Goal: Transaction & Acquisition: Purchase product/service

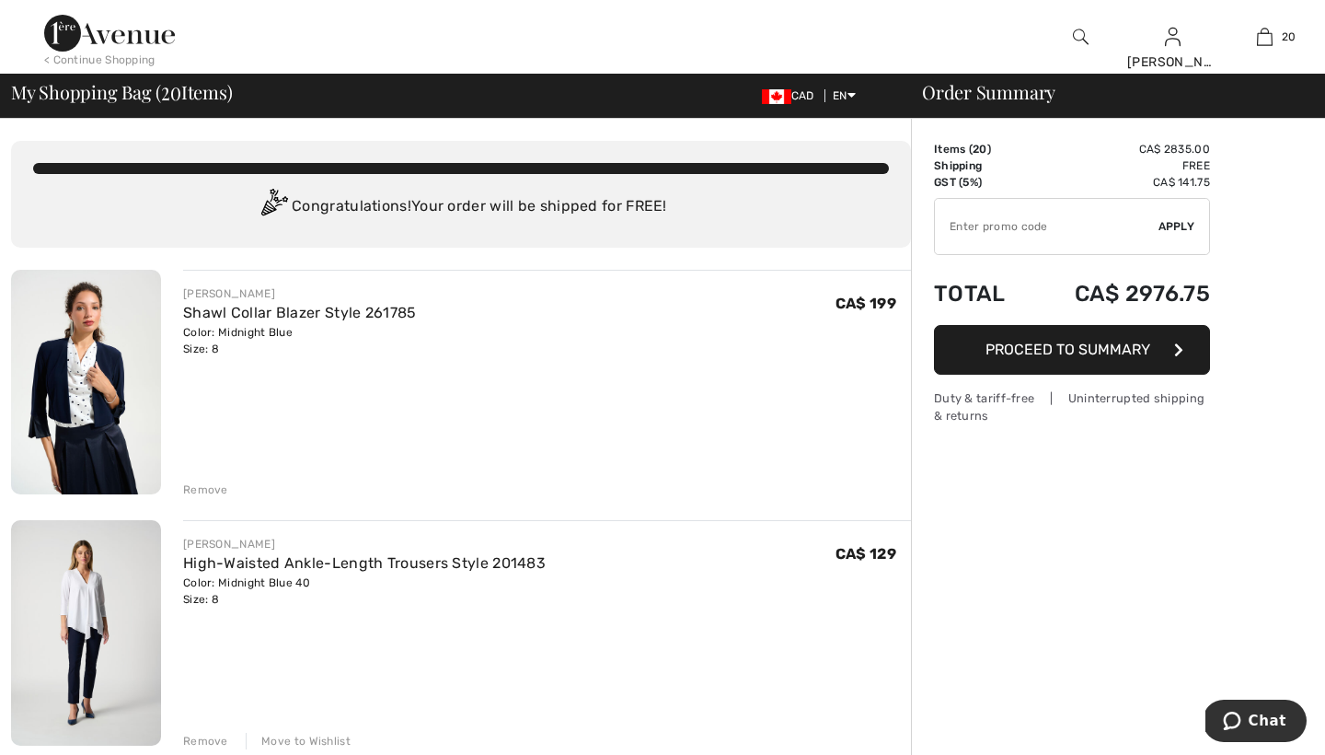
click at [203, 489] on div "Remove" at bounding box center [205, 489] width 45 height 17
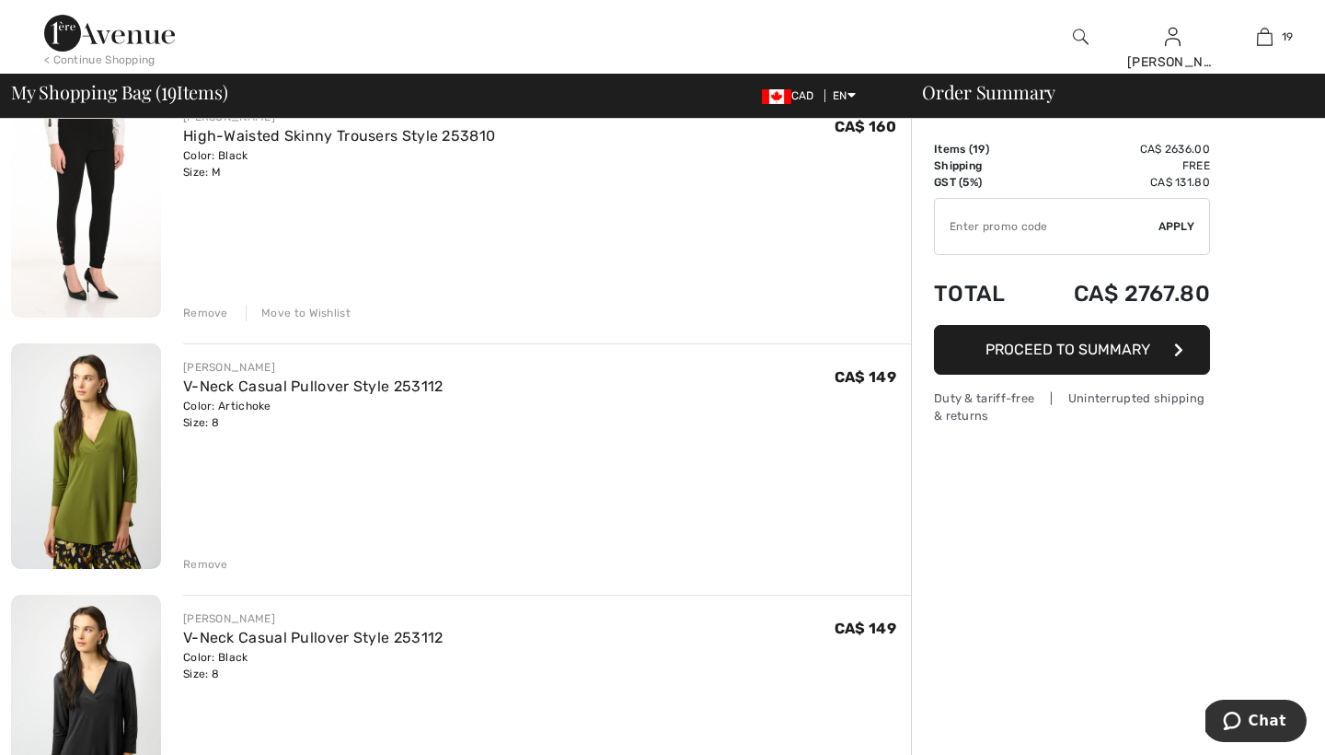
scroll to position [1182, 0]
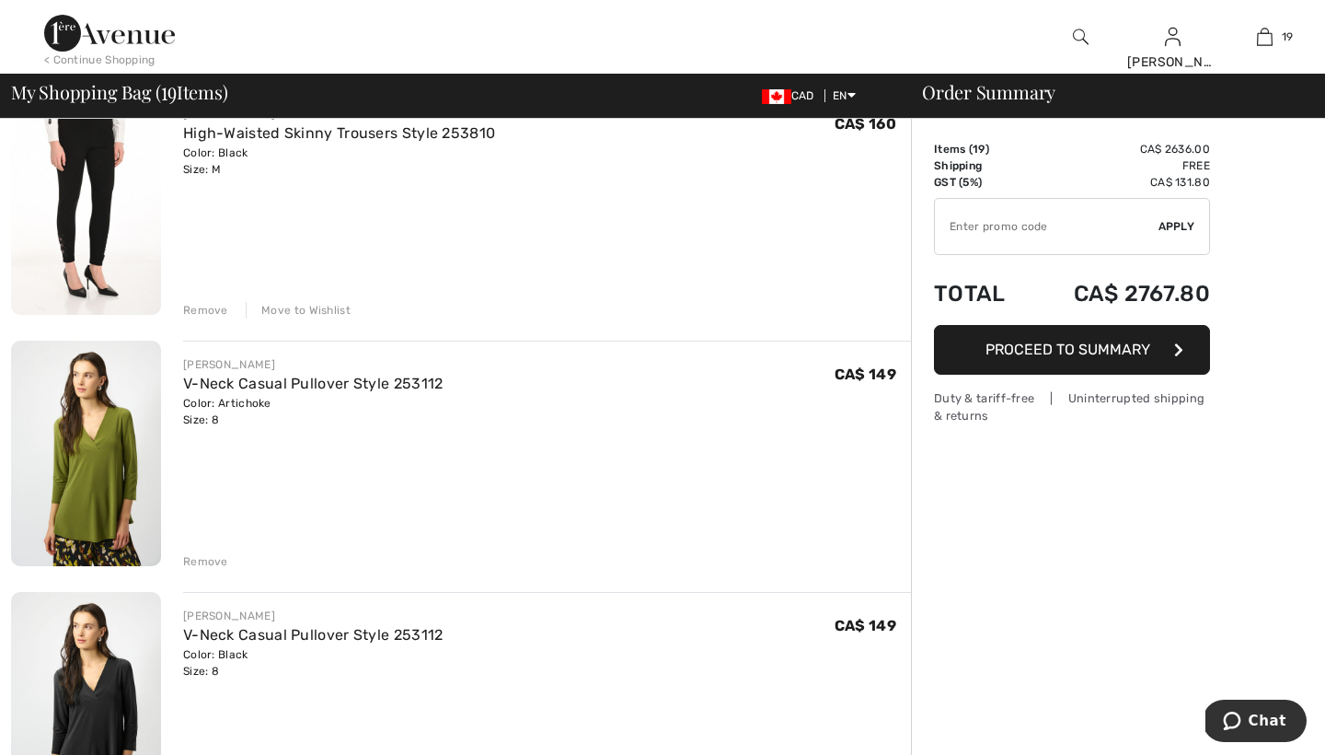
click at [207, 558] on div "Remove" at bounding box center [205, 561] width 45 height 17
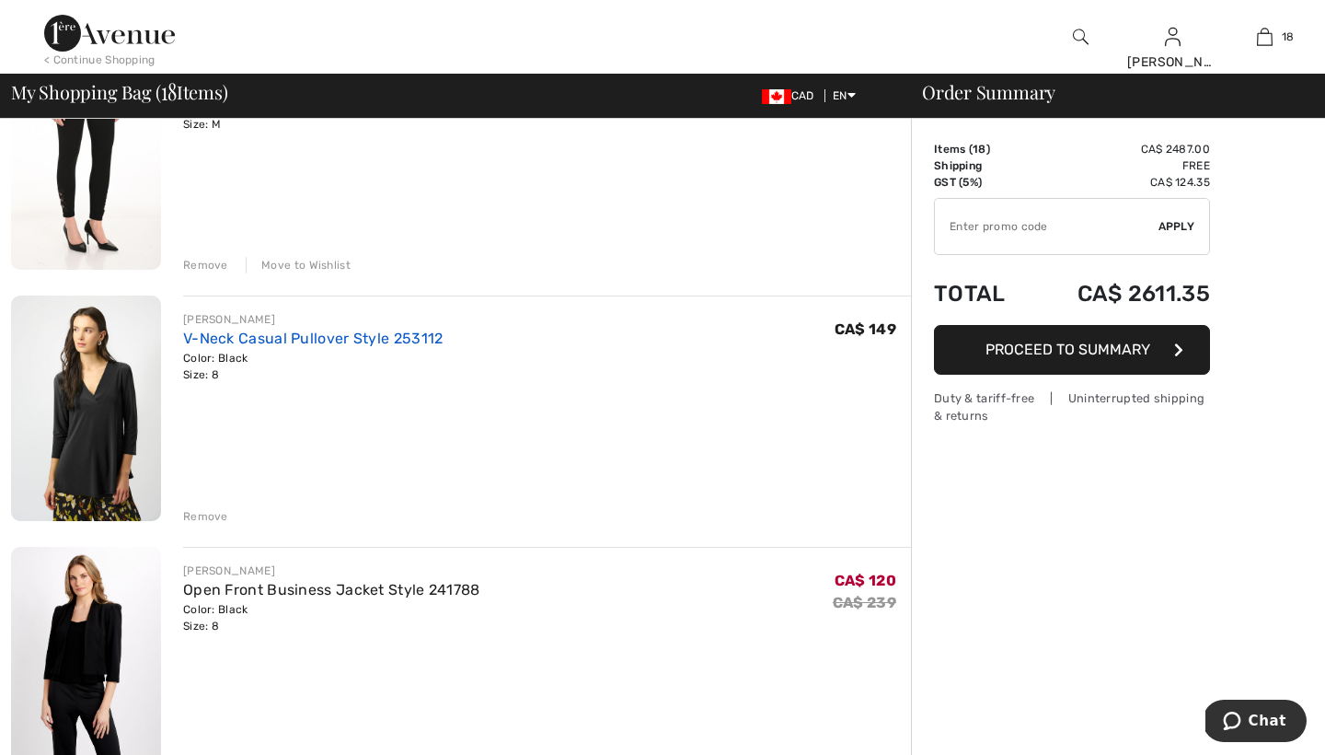
scroll to position [1230, 0]
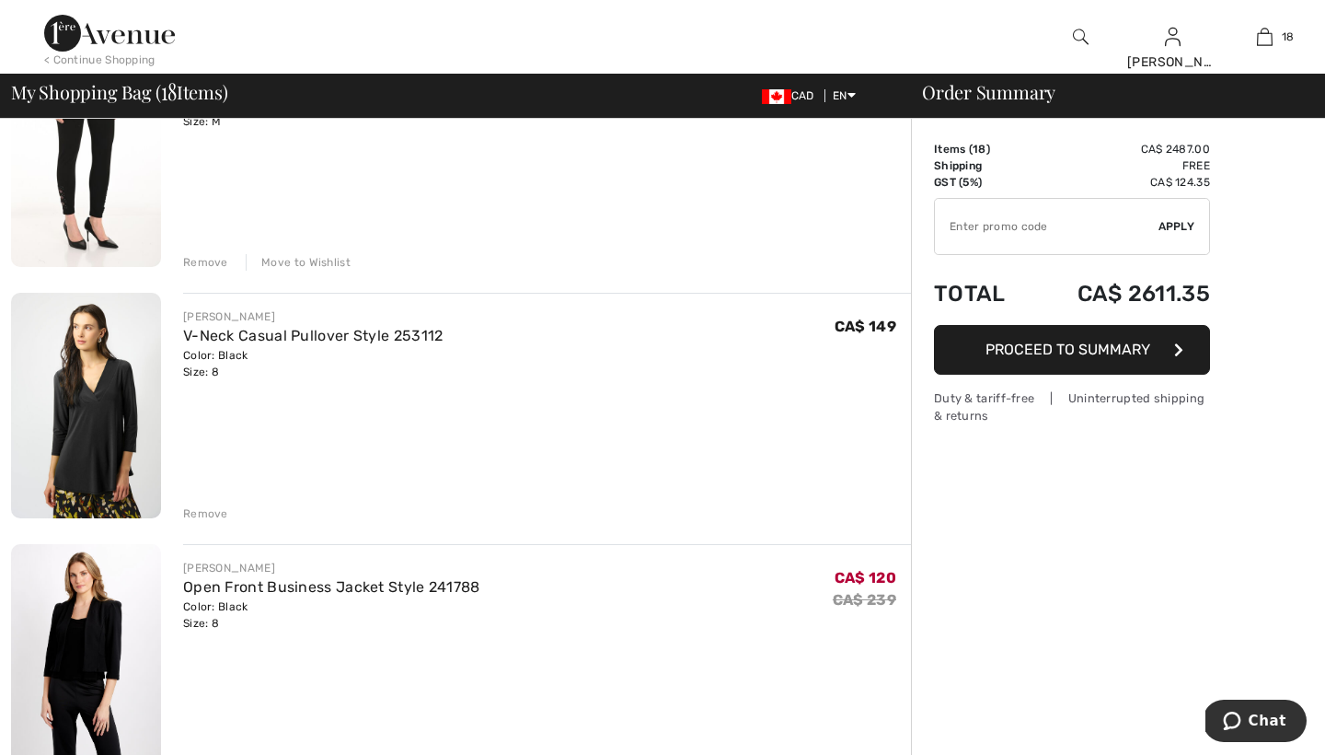
click at [206, 513] on div "Remove" at bounding box center [205, 513] width 45 height 17
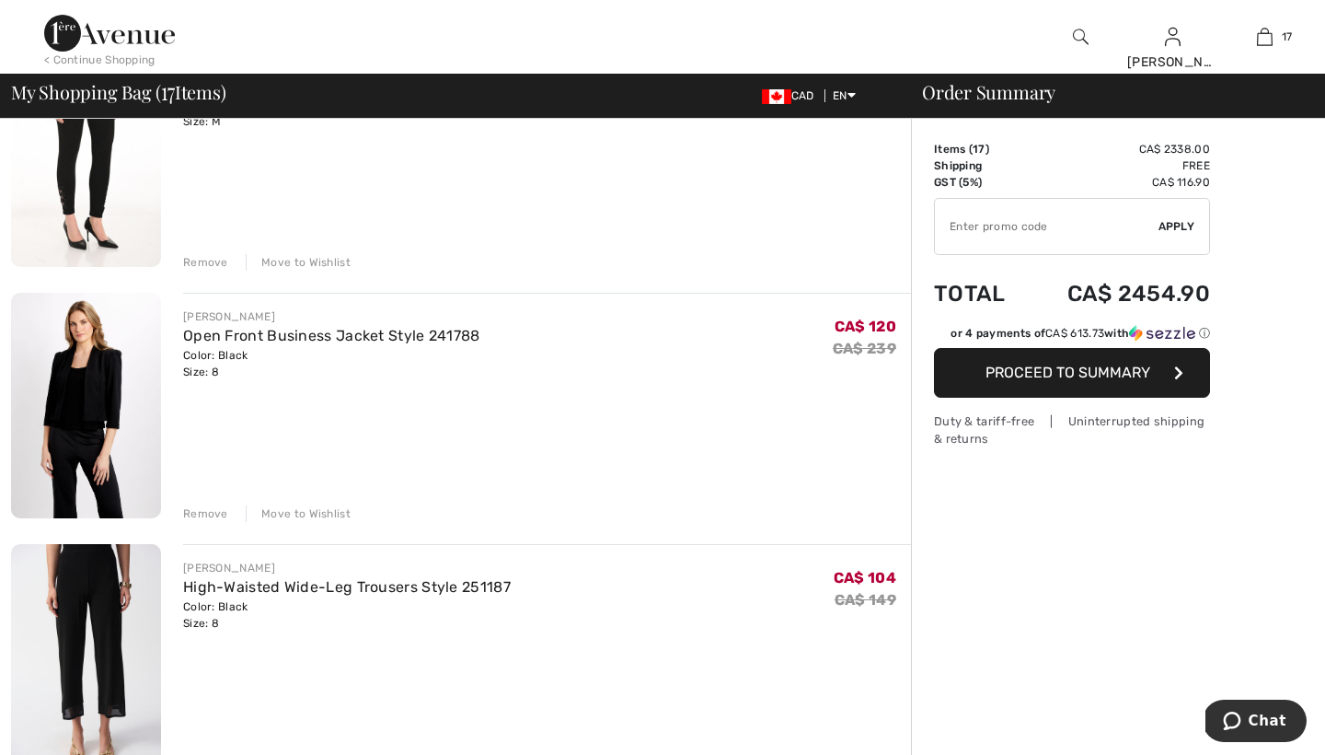
click at [207, 510] on div "Remove" at bounding box center [205, 513] width 45 height 17
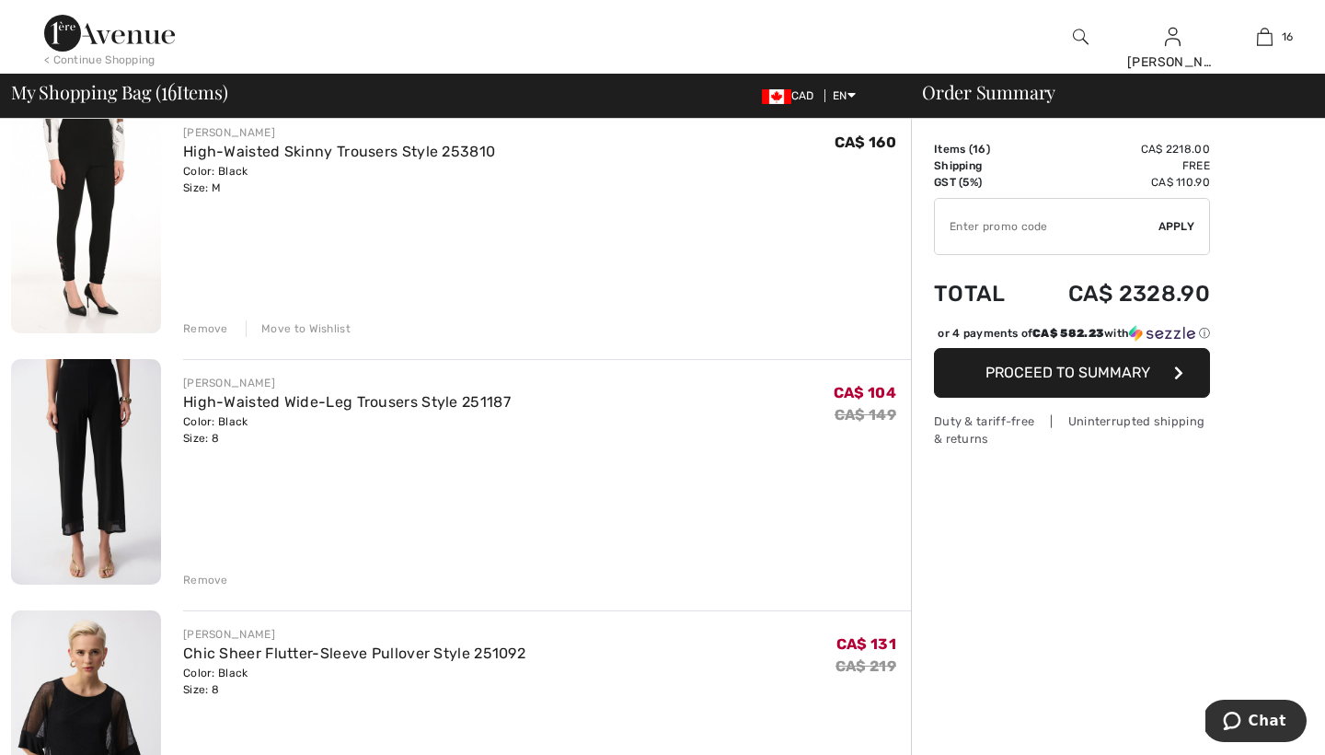
scroll to position [1164, 0]
click at [204, 577] on div "Remove" at bounding box center [205, 579] width 45 height 17
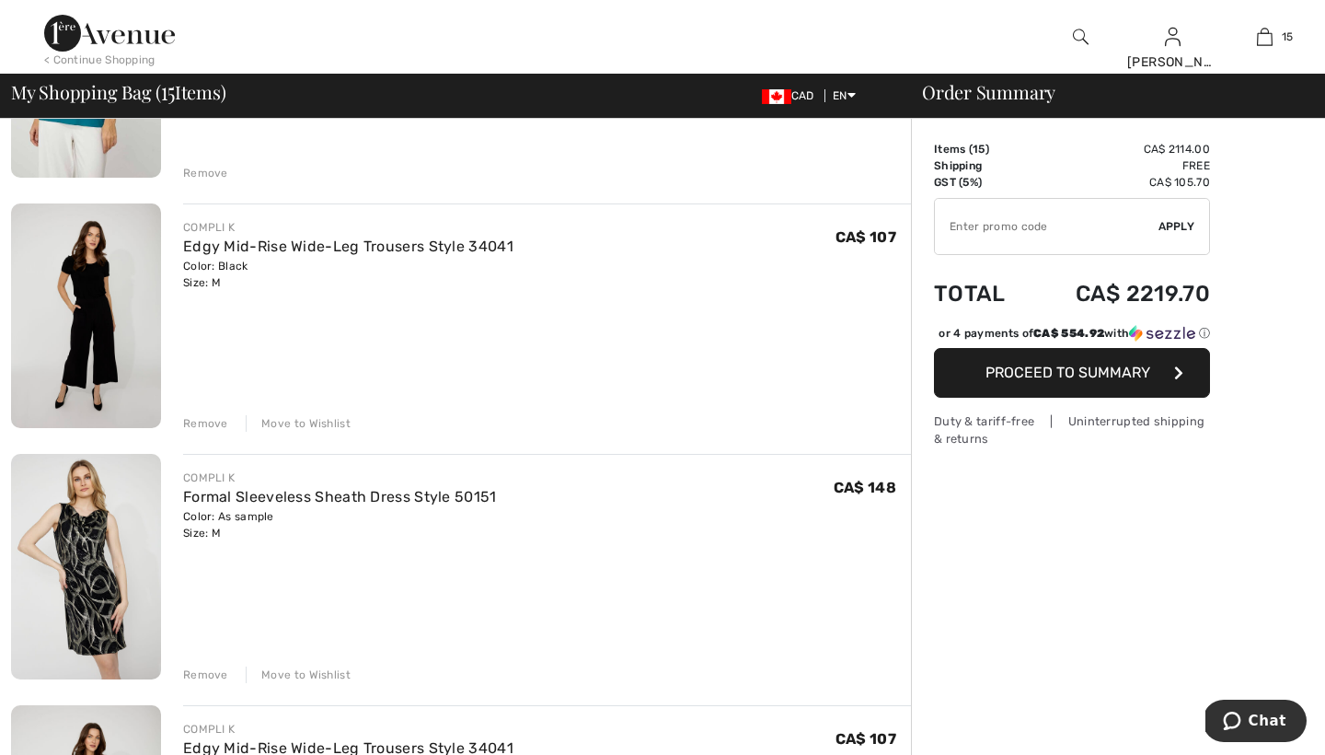
scroll to position [2322, 0]
click at [204, 669] on div "Remove" at bounding box center [205, 674] width 45 height 17
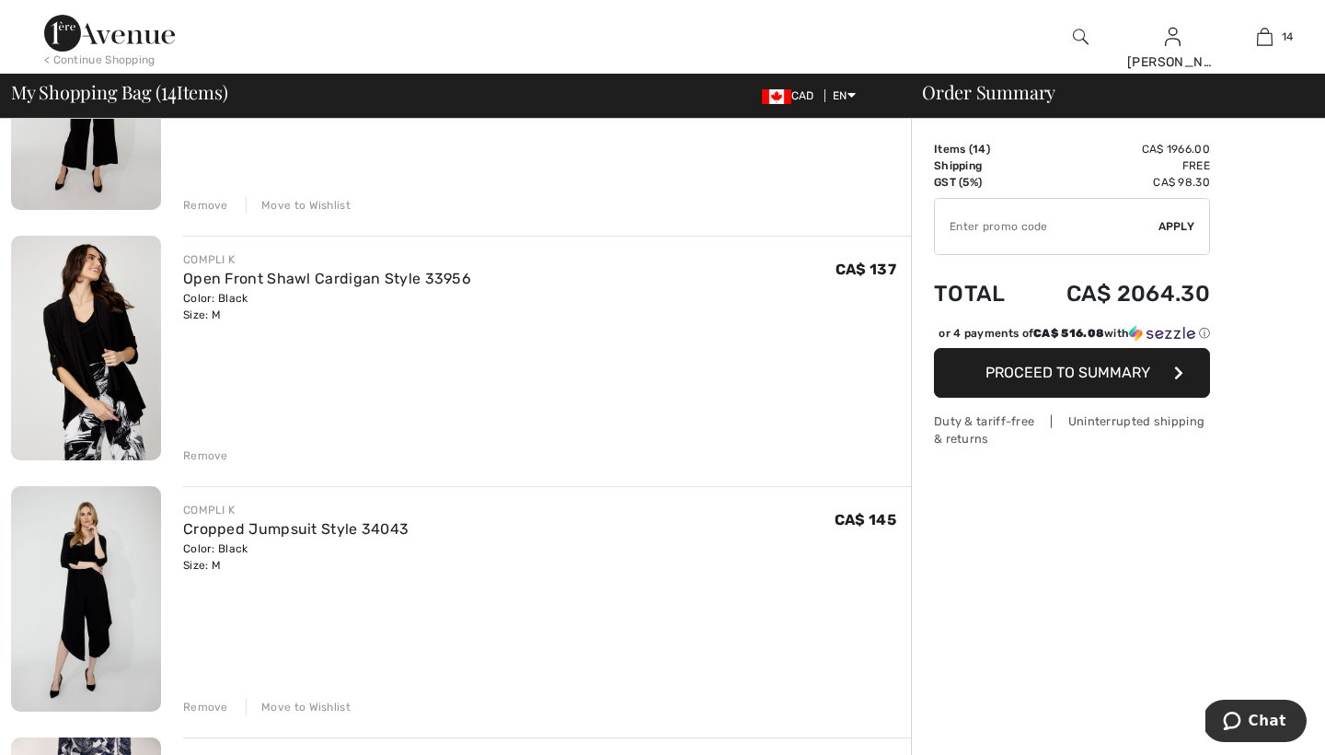
scroll to position [2795, 0]
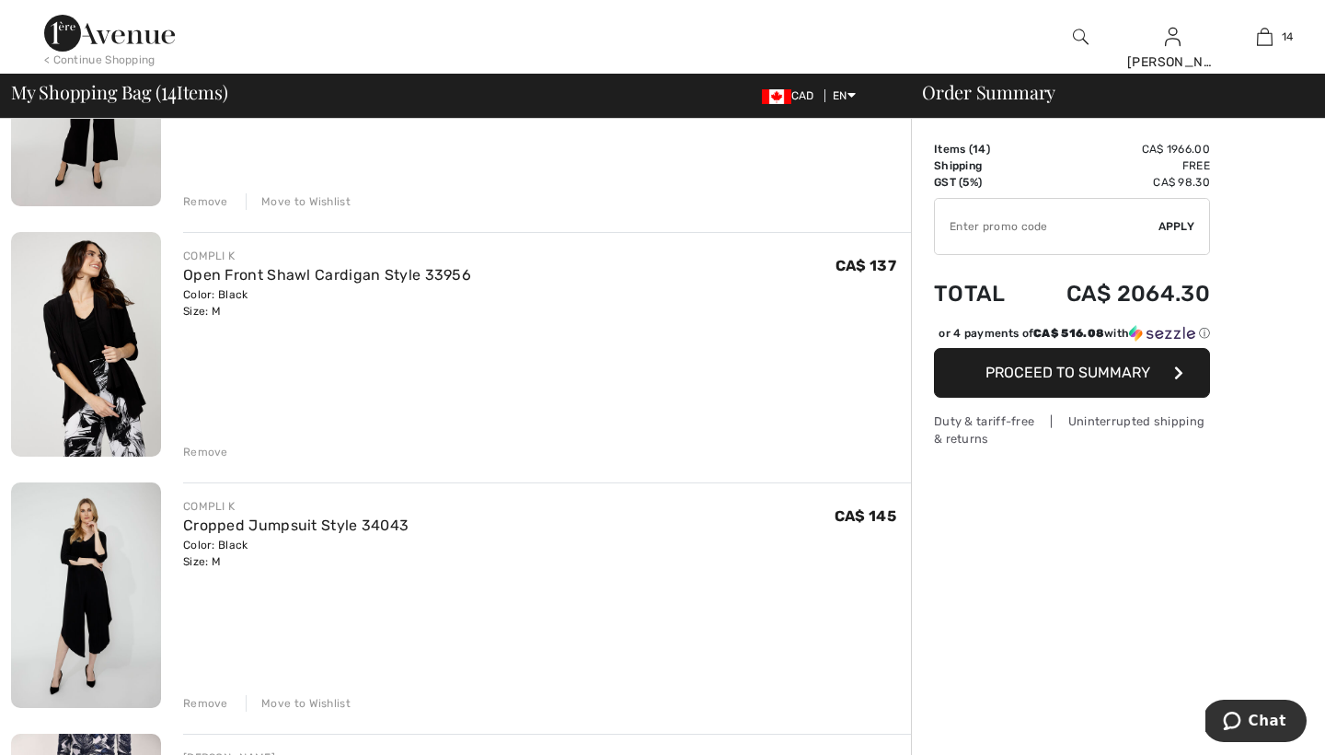
click at [209, 700] on div "Remove" at bounding box center [205, 703] width 45 height 17
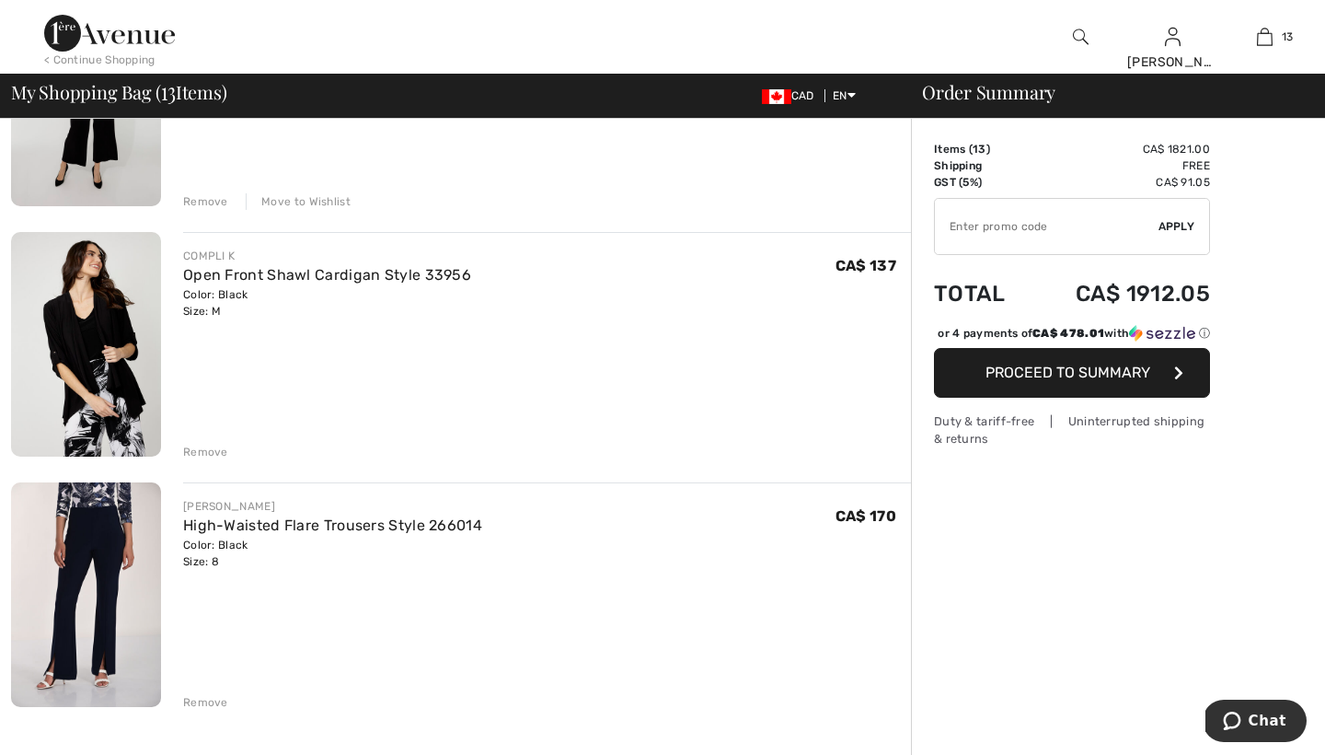
click at [204, 447] on div "Remove" at bounding box center [205, 452] width 45 height 17
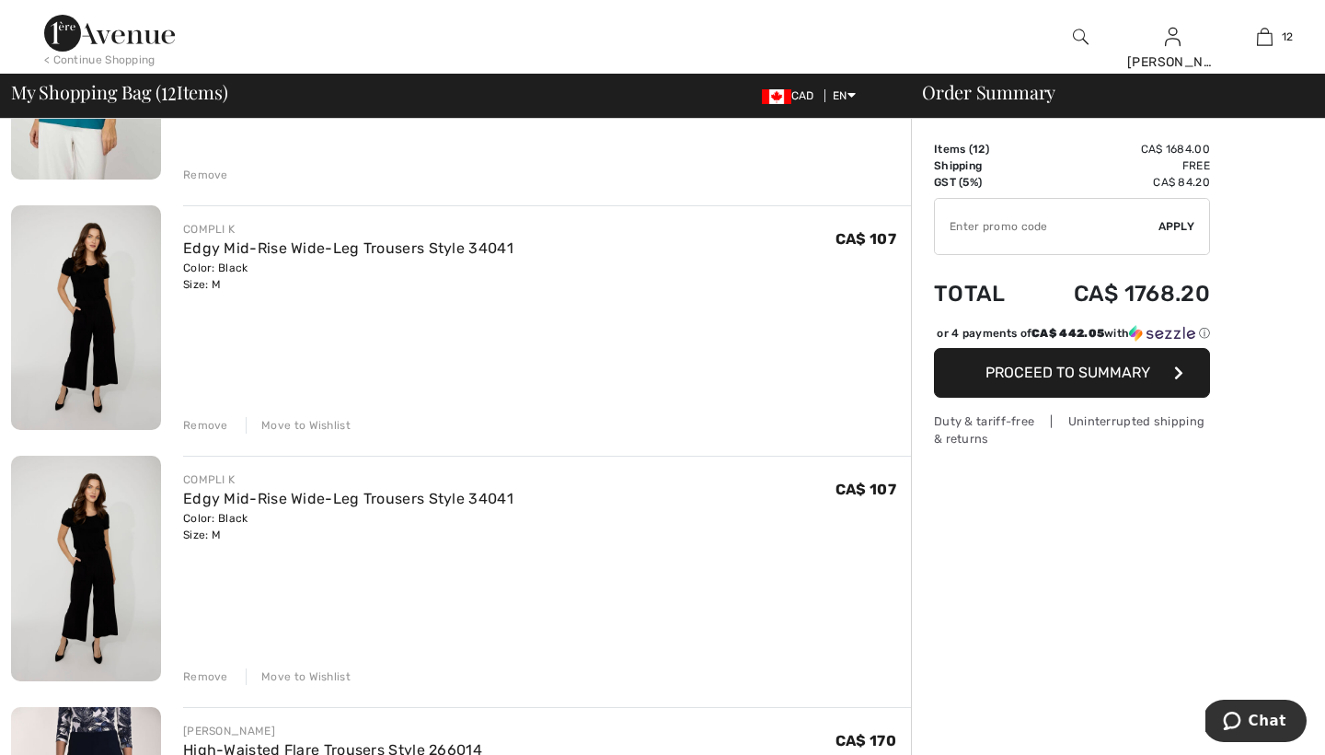
scroll to position [2320, 0]
click at [200, 424] on div "Remove" at bounding box center [205, 426] width 45 height 17
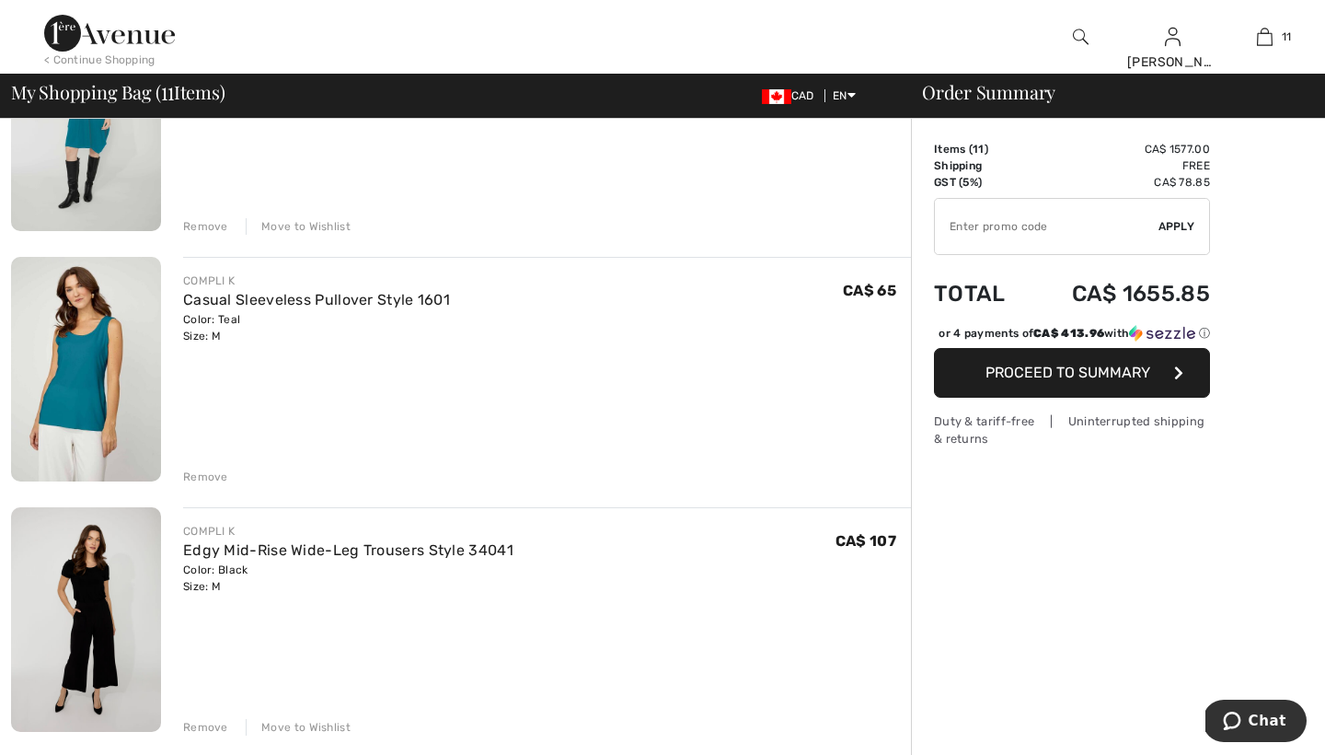
scroll to position [2016, 0]
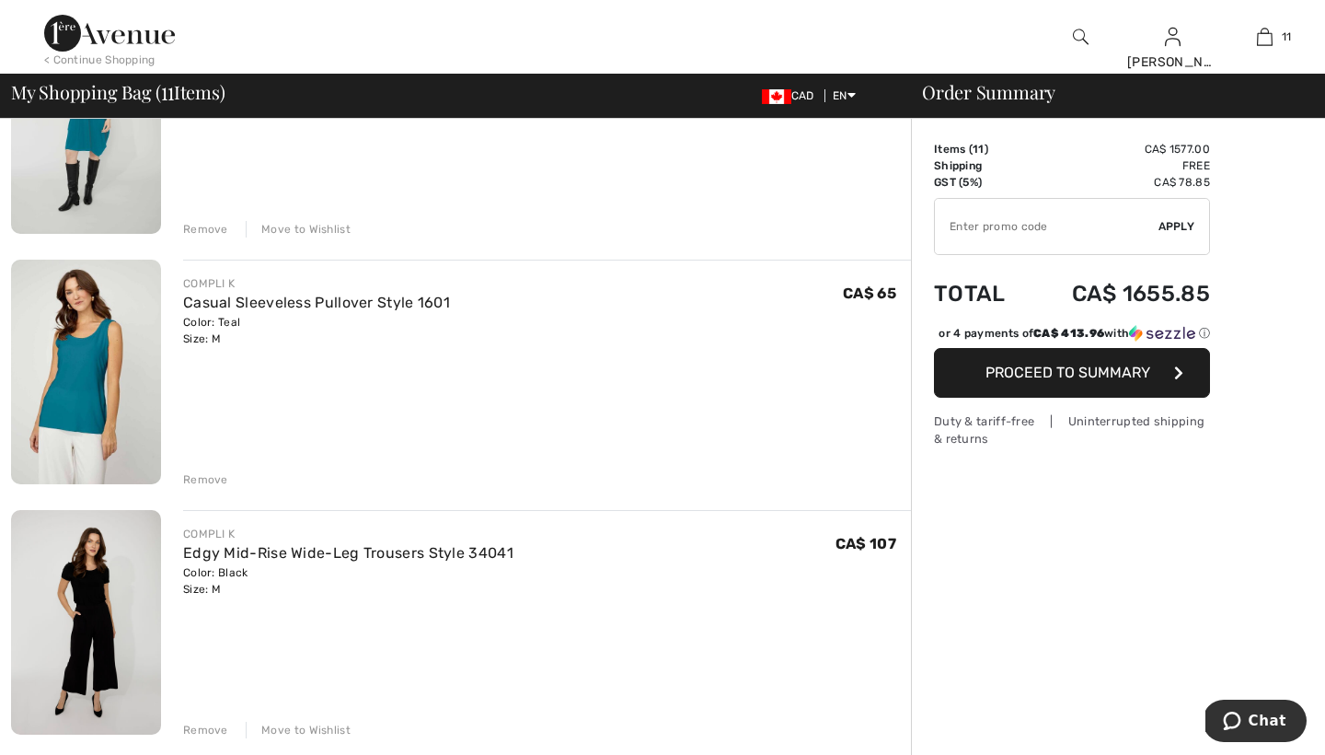
click at [334, 339] on div "Color: Teal Size: M" at bounding box center [316, 330] width 267 height 33
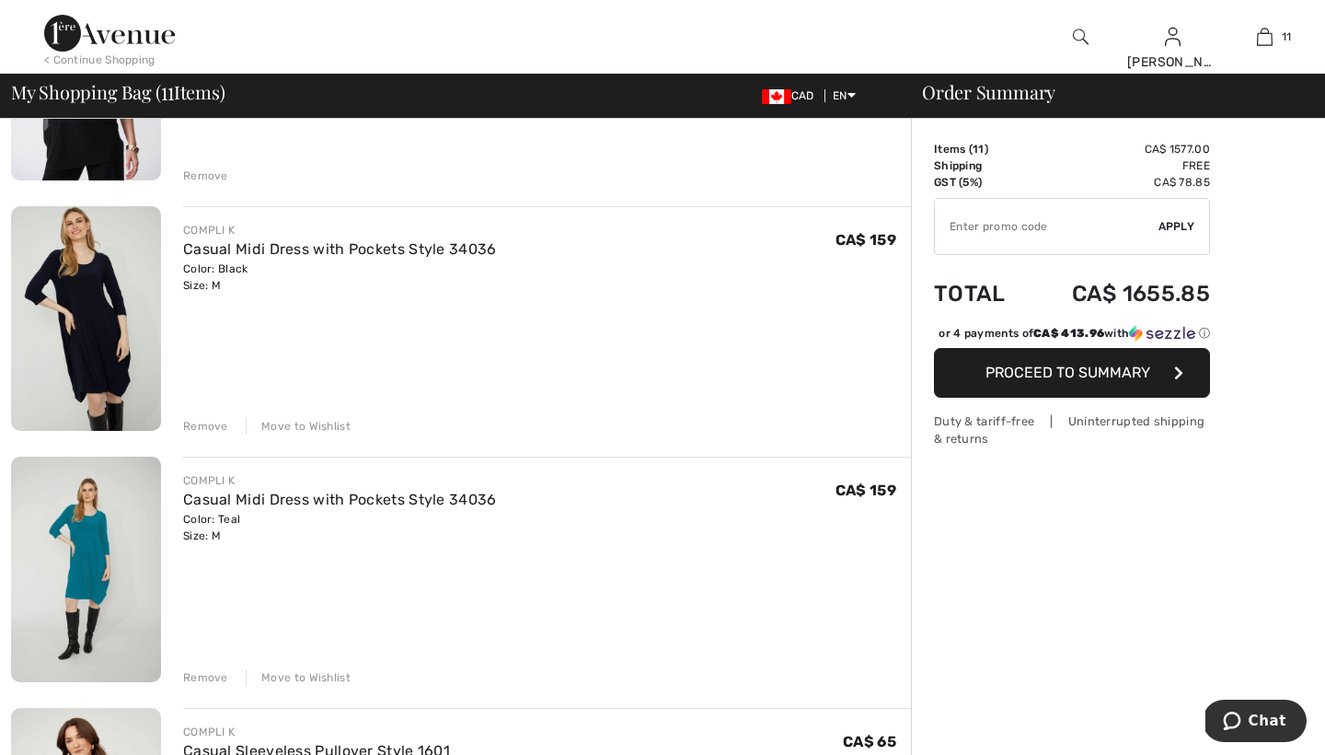
scroll to position [1561, 0]
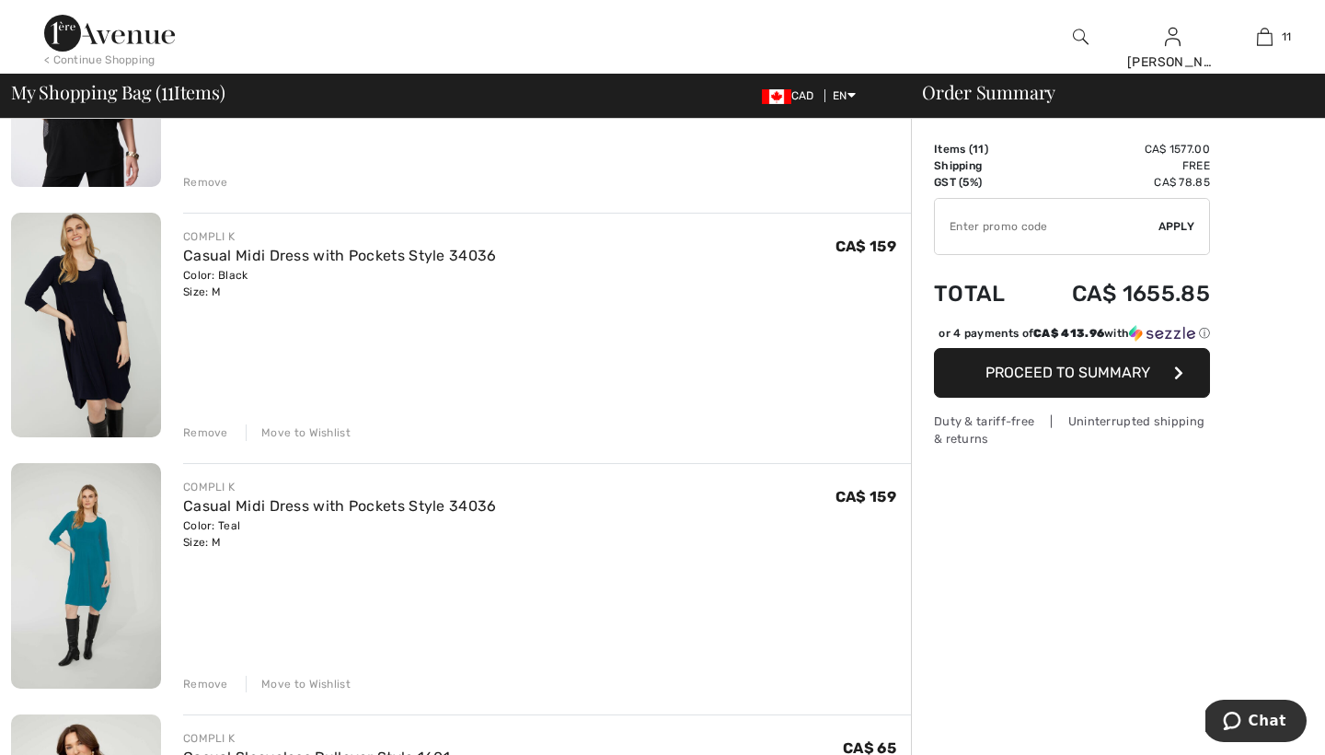
click at [212, 431] on div "Remove" at bounding box center [205, 432] width 45 height 17
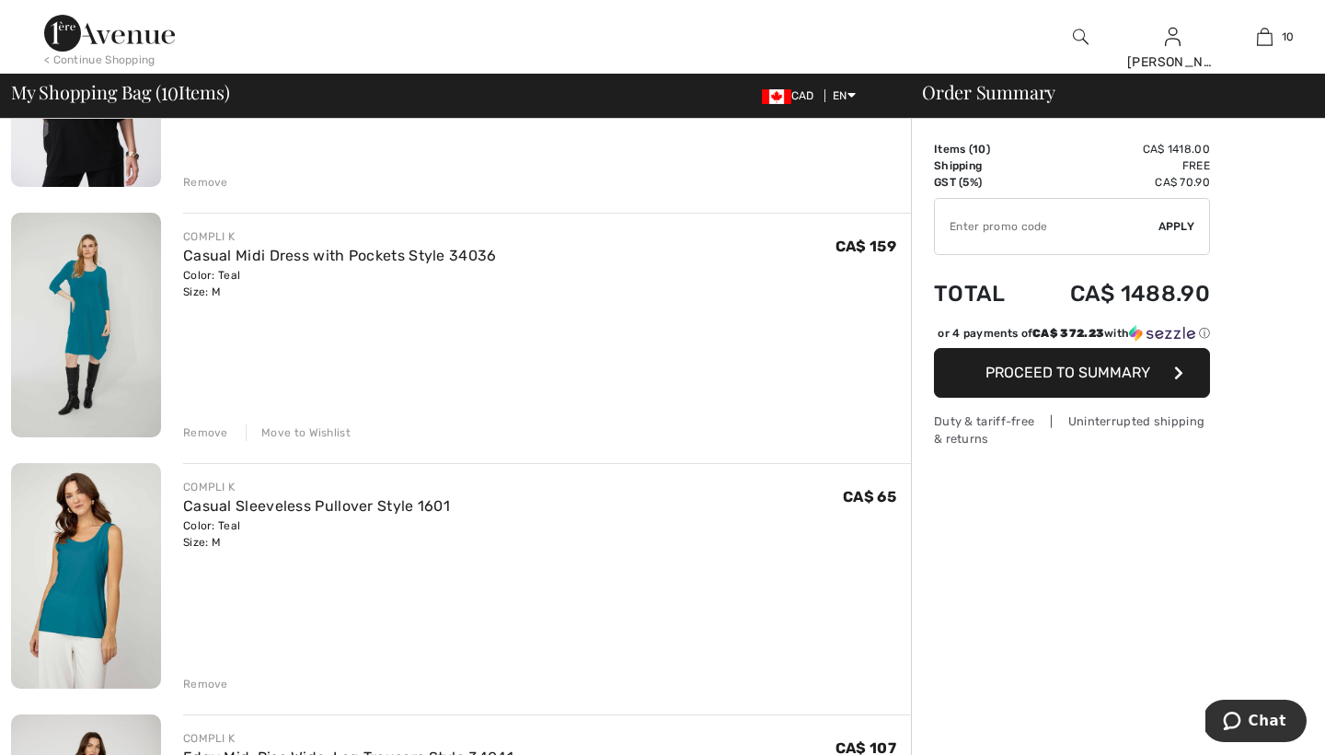
click at [210, 429] on div "Remove" at bounding box center [205, 432] width 45 height 17
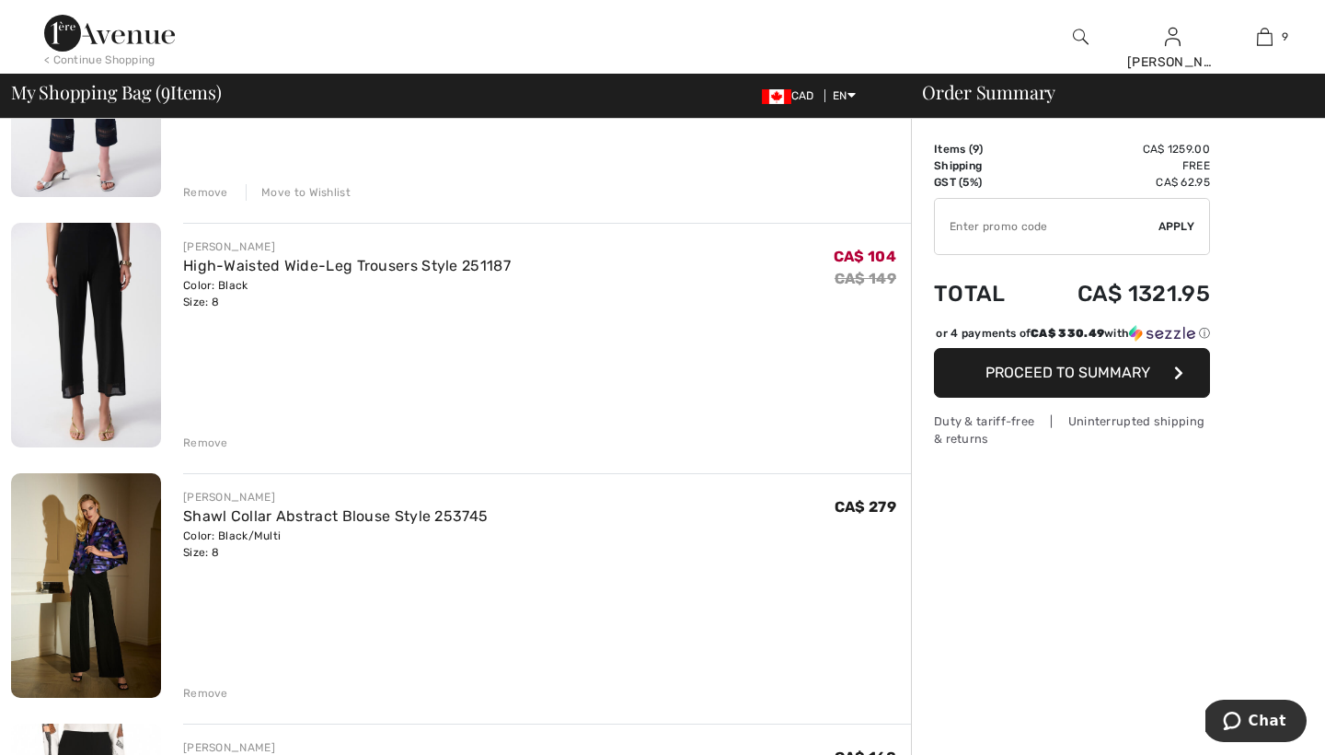
scroll to position [550, 0]
click at [208, 689] on div "Remove" at bounding box center [205, 692] width 45 height 17
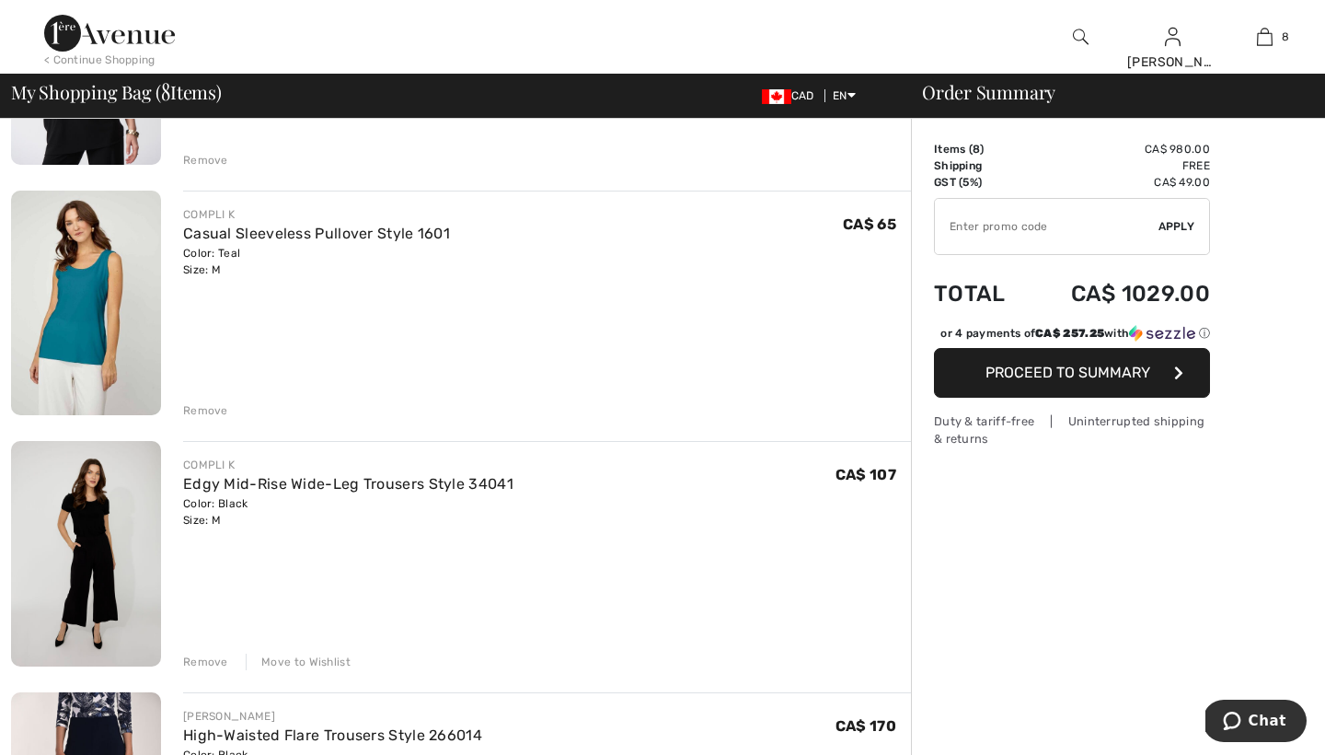
scroll to position [1331, 0]
click at [279, 482] on link "Edgy Mid-Rise Wide-Leg Trousers Style 34041" at bounding box center [348, 484] width 330 height 17
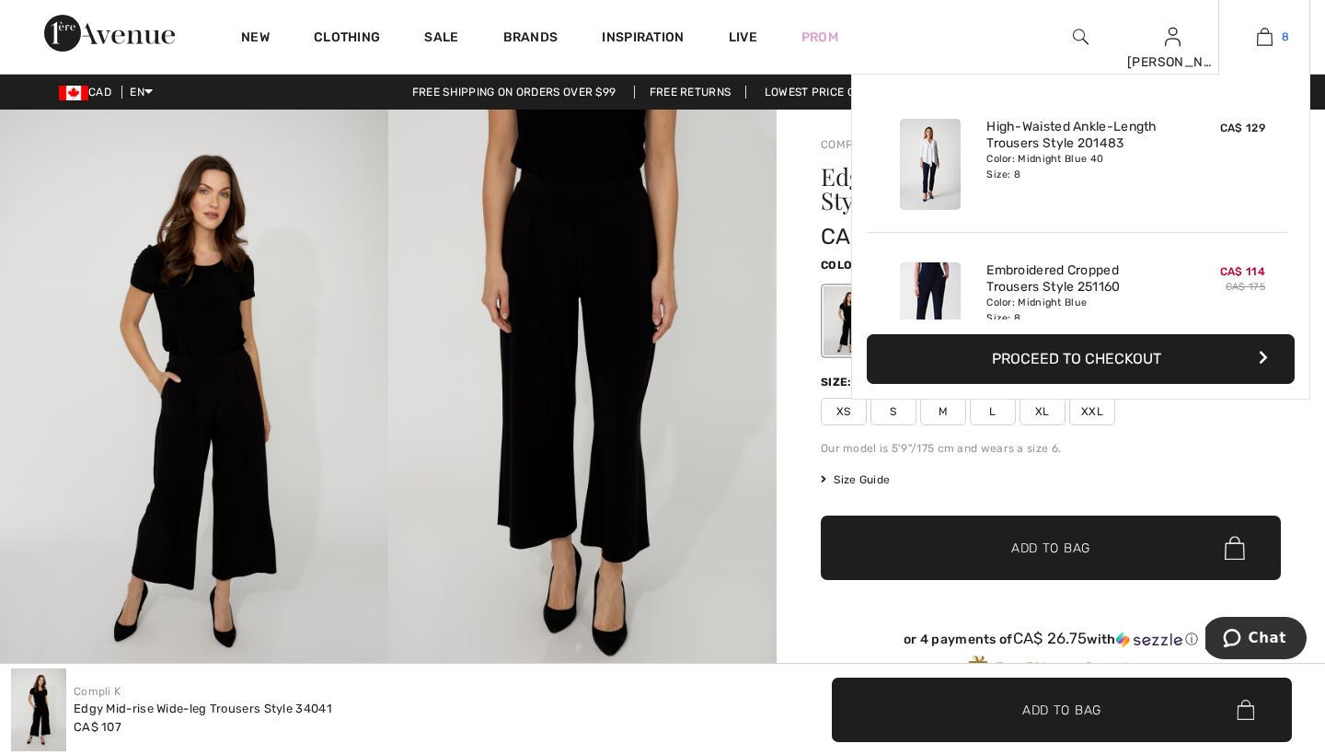
click at [1270, 29] on img at bounding box center [1265, 37] width 16 height 22
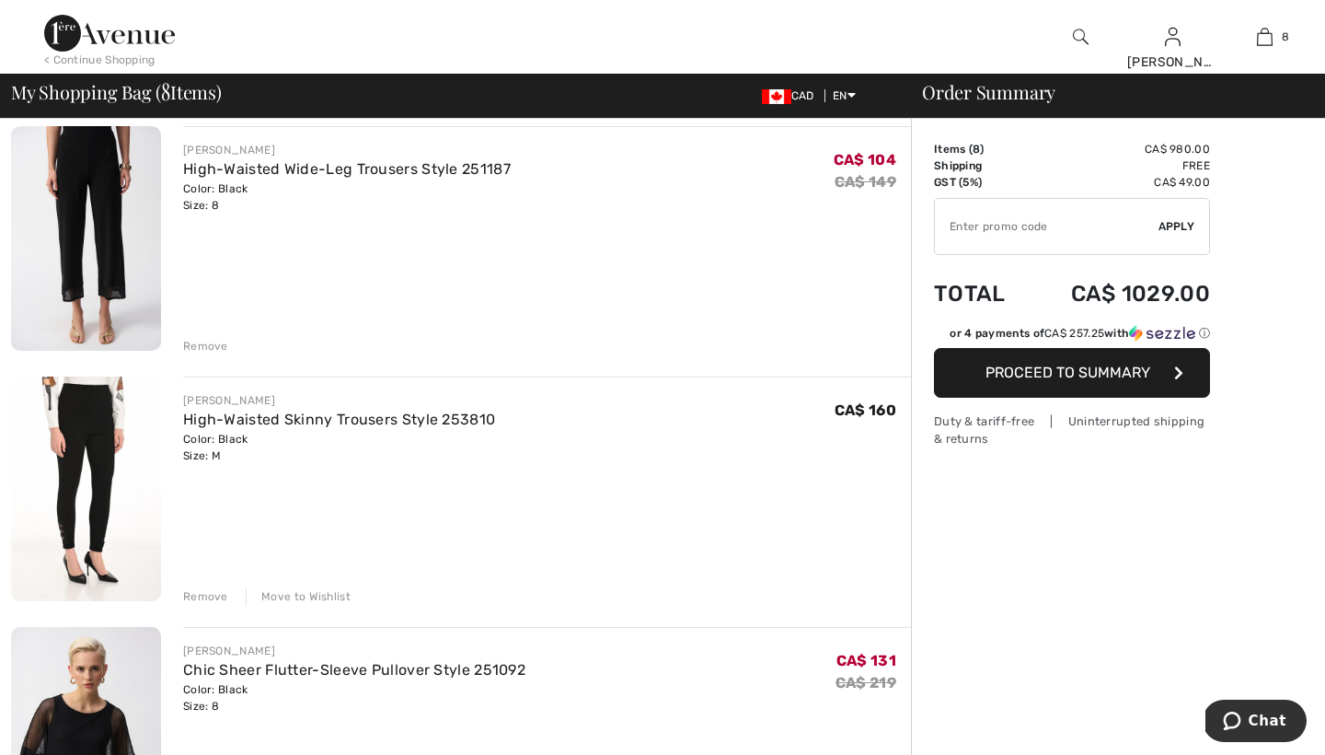
scroll to position [653, 0]
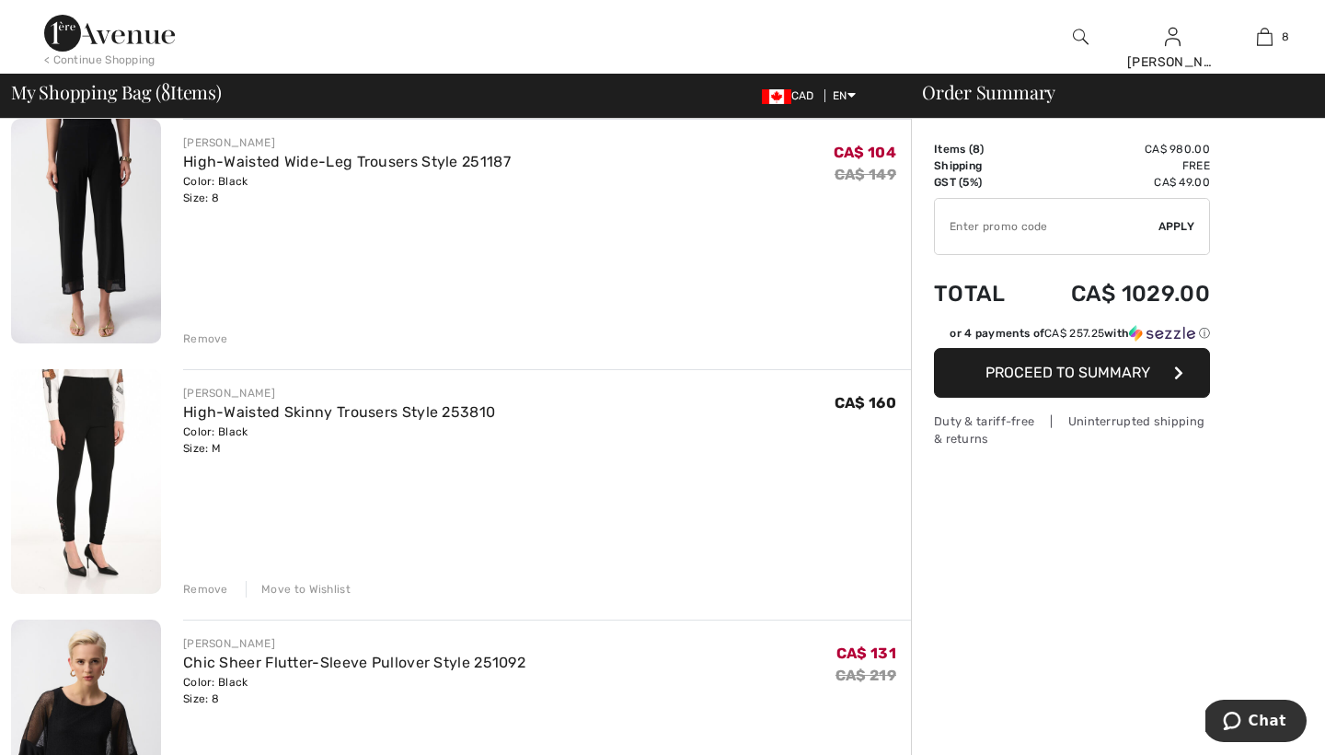
click at [294, 586] on div "Move to Wishlist" at bounding box center [298, 589] width 105 height 17
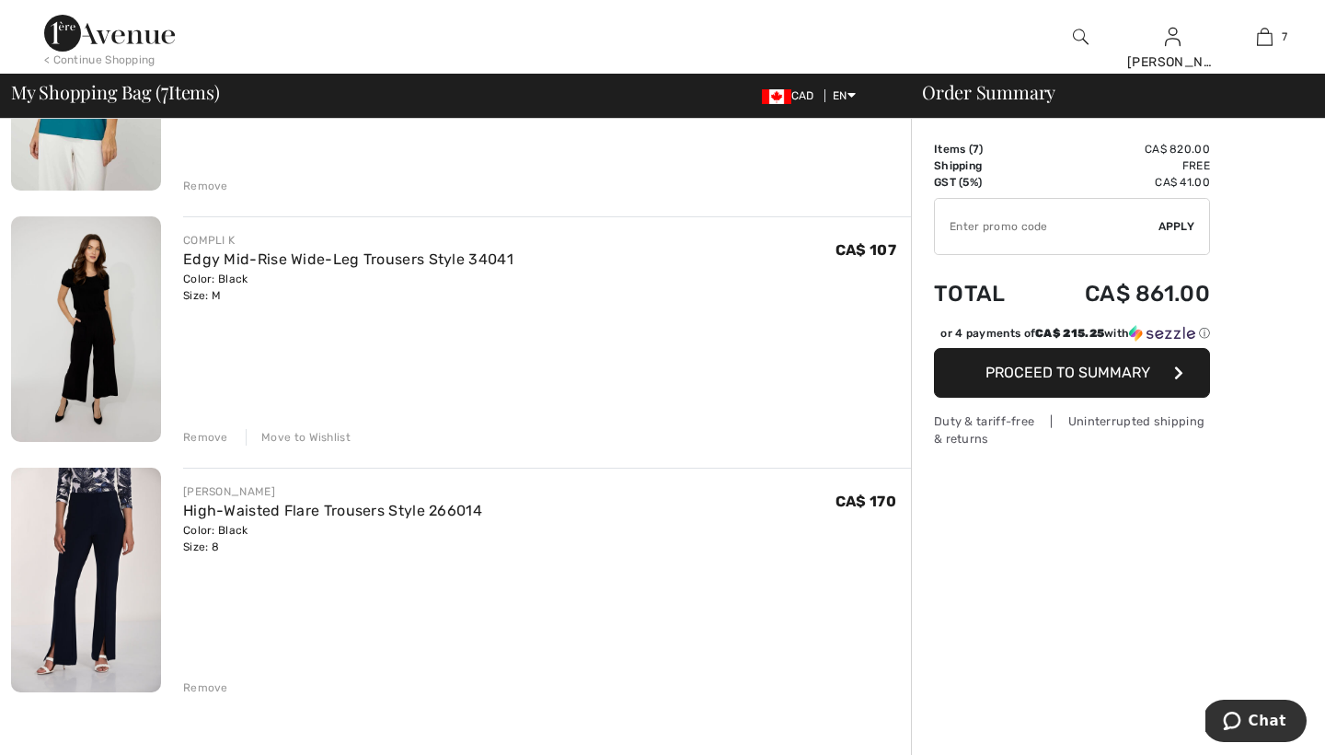
scroll to position [1308, 0]
click at [203, 686] on div "Remove" at bounding box center [205, 685] width 45 height 17
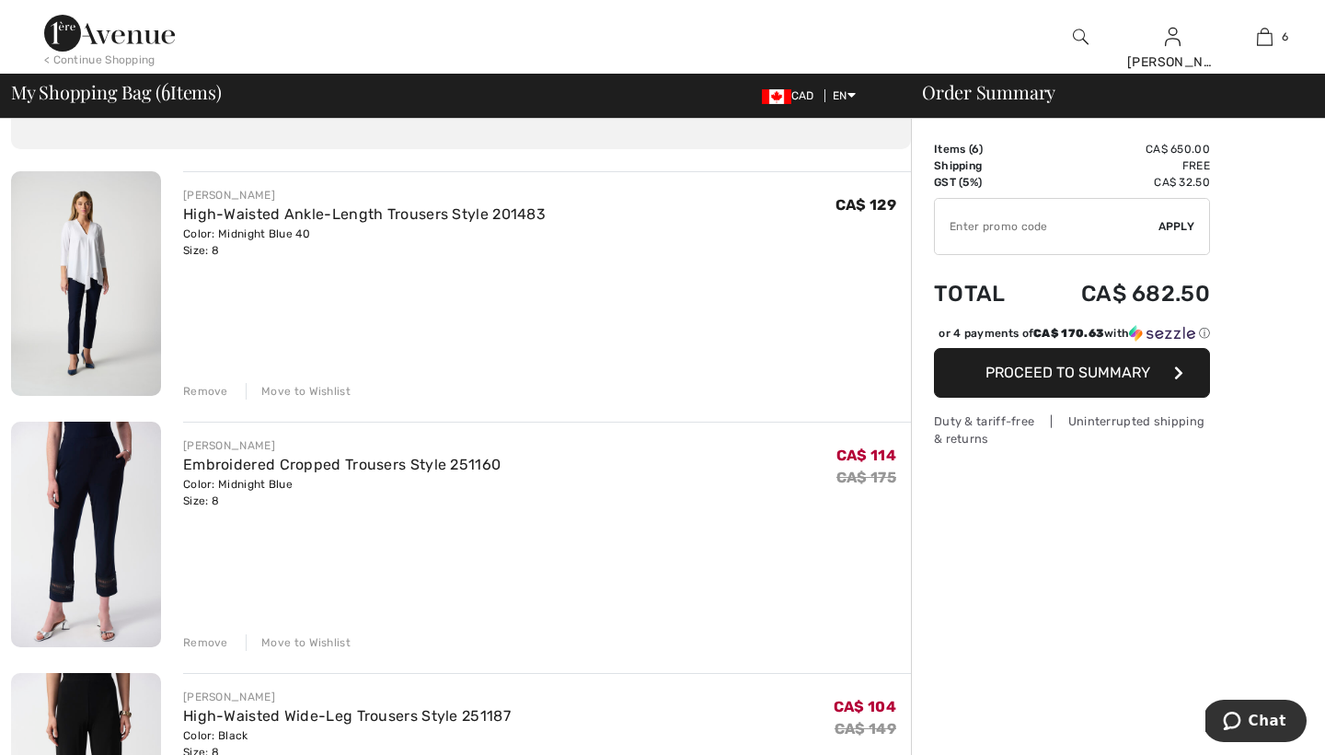
scroll to position [103, 0]
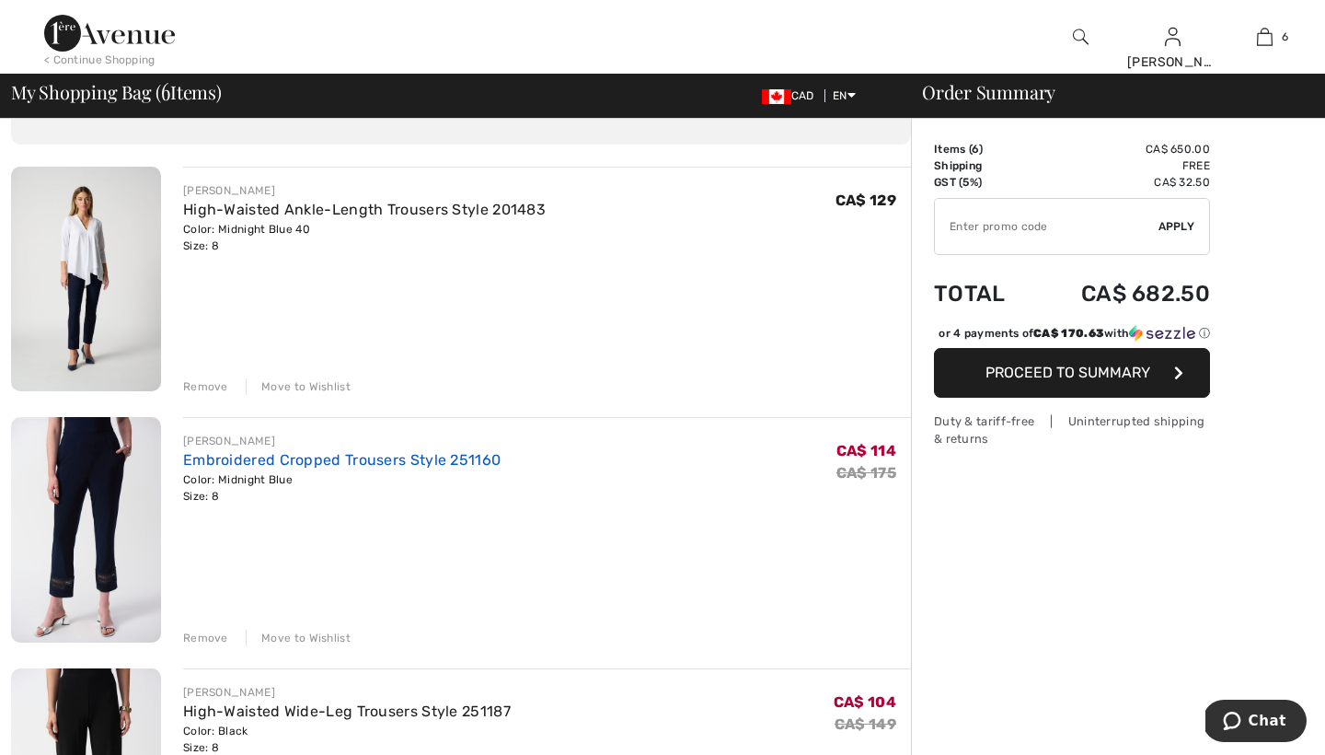
click at [203, 465] on link "Embroidered Cropped Trousers Style 251160" at bounding box center [342, 459] width 318 height 17
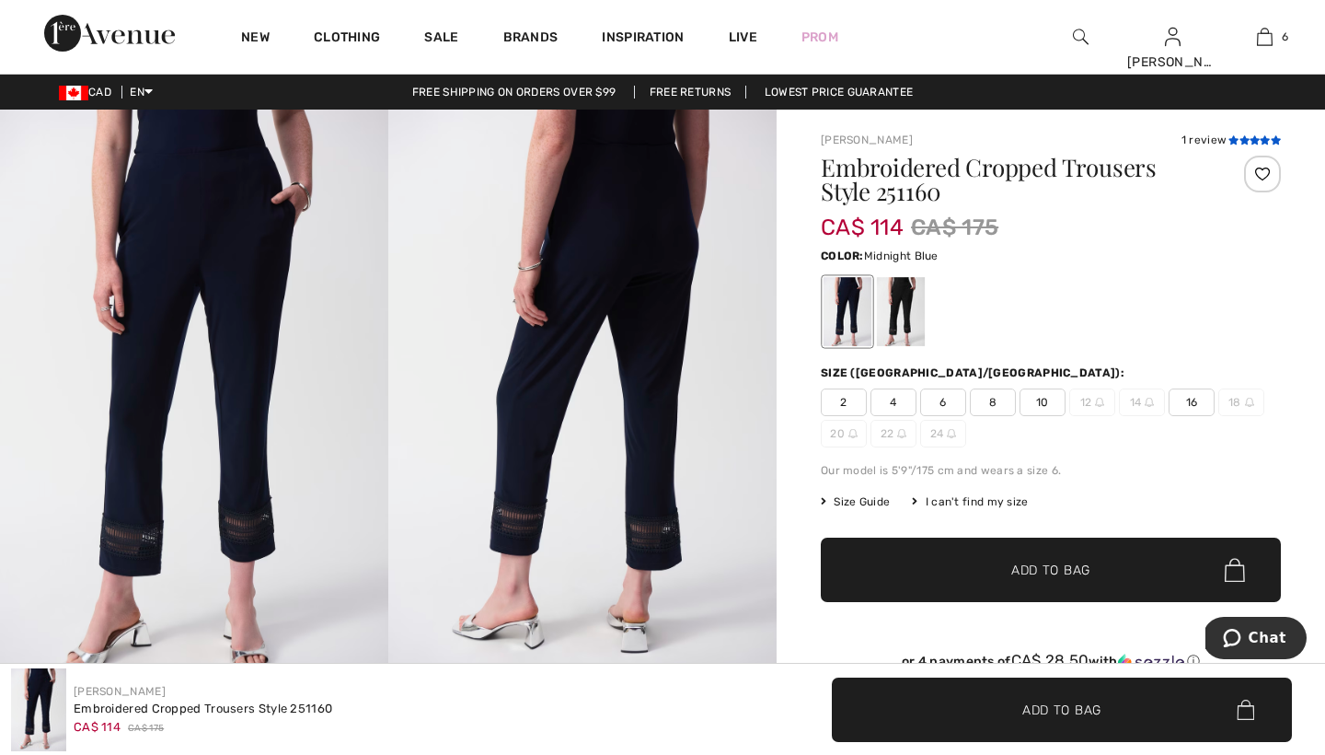
click at [1236, 135] on icon at bounding box center [1234, 139] width 10 height 9
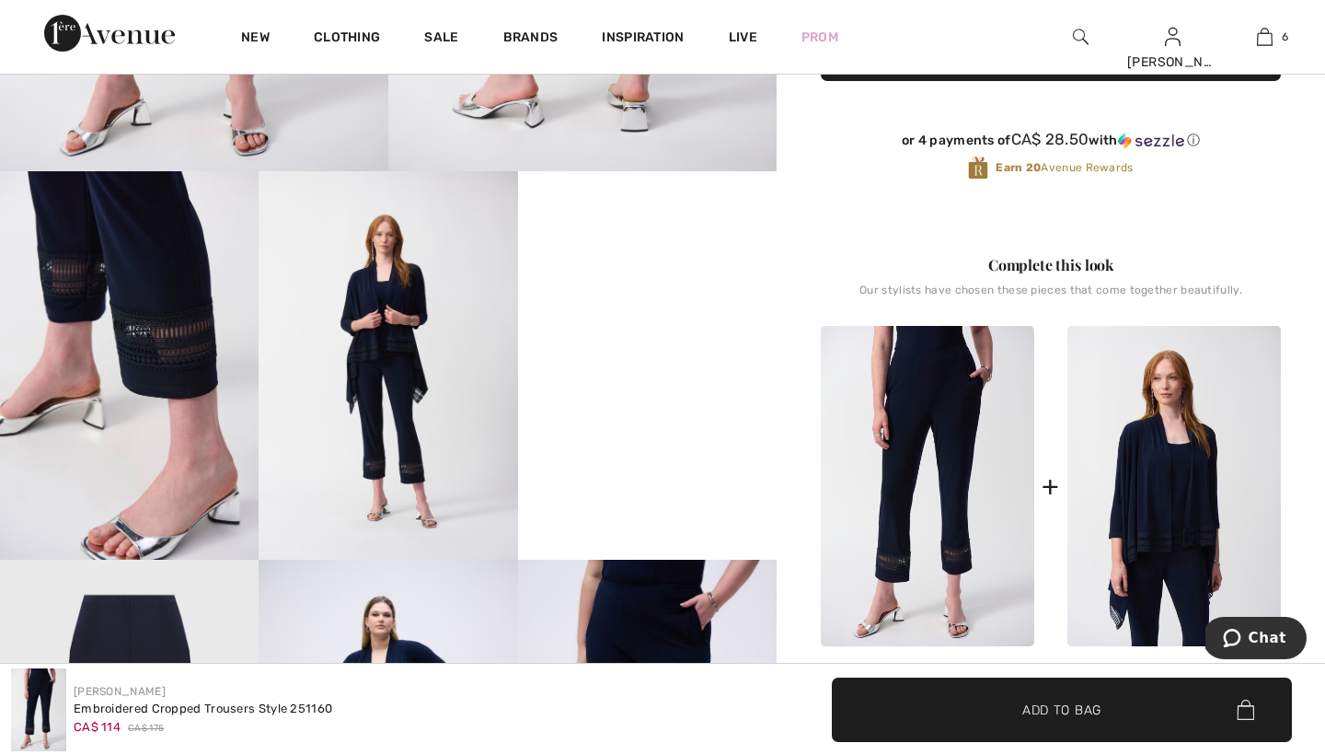
scroll to position [515, 0]
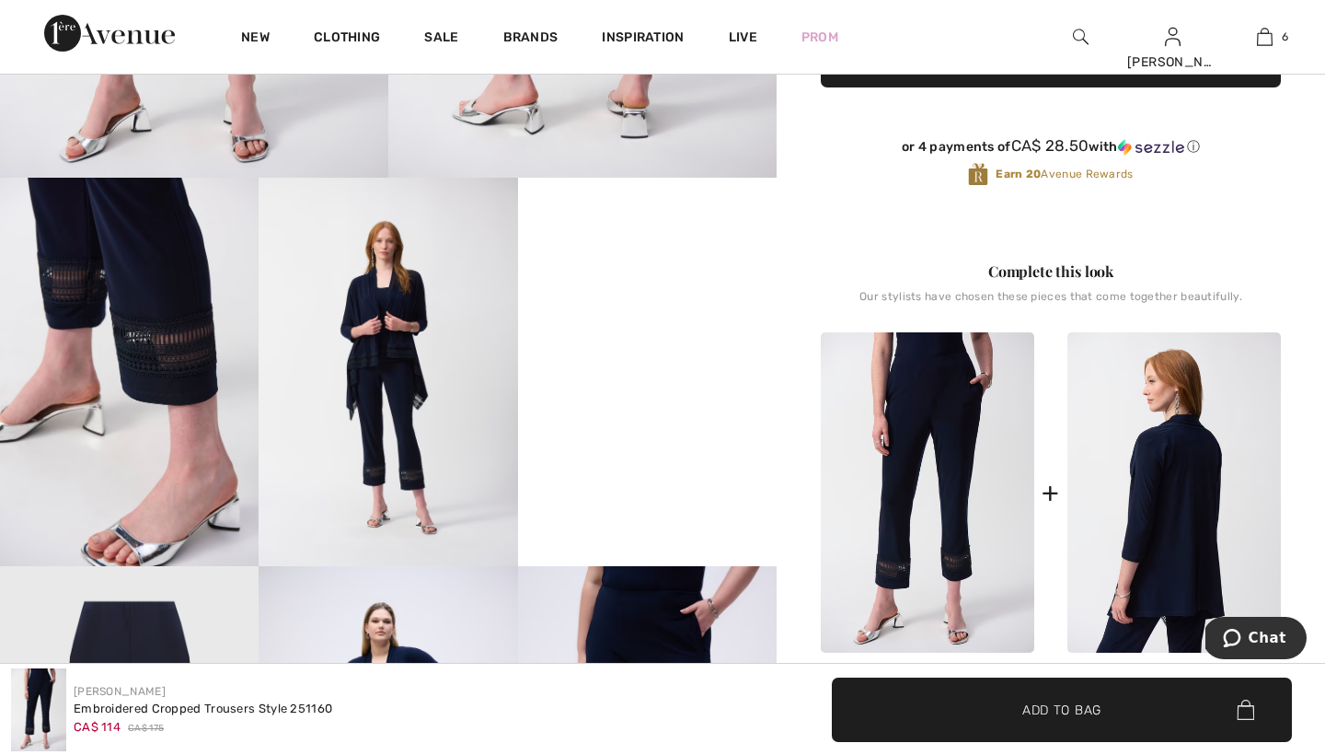
click at [1157, 457] on img at bounding box center [1175, 492] width 214 height 320
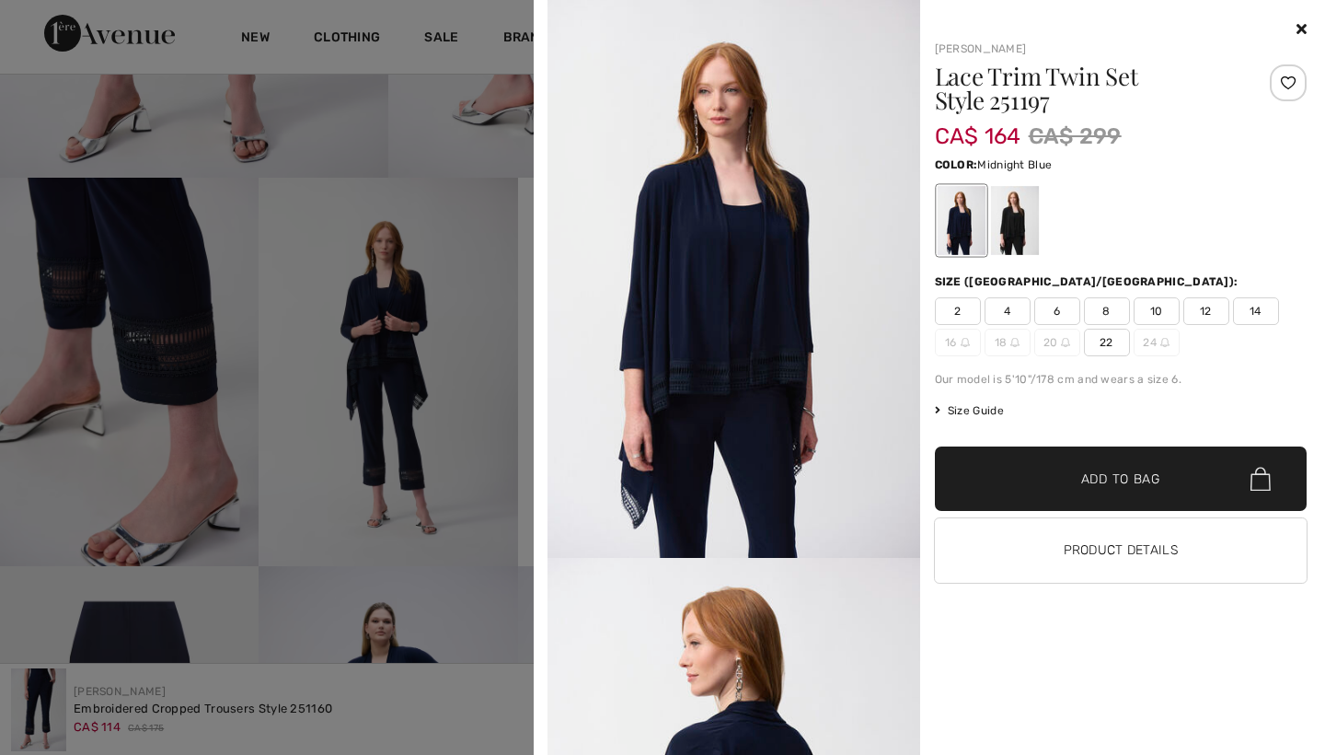
click at [1157, 457] on span "✔ Added to Bag Add to Bag" at bounding box center [1121, 478] width 373 height 64
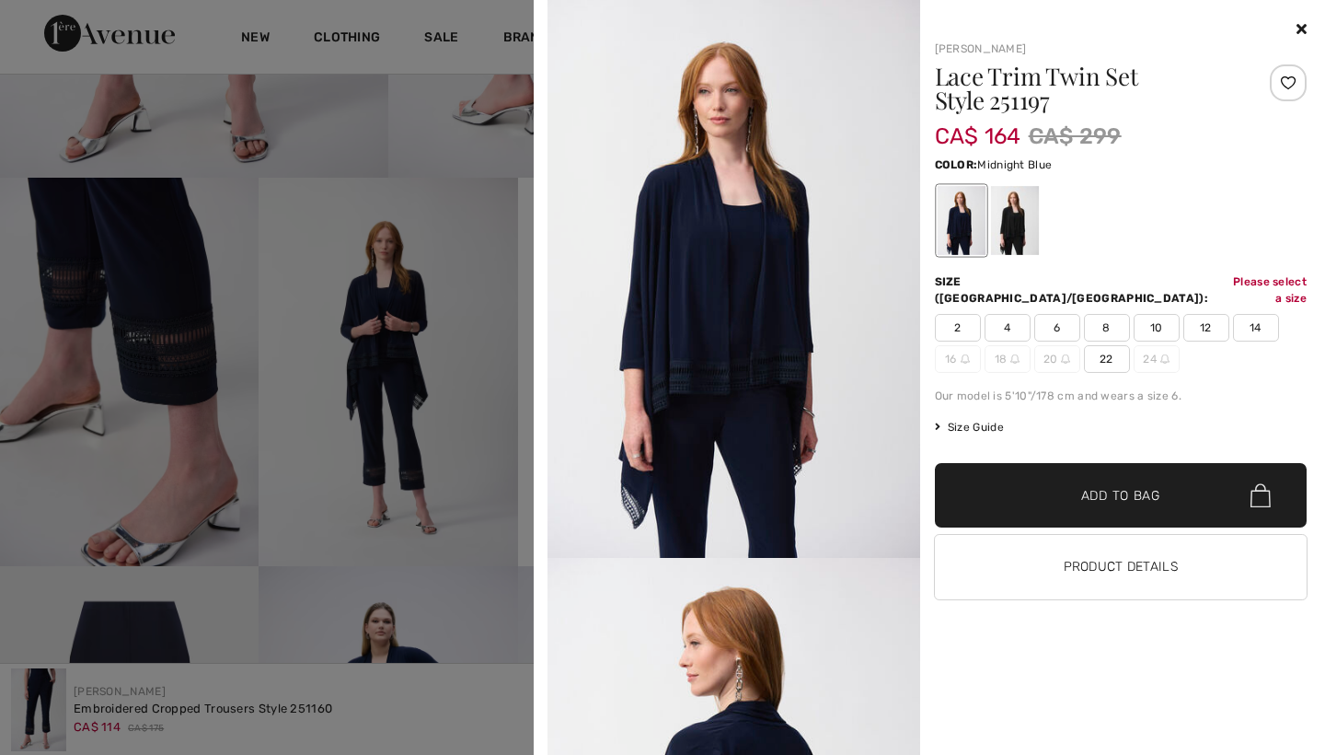
click at [1105, 314] on span "8" at bounding box center [1107, 328] width 46 height 28
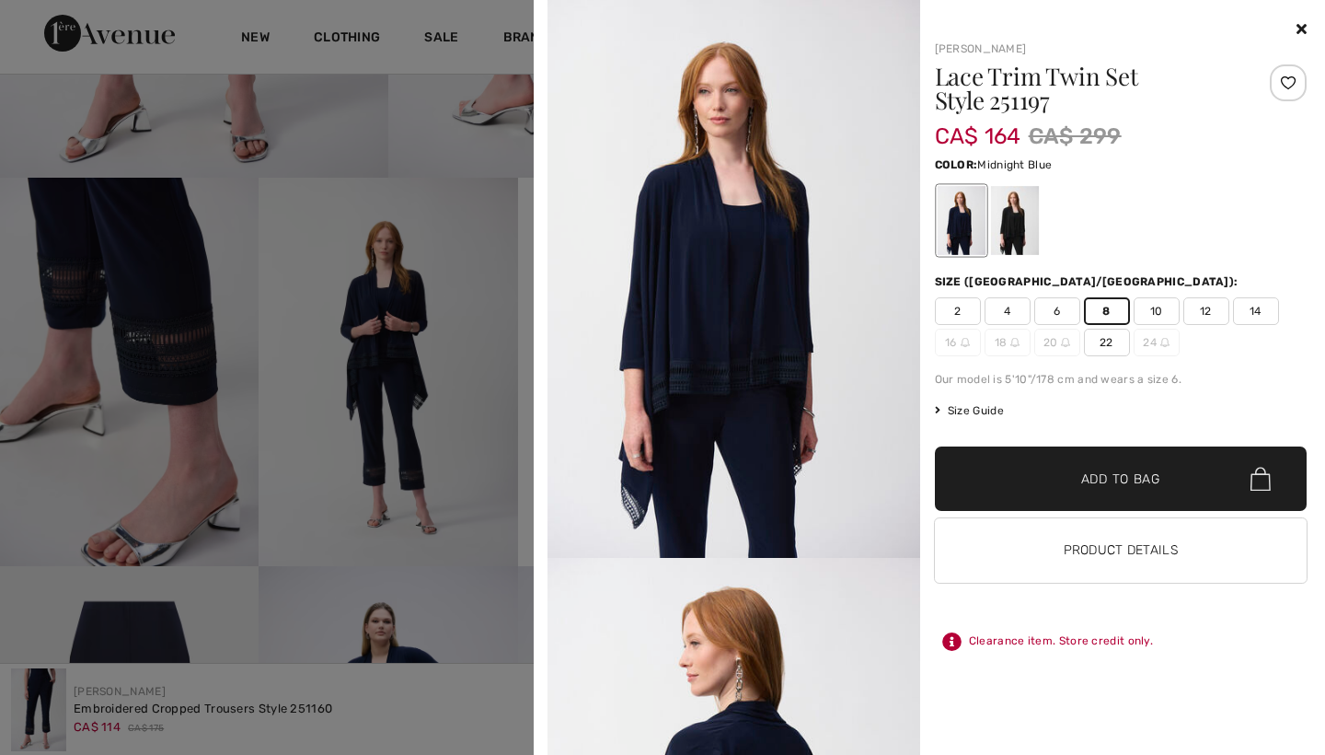
click at [1107, 469] on span "✔ Added to Bag Add to Bag" at bounding box center [1121, 478] width 373 height 64
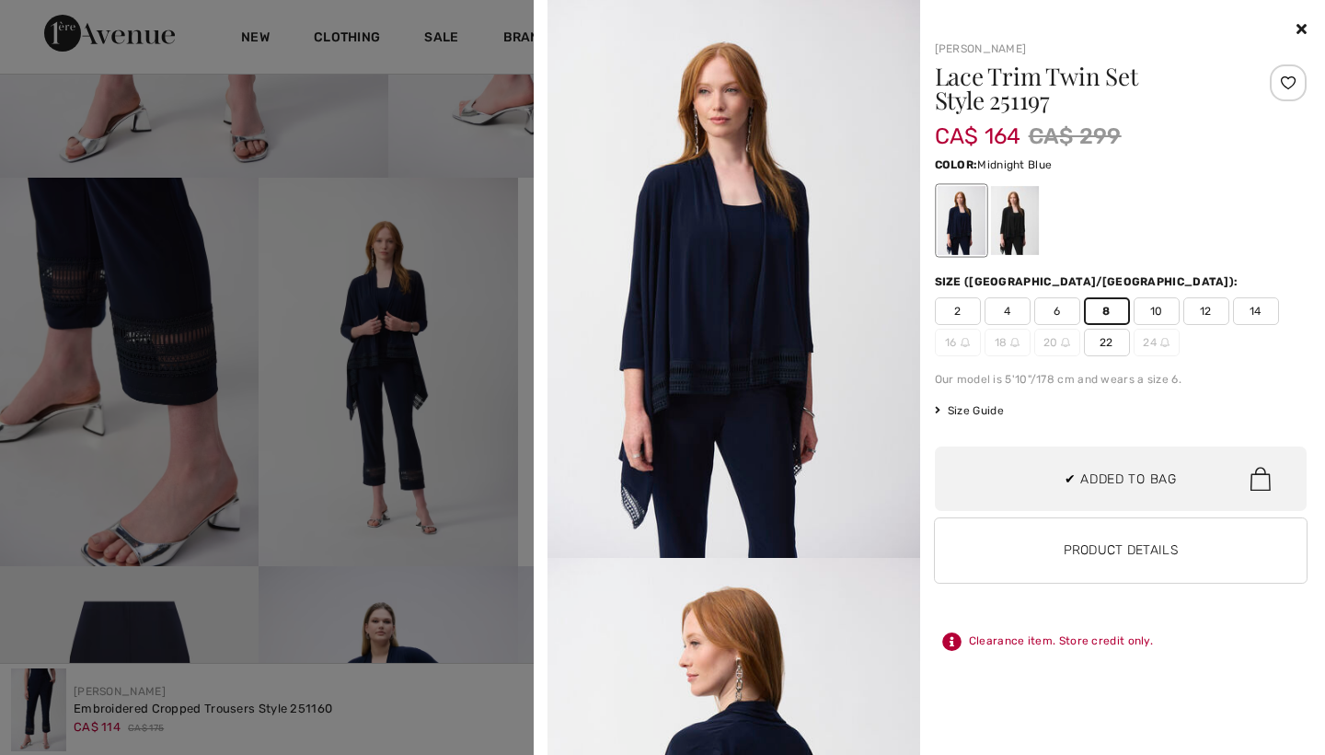
scroll to position [775, 0]
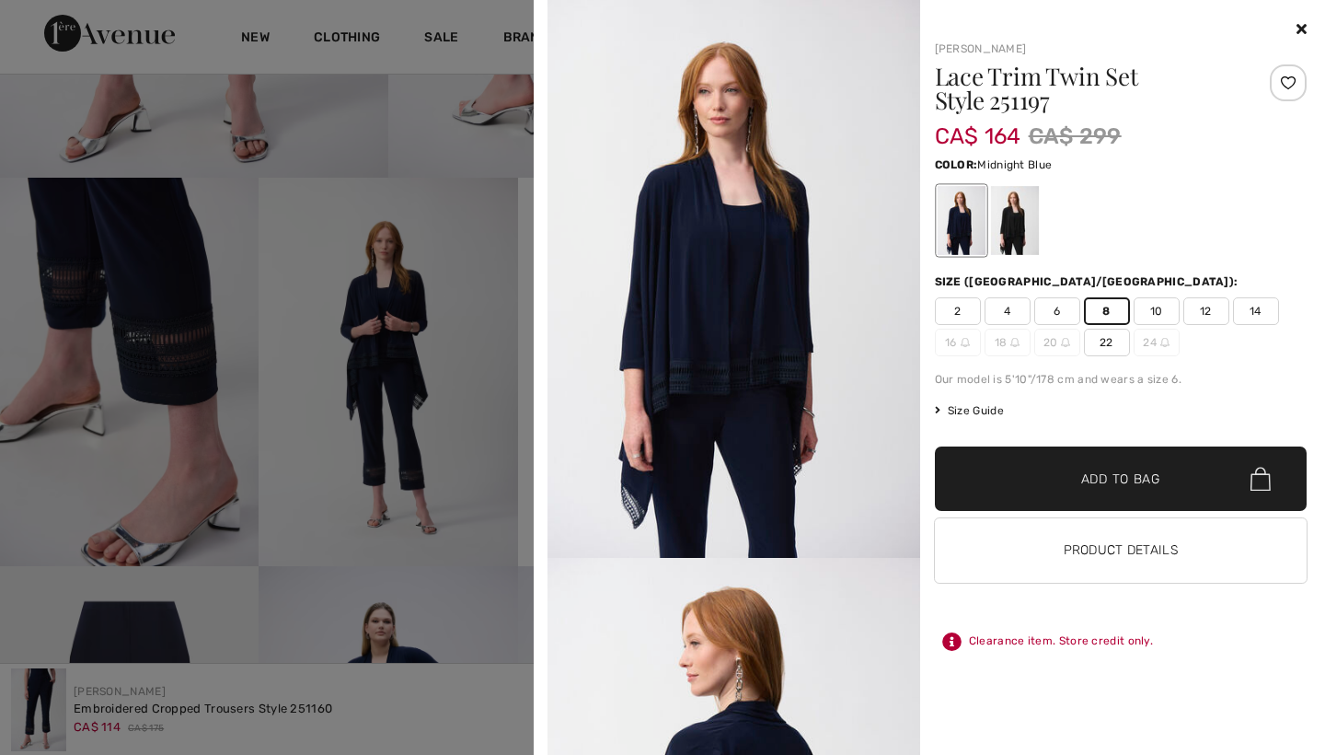
click at [452, 157] on div at bounding box center [662, 377] width 1325 height 755
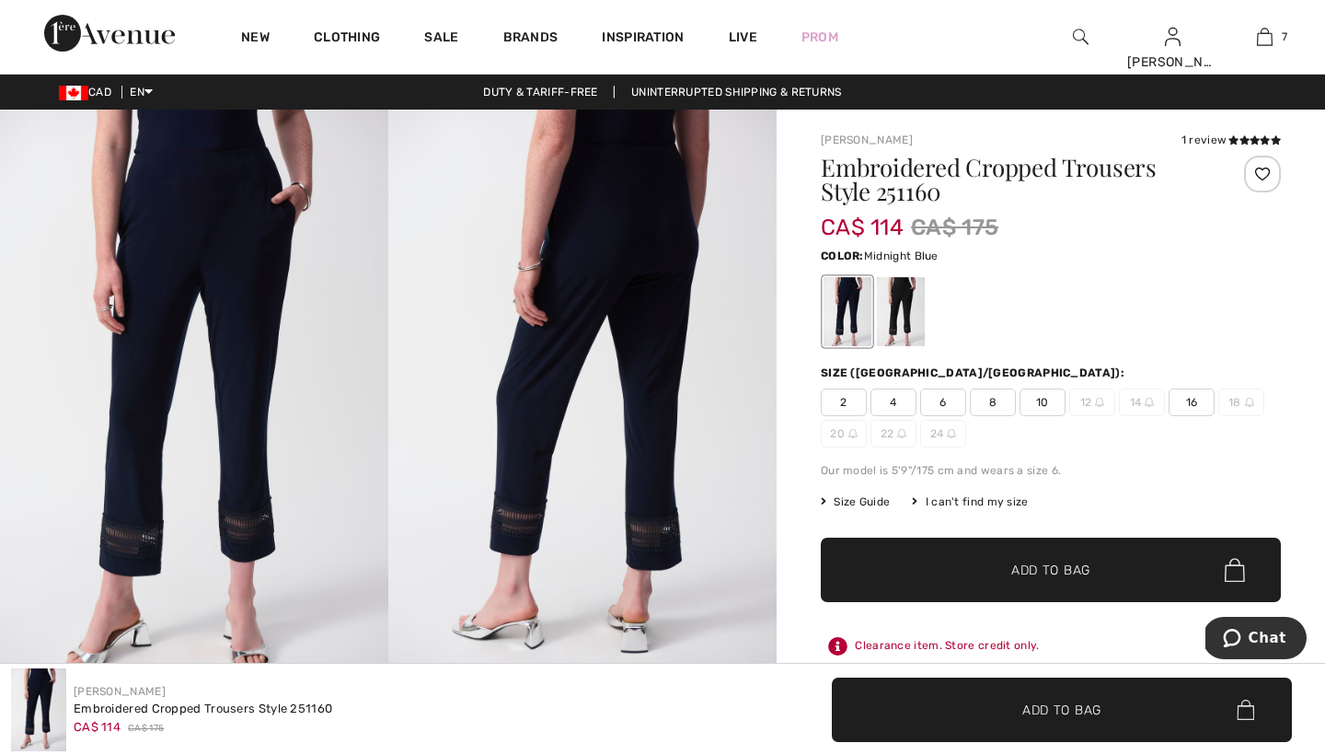
scroll to position [0, 0]
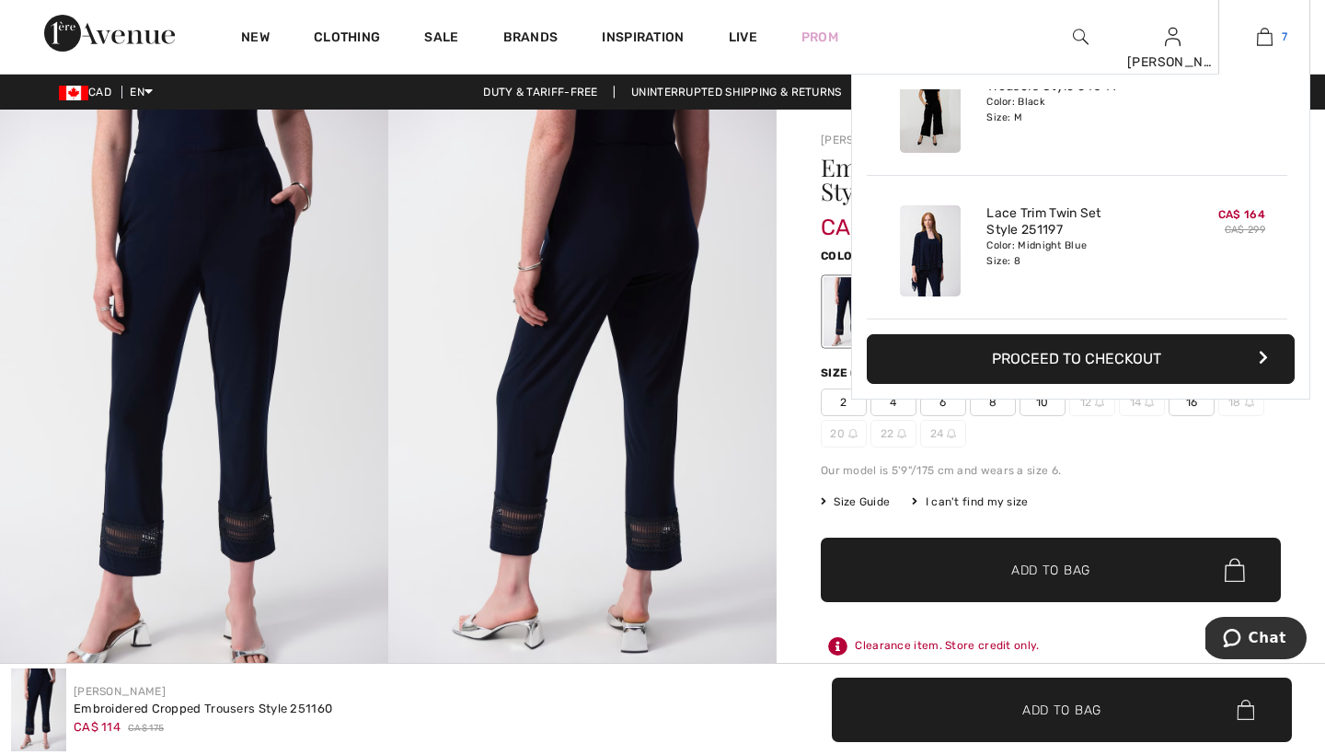
click at [1257, 33] on img at bounding box center [1265, 37] width 16 height 22
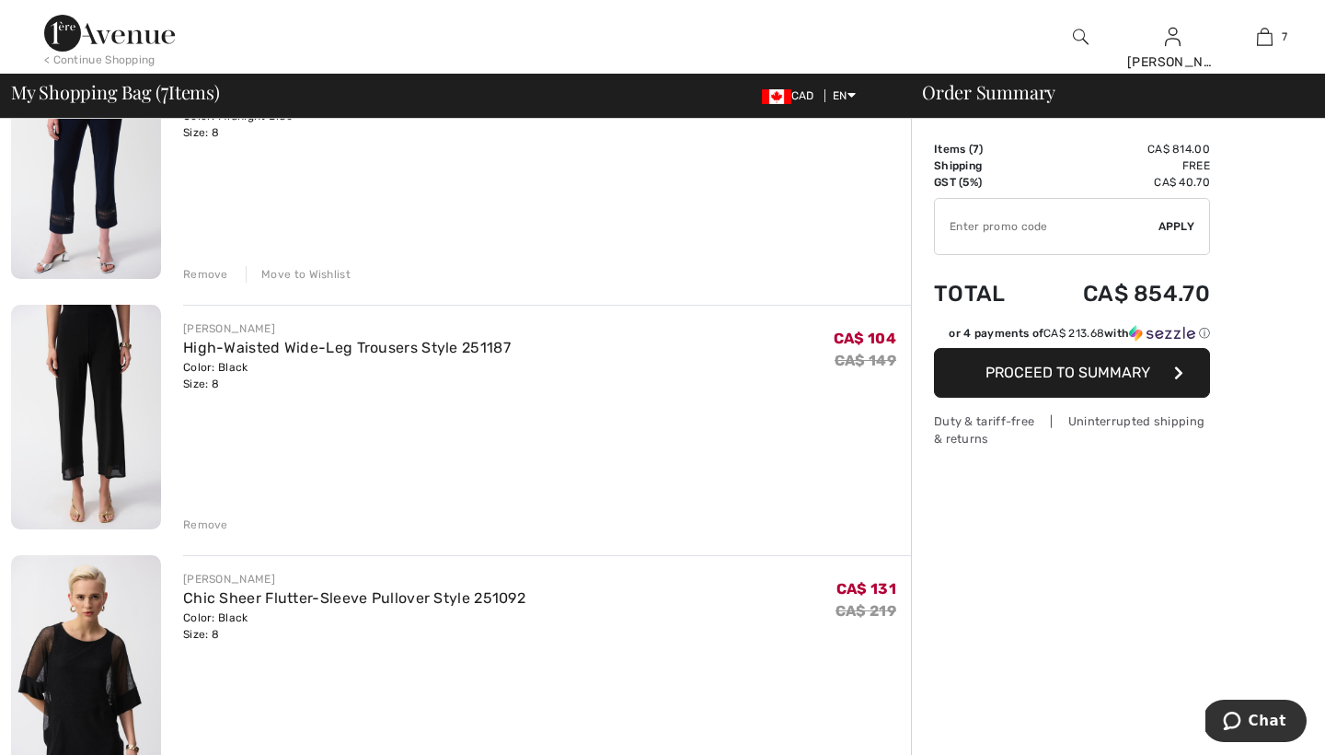
scroll to position [470, 0]
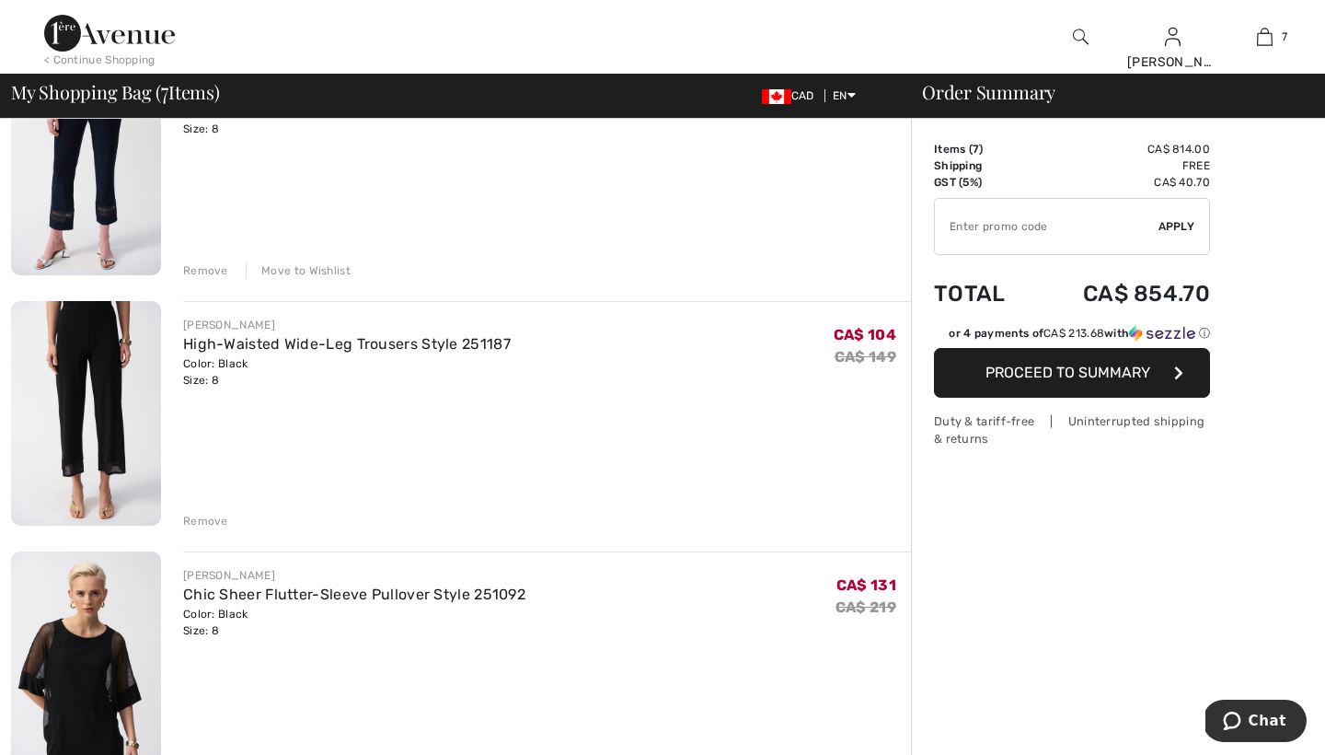
click at [200, 518] on div "Remove" at bounding box center [205, 521] width 45 height 17
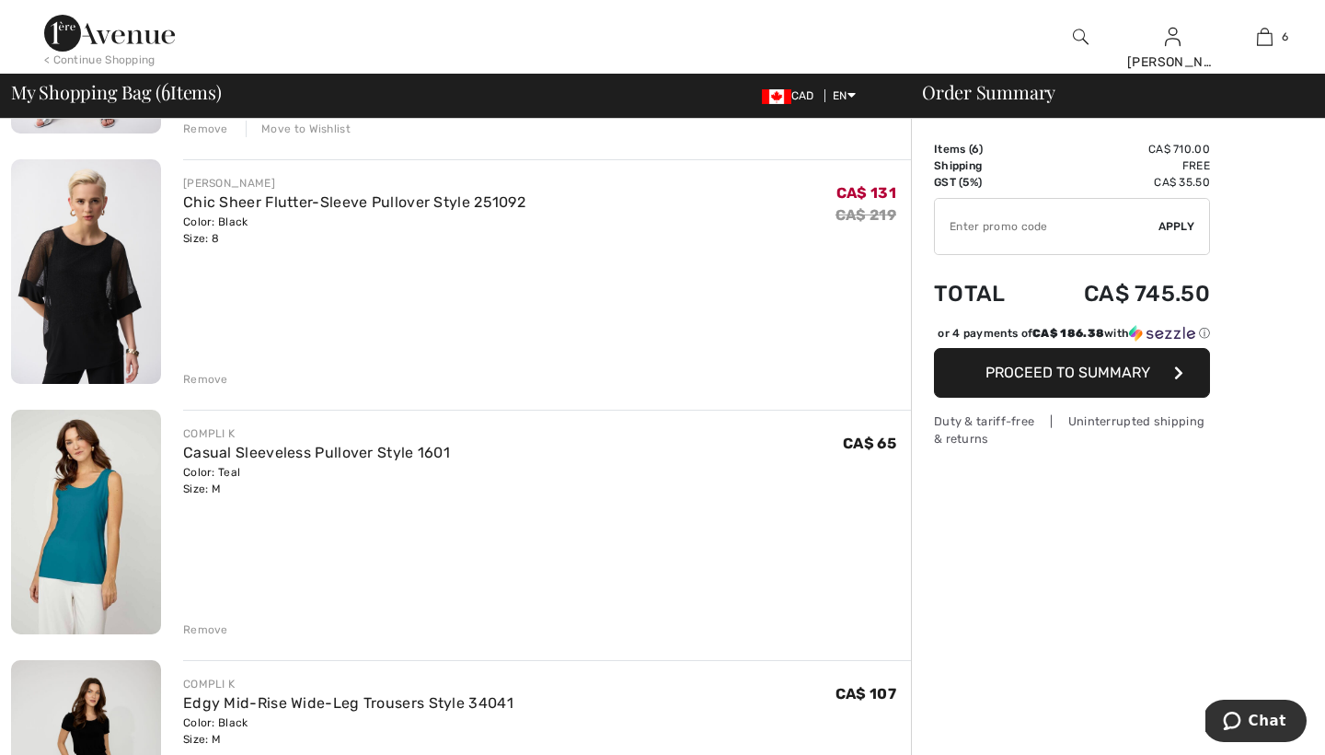
scroll to position [619, 0]
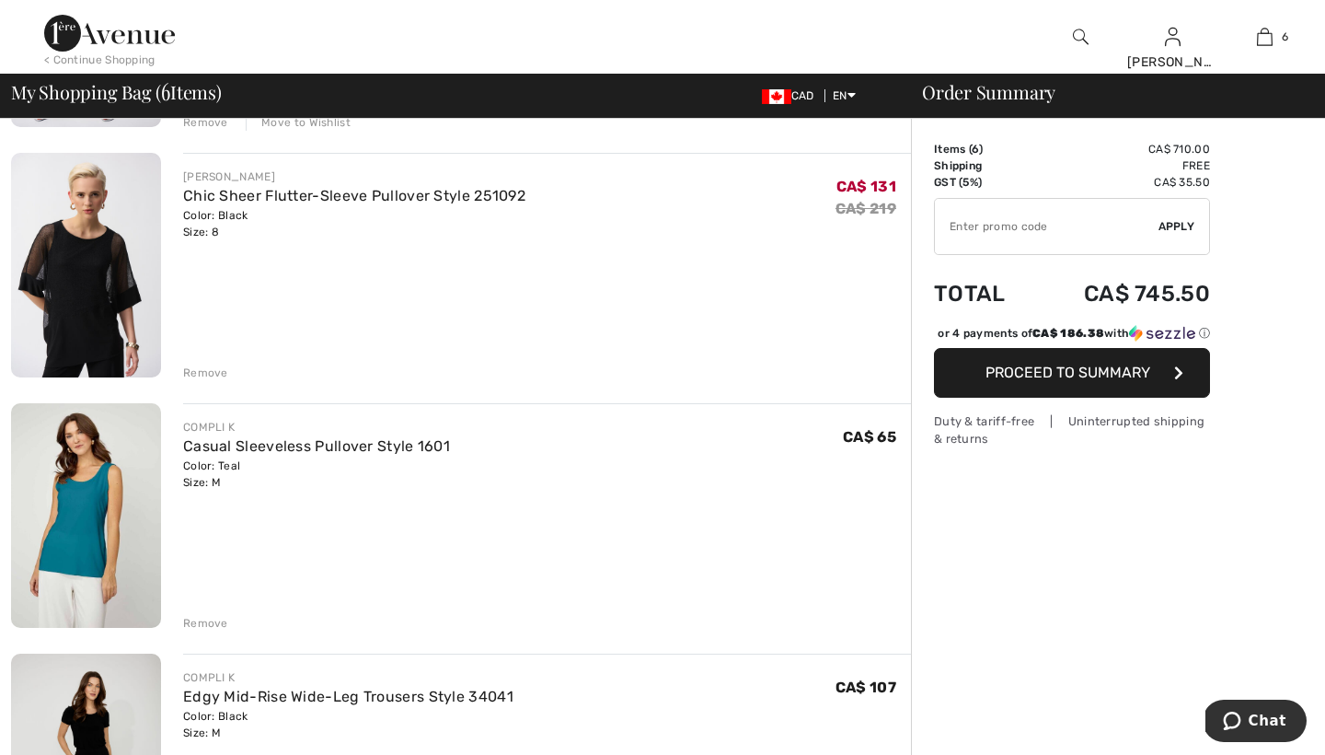
click at [203, 370] on div "Remove" at bounding box center [205, 373] width 45 height 17
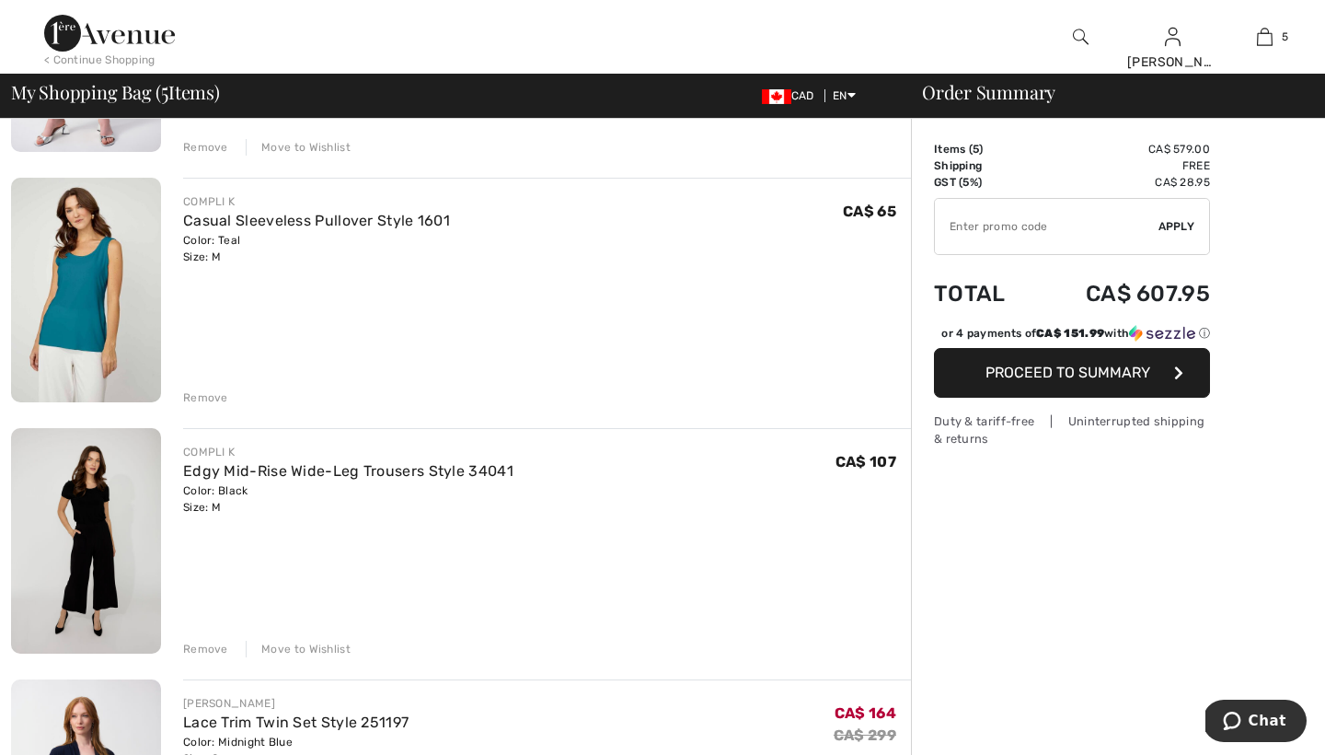
scroll to position [673, 0]
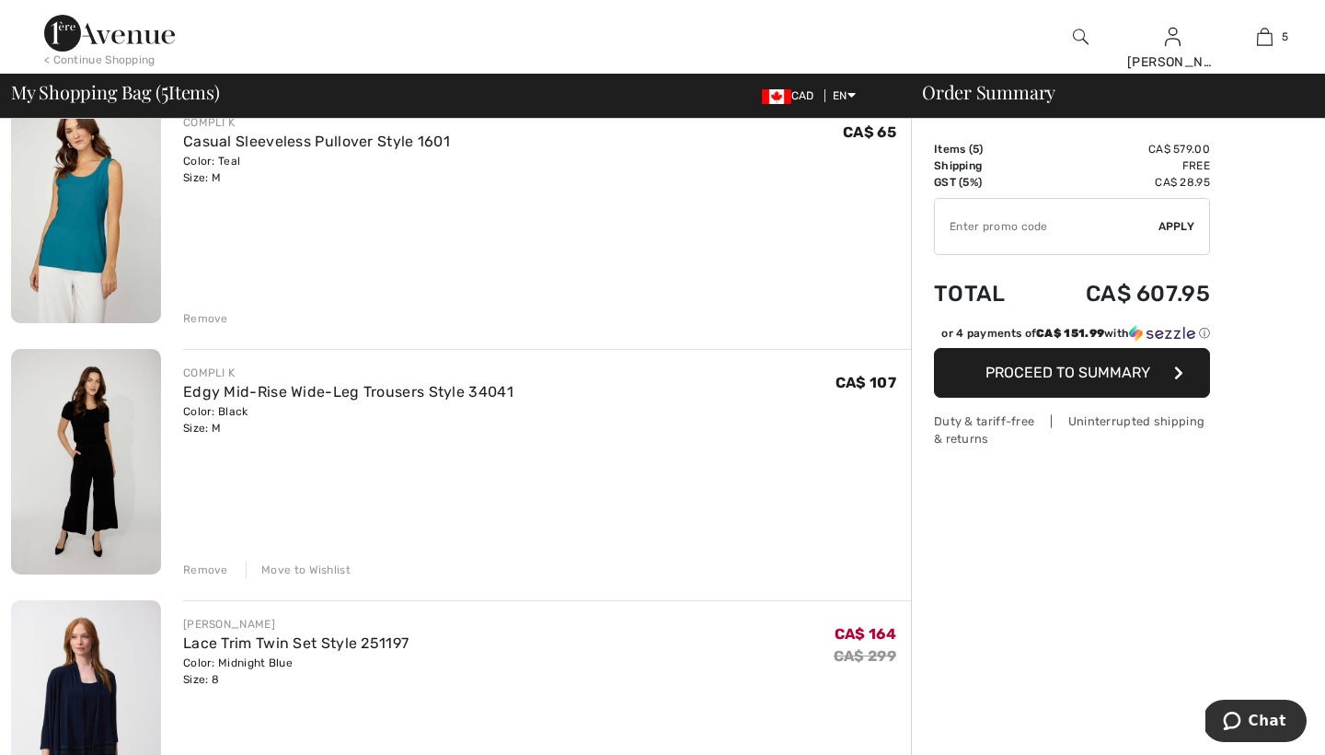
click at [283, 566] on div "Move to Wishlist" at bounding box center [298, 569] width 105 height 17
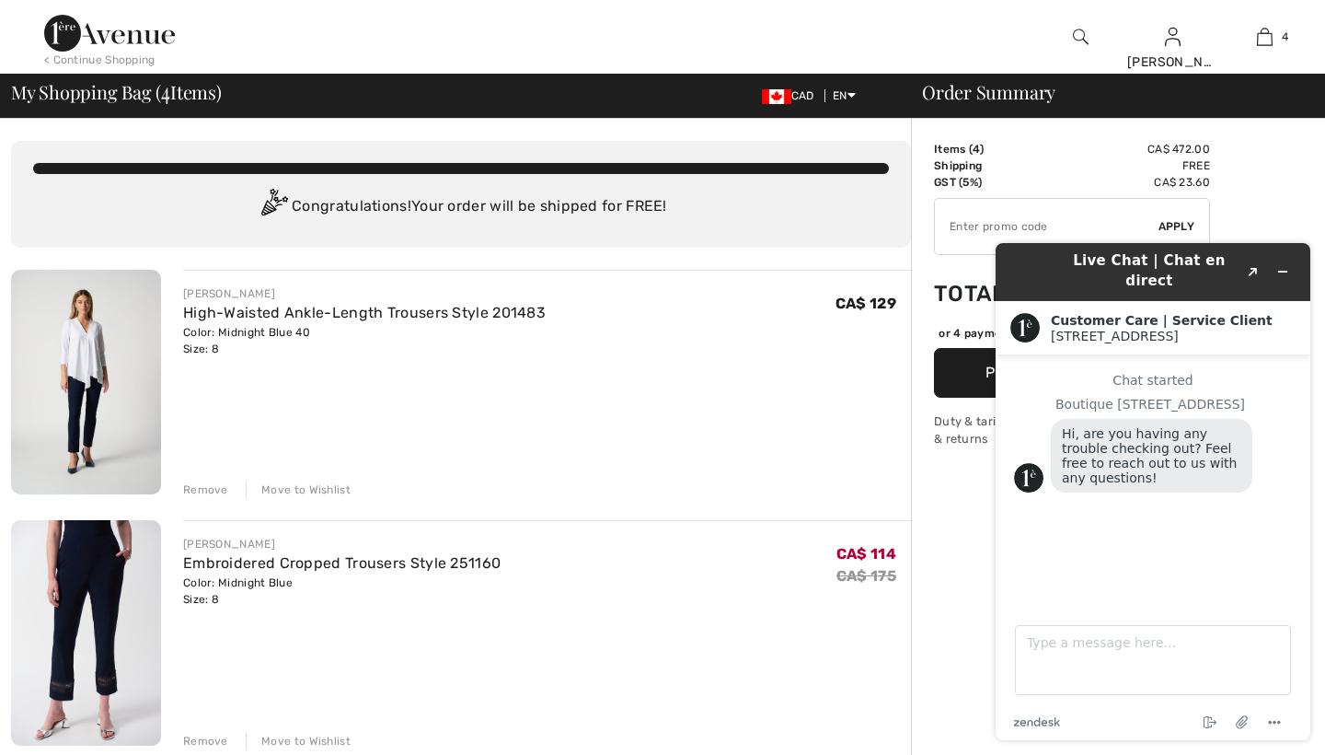
scroll to position [0, 0]
click at [1282, 272] on icon "Minimize widget" at bounding box center [1283, 272] width 8 height 0
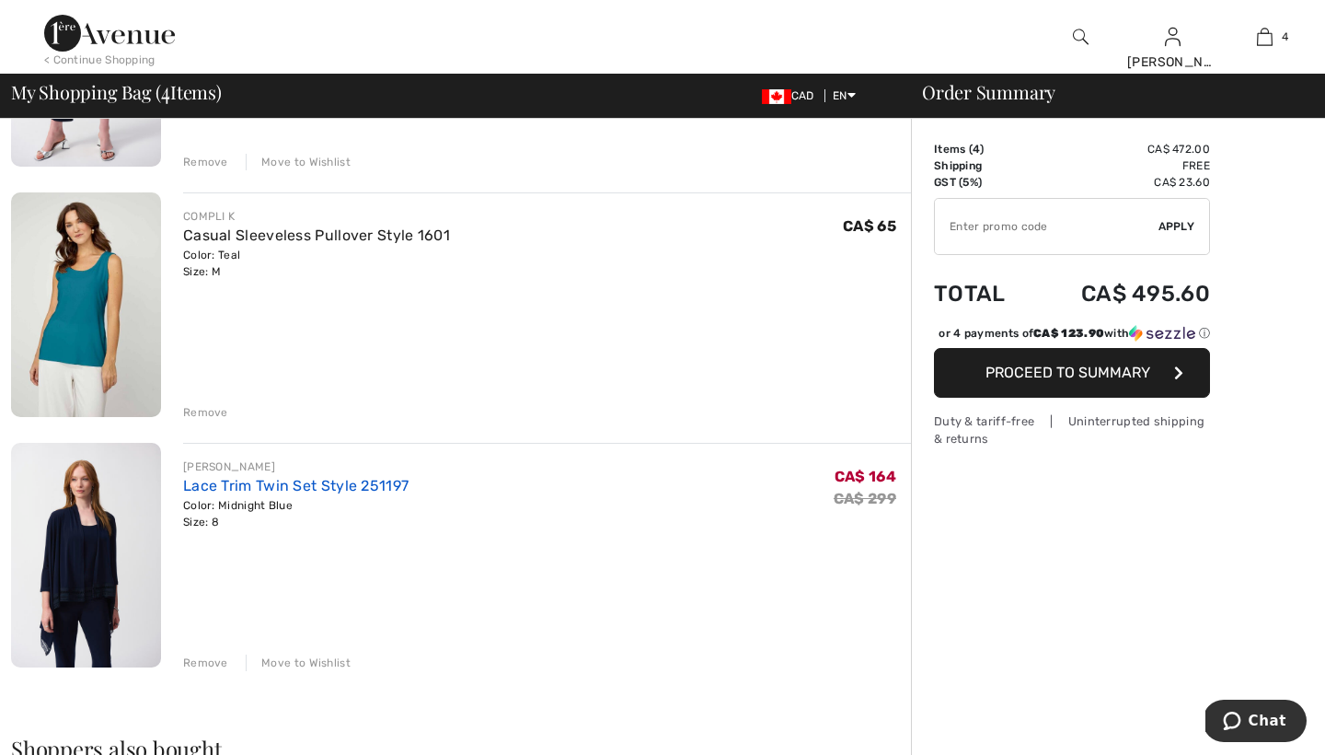
click at [307, 486] on link "Lace Trim Twin Set Style 251197" at bounding box center [296, 485] width 226 height 17
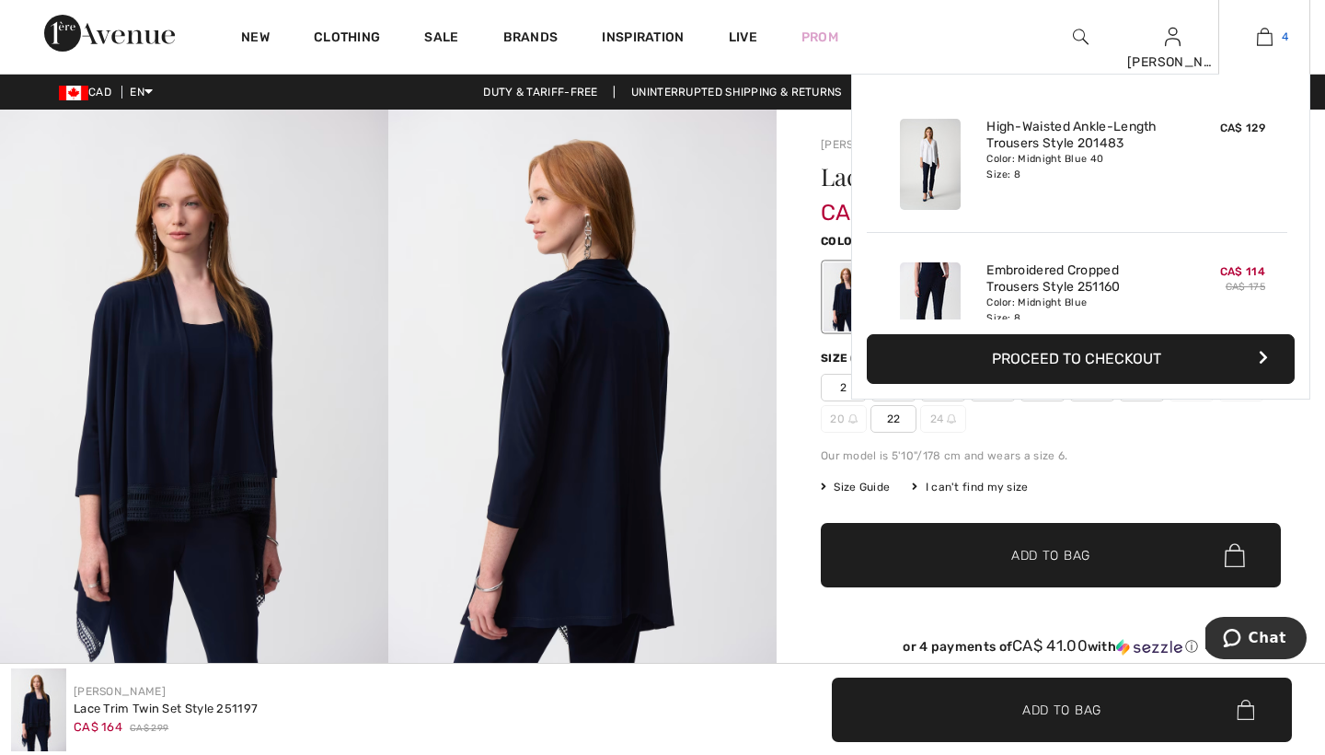
click at [1263, 36] on img at bounding box center [1265, 37] width 16 height 22
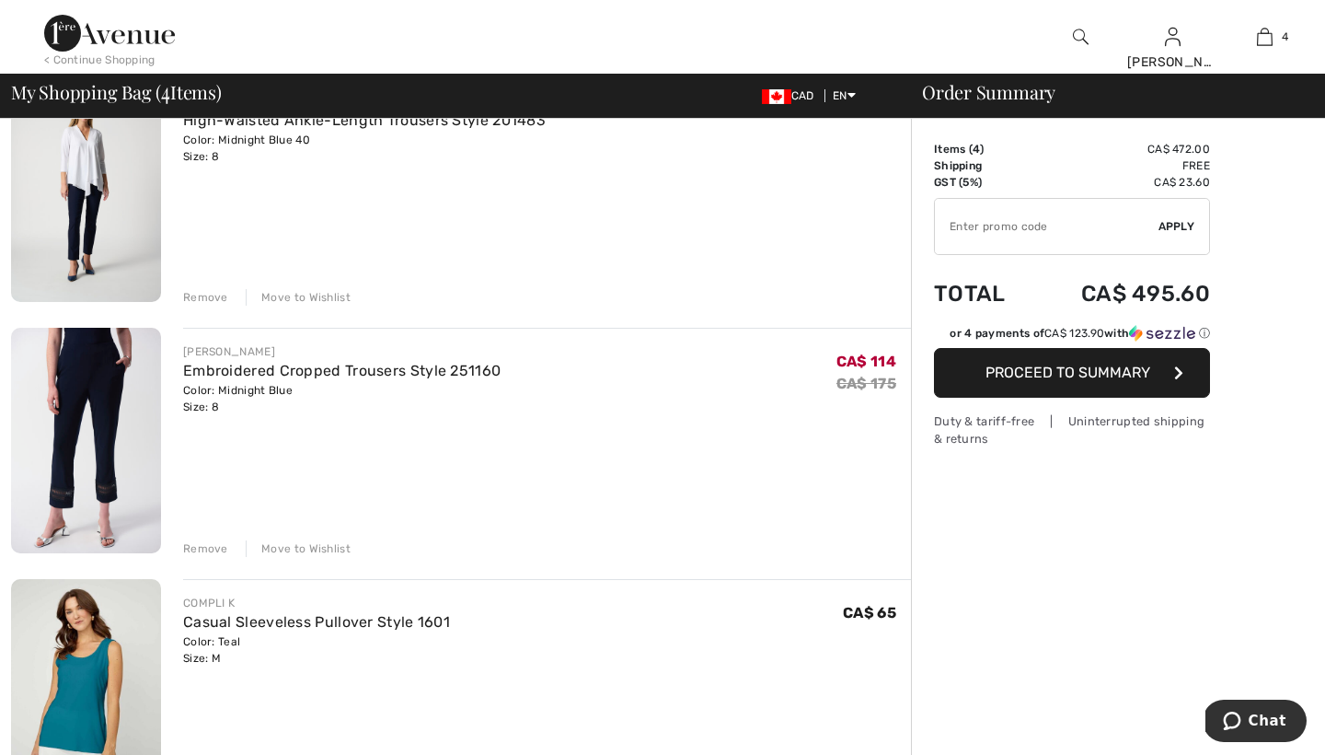
scroll to position [230, 0]
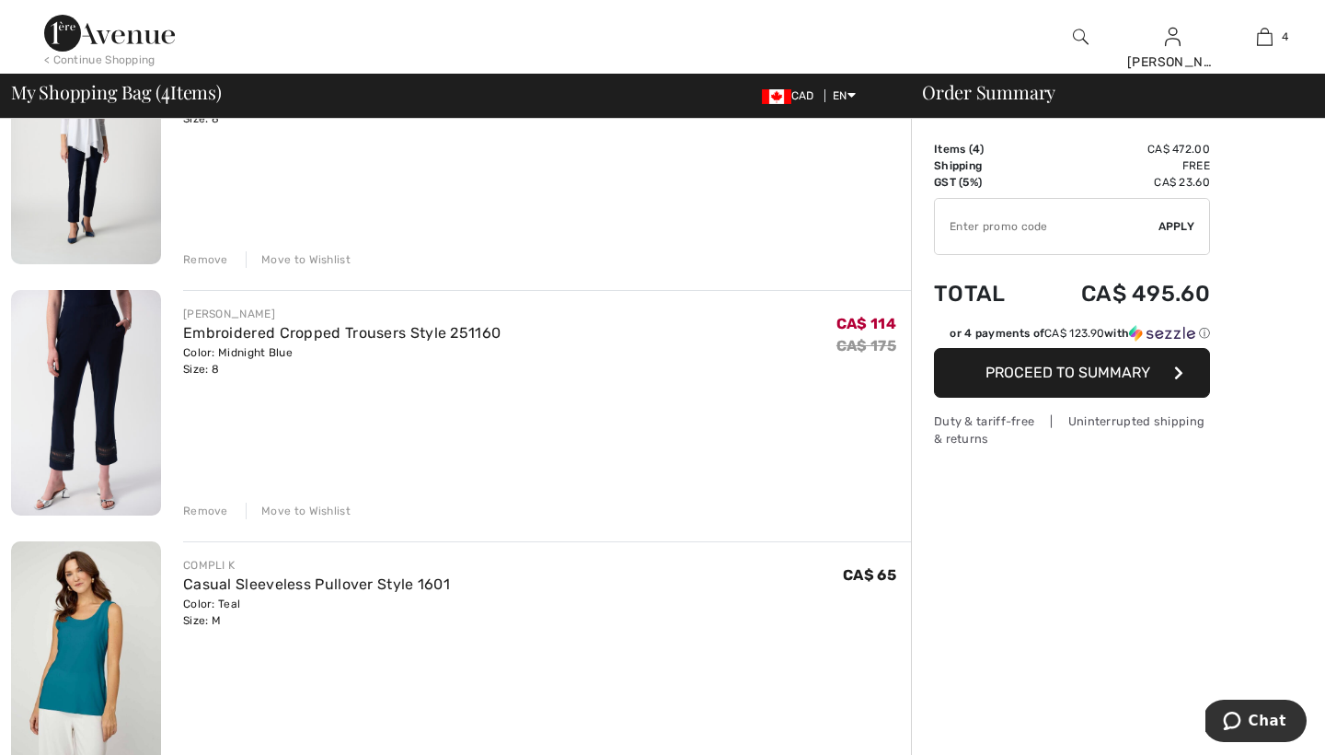
click at [258, 397] on div "[PERSON_NAME] Embroidered Cropped Trousers Style 251160 Color: Midnight Blue Si…" at bounding box center [547, 404] width 728 height 228
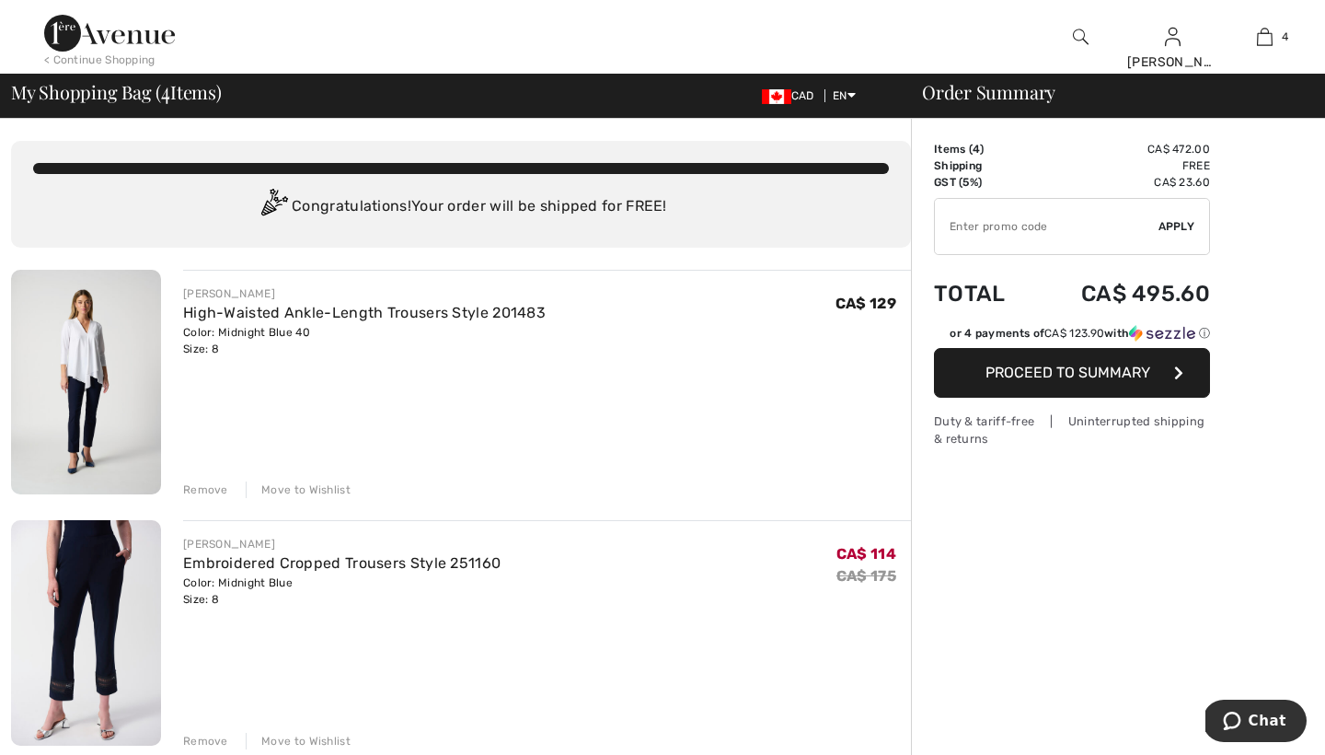
scroll to position [0, 0]
click at [1075, 35] on img at bounding box center [1081, 37] width 16 height 22
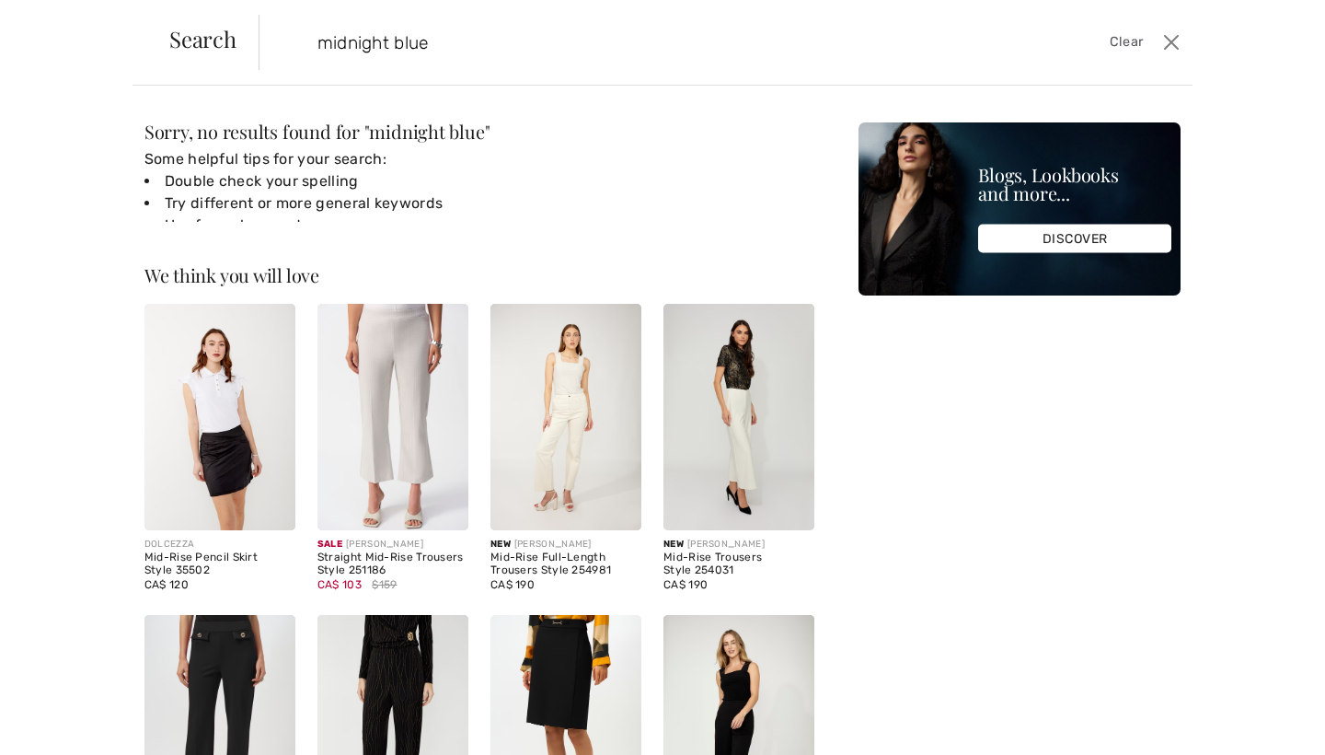
type input "midnight blue"
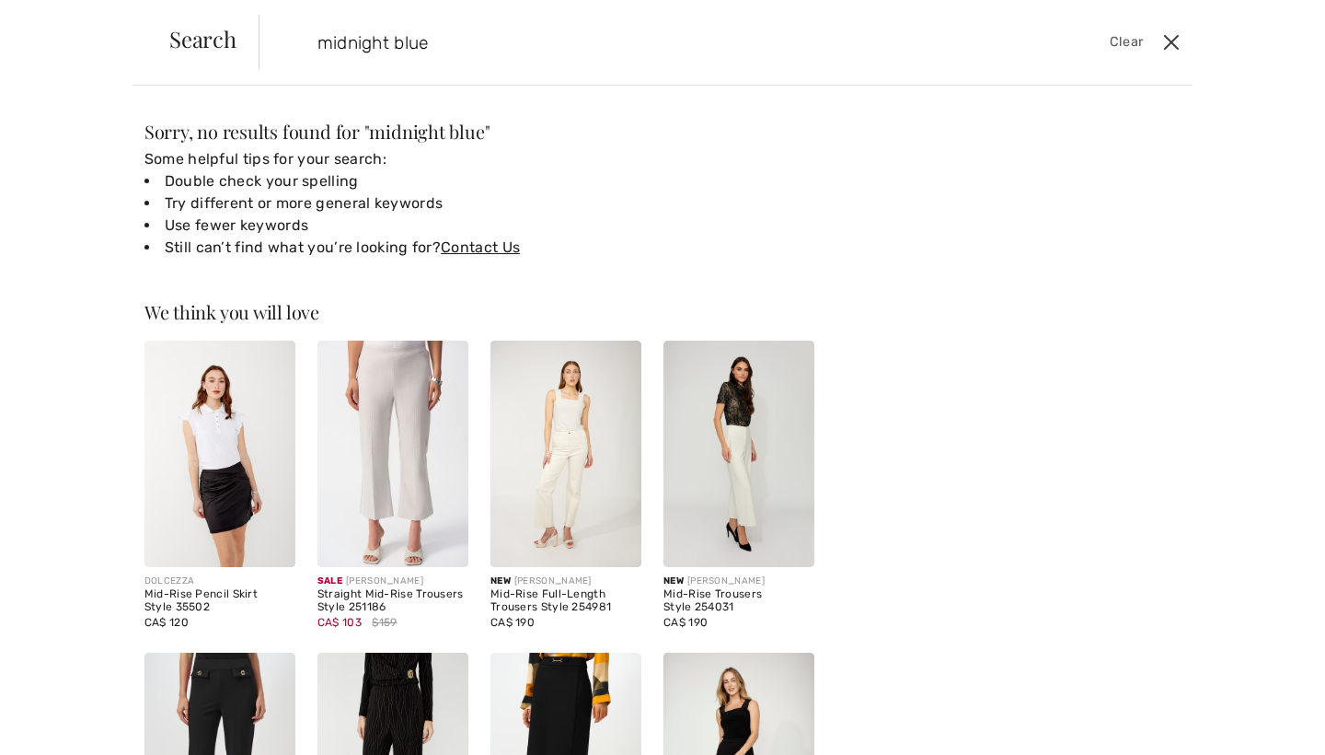
click at [1169, 41] on button "Close" at bounding box center [1172, 42] width 28 height 29
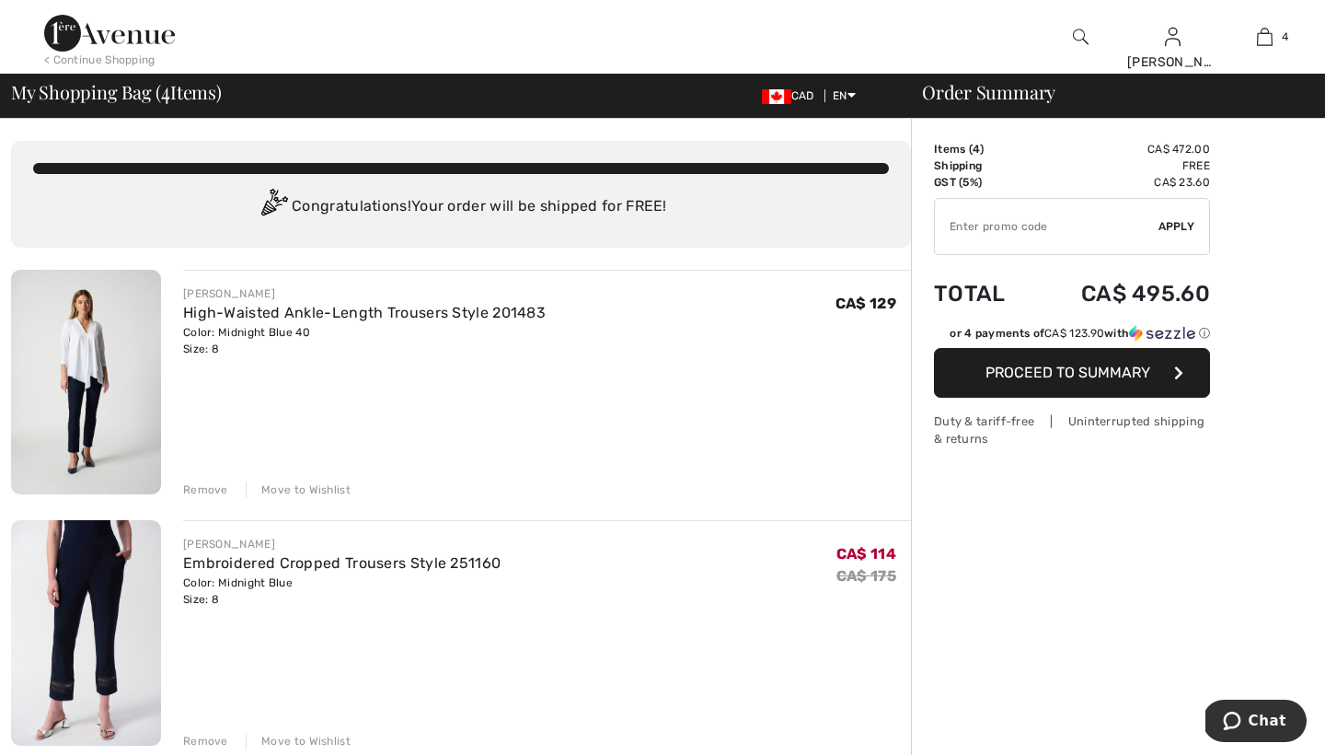
click at [128, 57] on div "< Continue Shopping" at bounding box center [99, 60] width 111 height 17
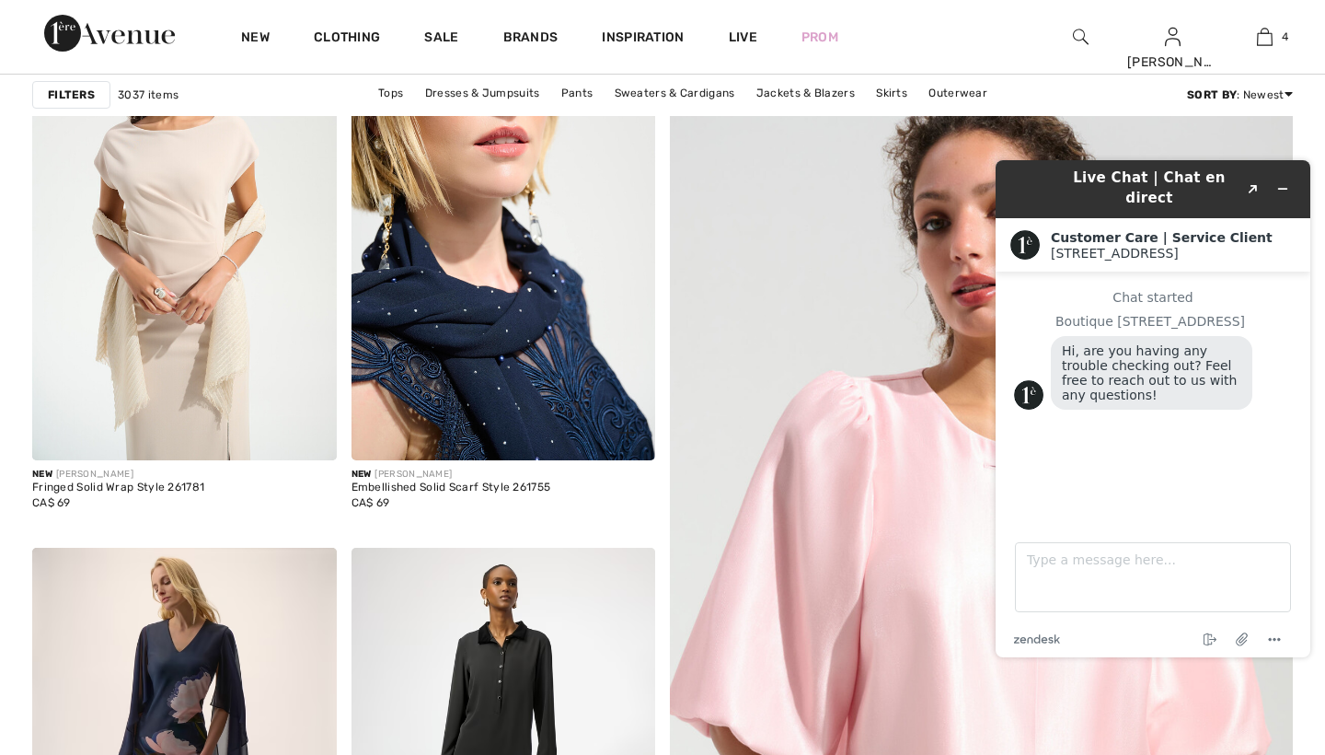
scroll to position [249, 0]
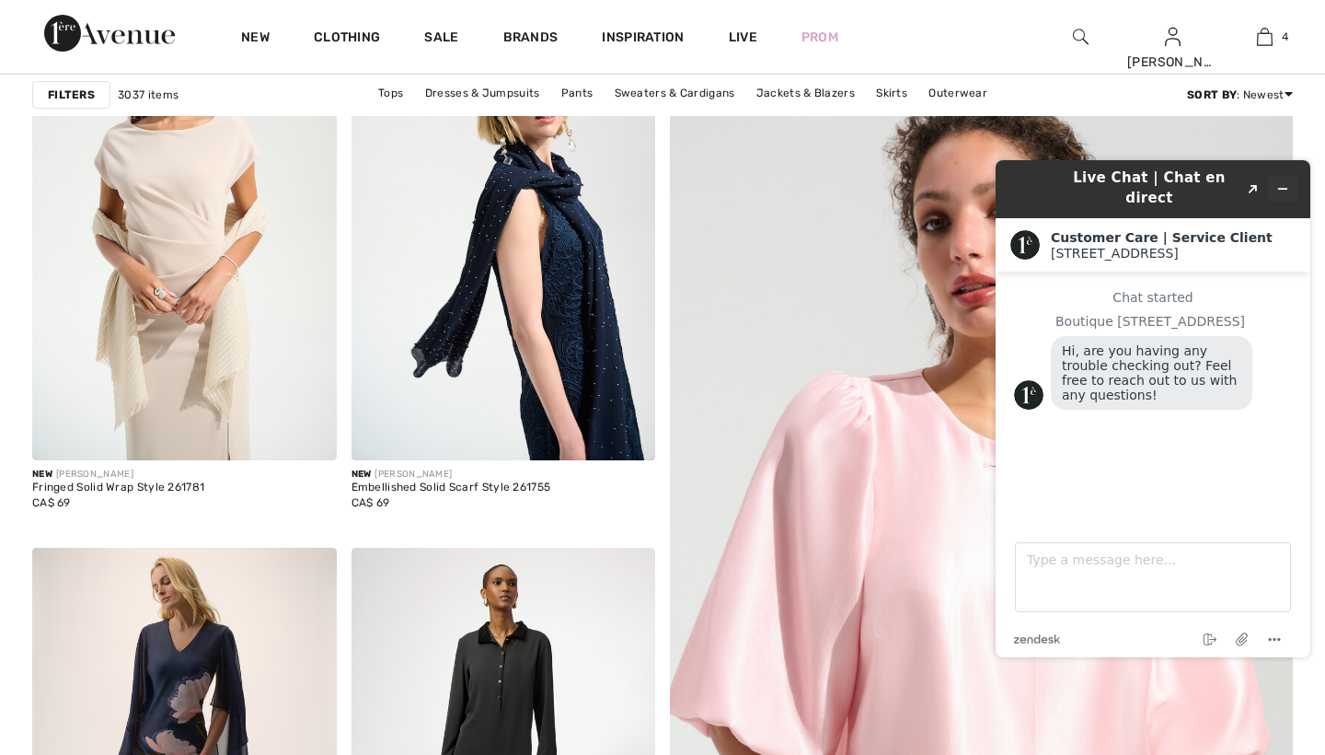
click at [1280, 182] on icon "Minimize widget" at bounding box center [1283, 188] width 13 height 13
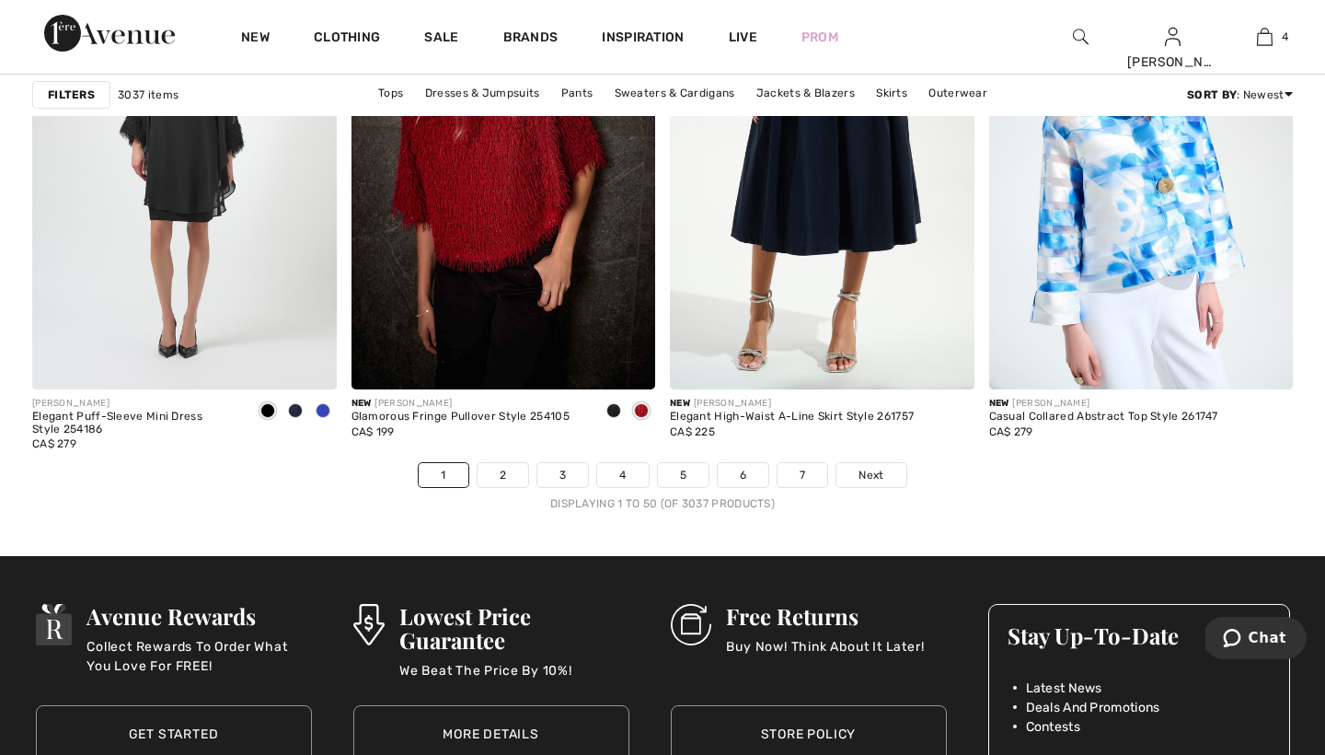
scroll to position [8006, 0]
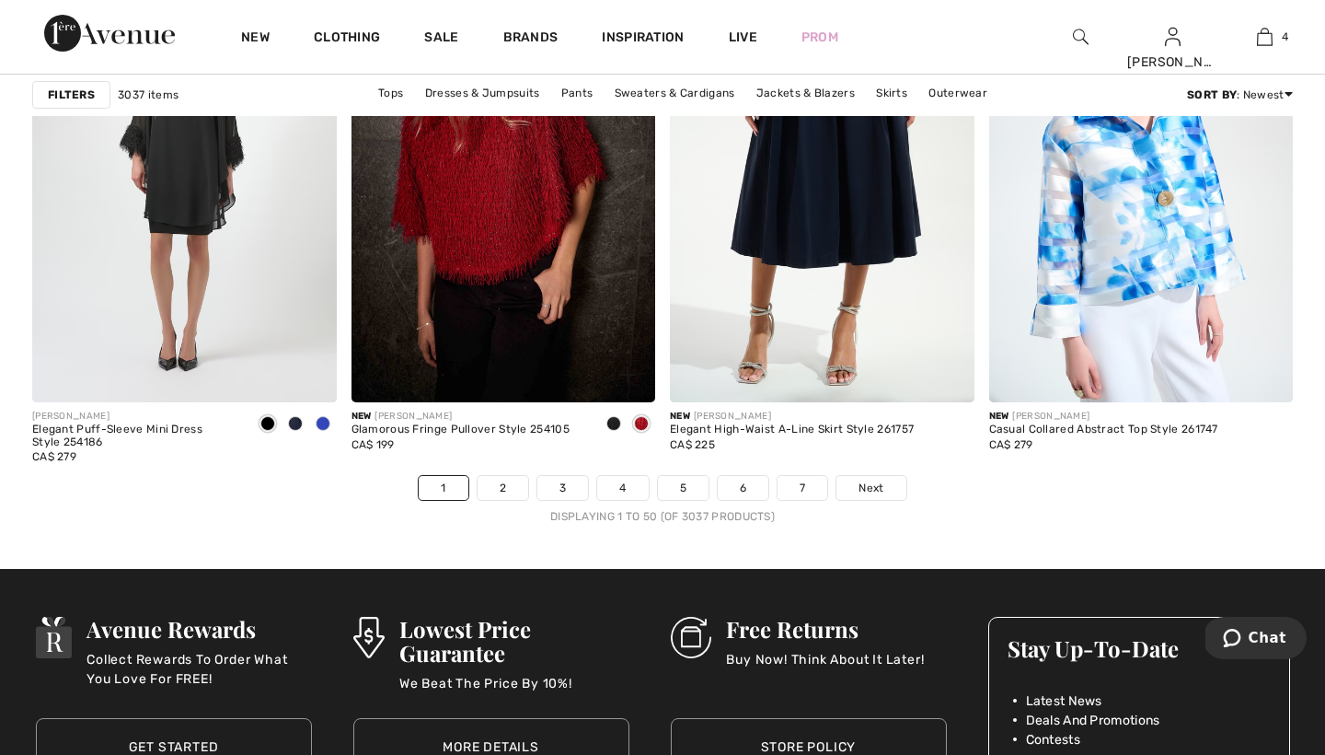
click at [613, 419] on span at bounding box center [614, 423] width 15 height 15
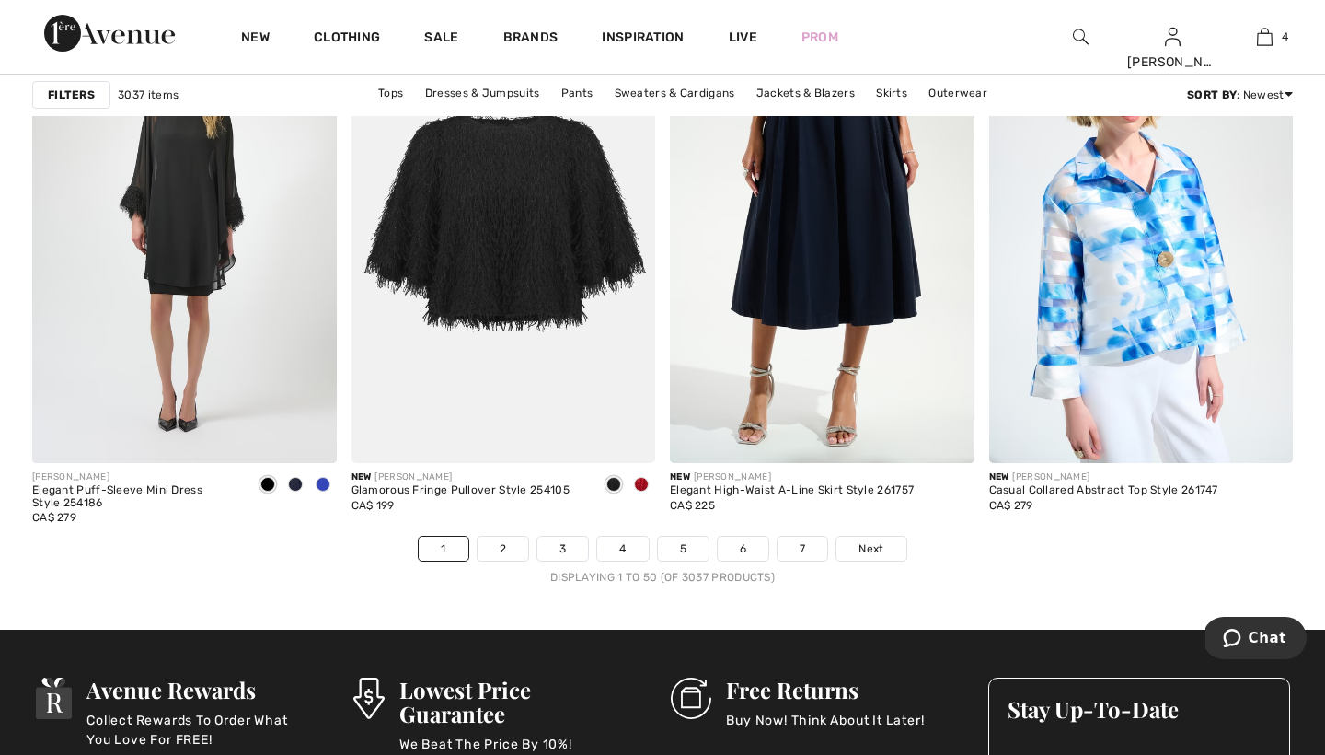
scroll to position [8007, 0]
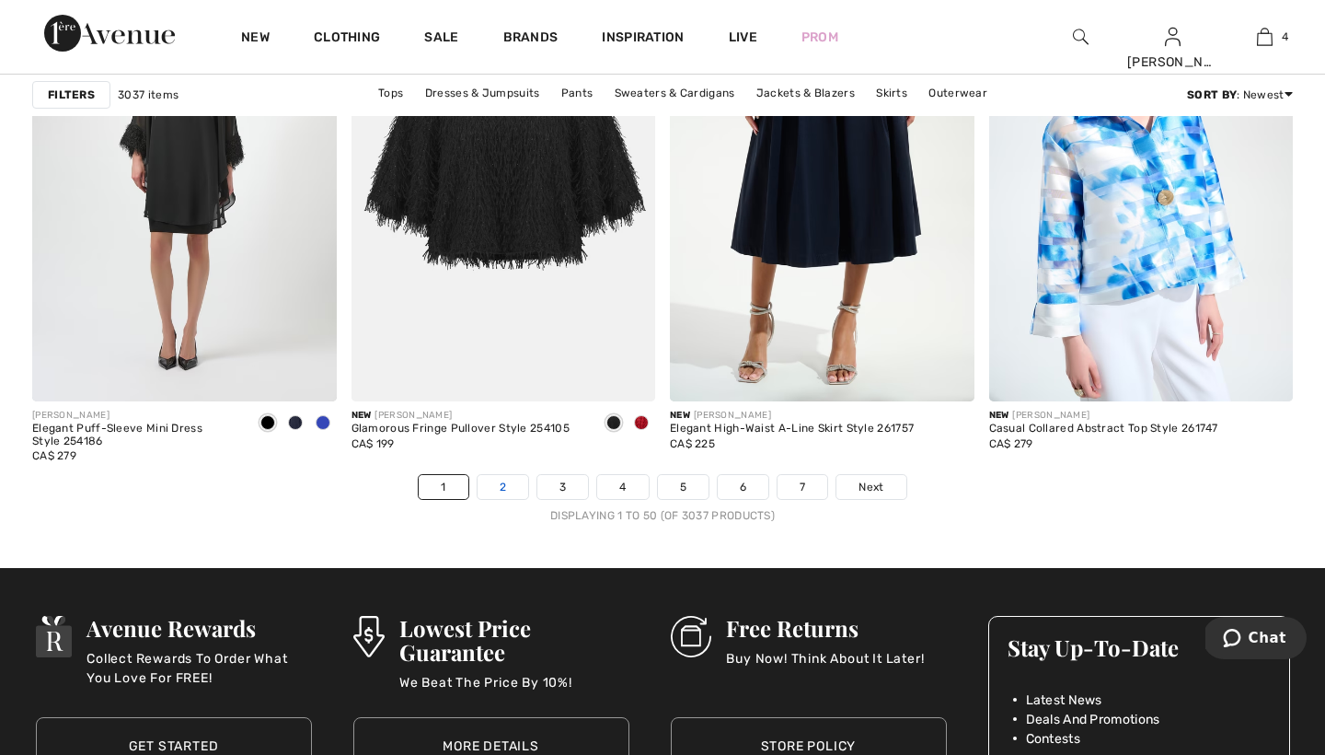
click at [504, 484] on link "2" at bounding box center [503, 487] width 51 height 24
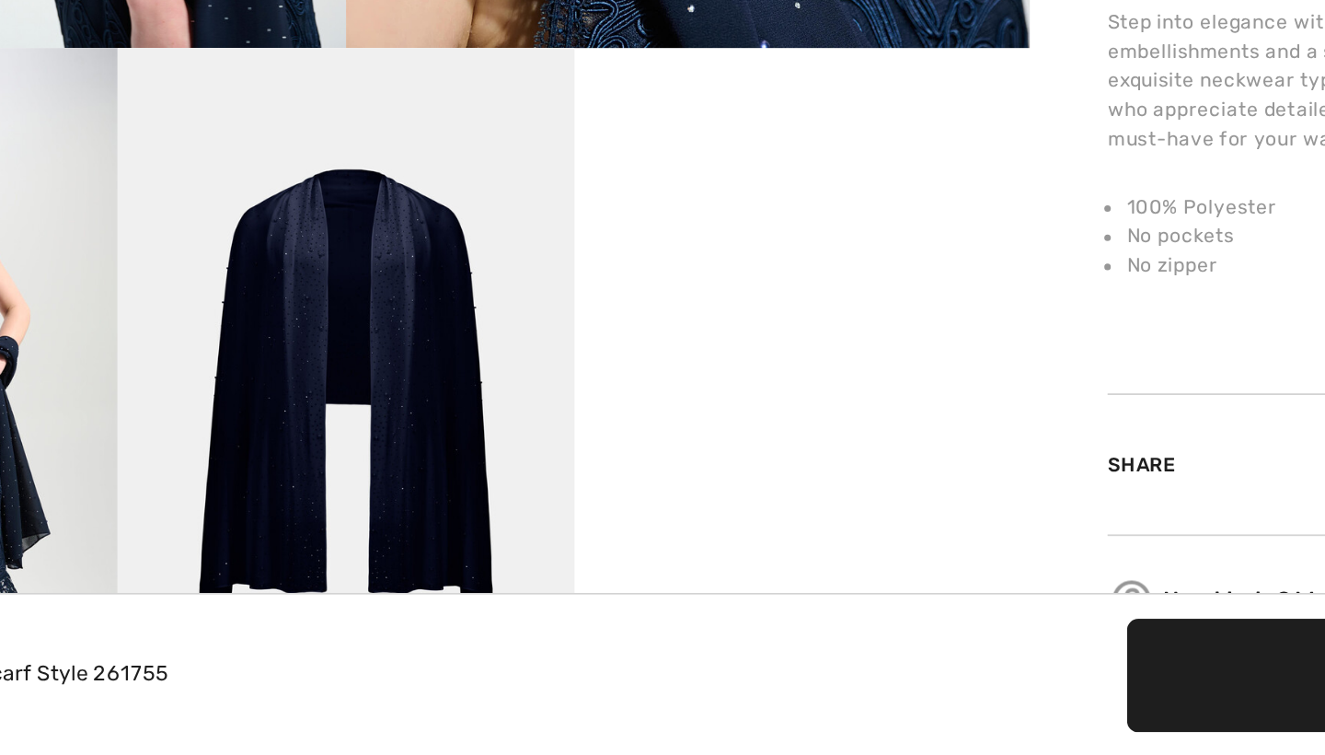
scroll to position [521, 0]
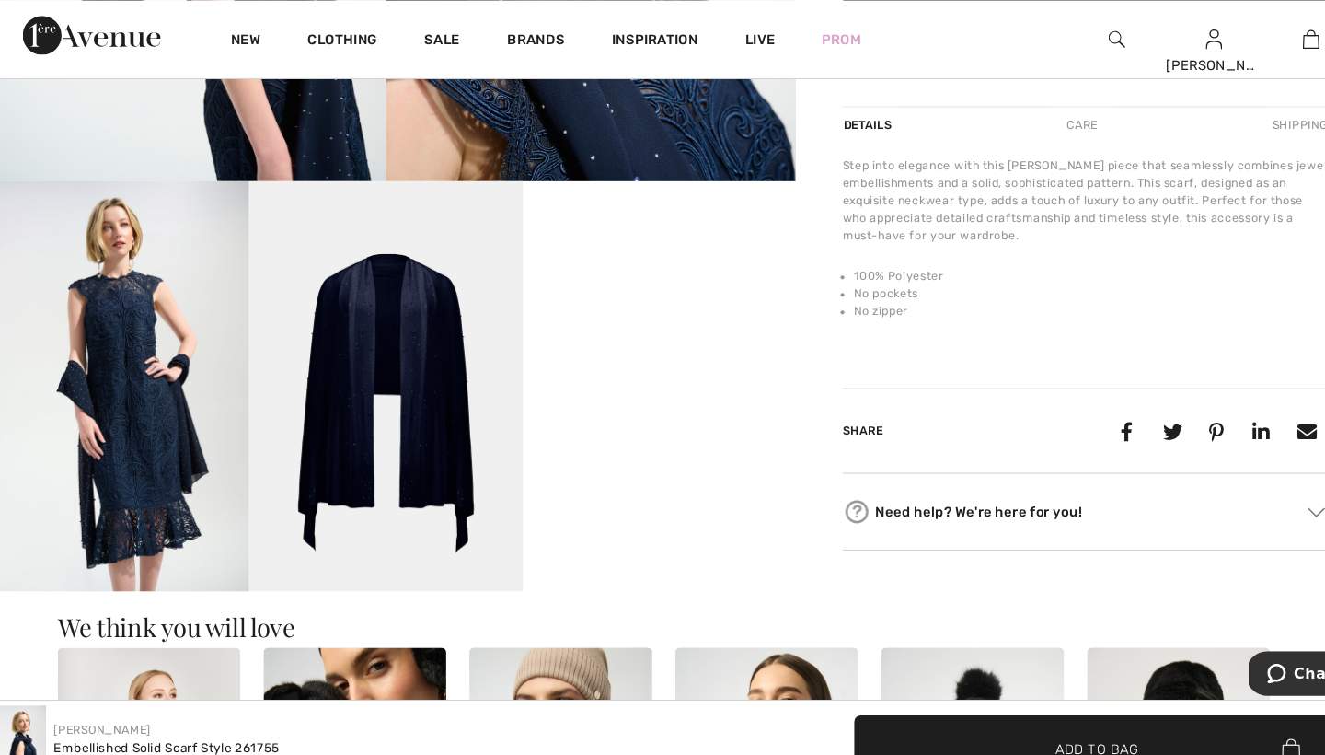
click at [140, 388] on img at bounding box center [129, 365] width 259 height 388
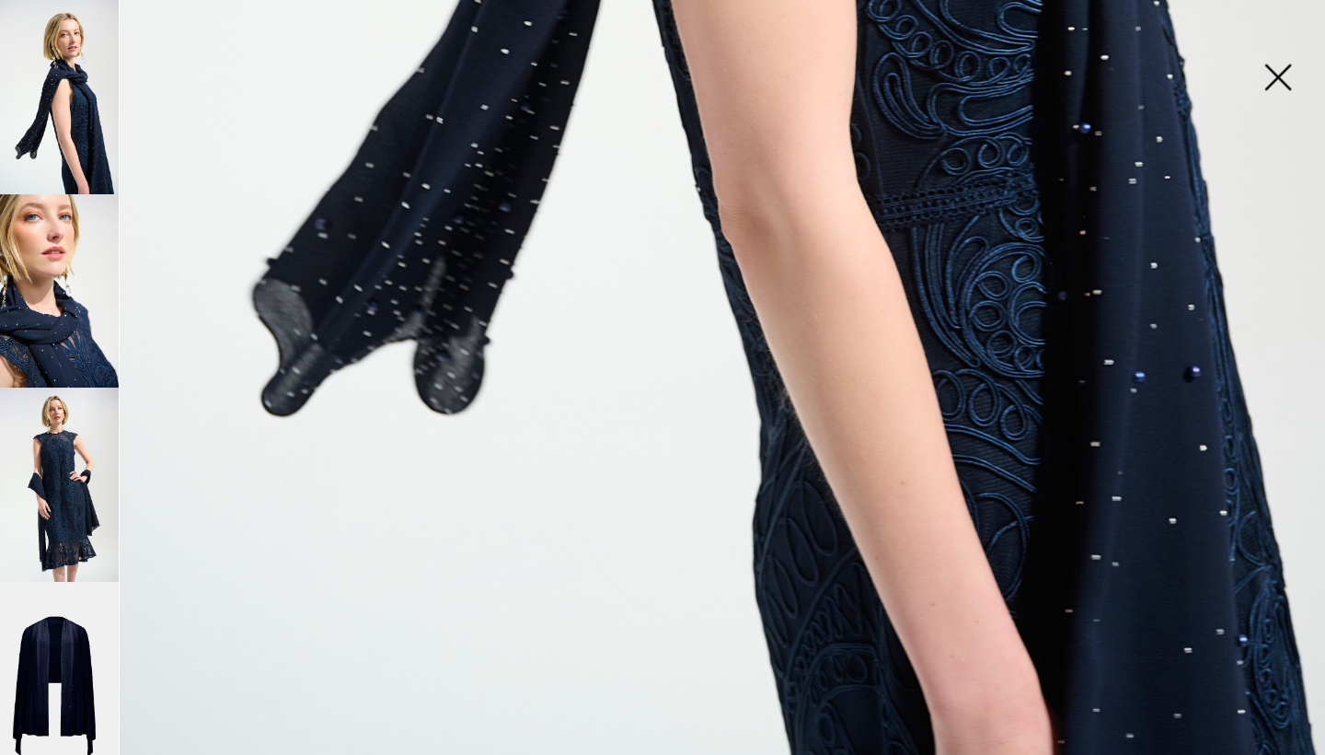
scroll to position [1233, 0]
click at [54, 631] on img at bounding box center [74, 643] width 122 height 184
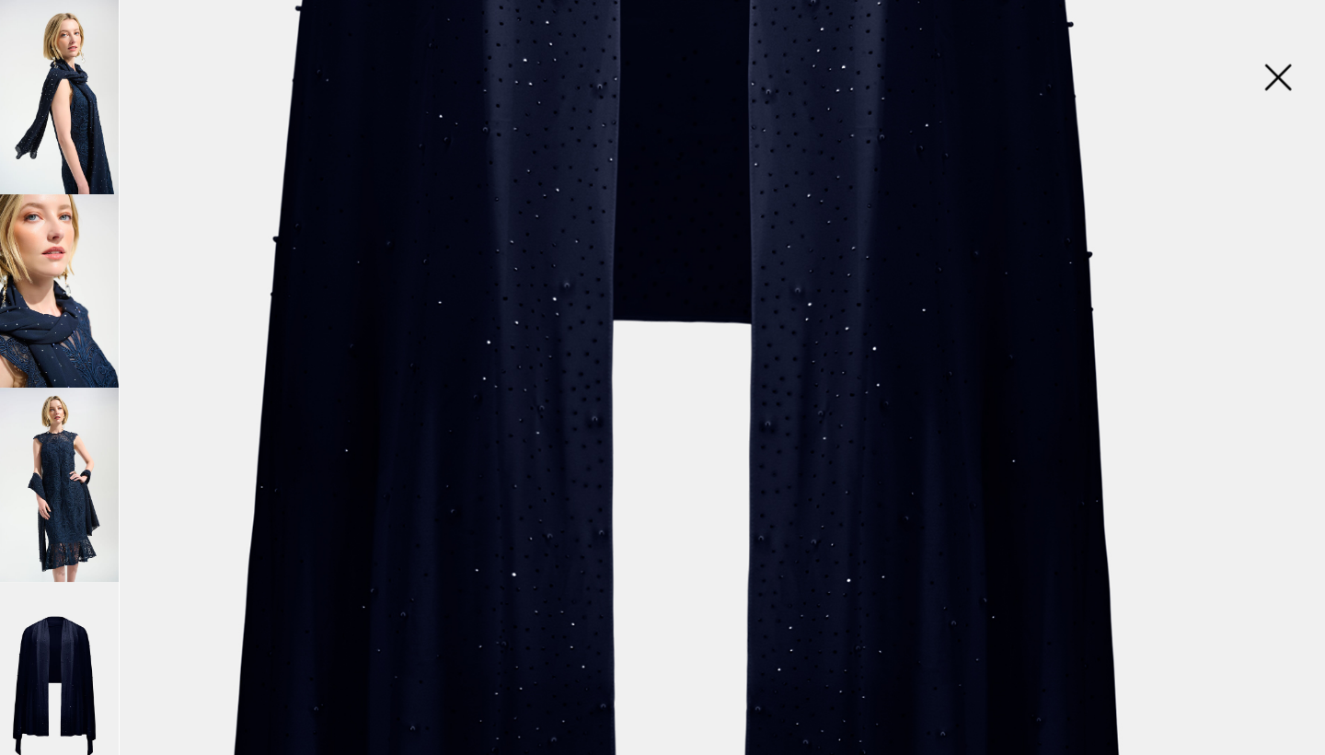
scroll to position [734, 0]
click at [62, 479] on img at bounding box center [74, 459] width 122 height 184
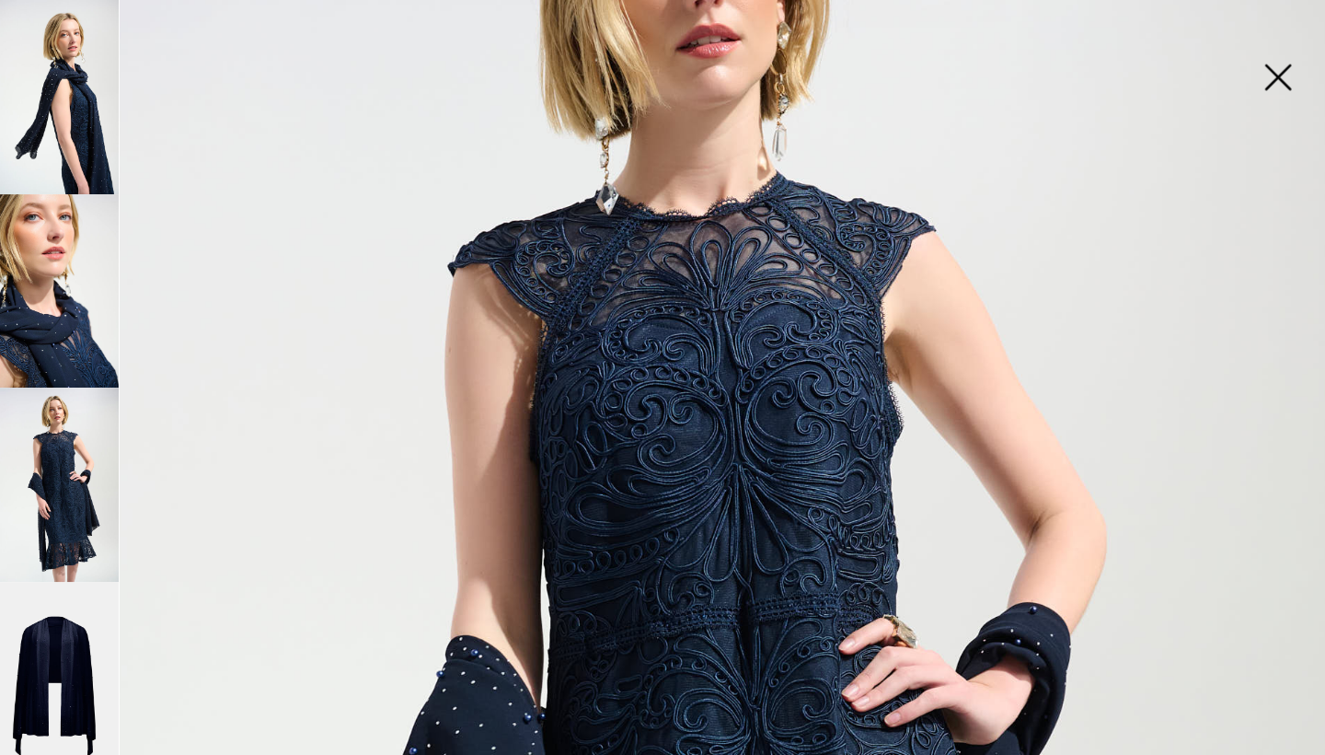
scroll to position [265, 0]
click at [59, 304] on img at bounding box center [74, 276] width 122 height 184
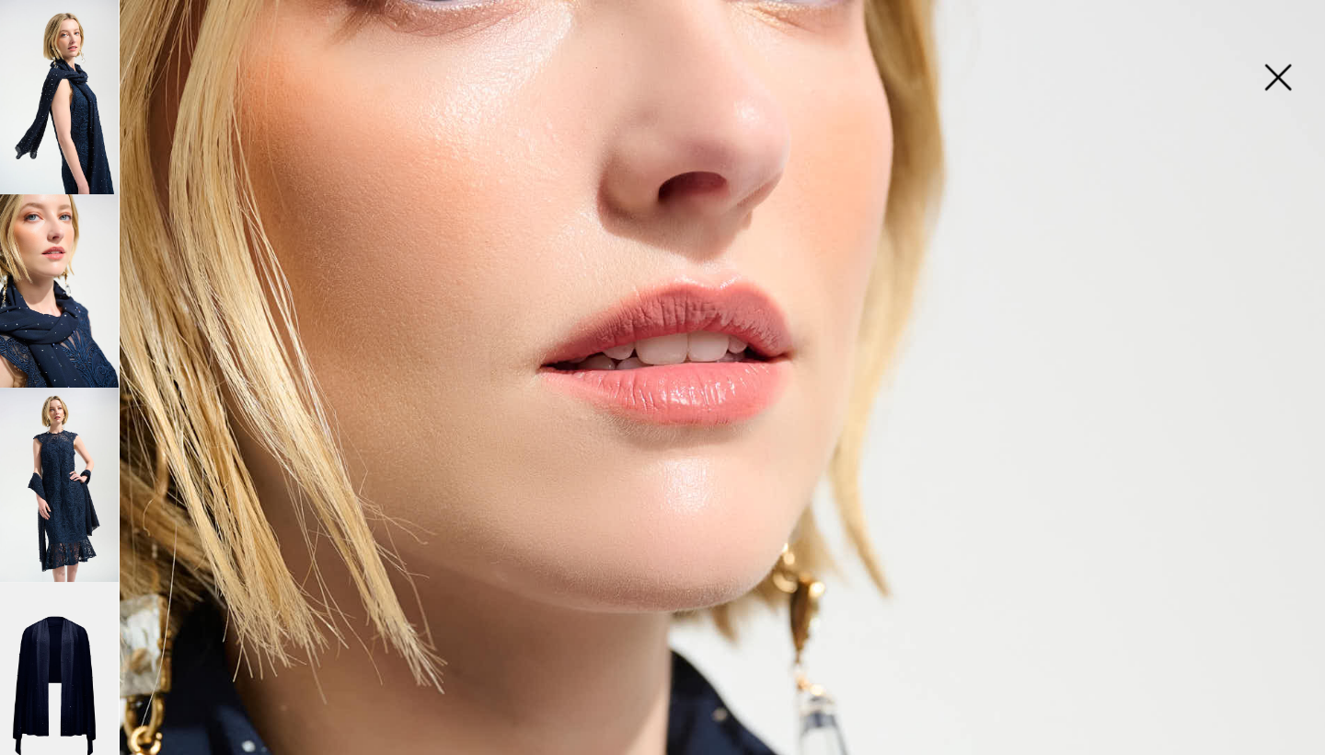
click at [70, 94] on img at bounding box center [74, 92] width 122 height 184
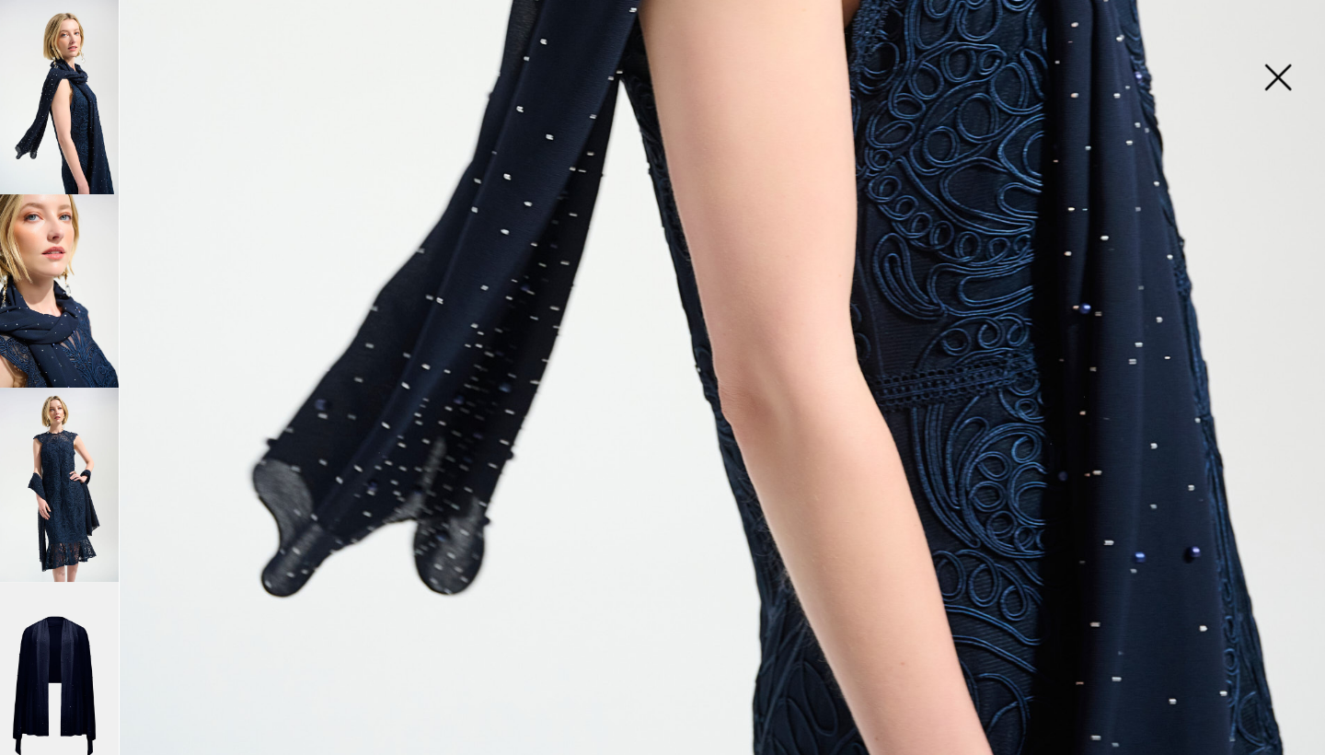
scroll to position [1078, 0]
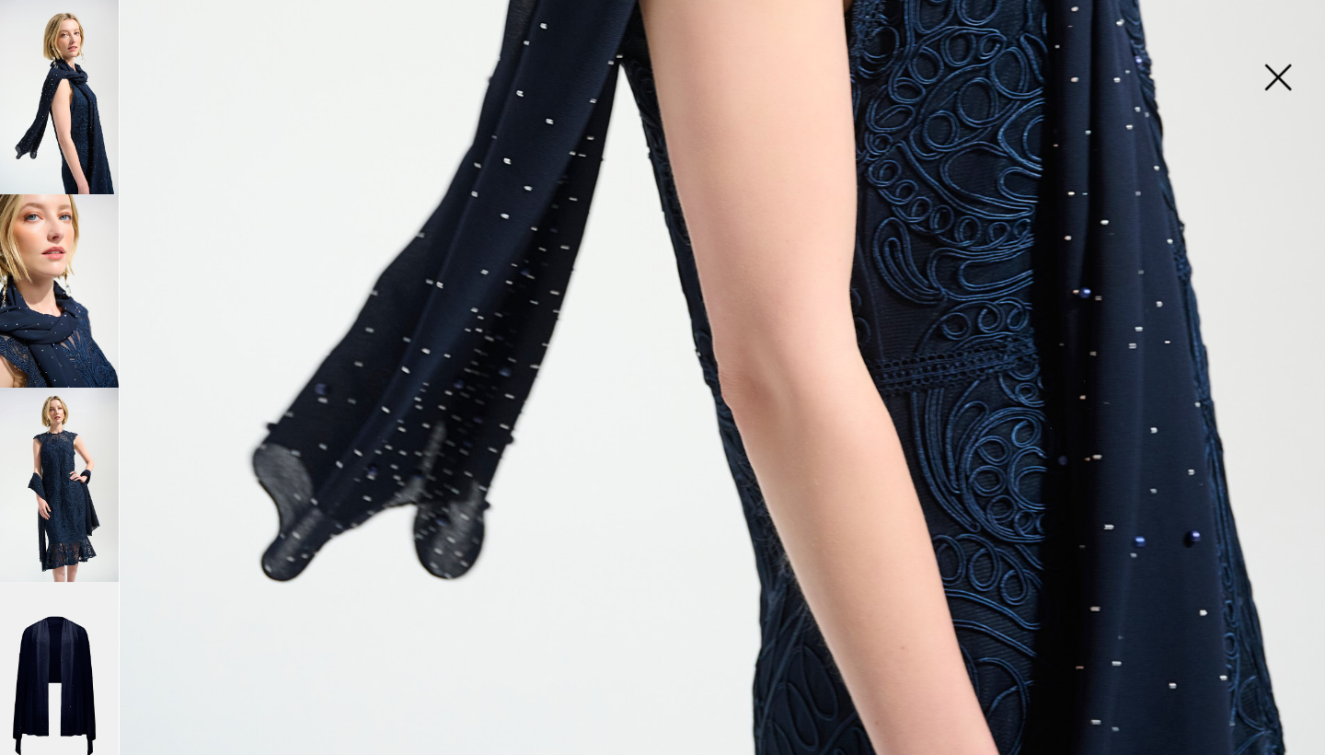
click at [67, 617] on img at bounding box center [74, 643] width 122 height 184
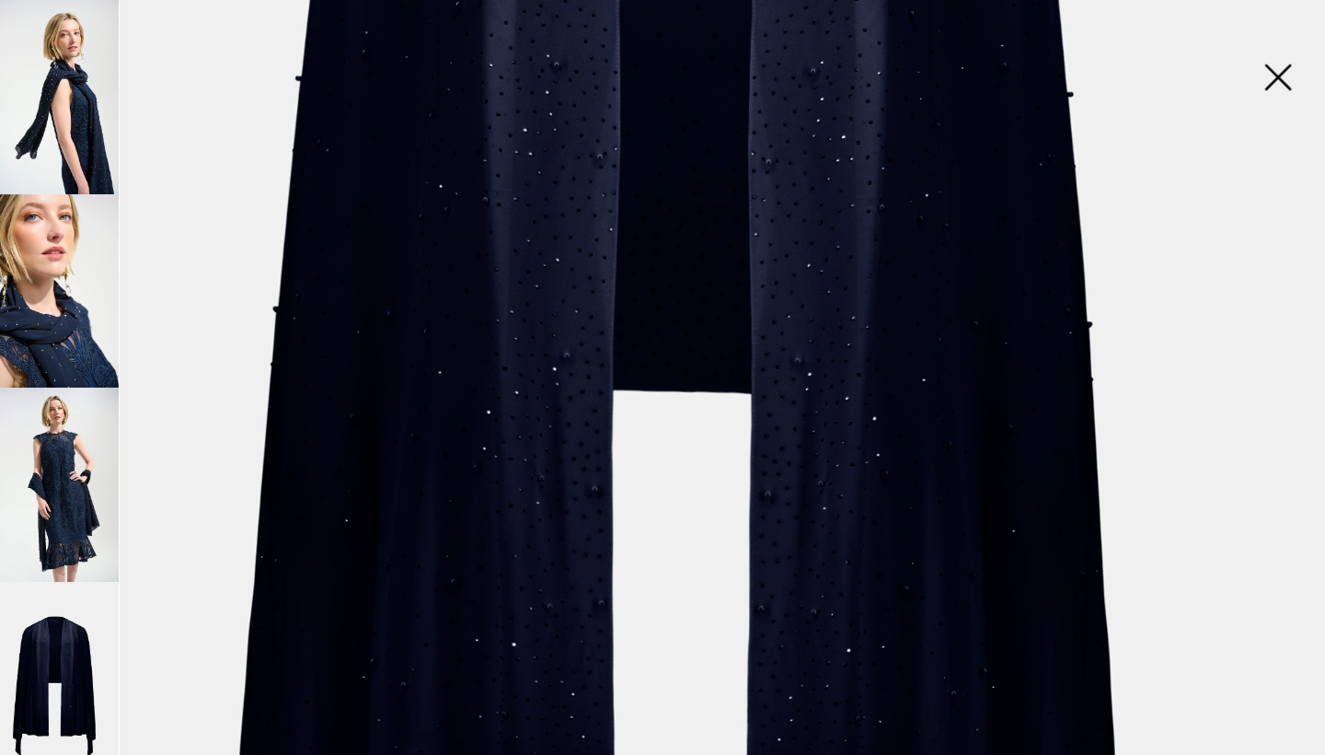
scroll to position [172, 0]
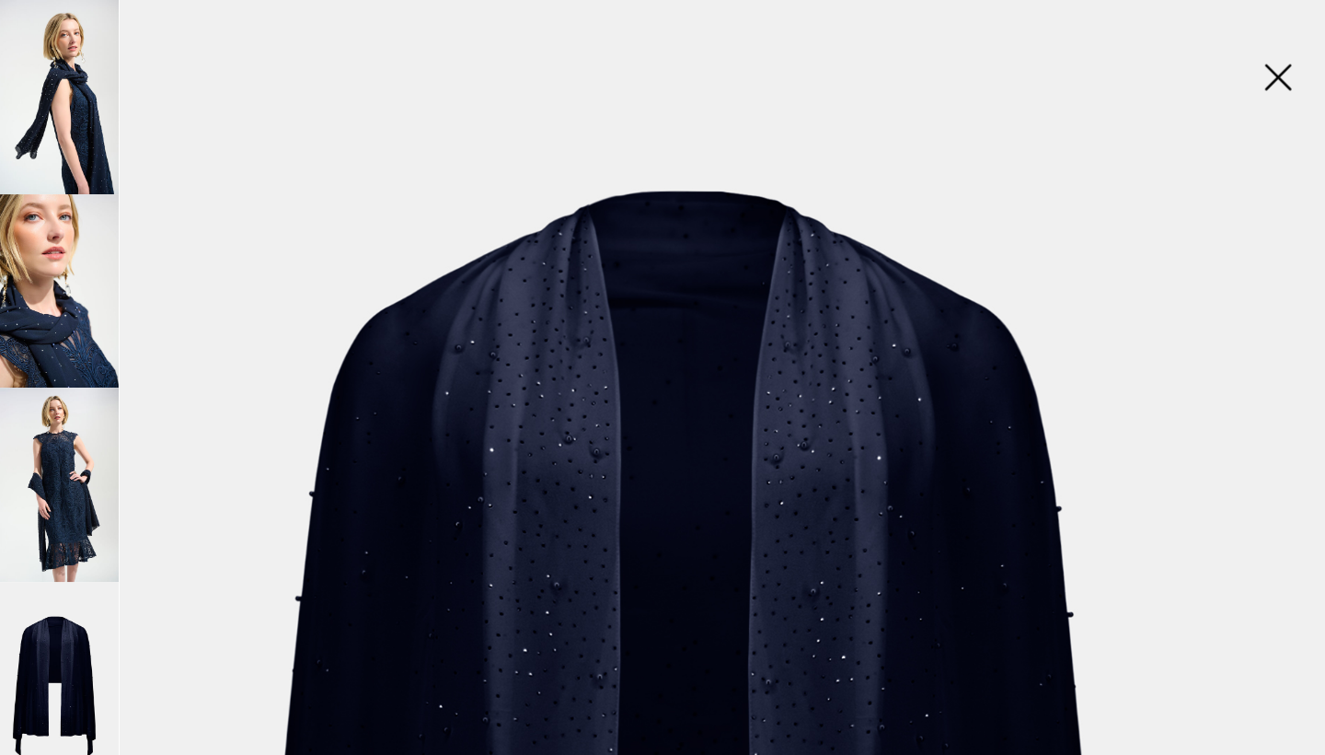
click at [1215, 65] on img at bounding box center [1233, 75] width 92 height 95
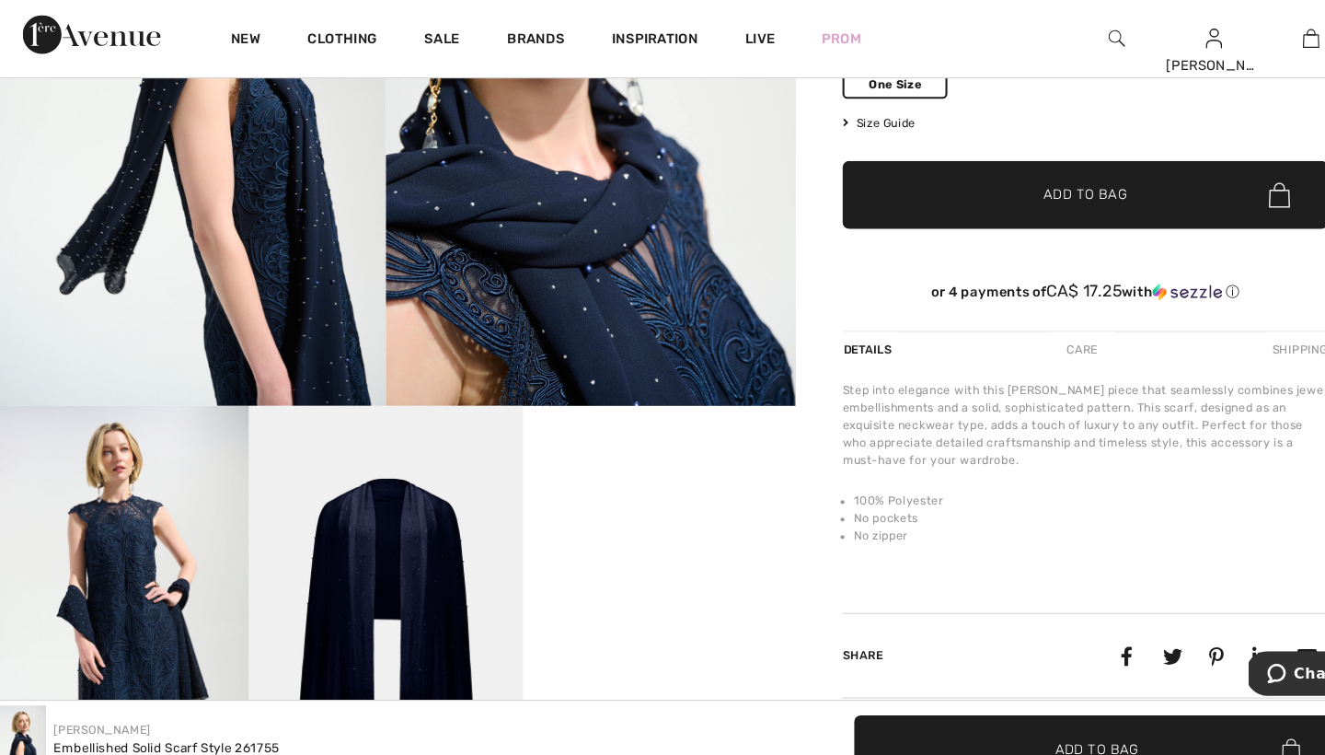
scroll to position [276, 0]
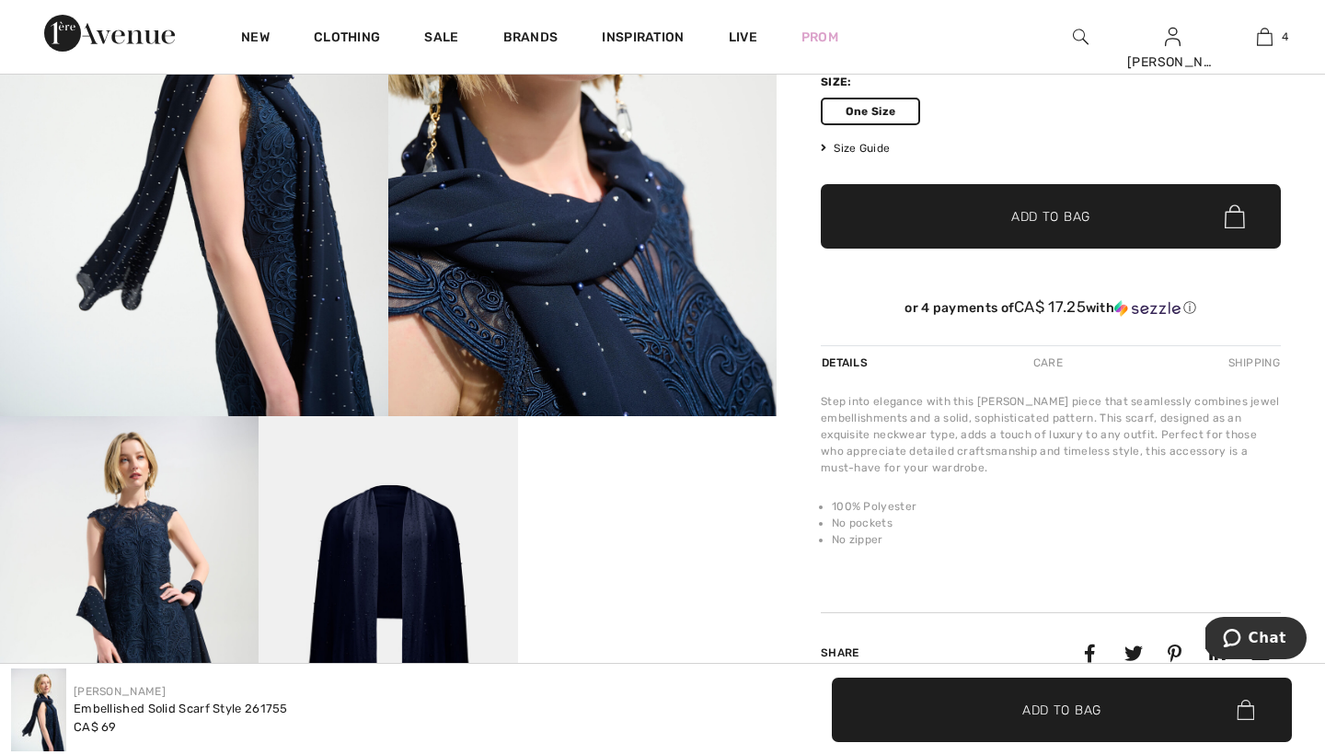
click at [417, 559] on img at bounding box center [388, 610] width 259 height 388
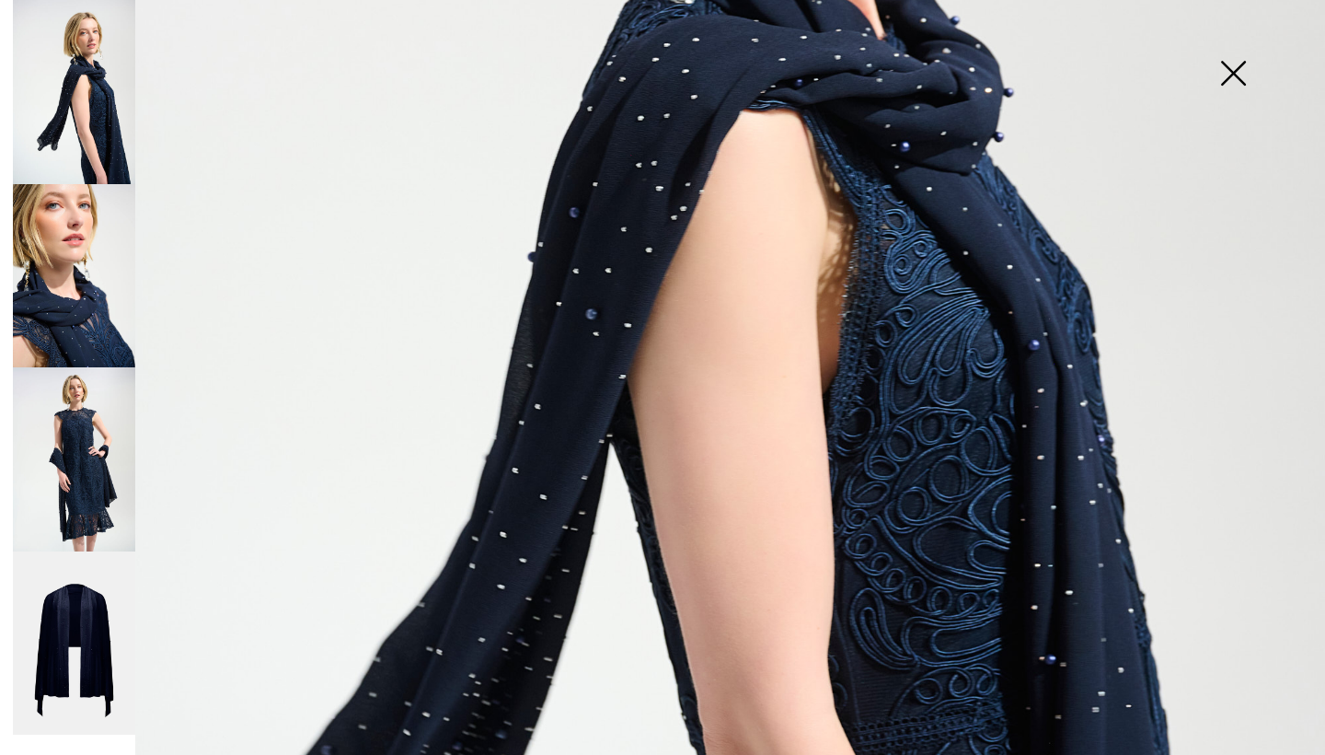
scroll to position [698, 0]
click at [100, 631] on img at bounding box center [74, 643] width 122 height 184
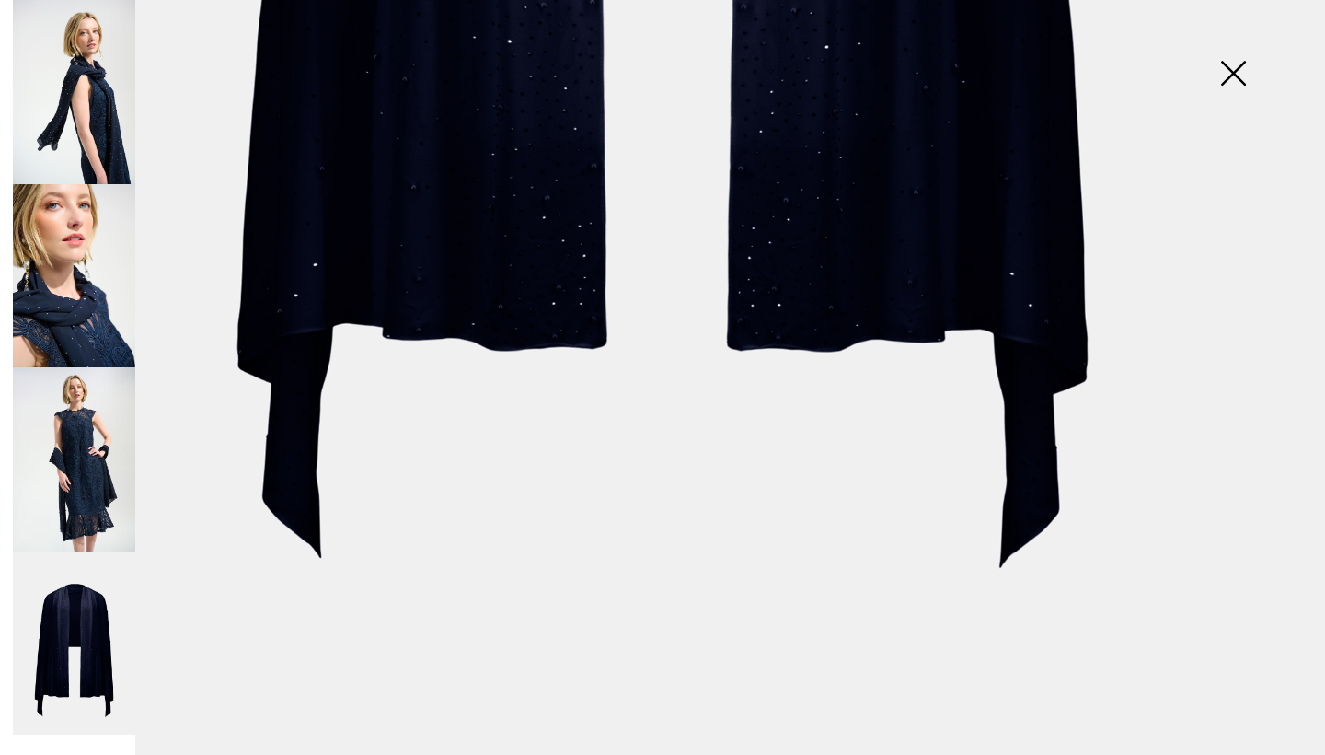
scroll to position [1233, 0]
click at [76, 467] on img at bounding box center [74, 459] width 122 height 184
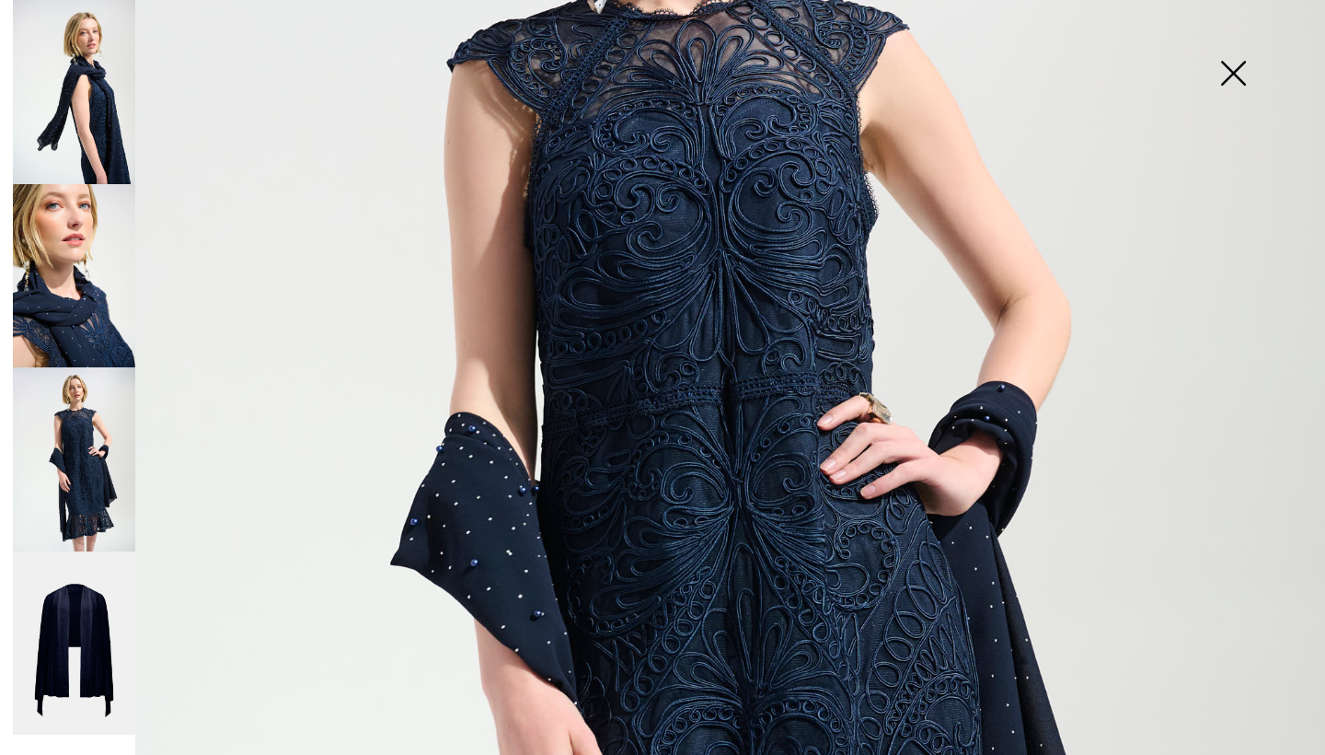
scroll to position [483, 0]
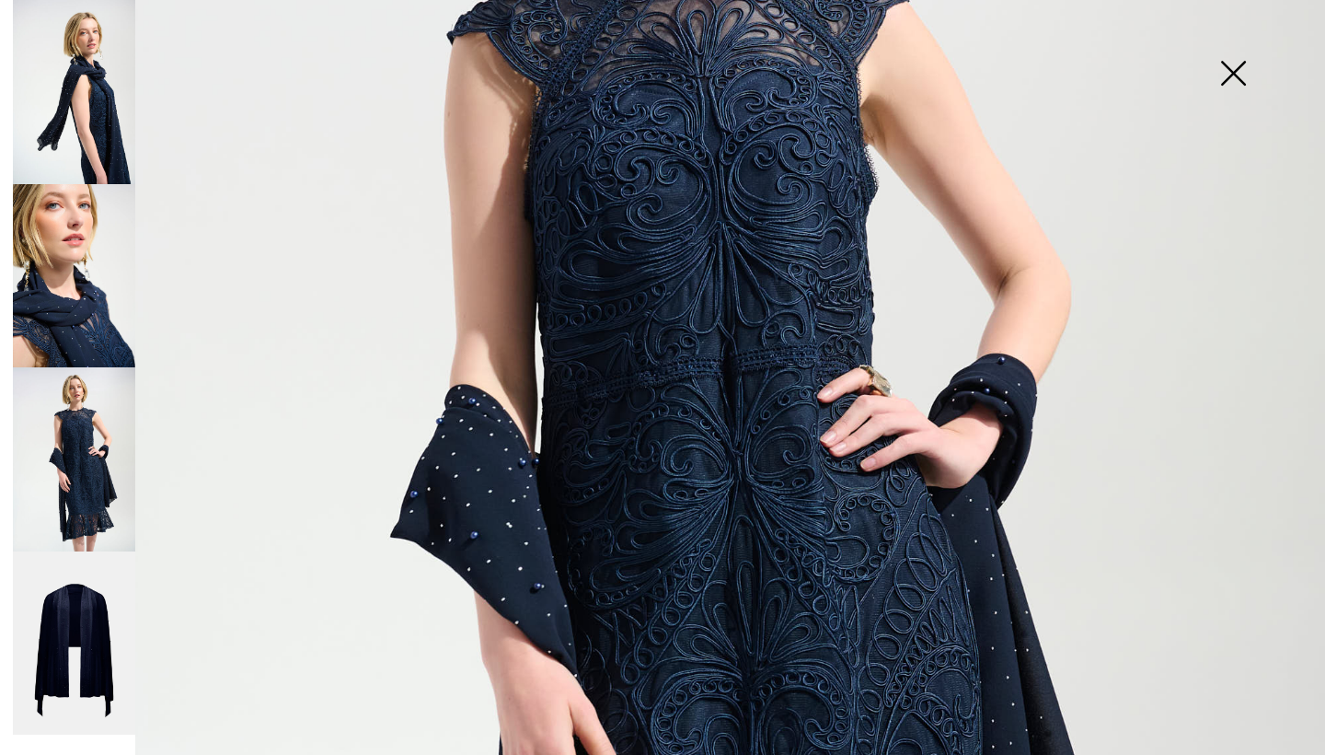
click at [63, 305] on img at bounding box center [74, 276] width 122 height 184
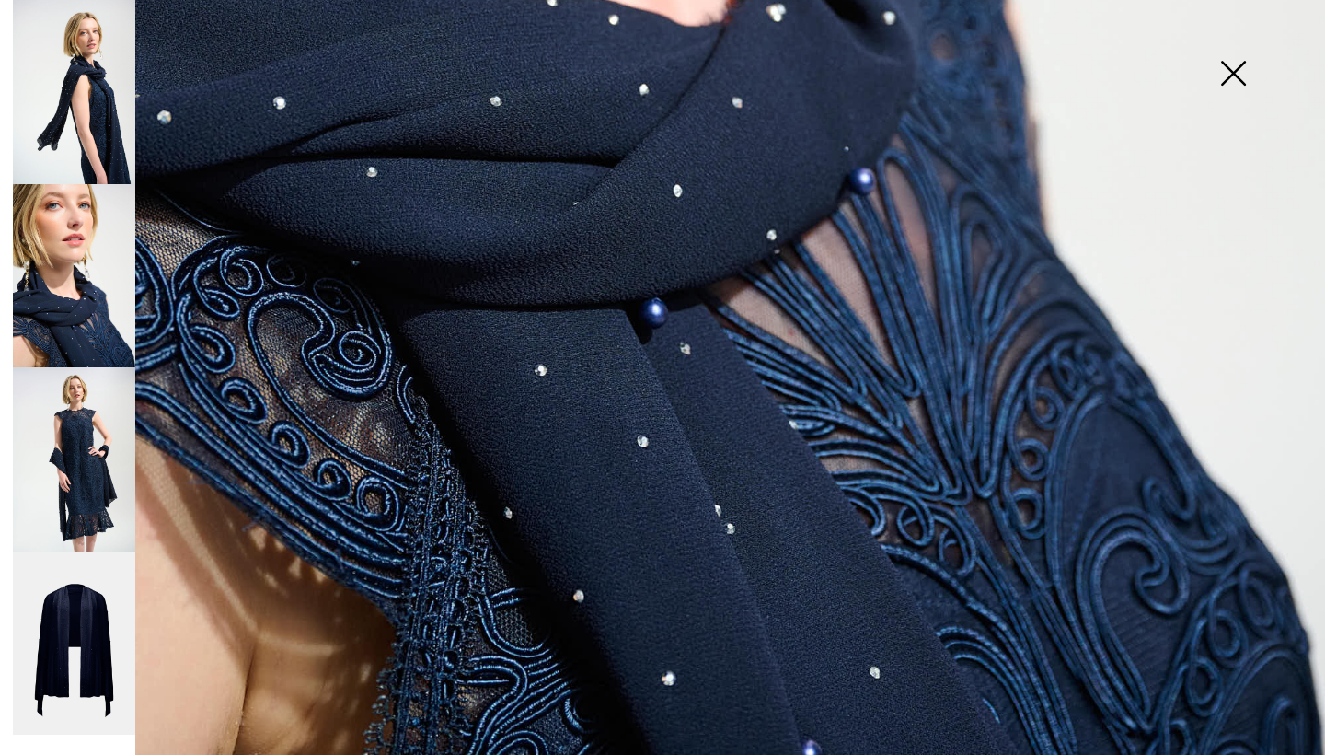
scroll to position [1233, 0]
click at [1241, 67] on img at bounding box center [1233, 75] width 92 height 95
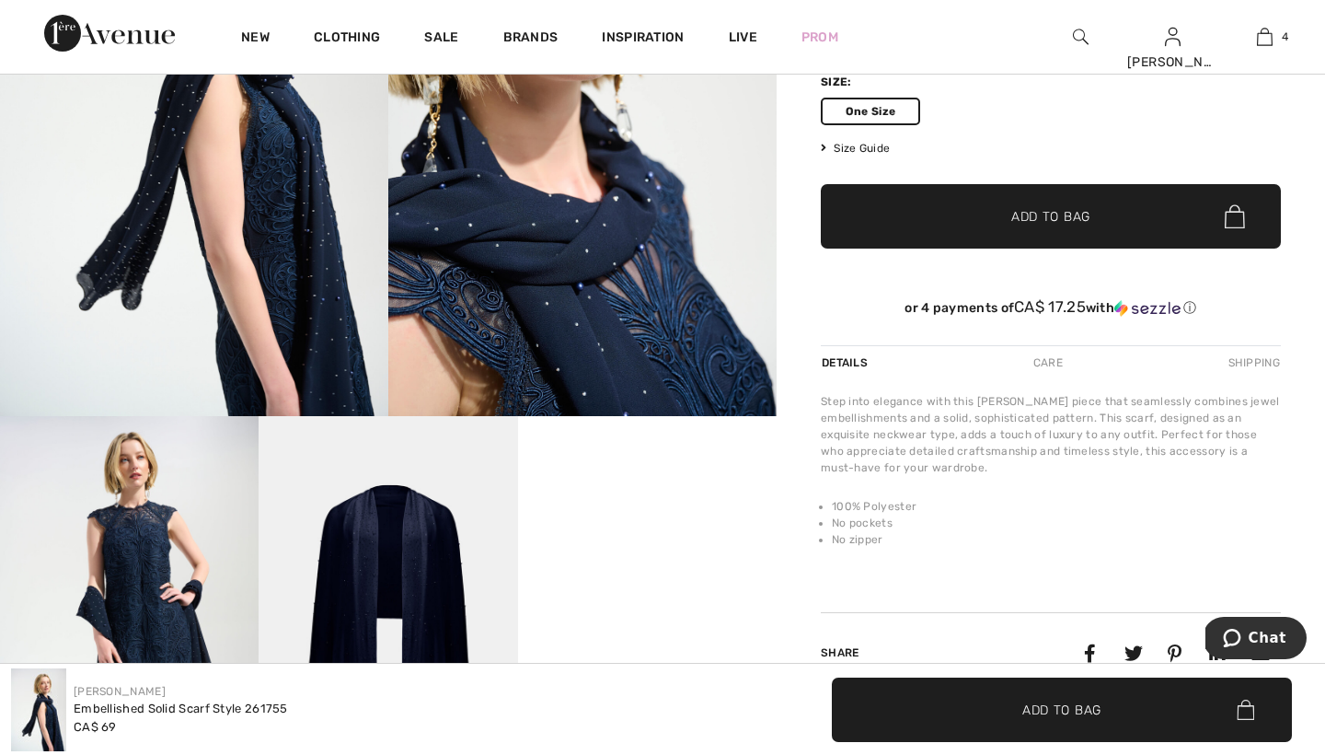
click at [1023, 216] on span "Add to Bag" at bounding box center [1051, 216] width 79 height 19
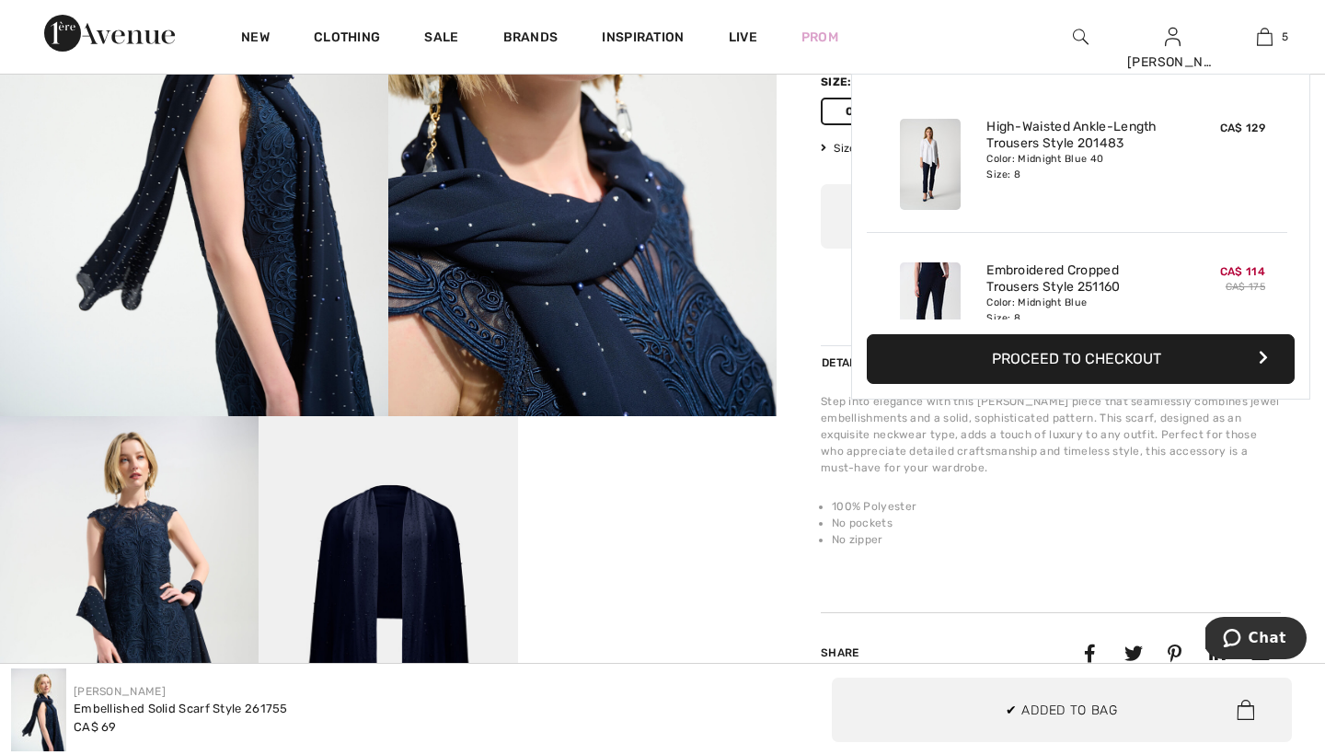
scroll to position [488, 0]
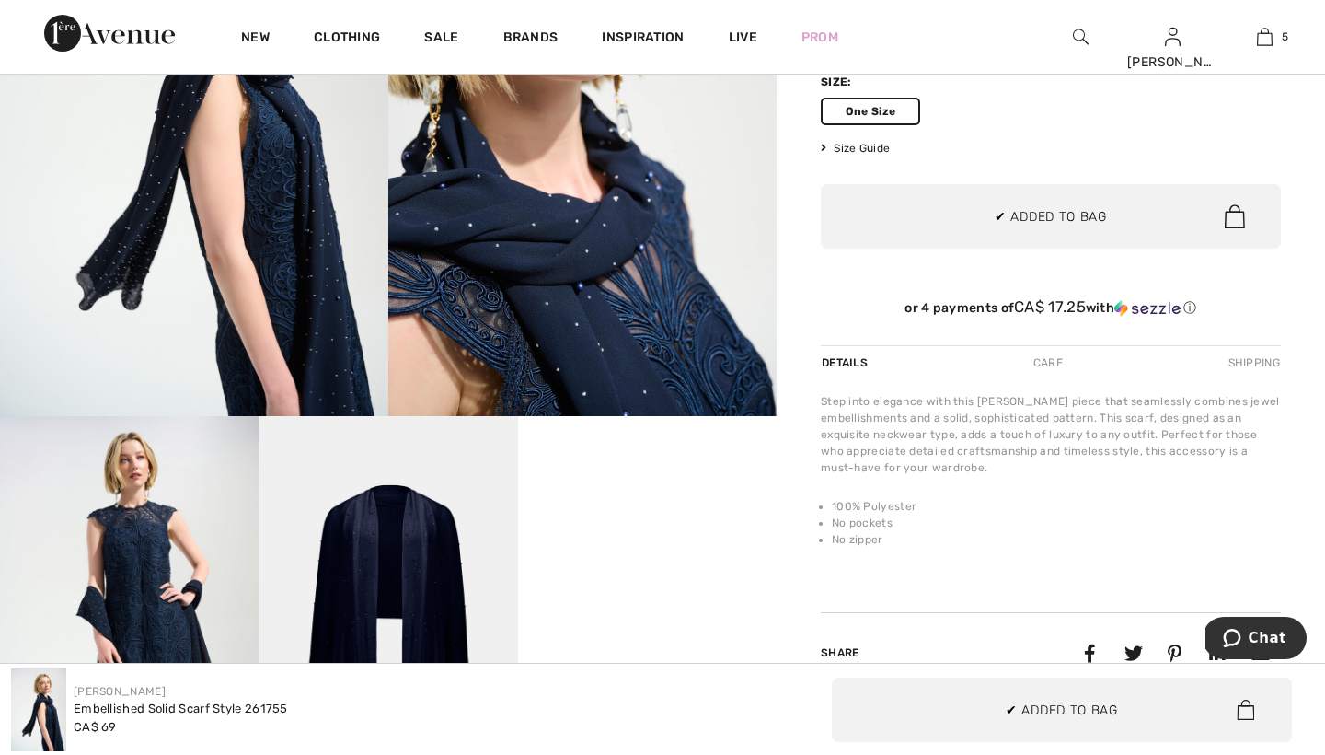
click at [791, 271] on div "Joseph Ribkoff Write a review Embellished Solid Scarf Style 261755 CA$ 69 Color…" at bounding box center [1051, 329] width 549 height 993
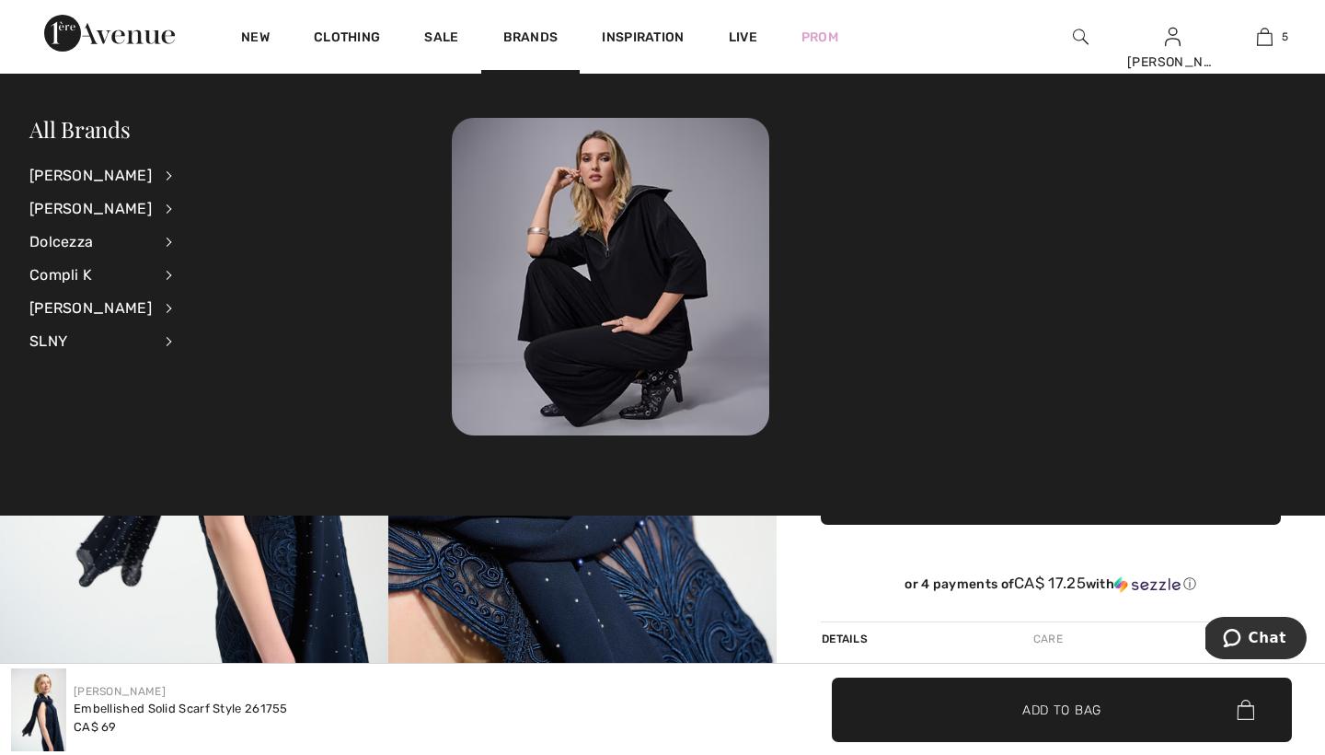
scroll to position [0, 0]
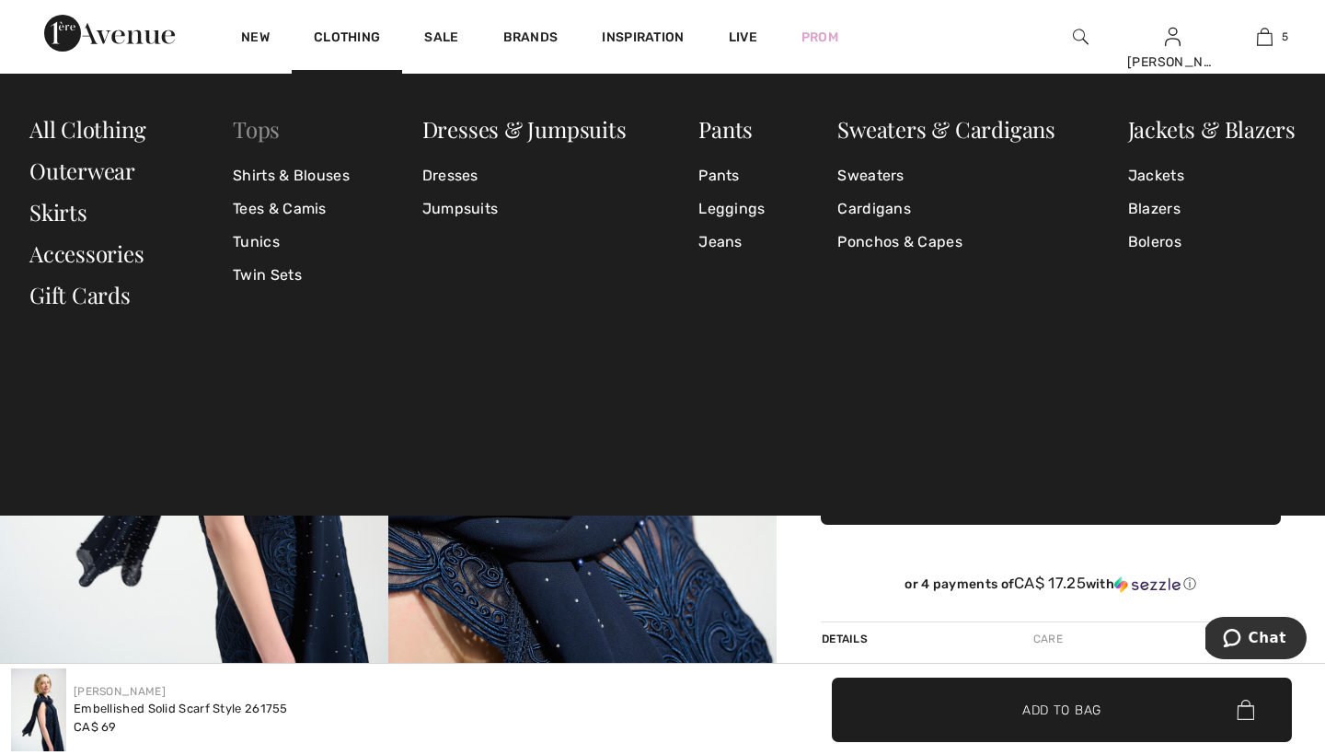
click at [264, 133] on link "Tops" at bounding box center [256, 128] width 47 height 29
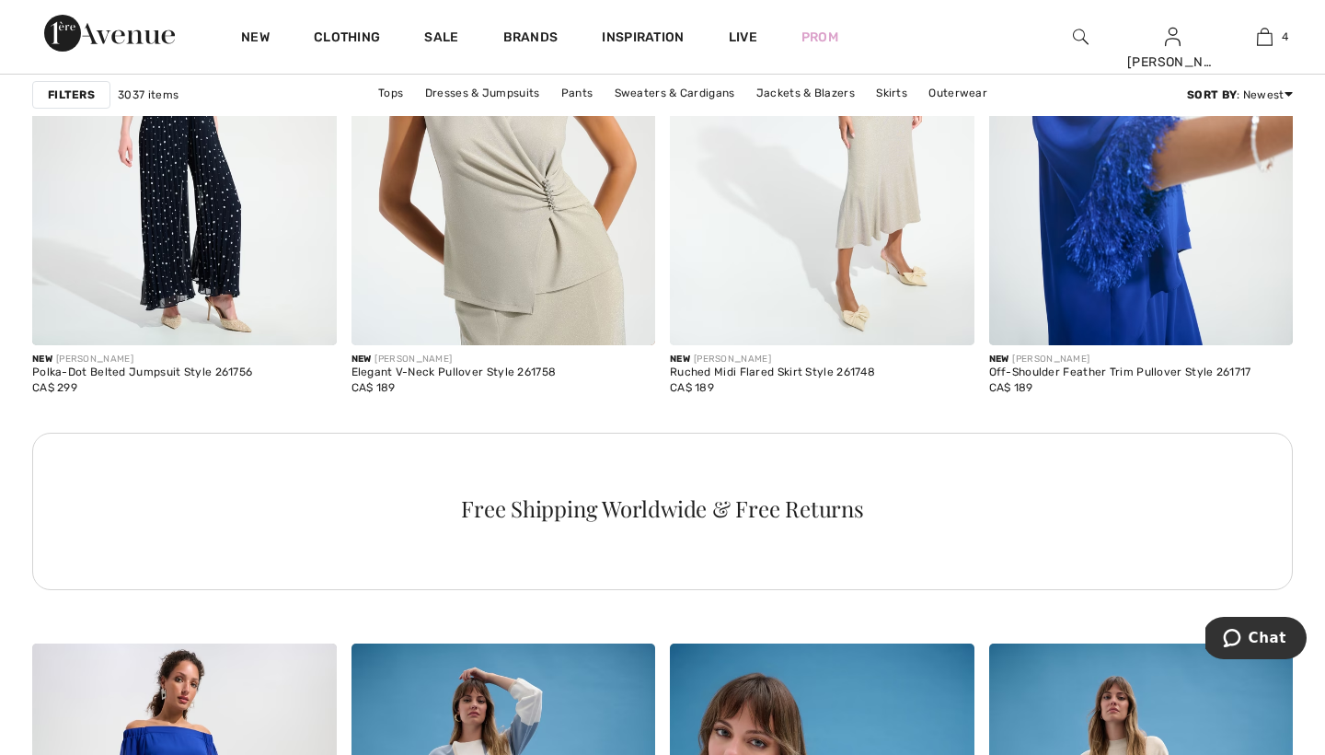
scroll to position [6272, 0]
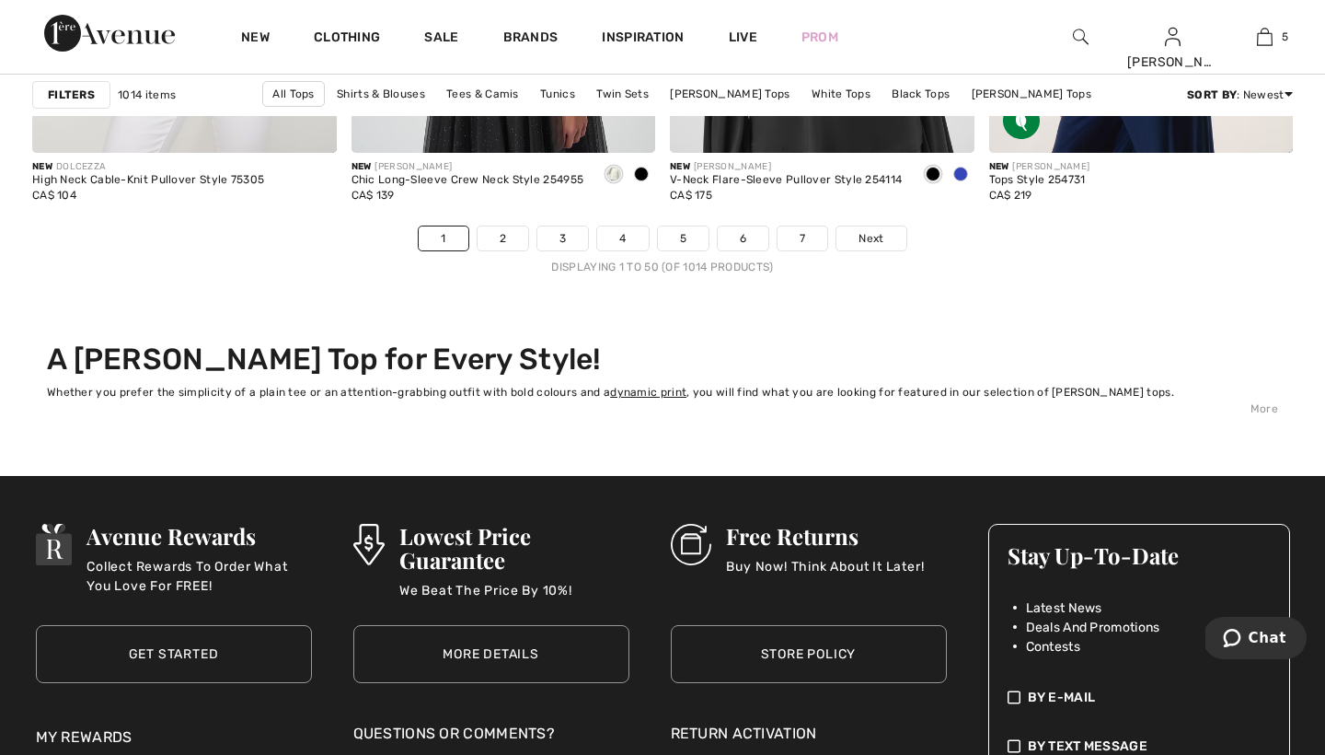
scroll to position [8271, 0]
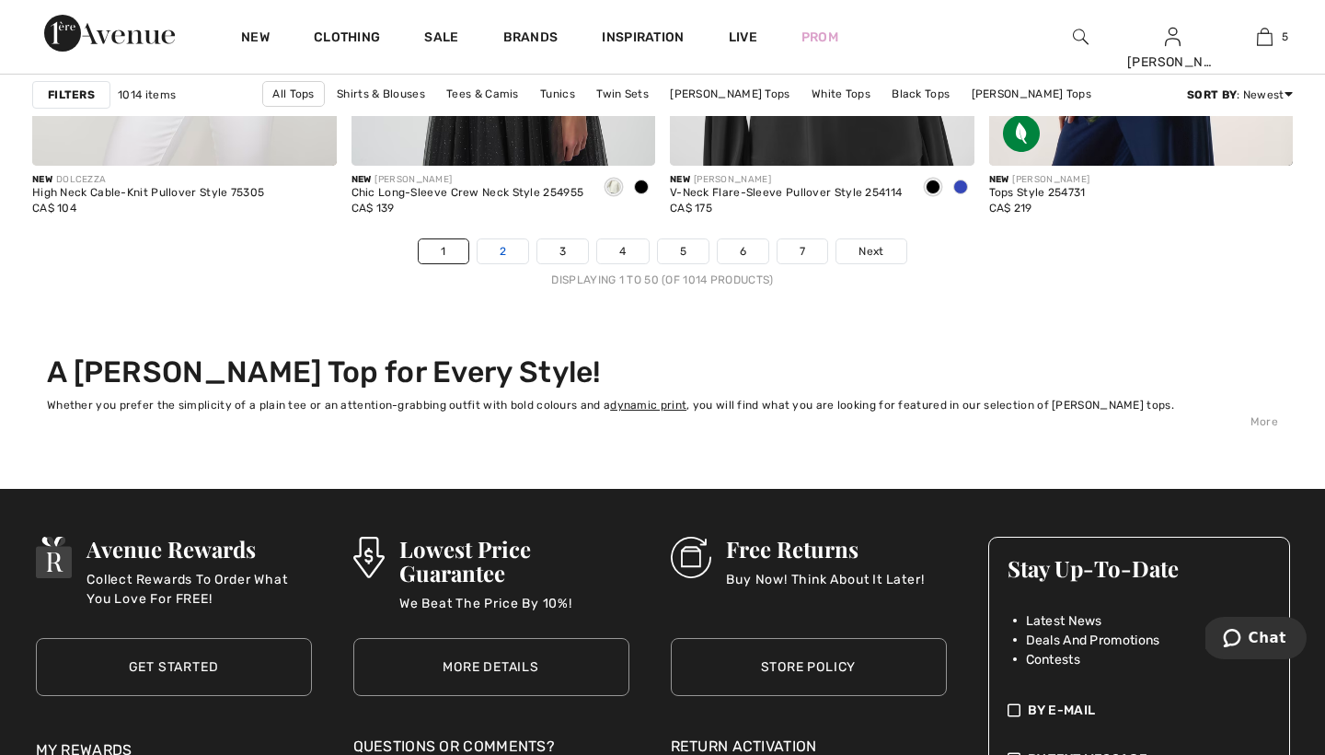
click at [504, 243] on link "2" at bounding box center [503, 251] width 51 height 24
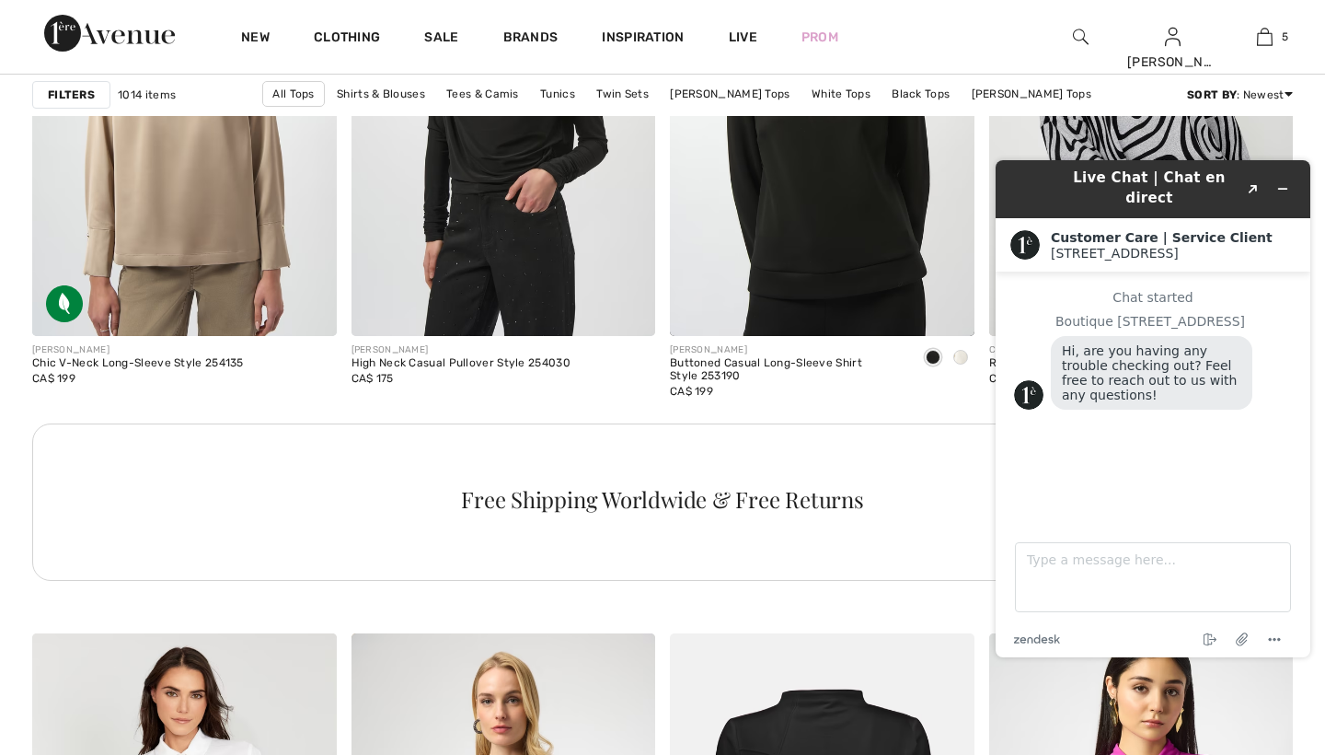
scroll to position [2028, 0]
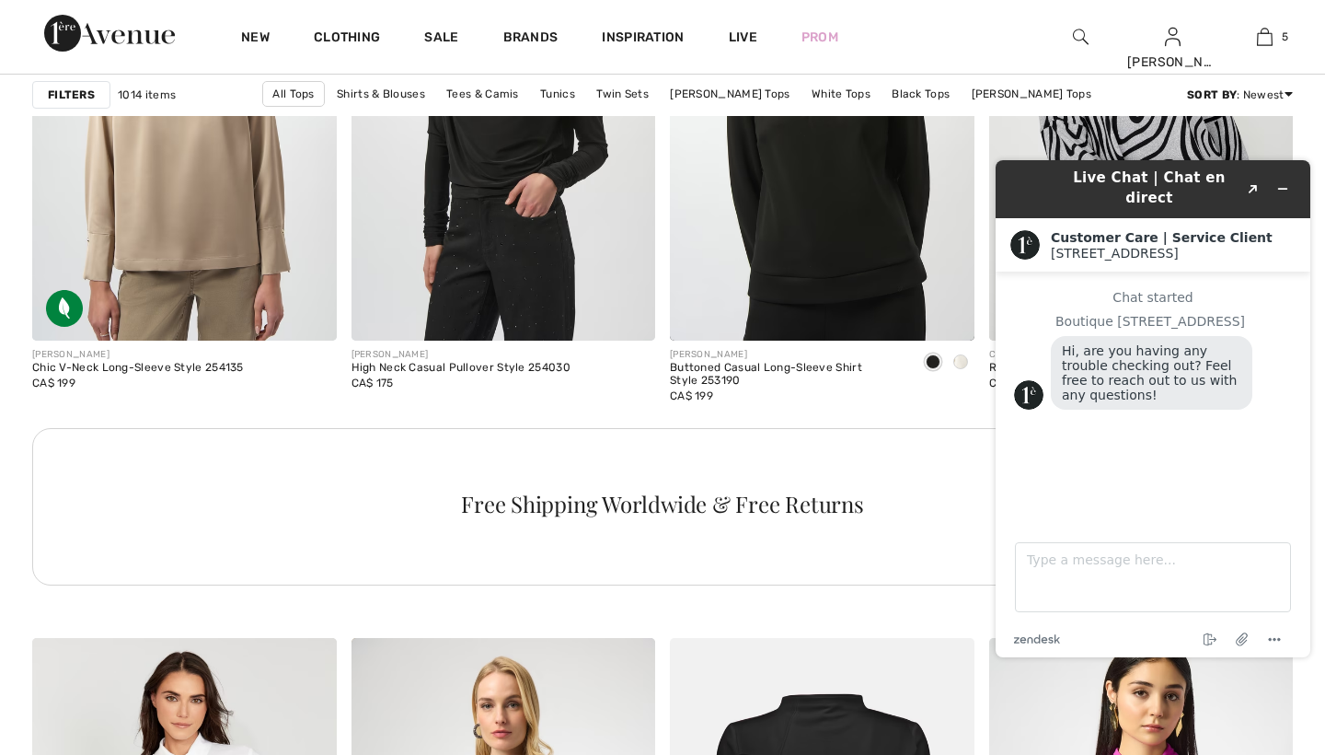
click at [1279, 182] on icon "Minimize widget" at bounding box center [1283, 188] width 13 height 13
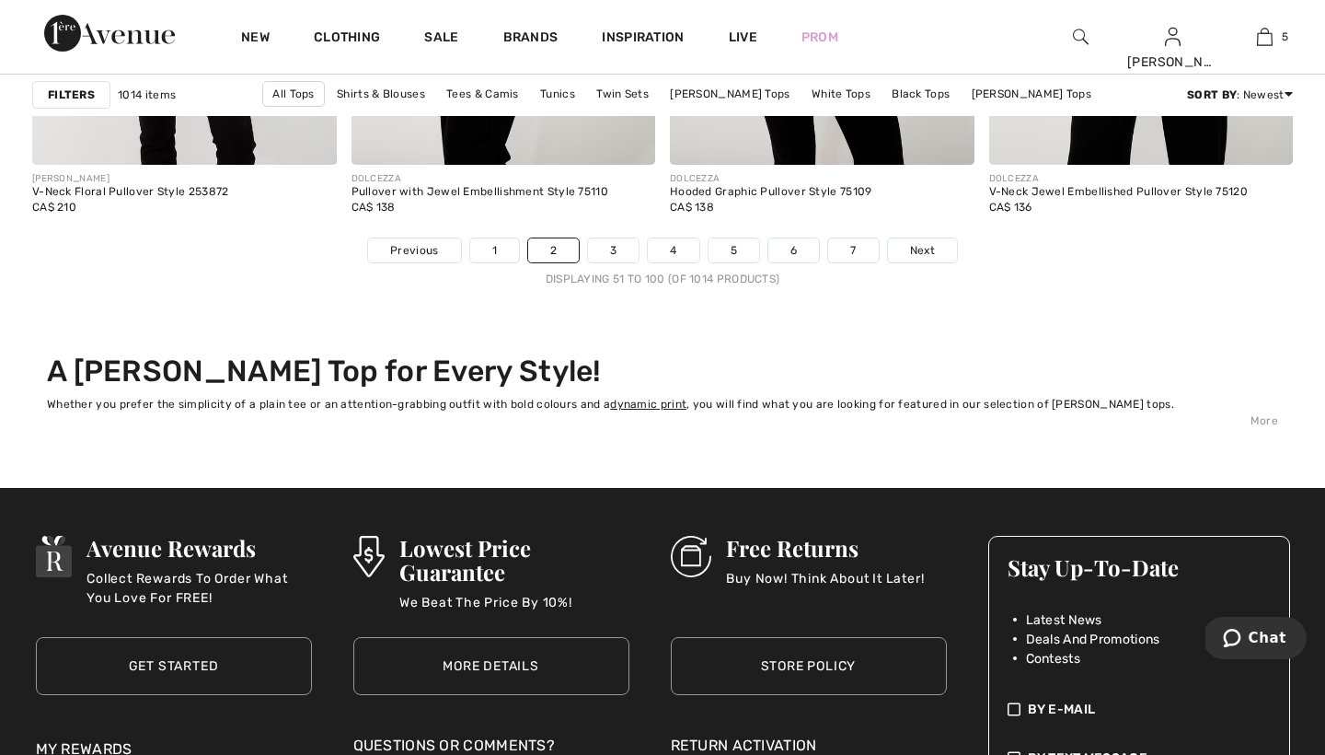
scroll to position [8230, 0]
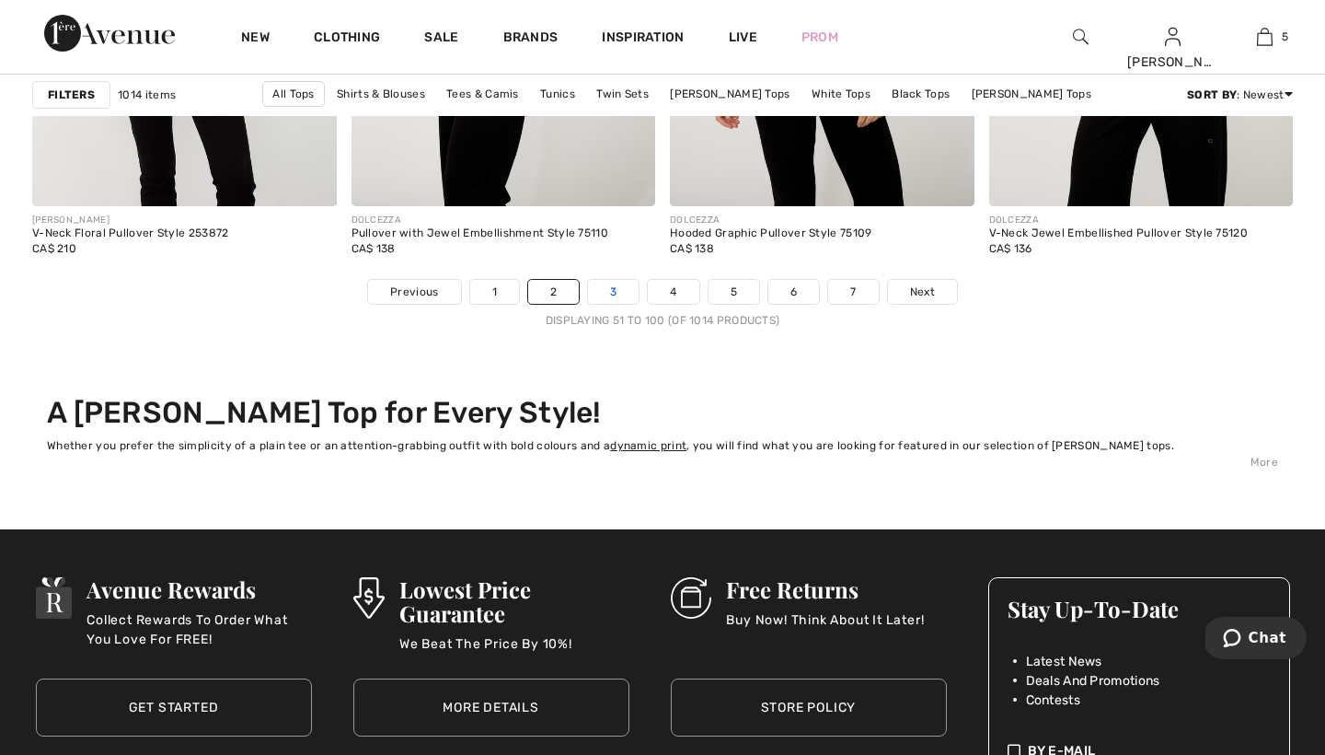
click at [615, 291] on link "3" at bounding box center [613, 292] width 51 height 24
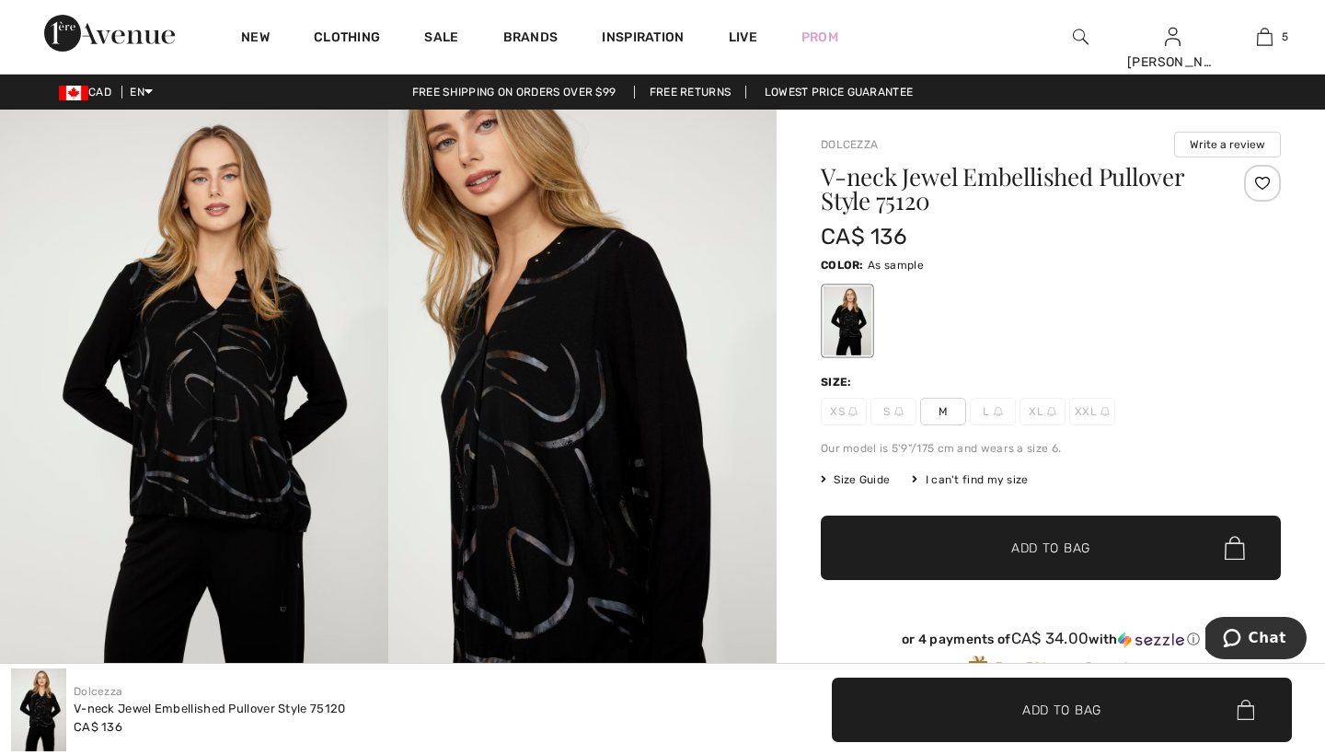
click at [942, 406] on span "M" at bounding box center [943, 412] width 46 height 28
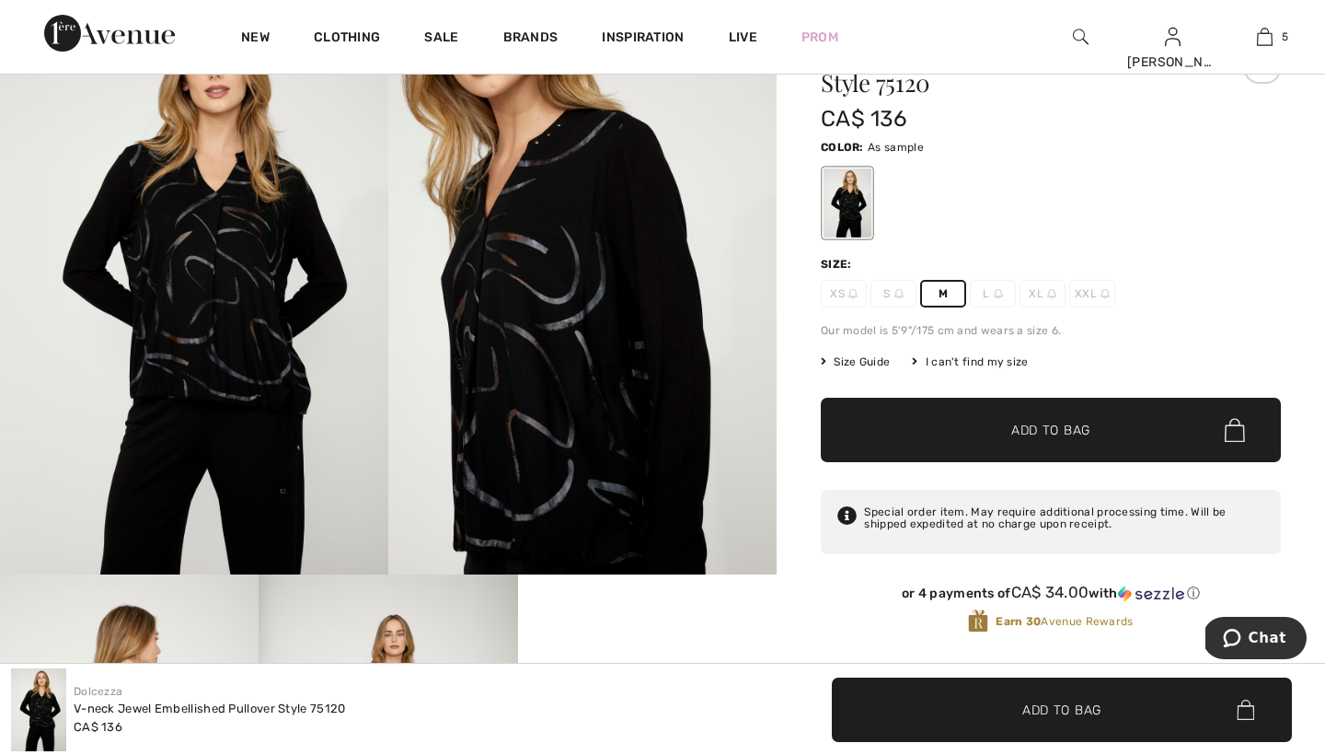
scroll to position [120, 0]
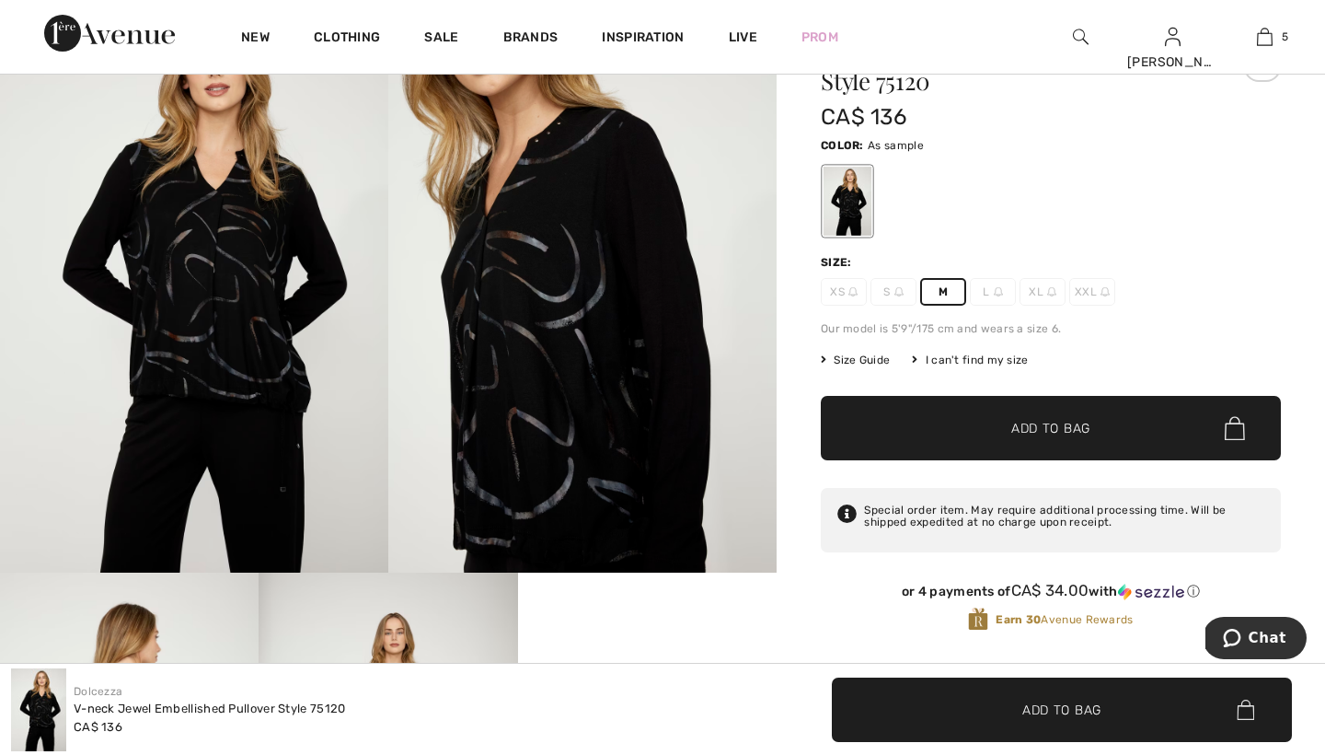
click at [1027, 425] on span "Add to Bag" at bounding box center [1051, 428] width 79 height 19
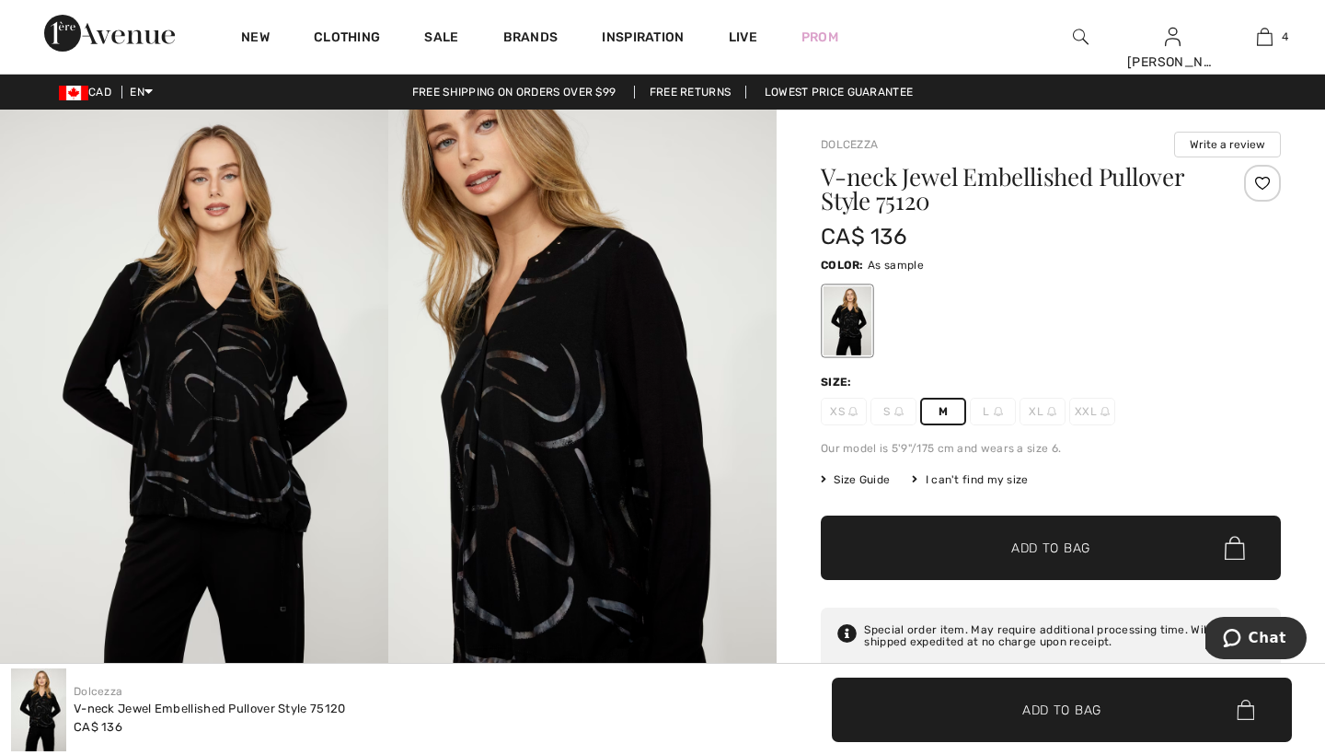
scroll to position [0, 0]
click at [398, 566] on img at bounding box center [582, 401] width 388 height 583
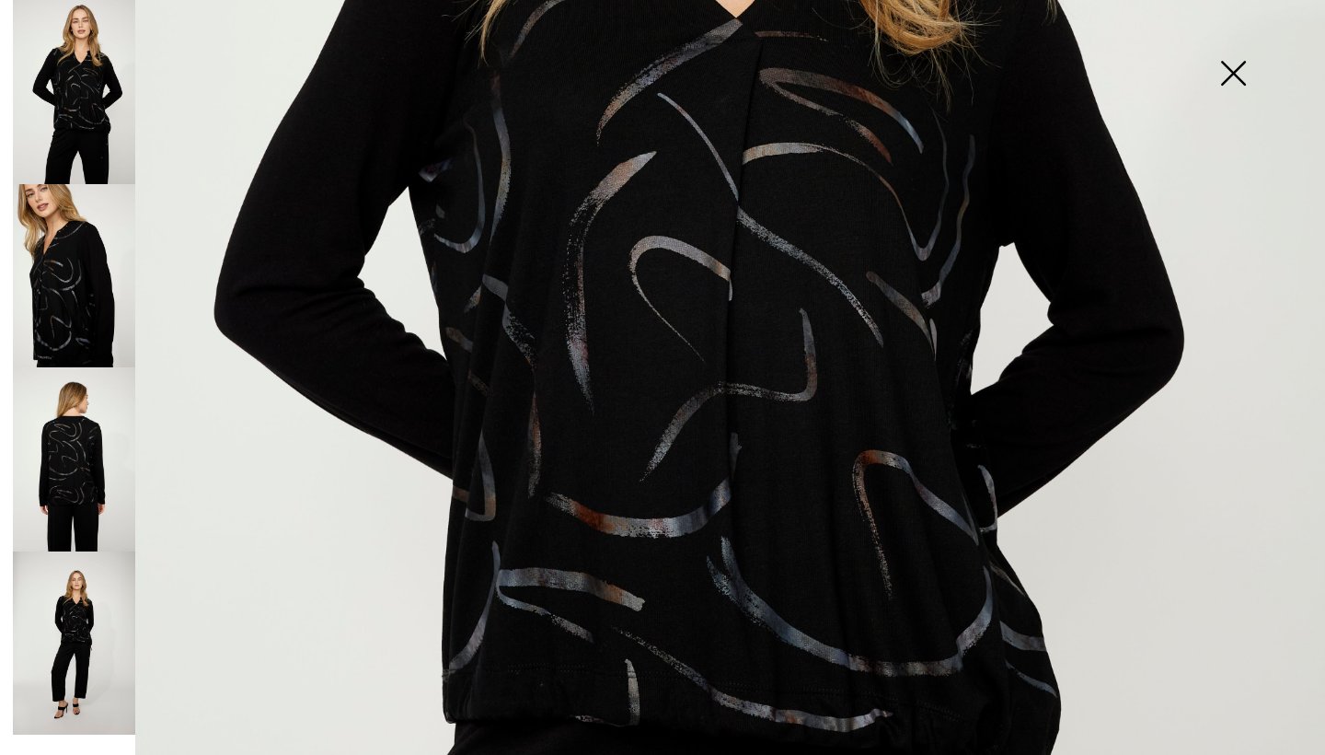
scroll to position [666, 0]
click at [92, 446] on img at bounding box center [74, 459] width 122 height 184
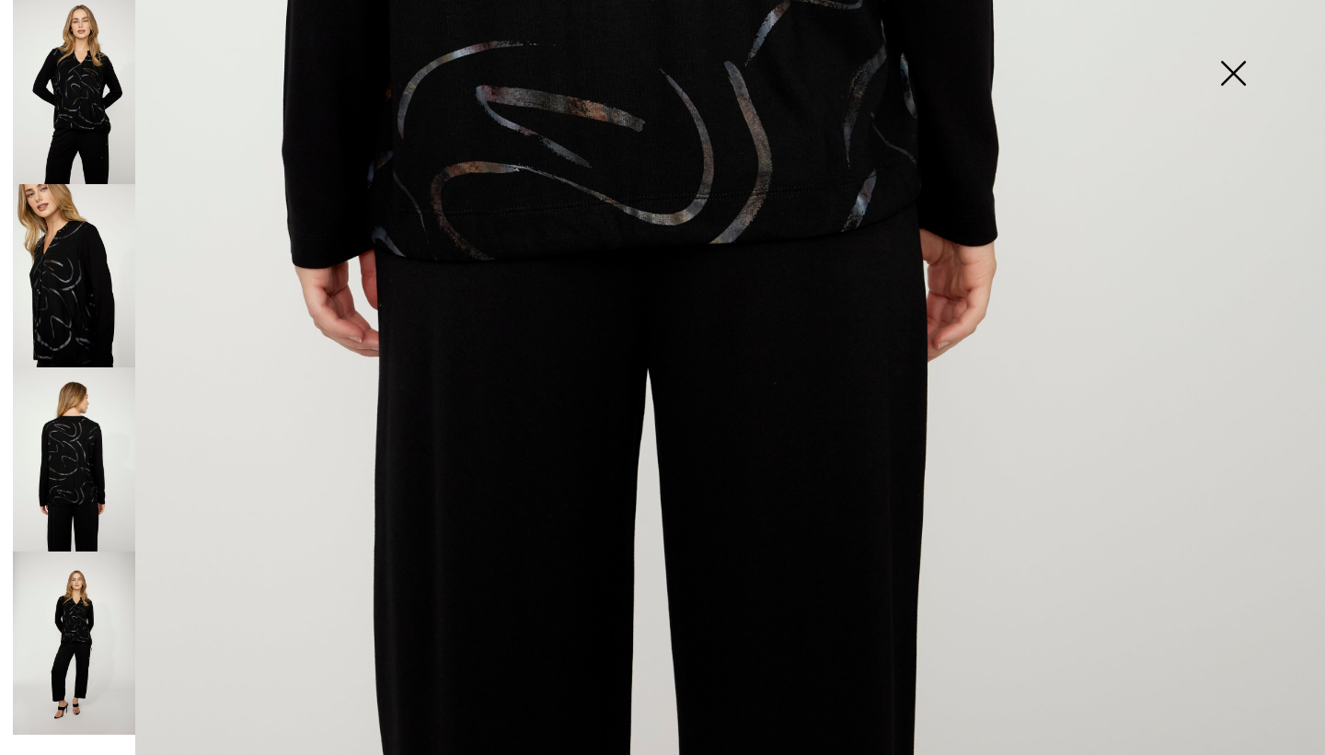
scroll to position [1233, 0]
click at [76, 594] on img at bounding box center [74, 643] width 122 height 184
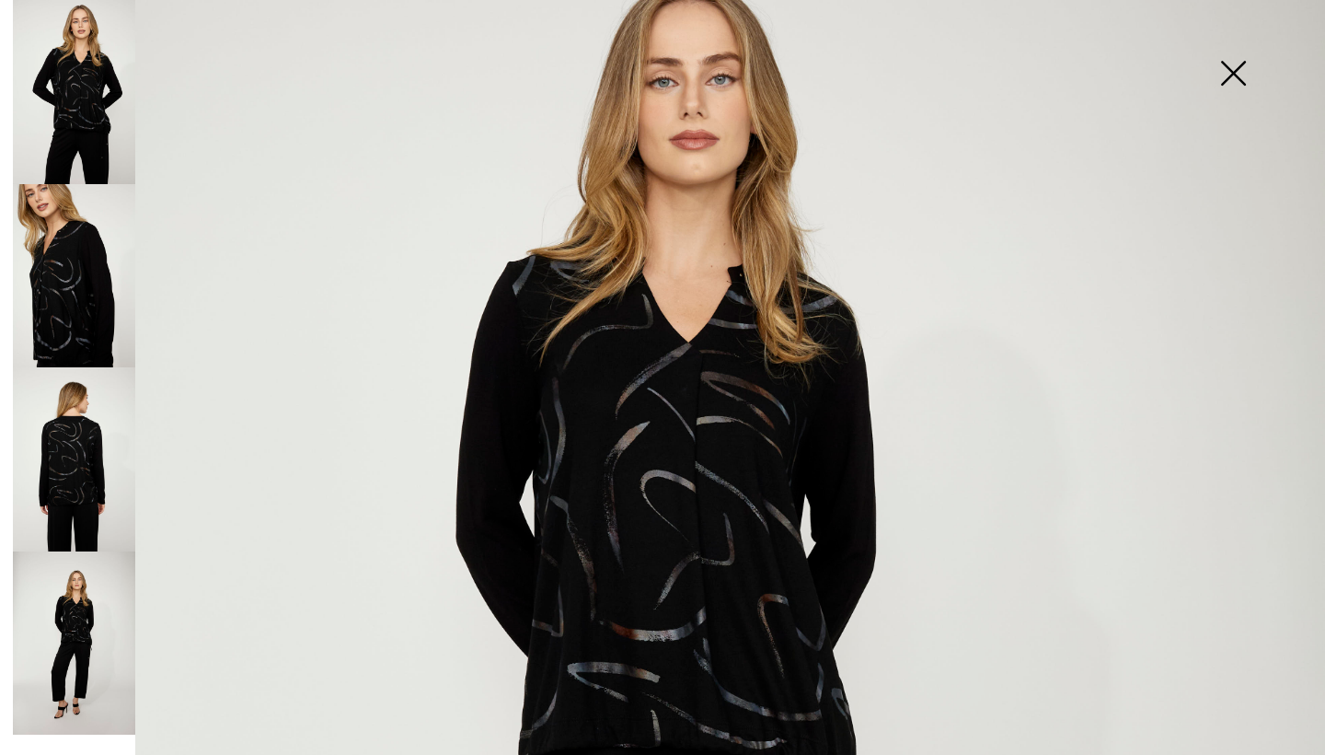
scroll to position [226, 0]
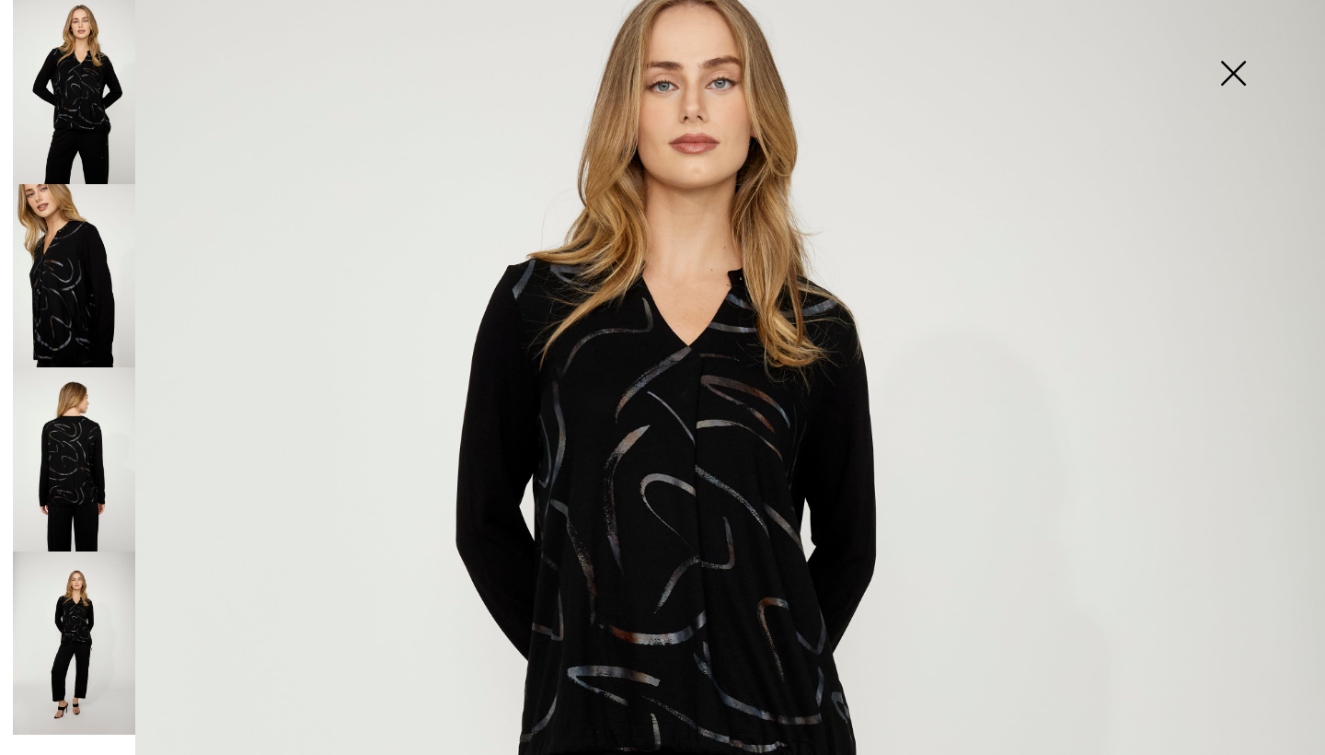
click at [1226, 75] on img at bounding box center [1233, 75] width 92 height 95
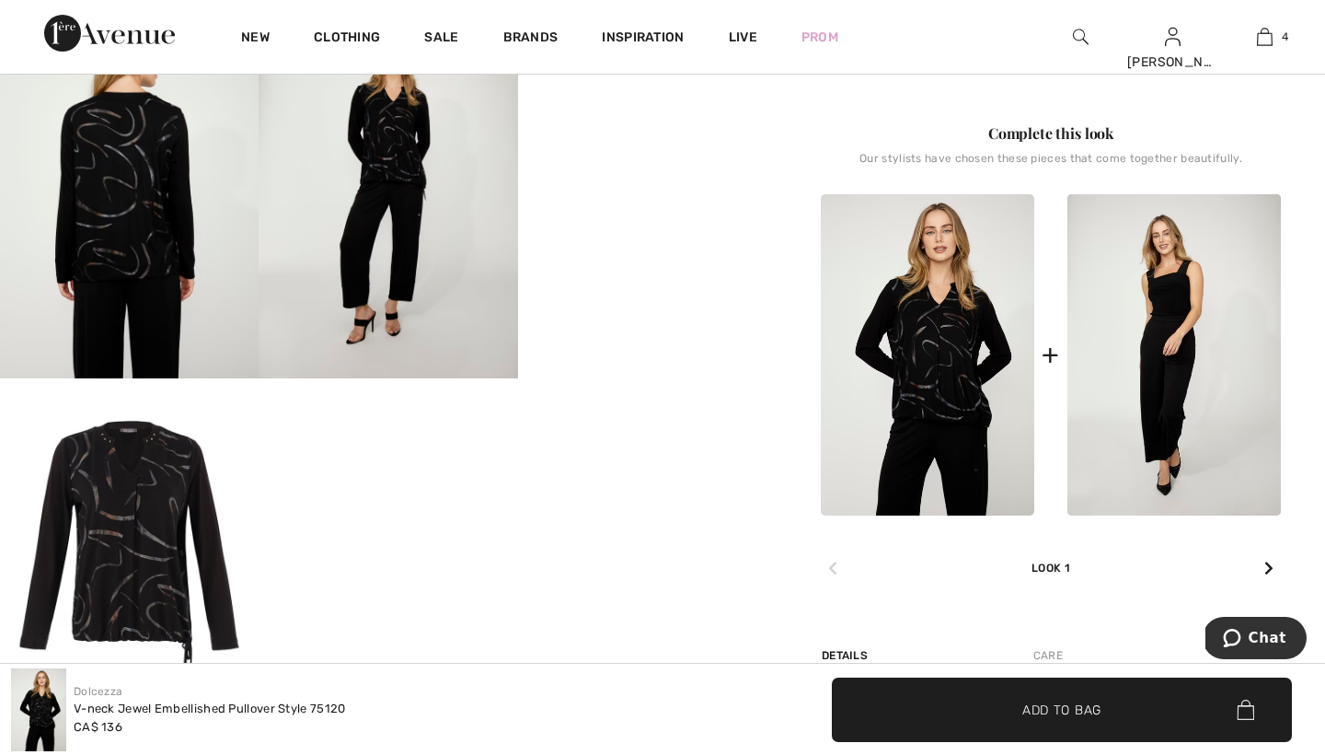
scroll to position [708, 0]
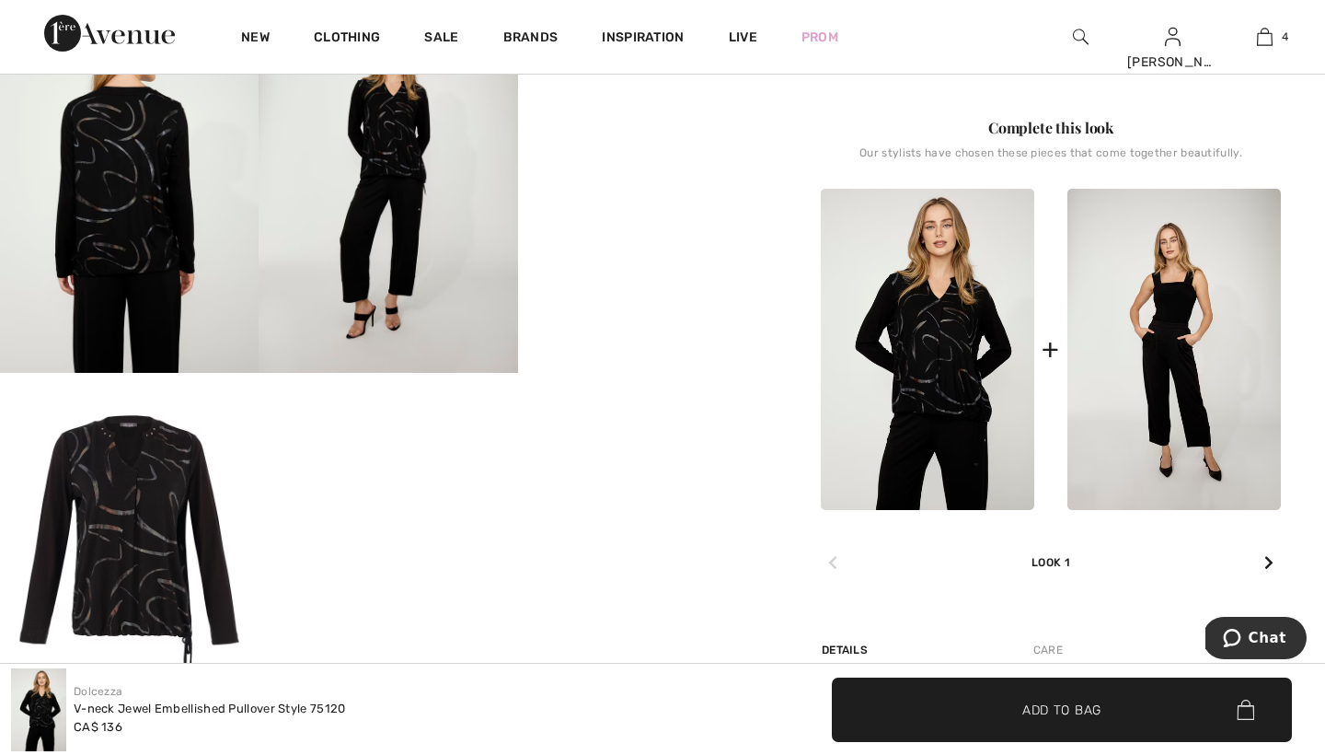
click at [1158, 322] on img at bounding box center [1175, 349] width 214 height 321
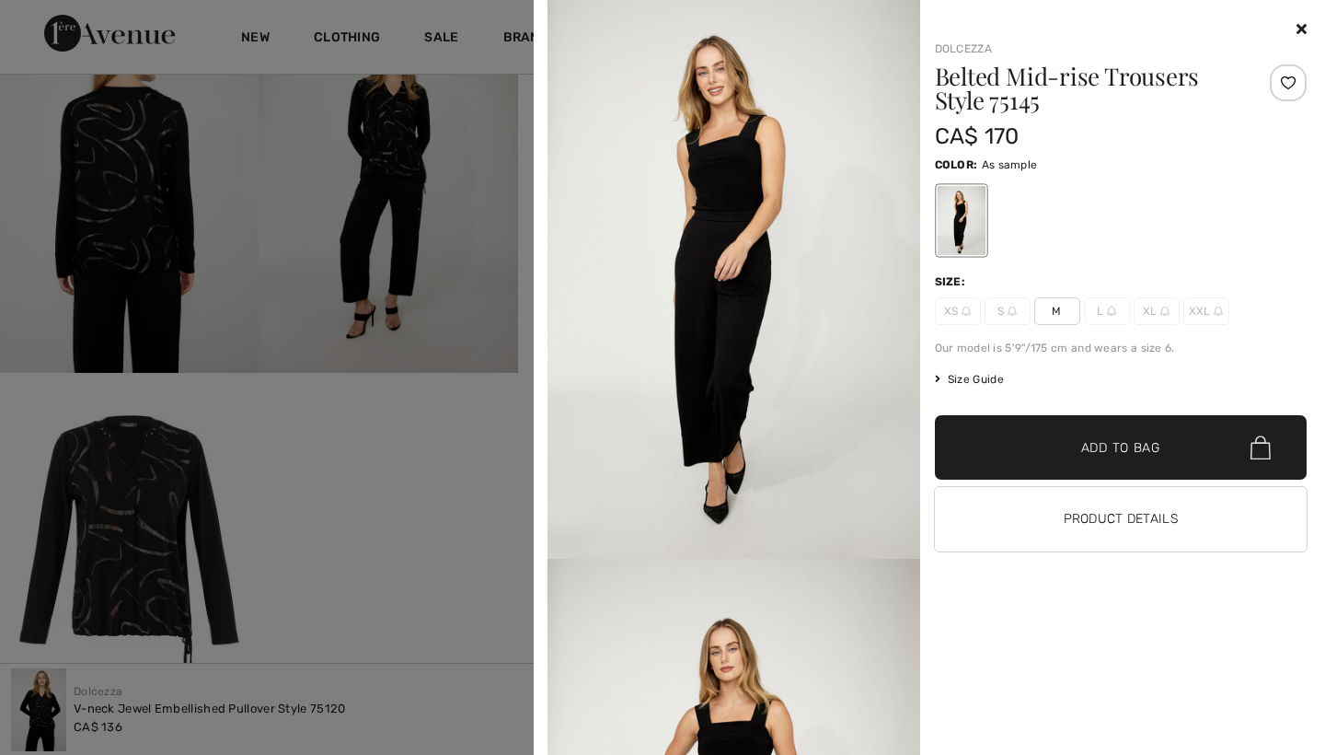
click at [1057, 308] on span "M" at bounding box center [1058, 311] width 46 height 28
click at [1094, 442] on span "Add to Bag" at bounding box center [1121, 447] width 79 height 19
click at [1091, 441] on span "Add to Bag" at bounding box center [1121, 447] width 79 height 19
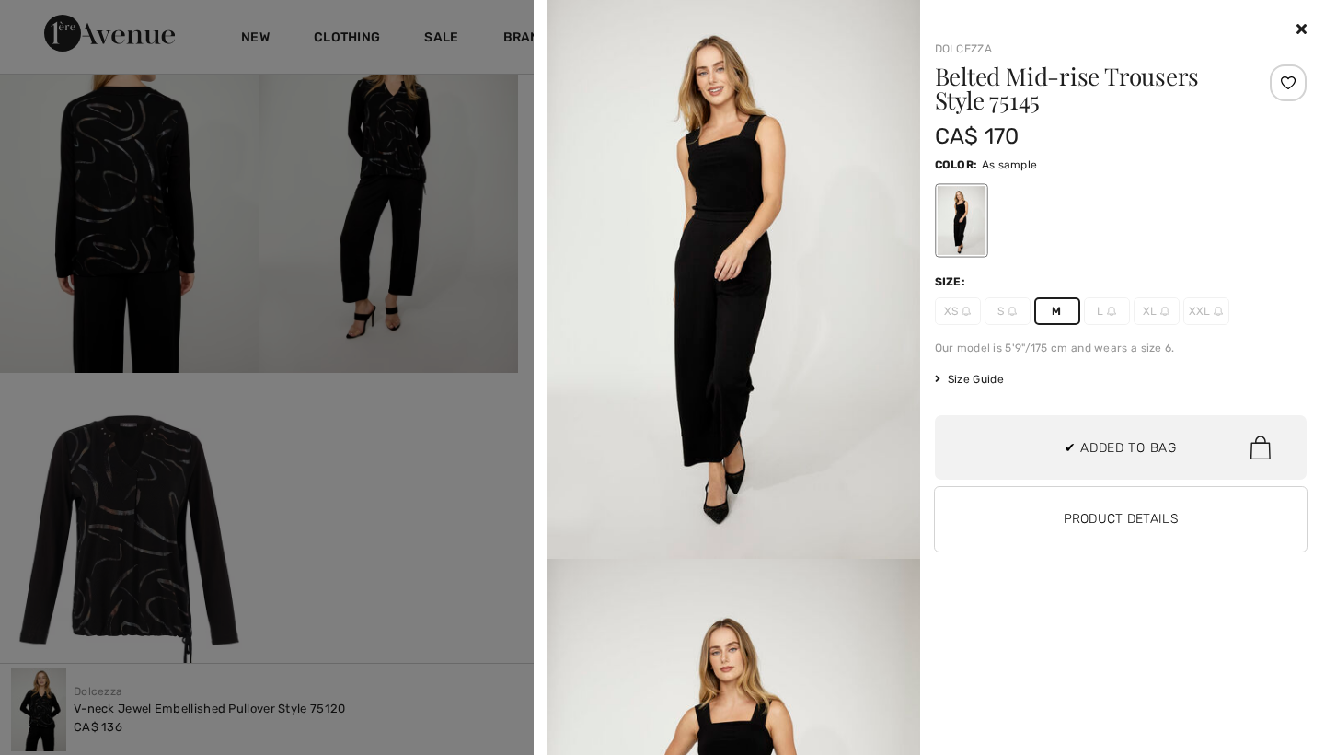
scroll to position [631, 0]
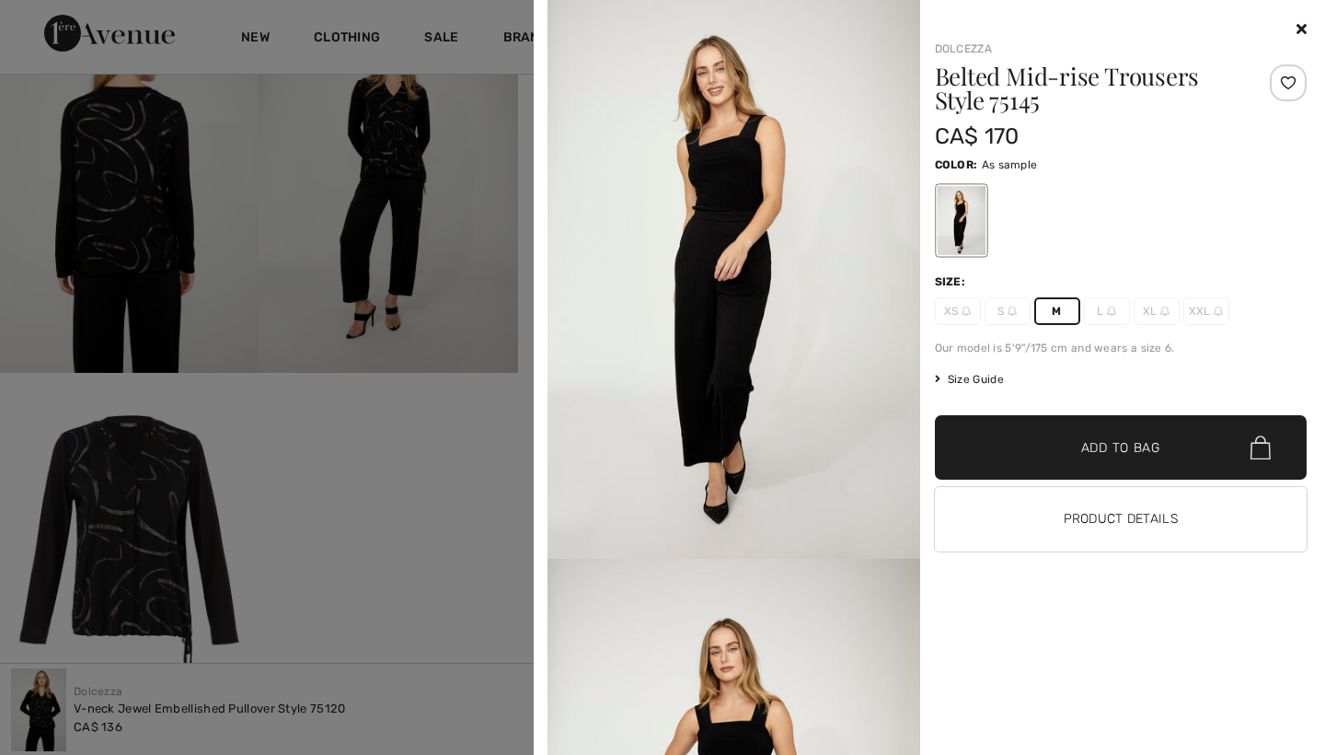
click at [470, 62] on div at bounding box center [662, 377] width 1325 height 755
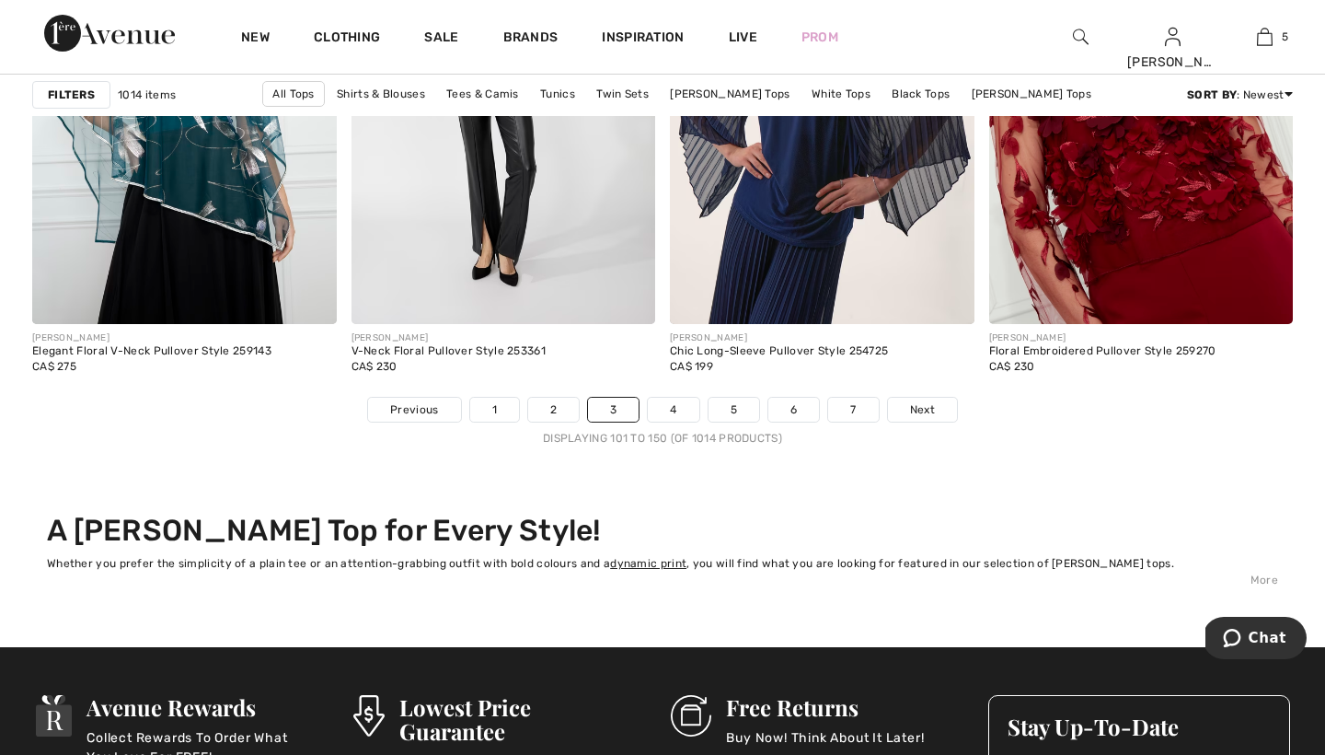
scroll to position [7999, 0]
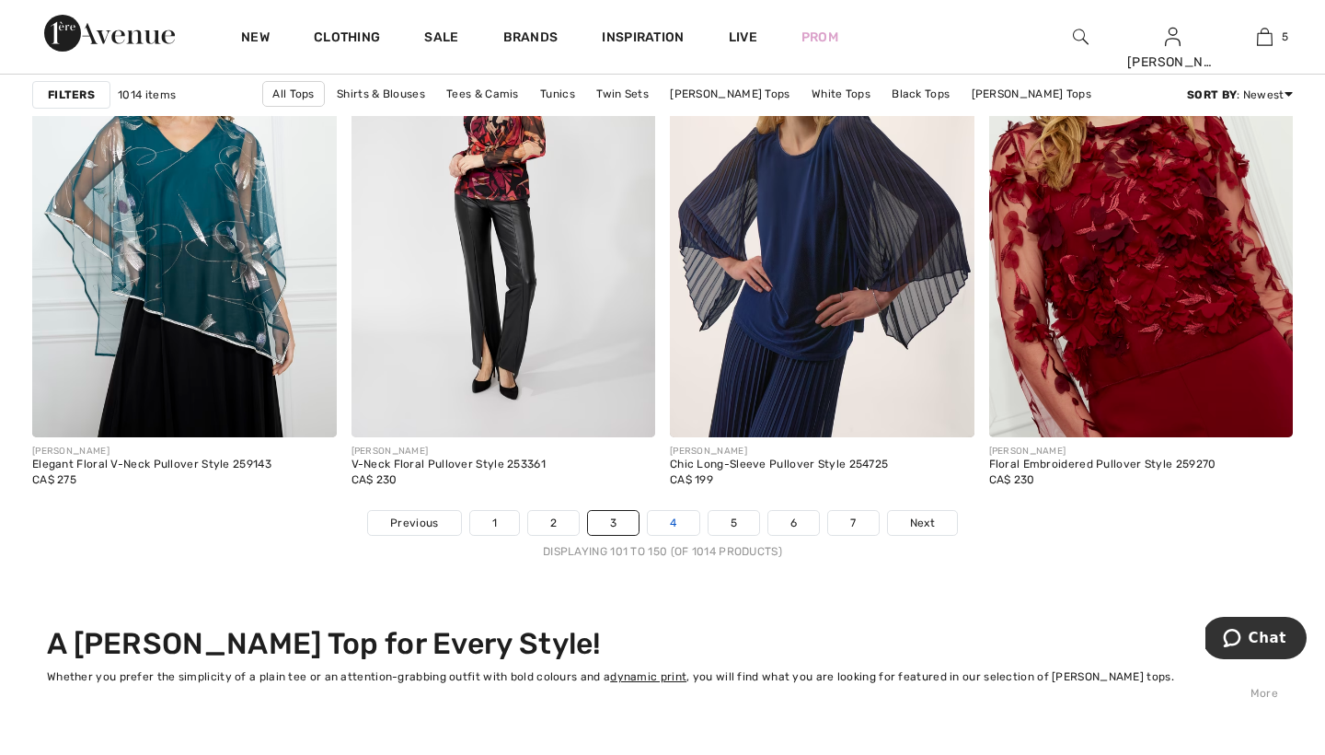
click at [672, 521] on link "4" at bounding box center [673, 523] width 51 height 24
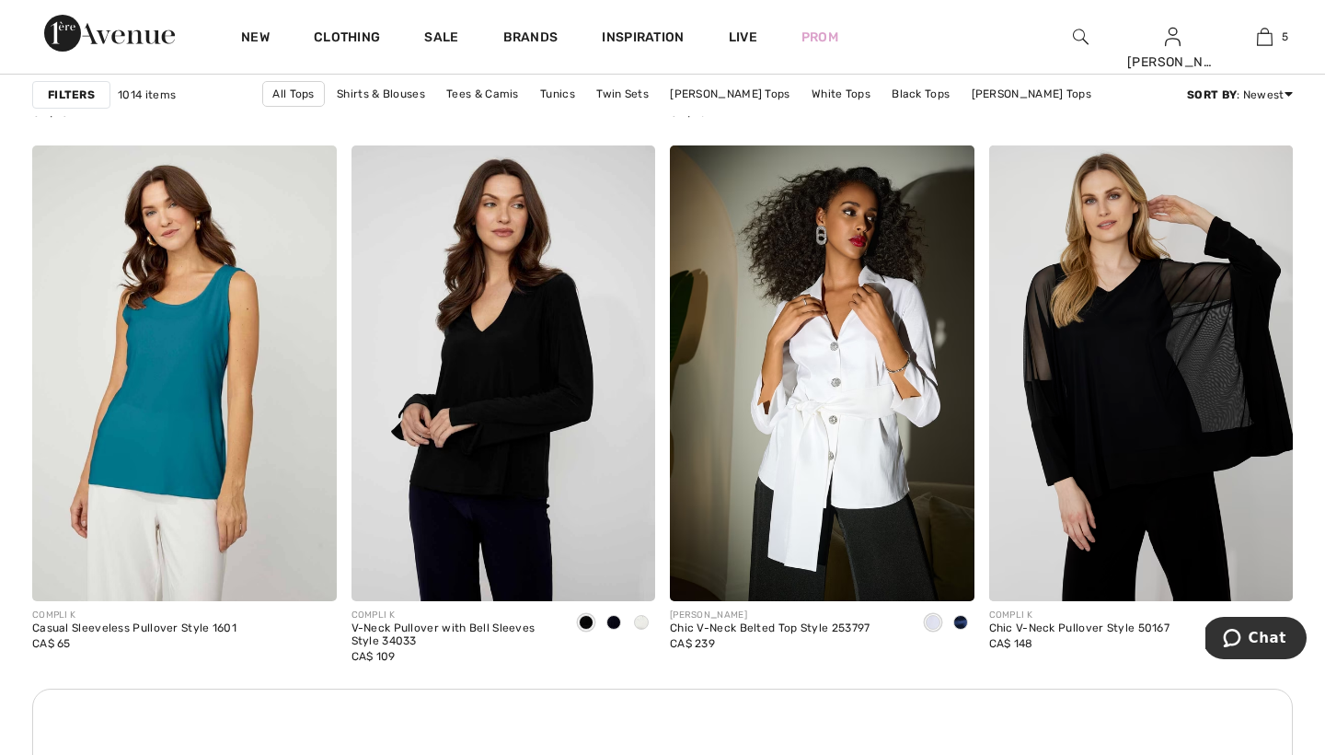
scroll to position [3606, 0]
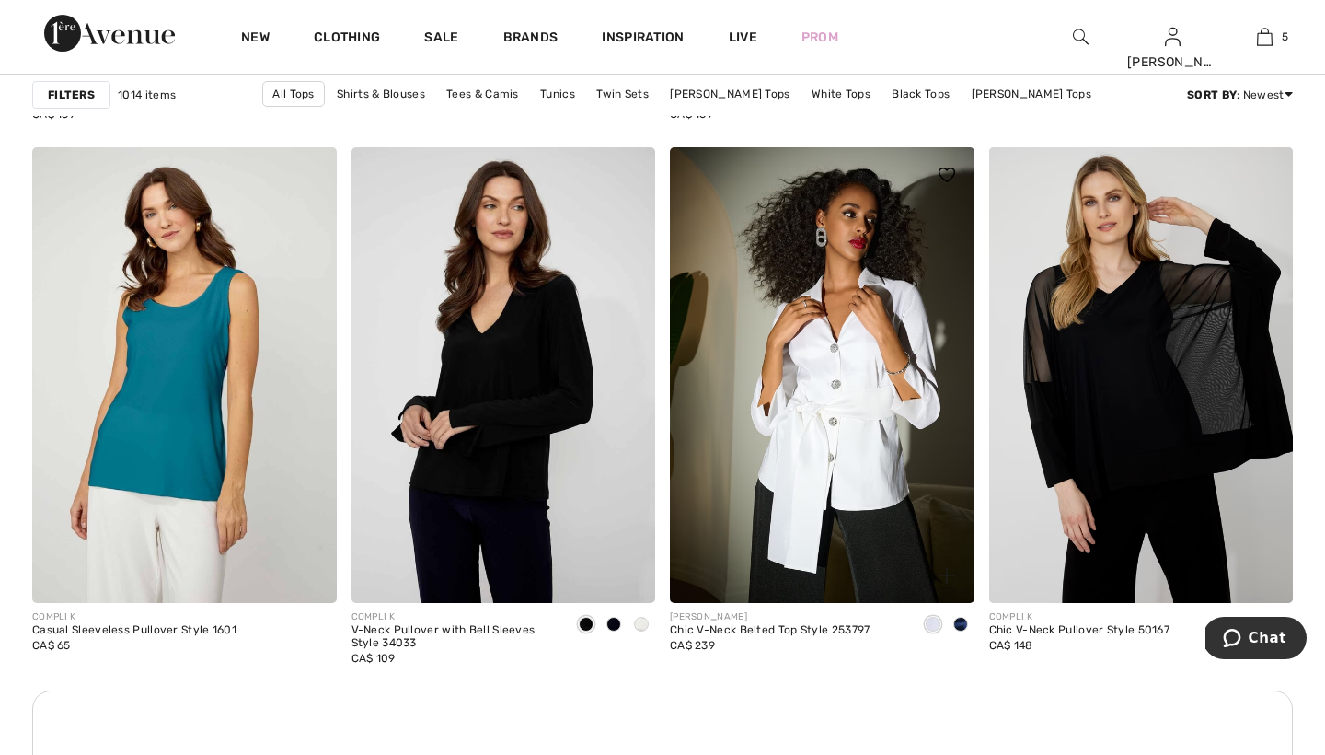
click at [964, 624] on span at bounding box center [961, 624] width 15 height 15
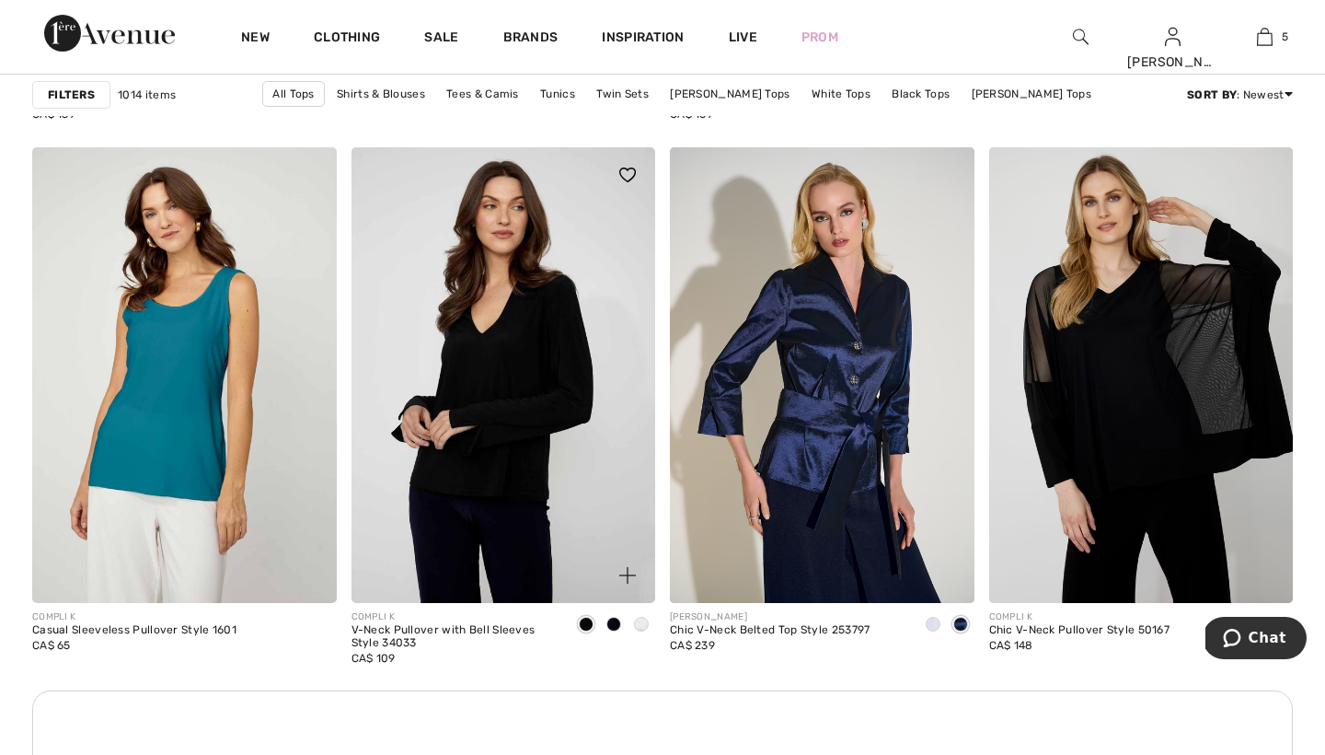
click at [587, 624] on span at bounding box center [586, 624] width 15 height 15
click at [617, 624] on span at bounding box center [614, 624] width 15 height 15
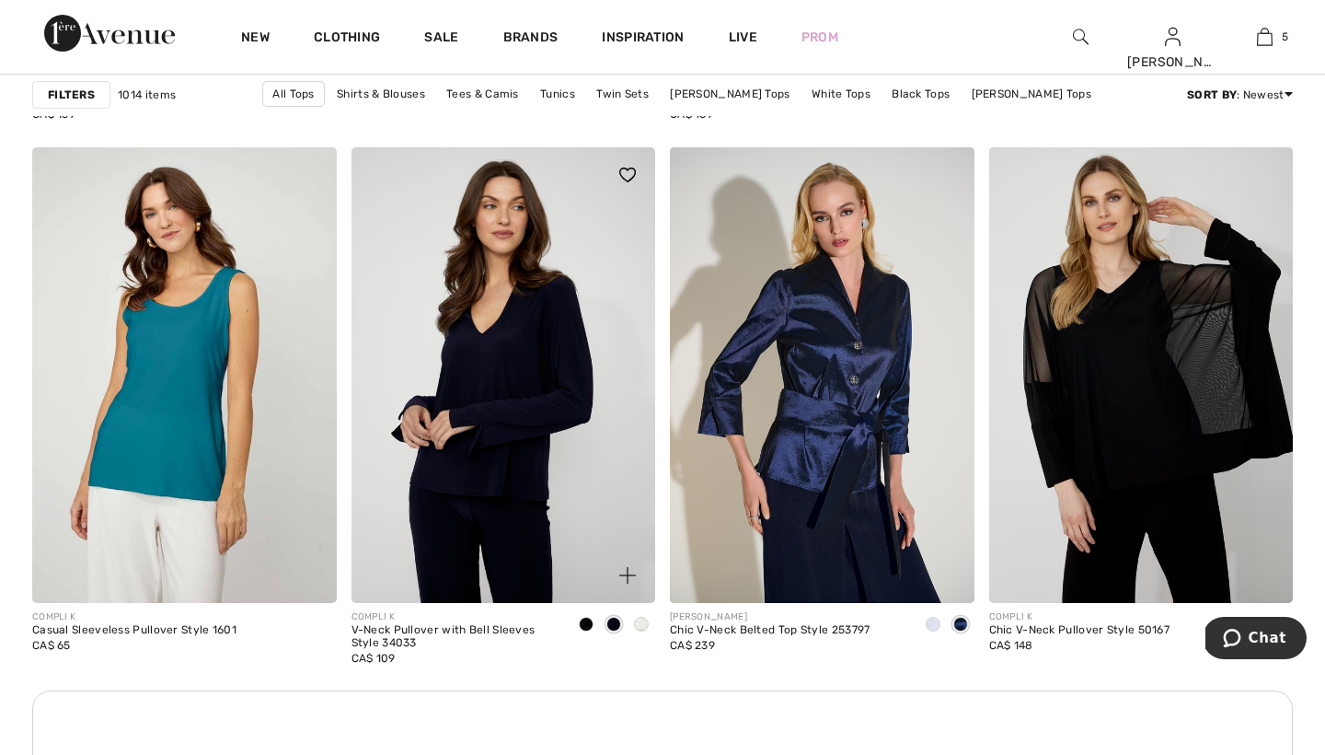
click at [617, 624] on span at bounding box center [614, 624] width 15 height 15
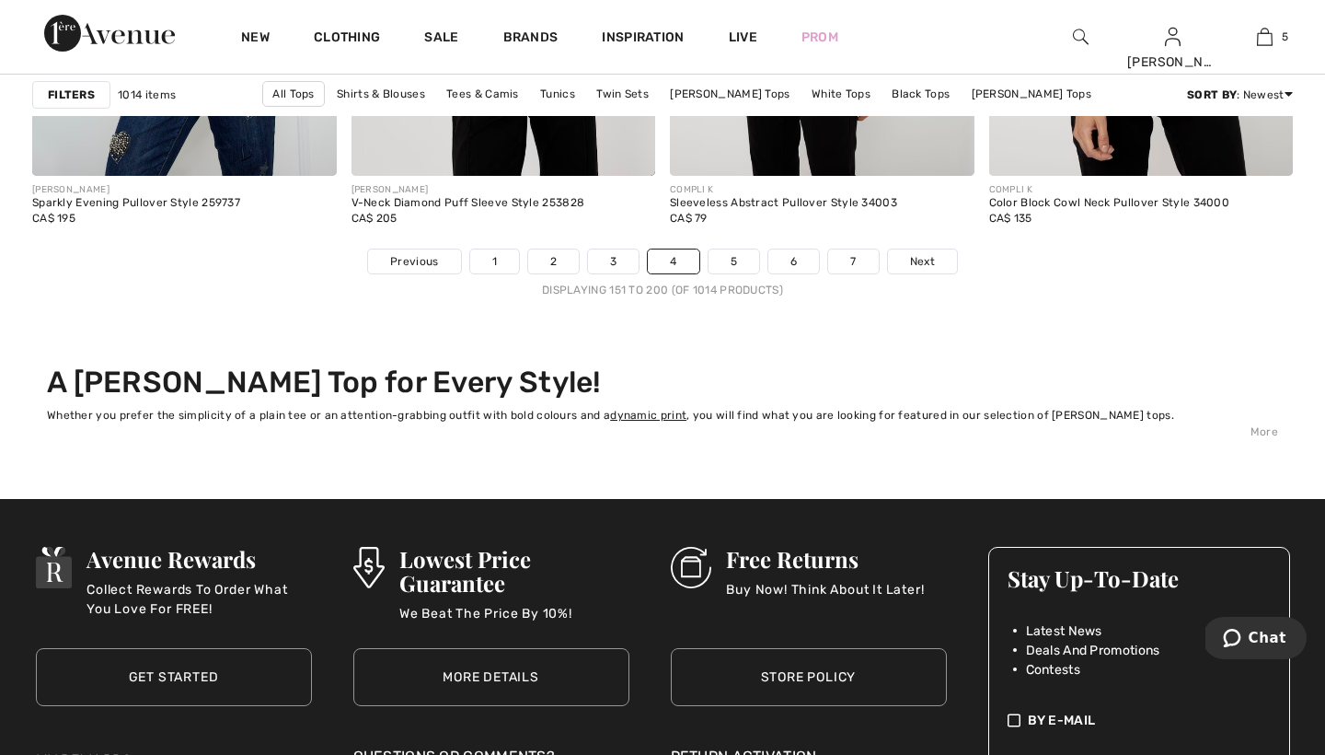
scroll to position [8271, 0]
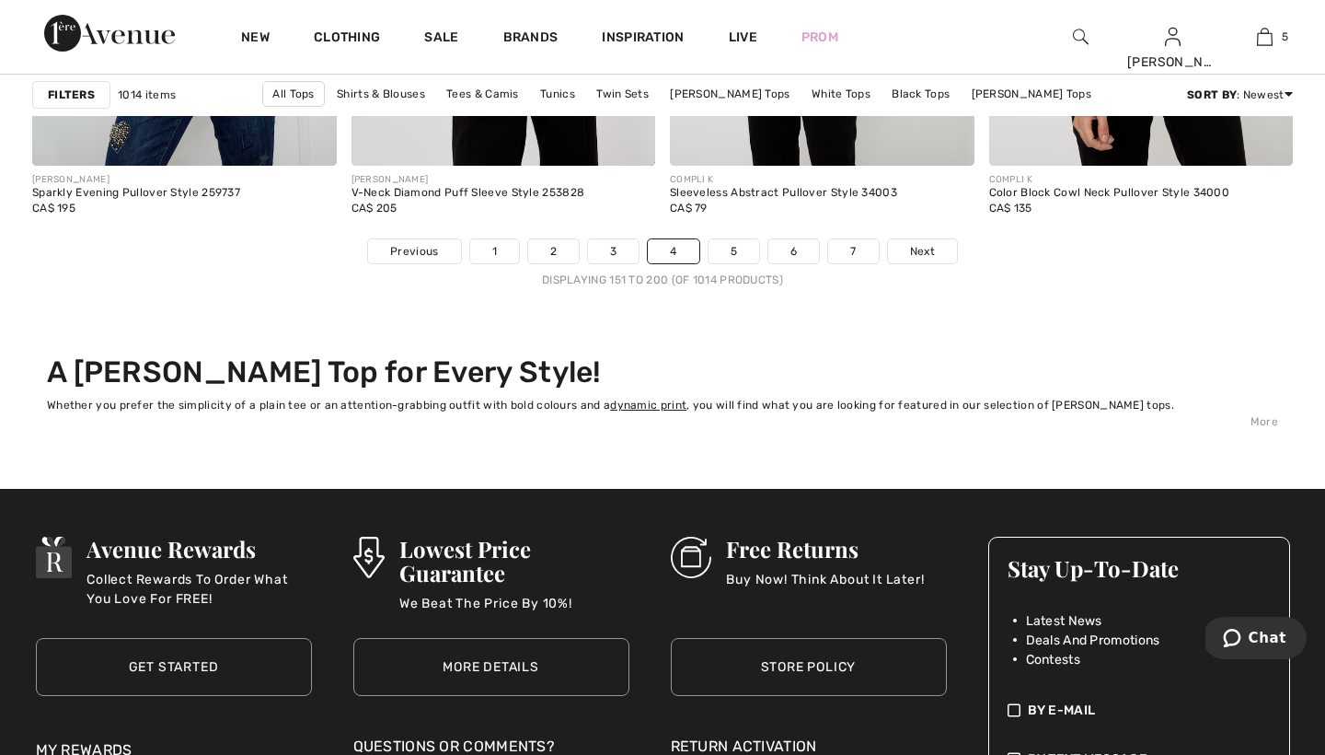
click at [735, 251] on link "5" at bounding box center [734, 251] width 51 height 24
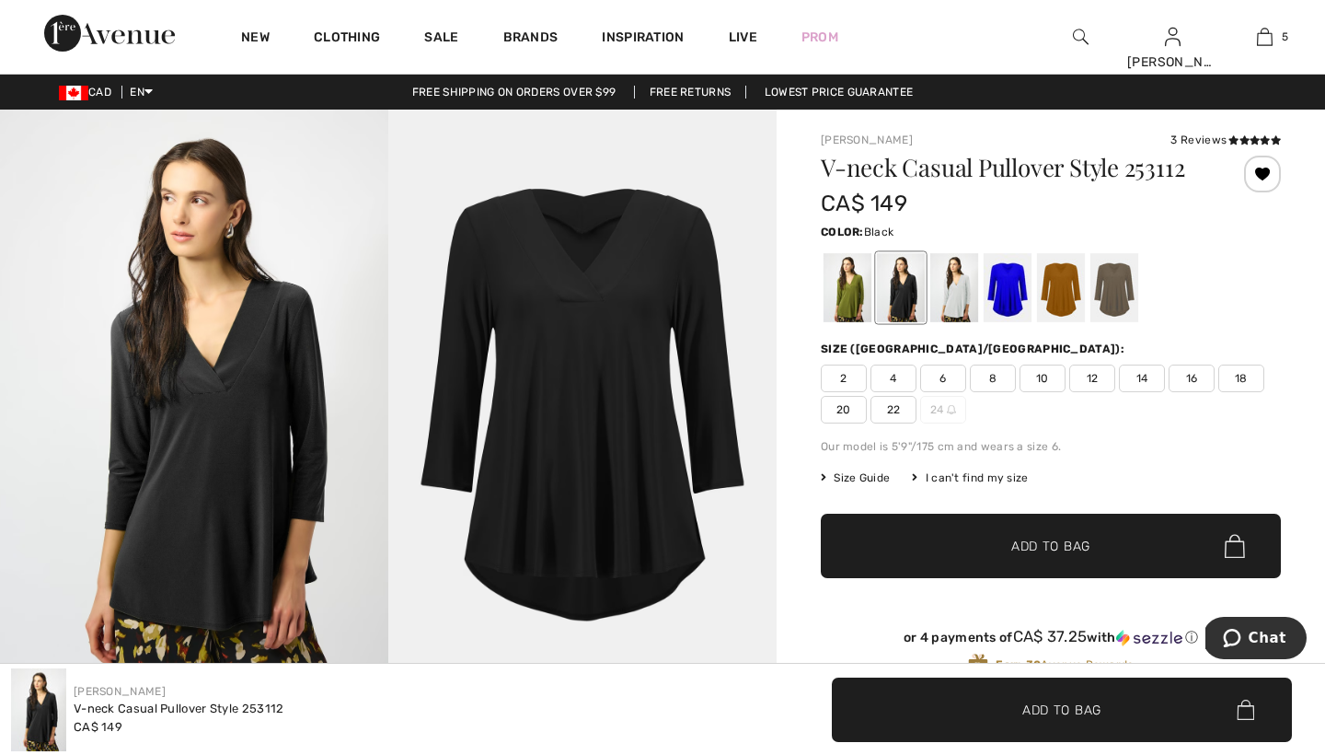
click at [904, 297] on div at bounding box center [901, 287] width 48 height 69
click at [852, 300] on div at bounding box center [848, 287] width 48 height 69
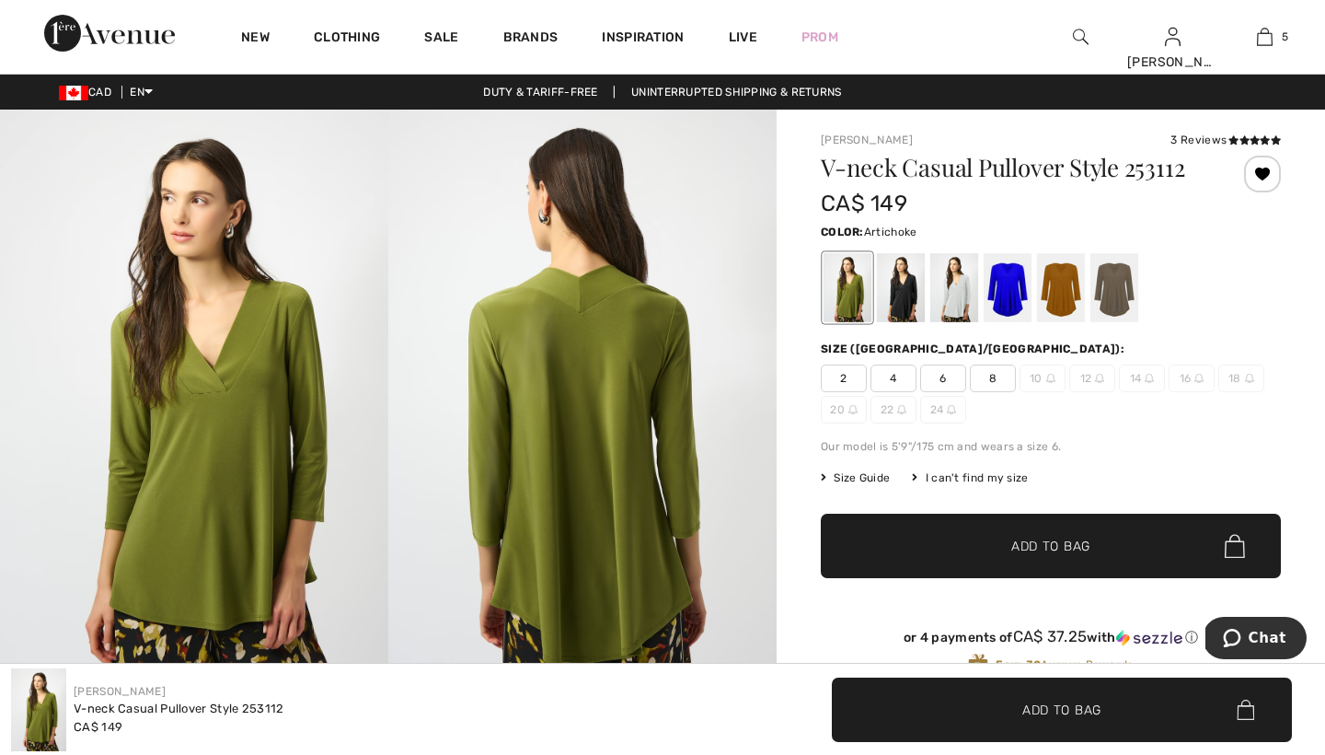
click at [993, 381] on span "8" at bounding box center [993, 379] width 46 height 28
click at [1022, 541] on span "Add to Bag" at bounding box center [1051, 546] width 79 height 19
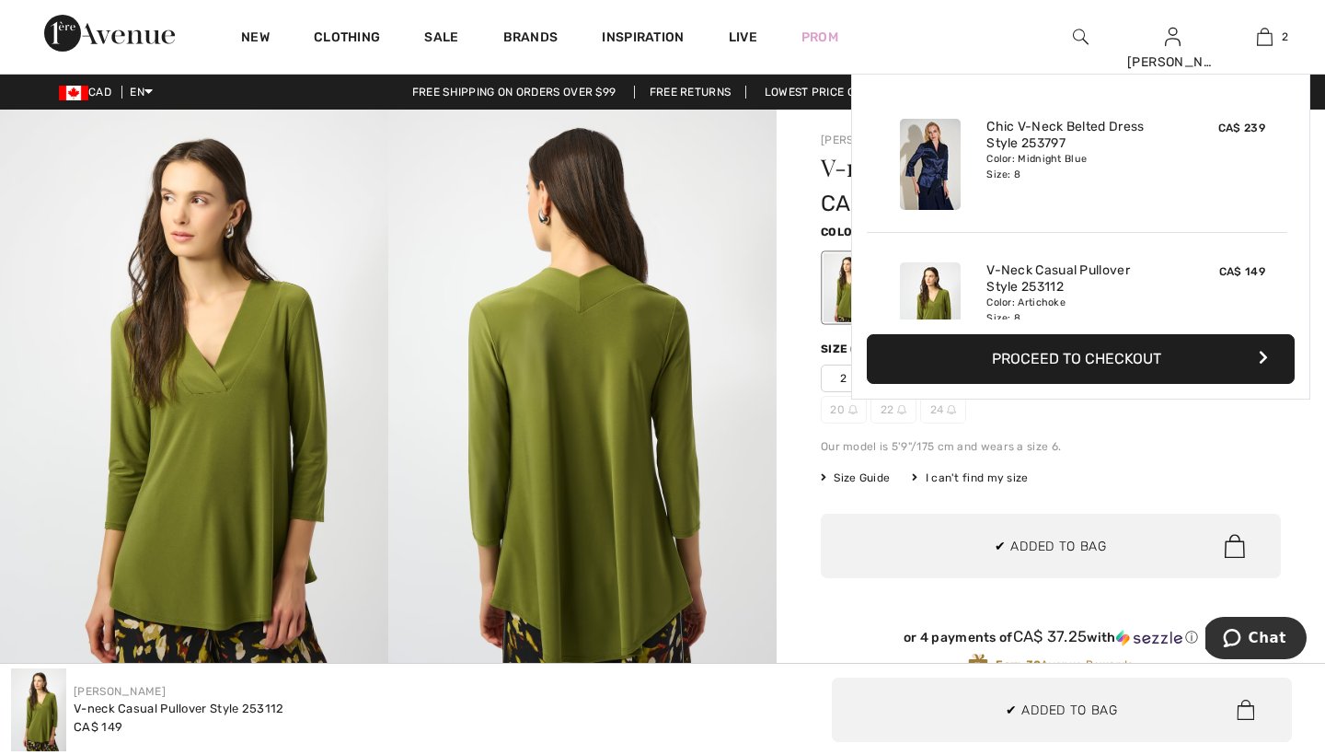
scroll to position [57, 0]
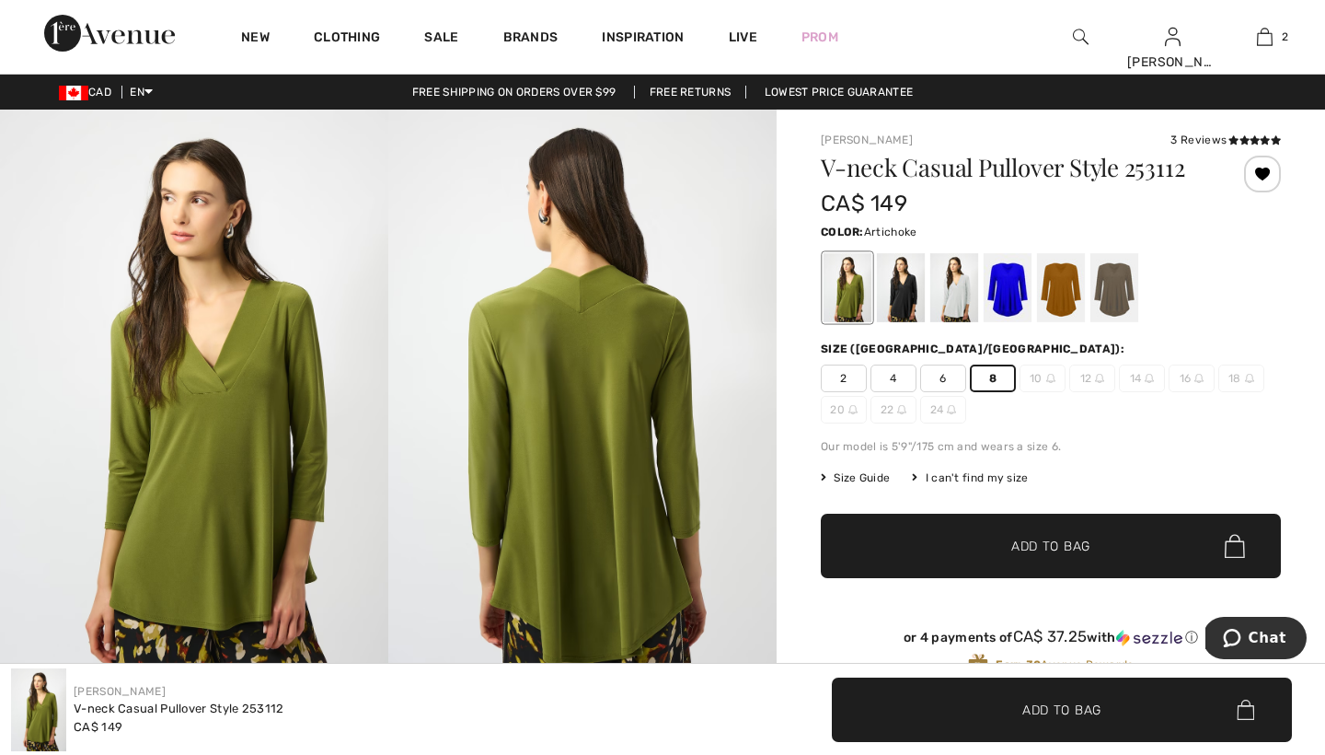
click at [955, 283] on div at bounding box center [955, 287] width 48 height 69
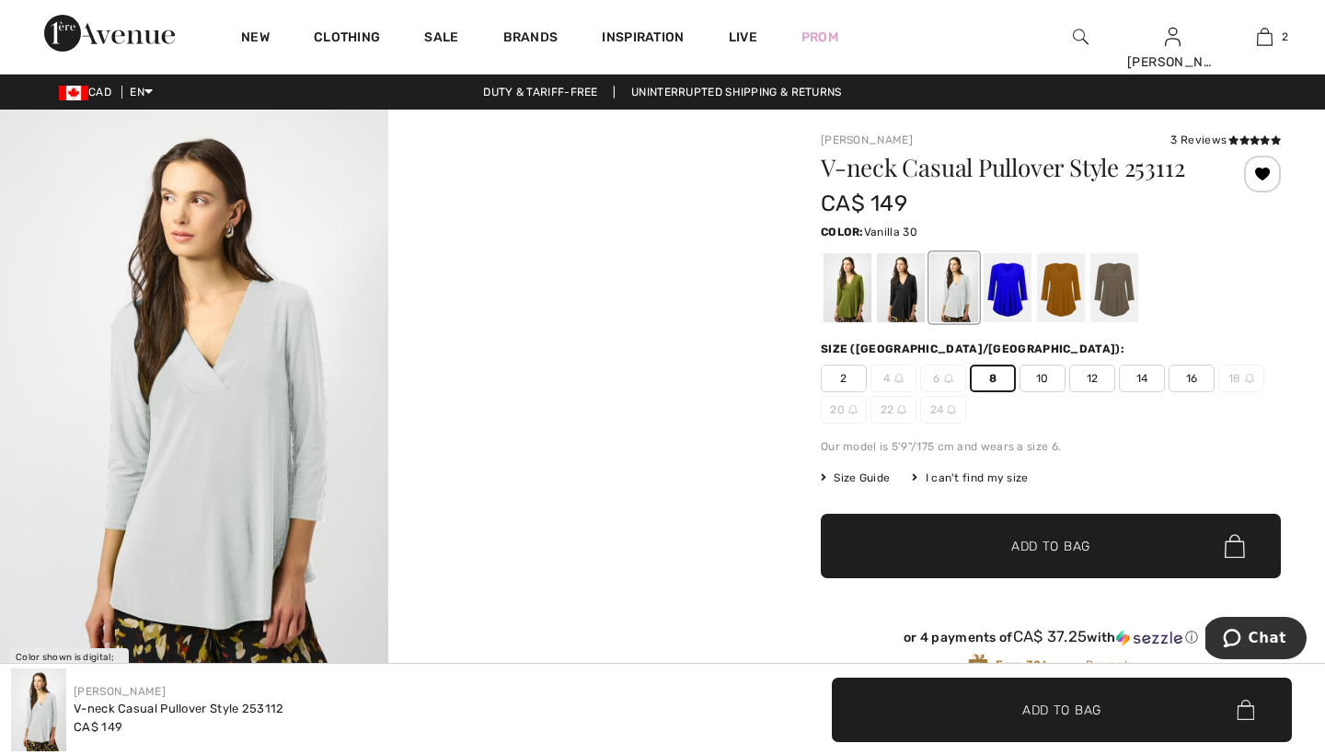
click at [1035, 539] on span "Add to Bag" at bounding box center [1051, 546] width 79 height 19
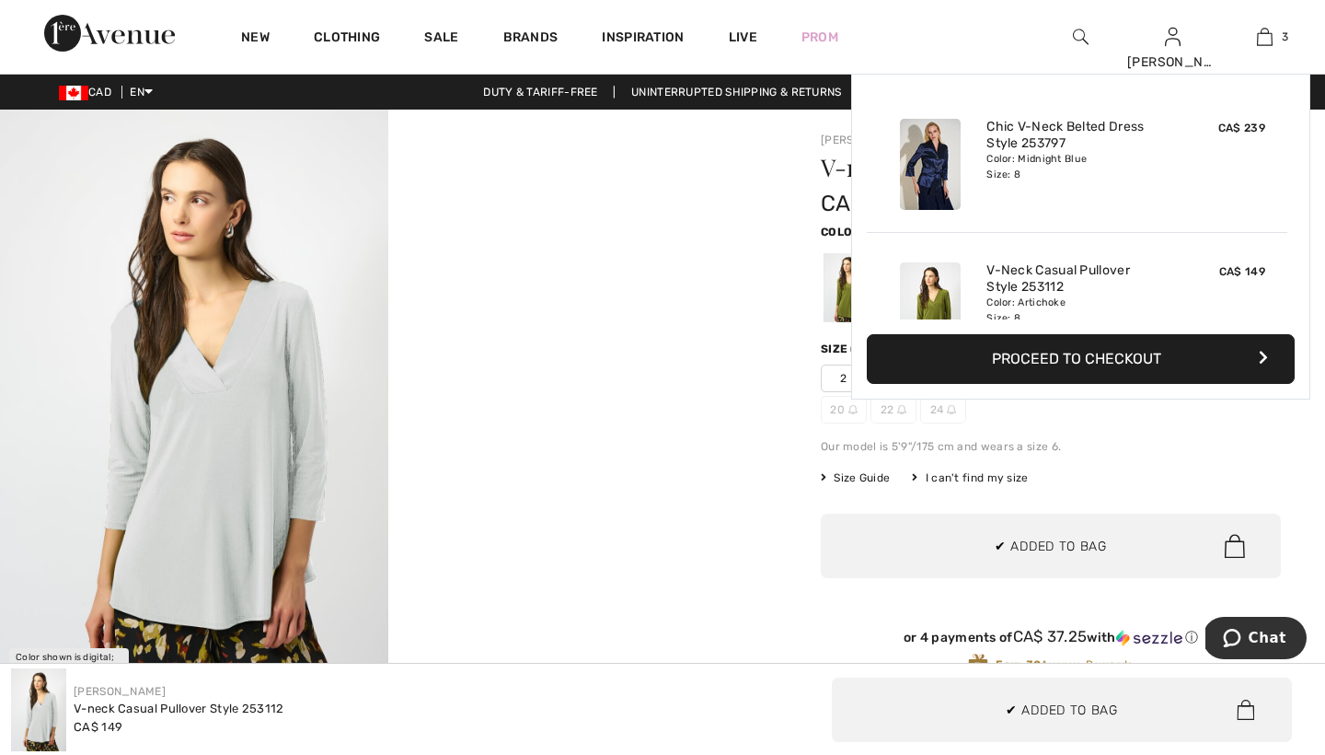
scroll to position [201, 0]
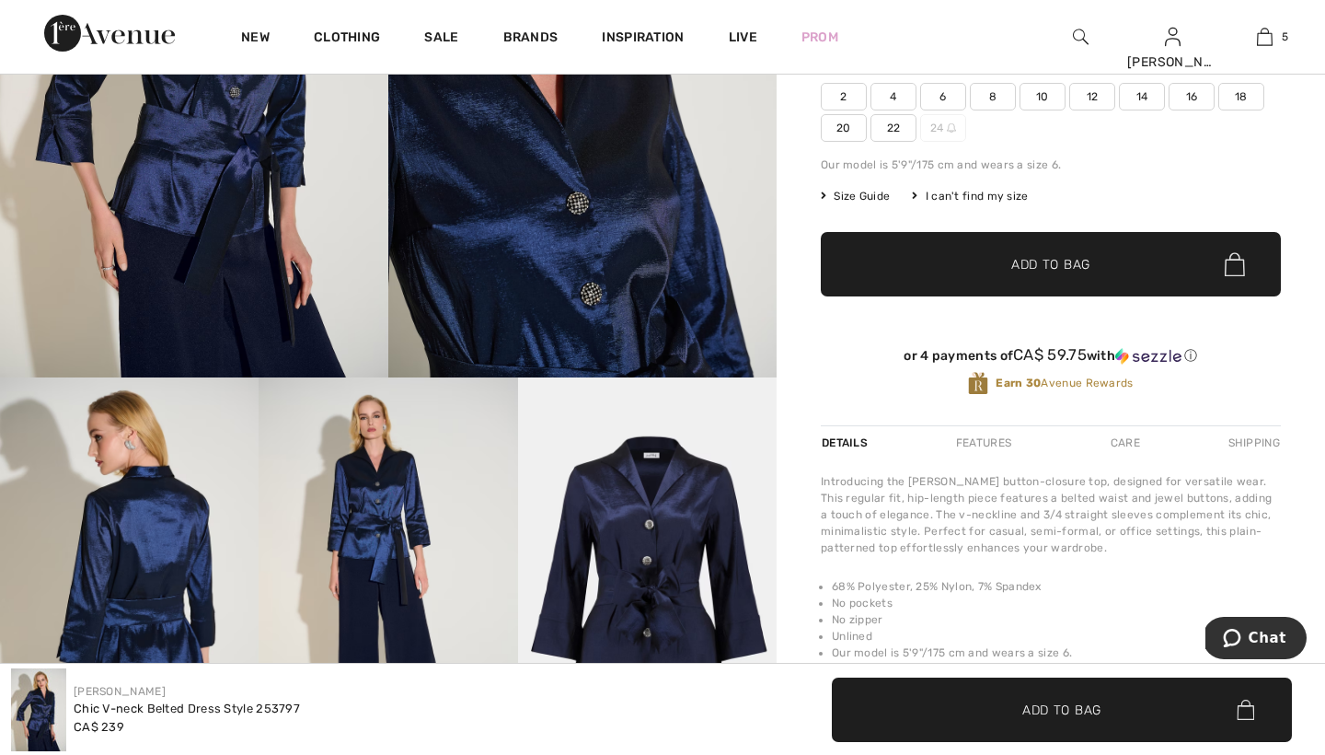
scroll to position [284, 0]
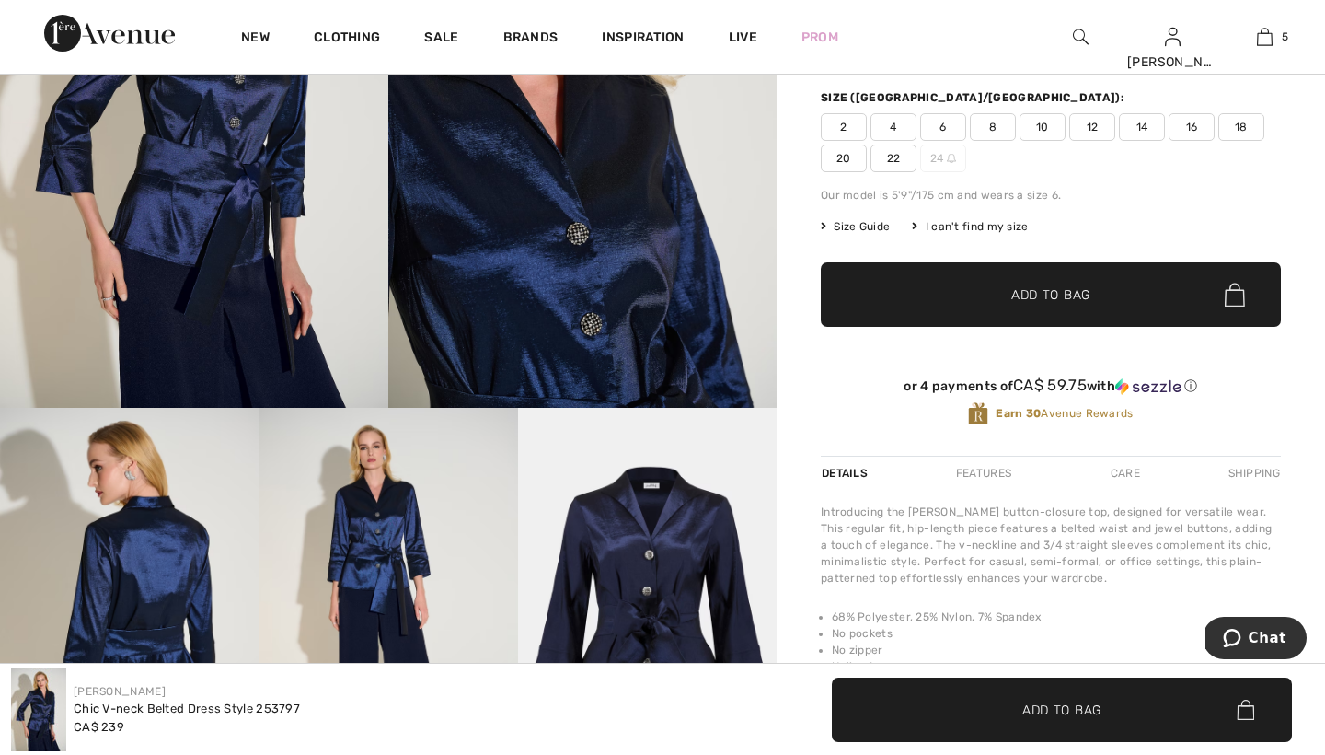
click at [994, 126] on span "8" at bounding box center [993, 127] width 46 height 28
click at [1028, 293] on span "Add to Bag" at bounding box center [1051, 294] width 79 height 19
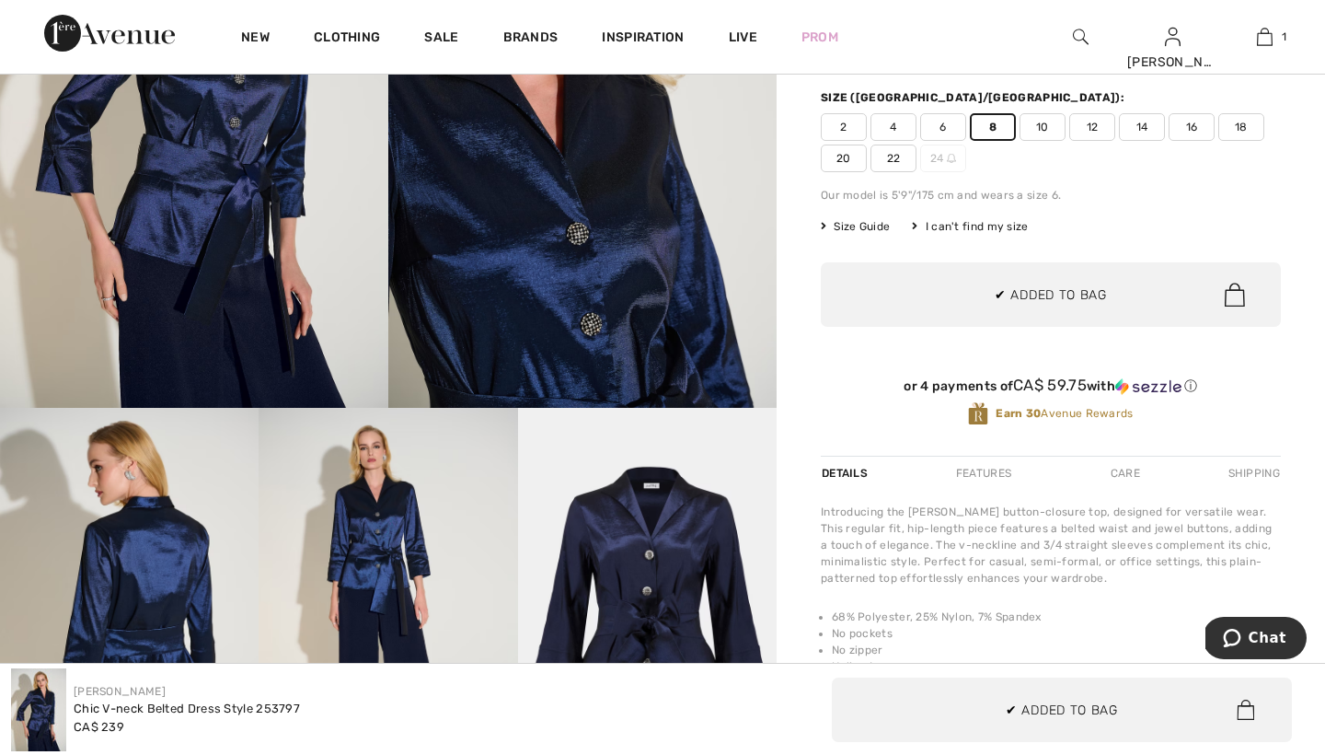
click at [803, 214] on div "[PERSON_NAME] Write a review Chic V-neck Belted Dress Style 253797 CA$ 239 Colo…" at bounding box center [1051, 375] width 549 height 1101
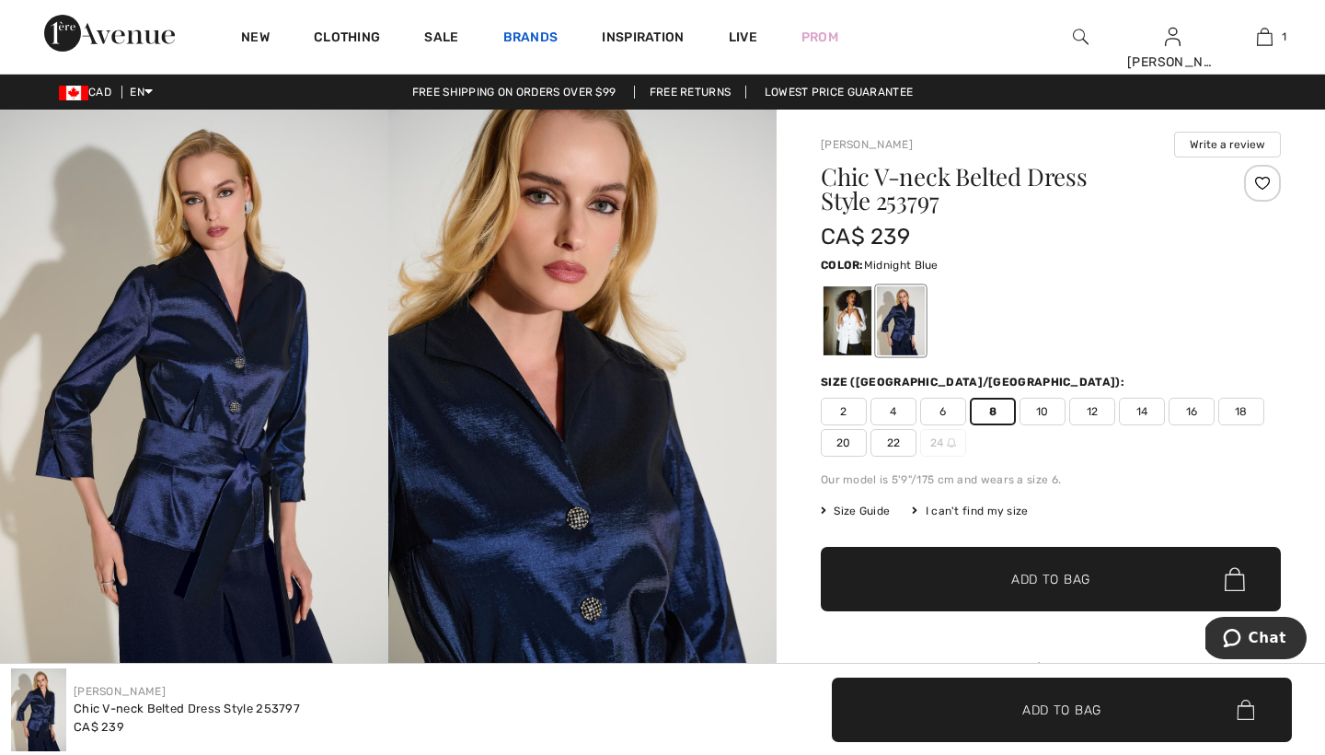
scroll to position [0, 0]
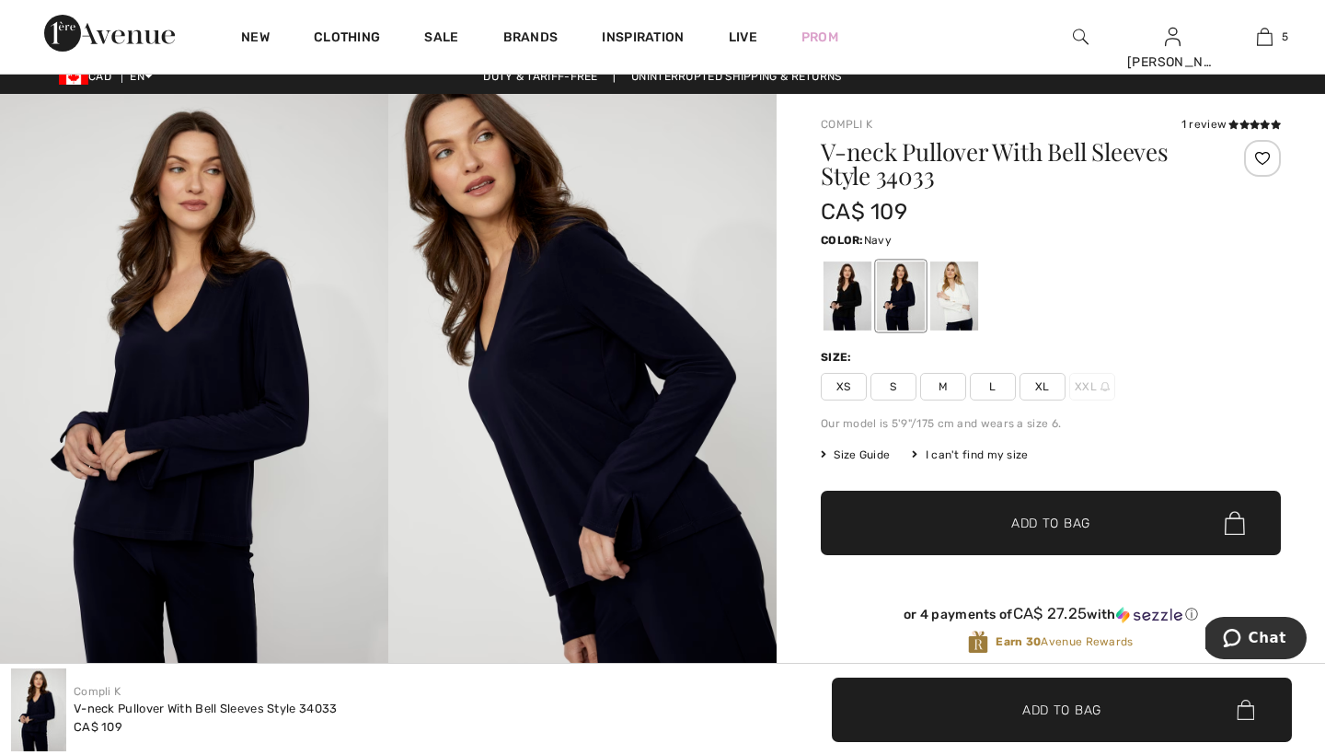
scroll to position [19, 0]
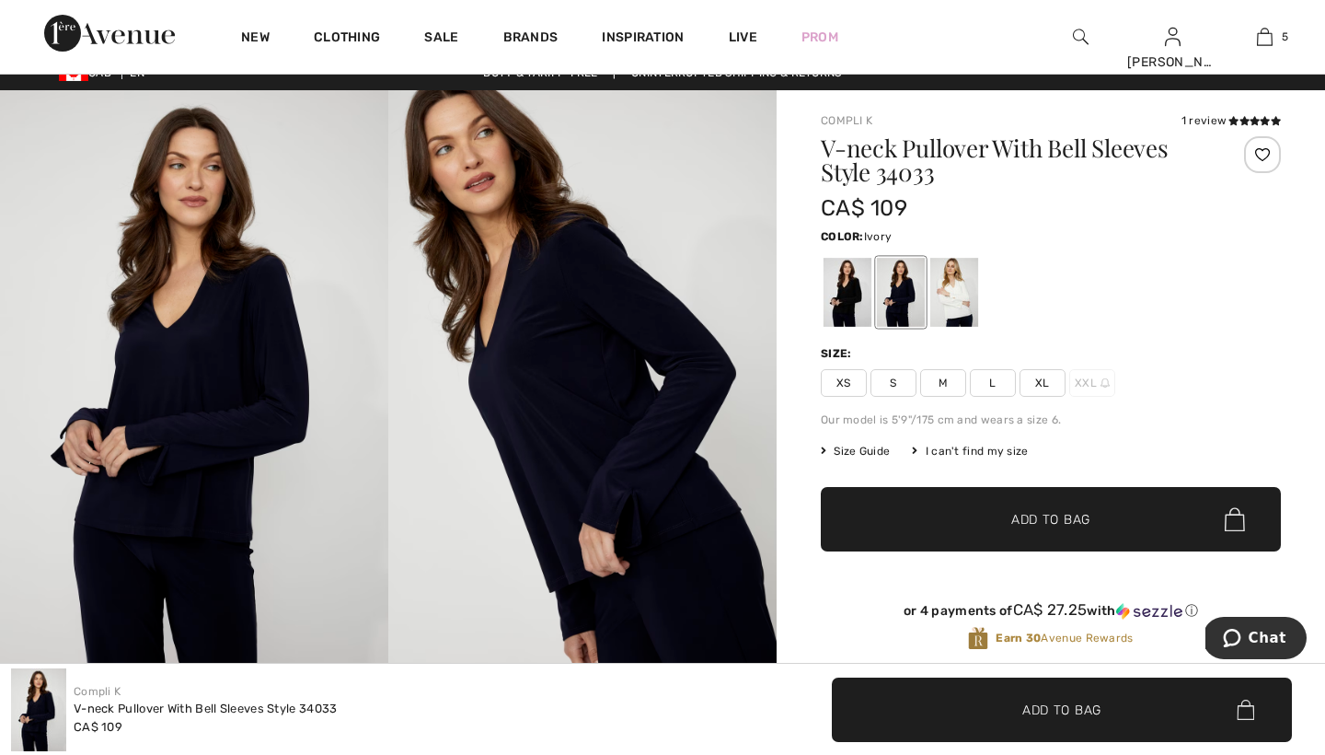
click at [948, 293] on div at bounding box center [955, 292] width 48 height 69
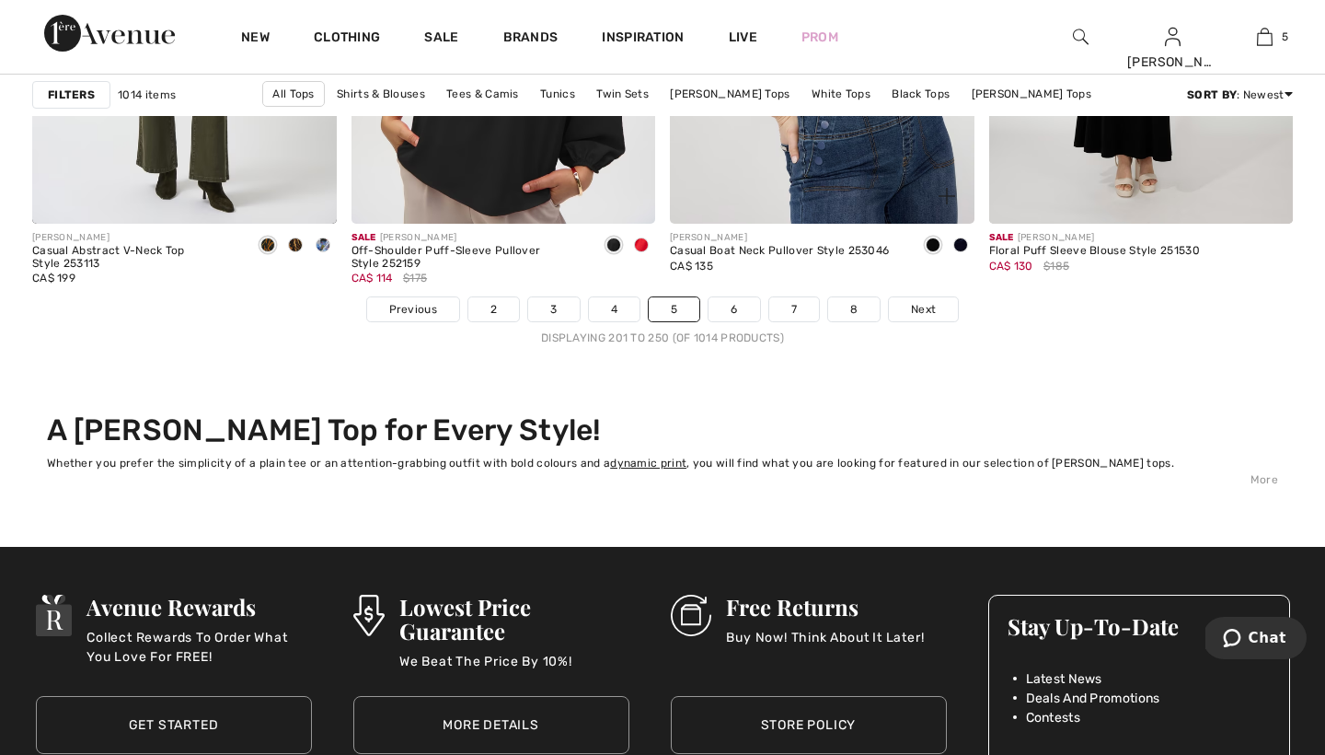
scroll to position [8220, 0]
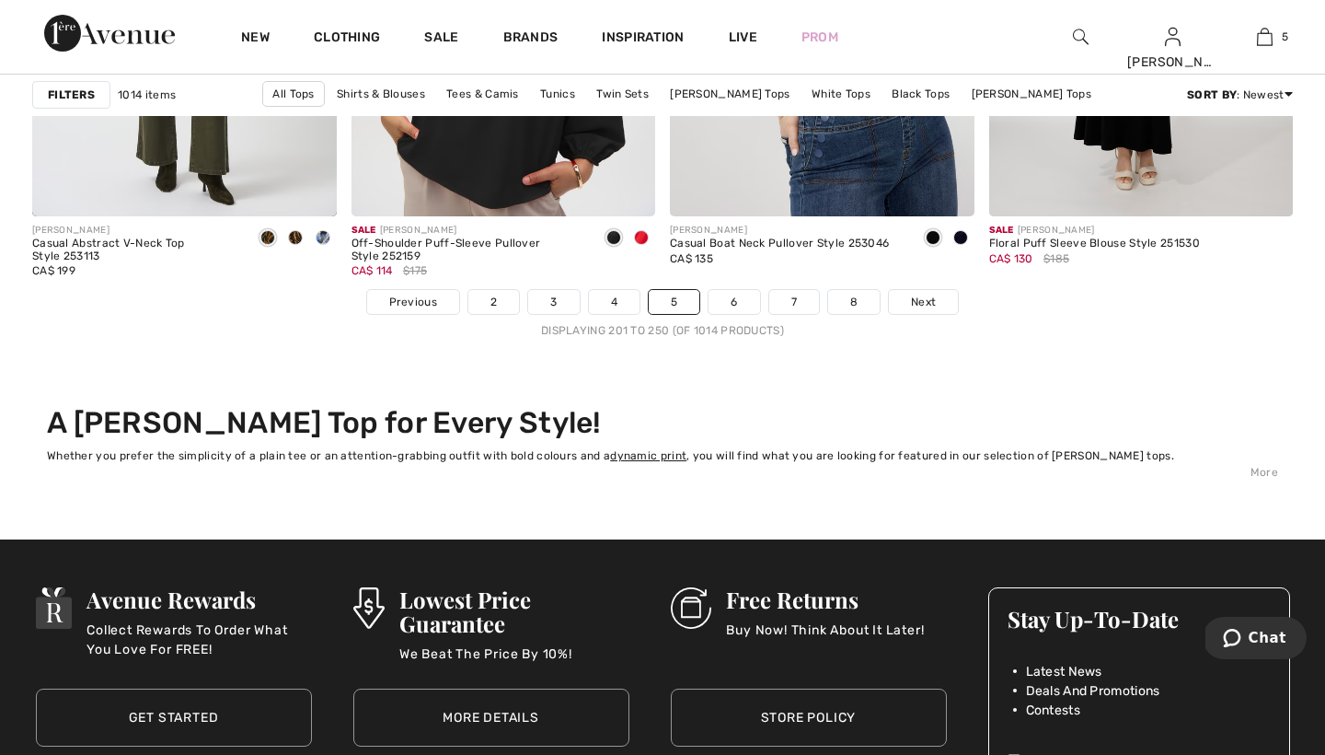
click at [736, 294] on link "6" at bounding box center [734, 302] width 51 height 24
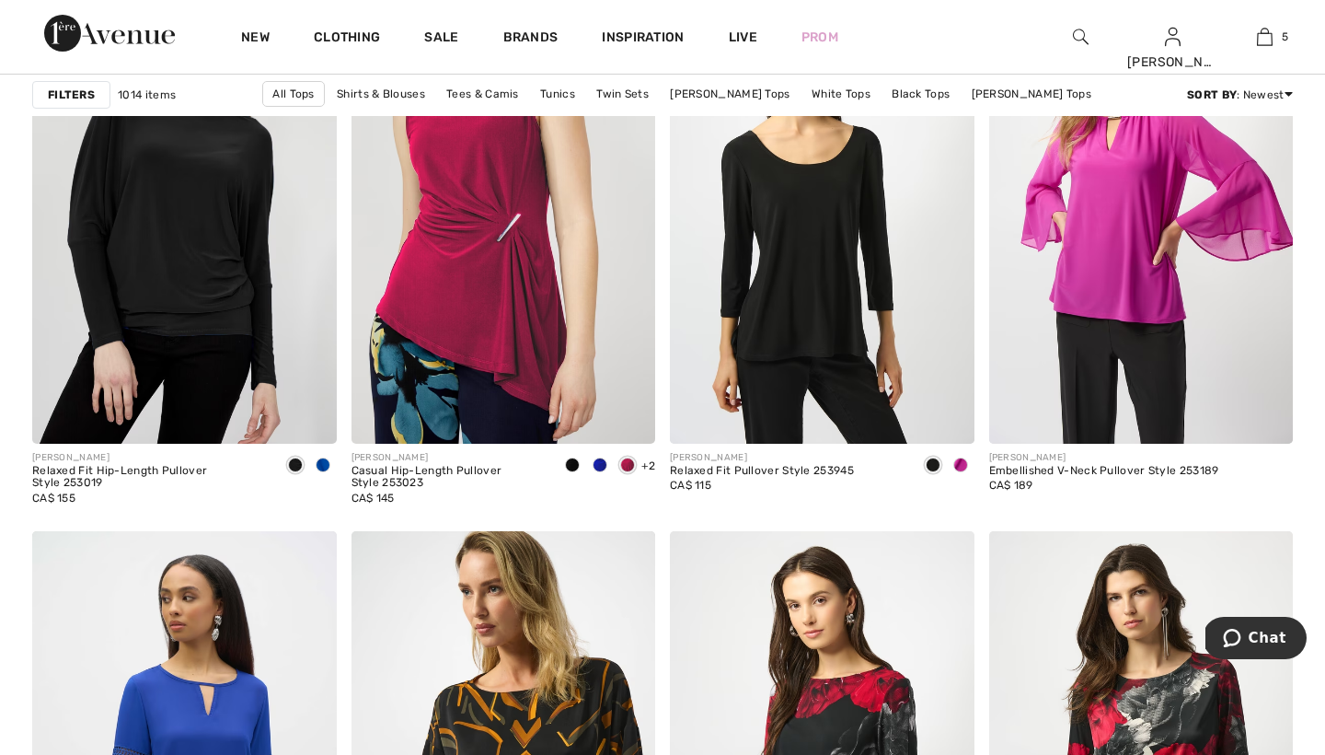
scroll to position [3224, 0]
click at [599, 462] on span at bounding box center [600, 464] width 15 height 15
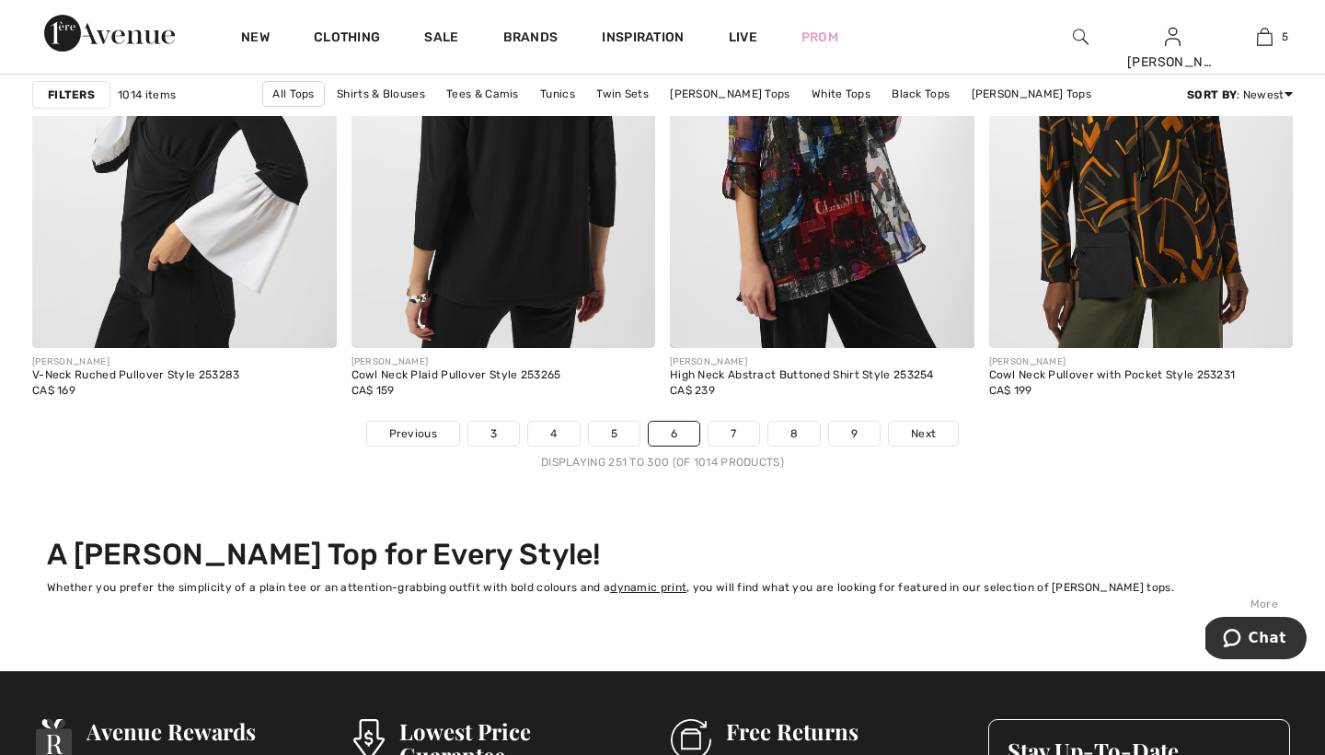
scroll to position [8089, 0]
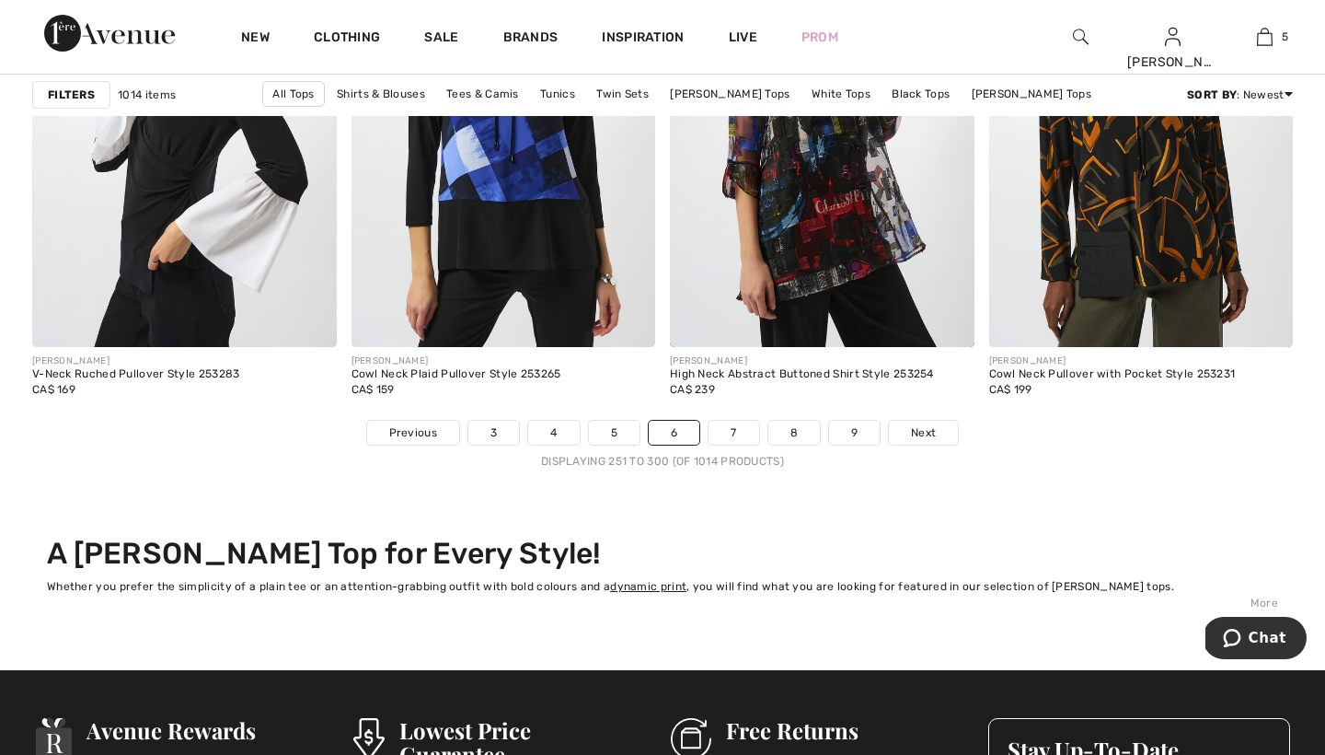
click at [735, 436] on link "7" at bounding box center [734, 433] width 50 height 24
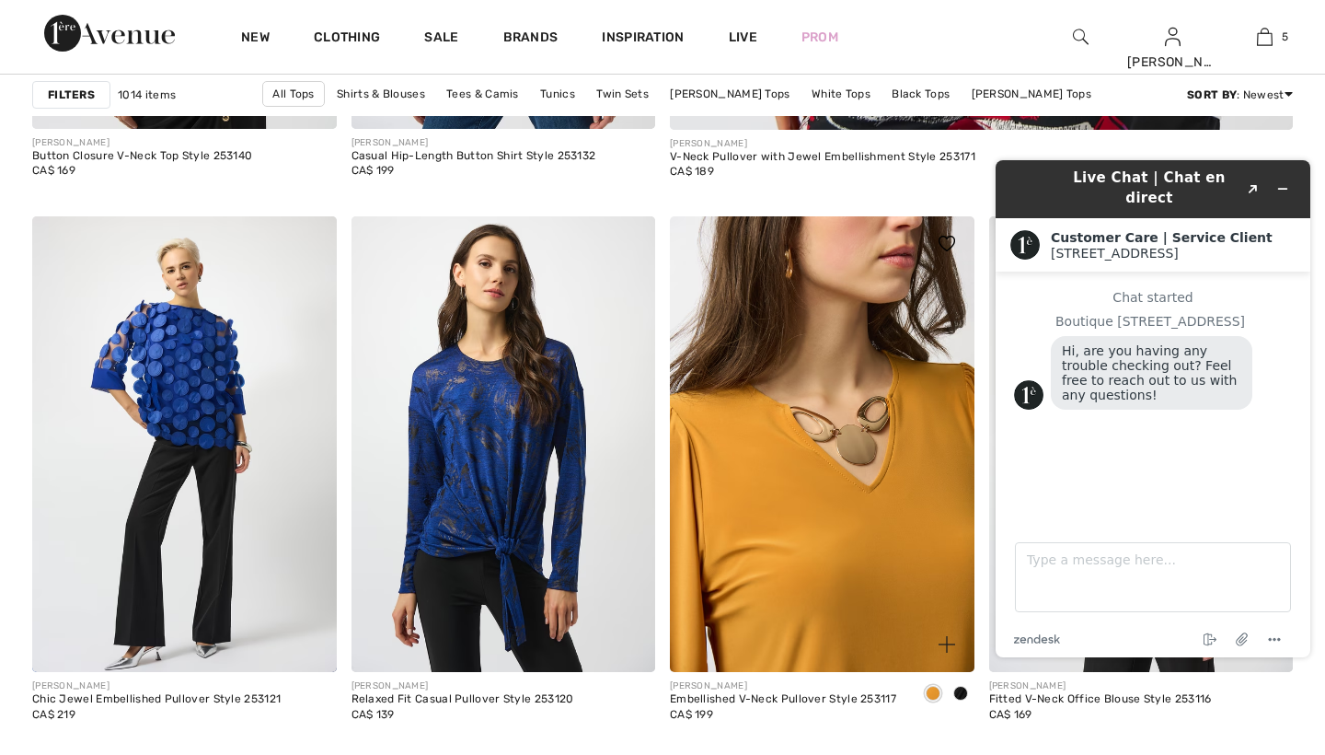
scroll to position [1152, 0]
click at [1281, 182] on icon "Minimize widget" at bounding box center [1283, 188] width 13 height 13
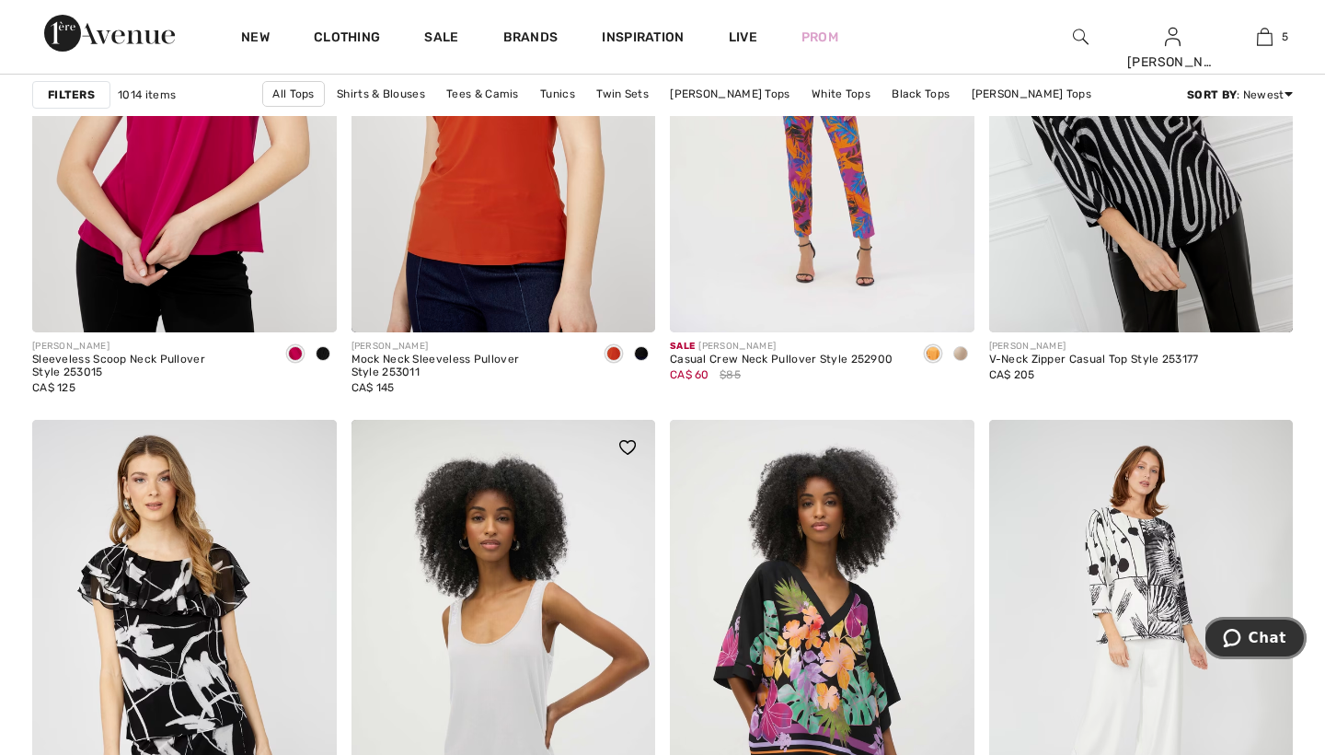
scroll to position [7560, 0]
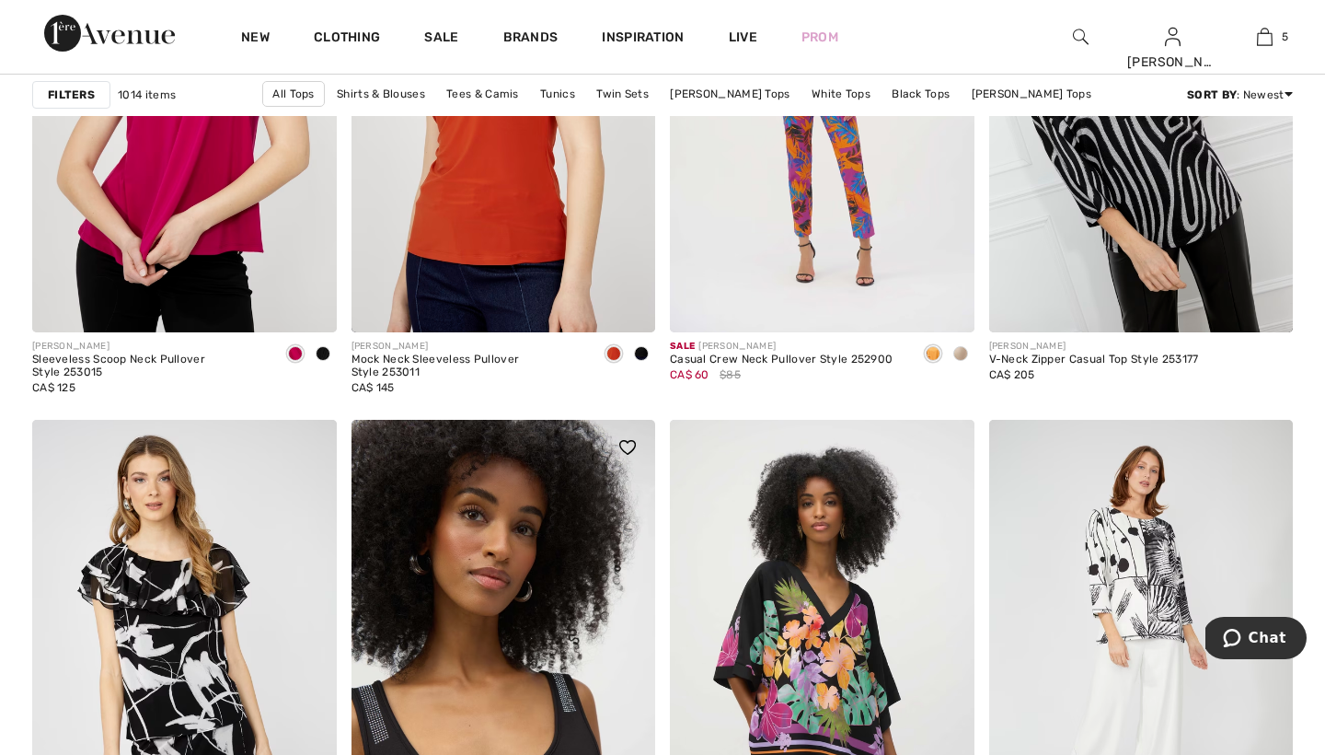
click at [330, 350] on div at bounding box center [323, 355] width 28 height 30
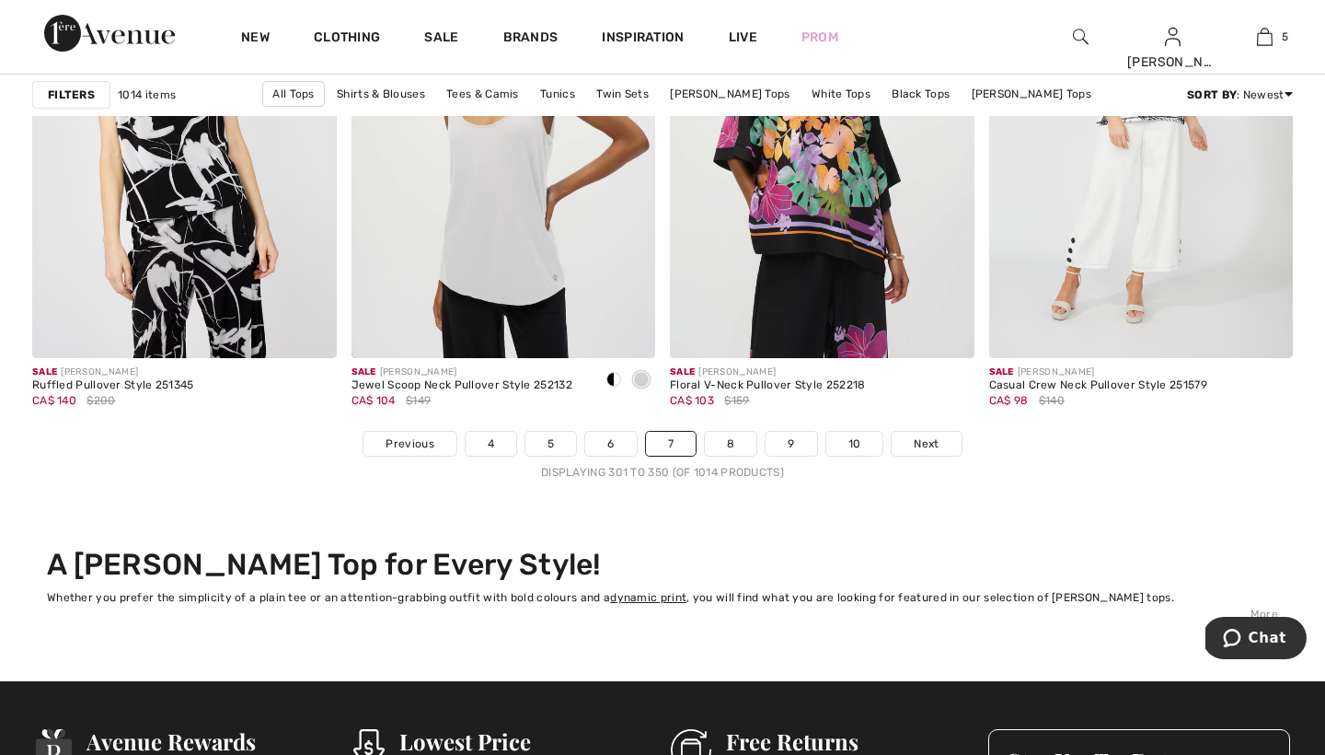
scroll to position [8183, 0]
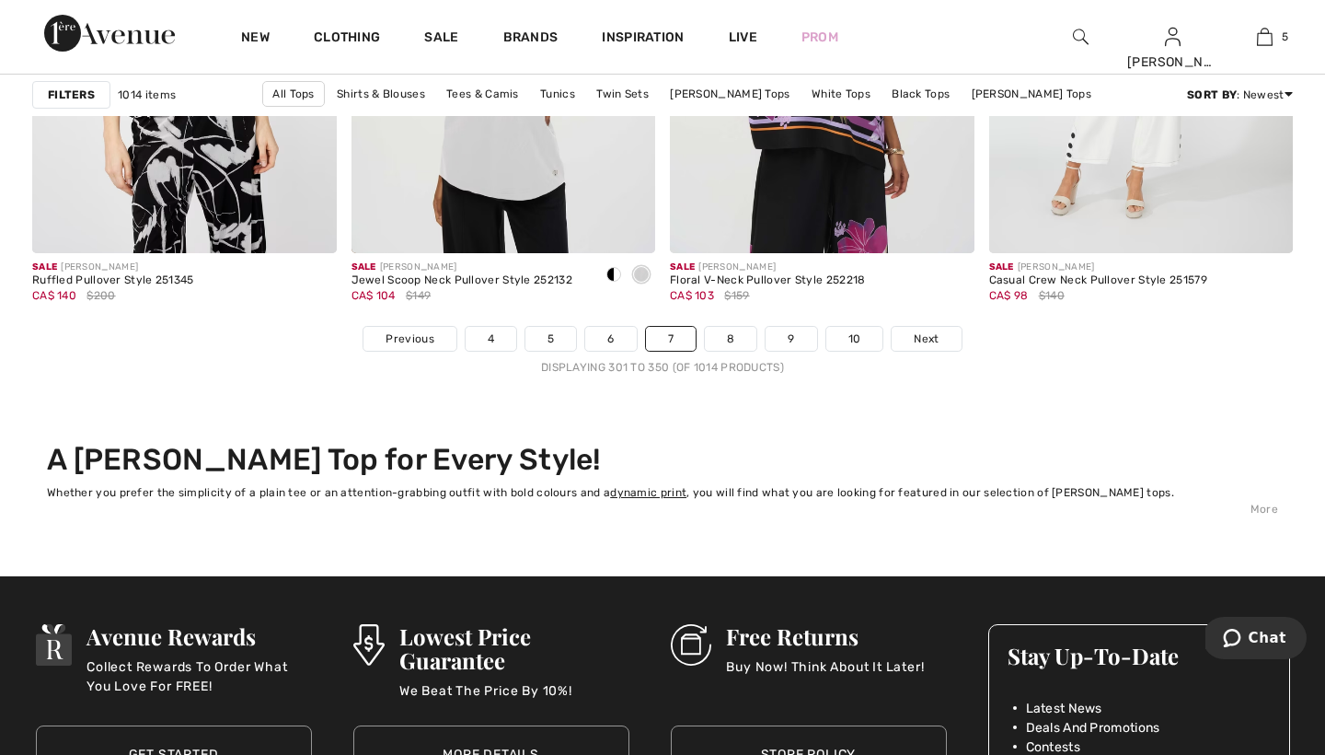
click at [732, 336] on link "8" at bounding box center [731, 339] width 52 height 24
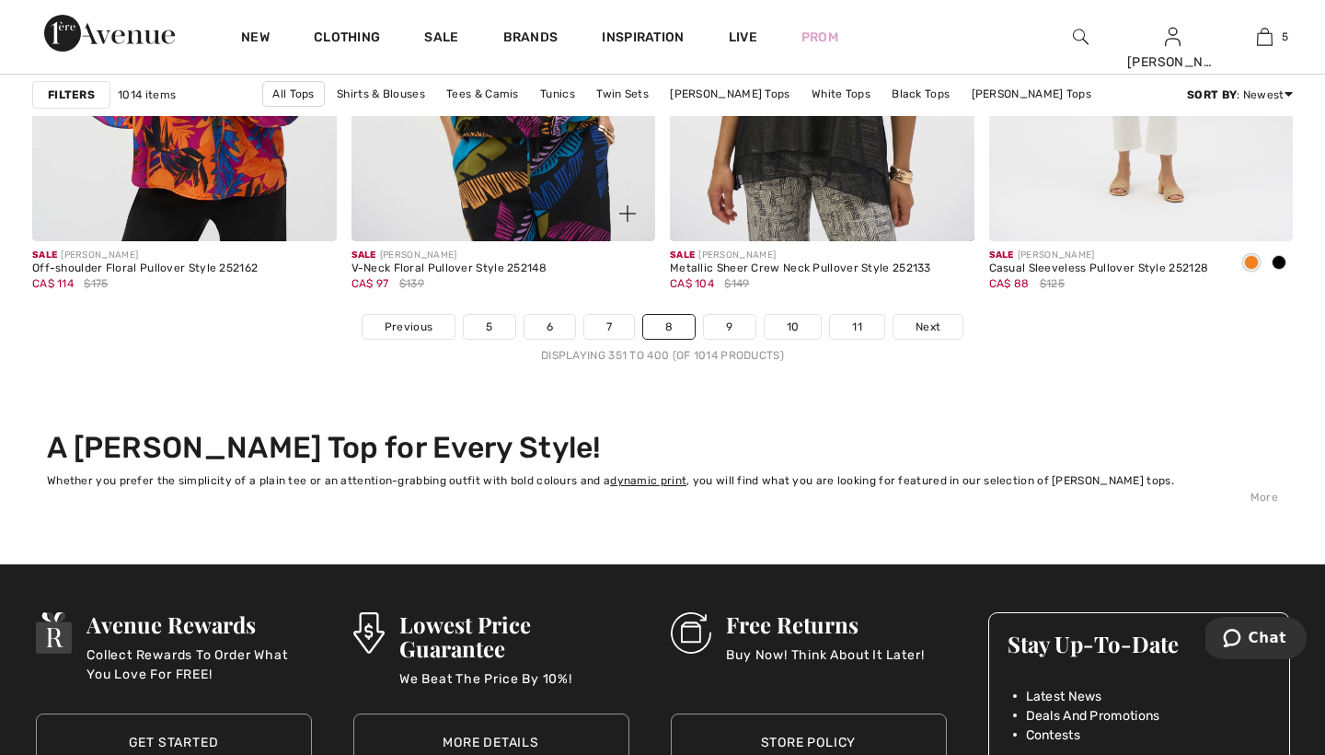
scroll to position [8196, 0]
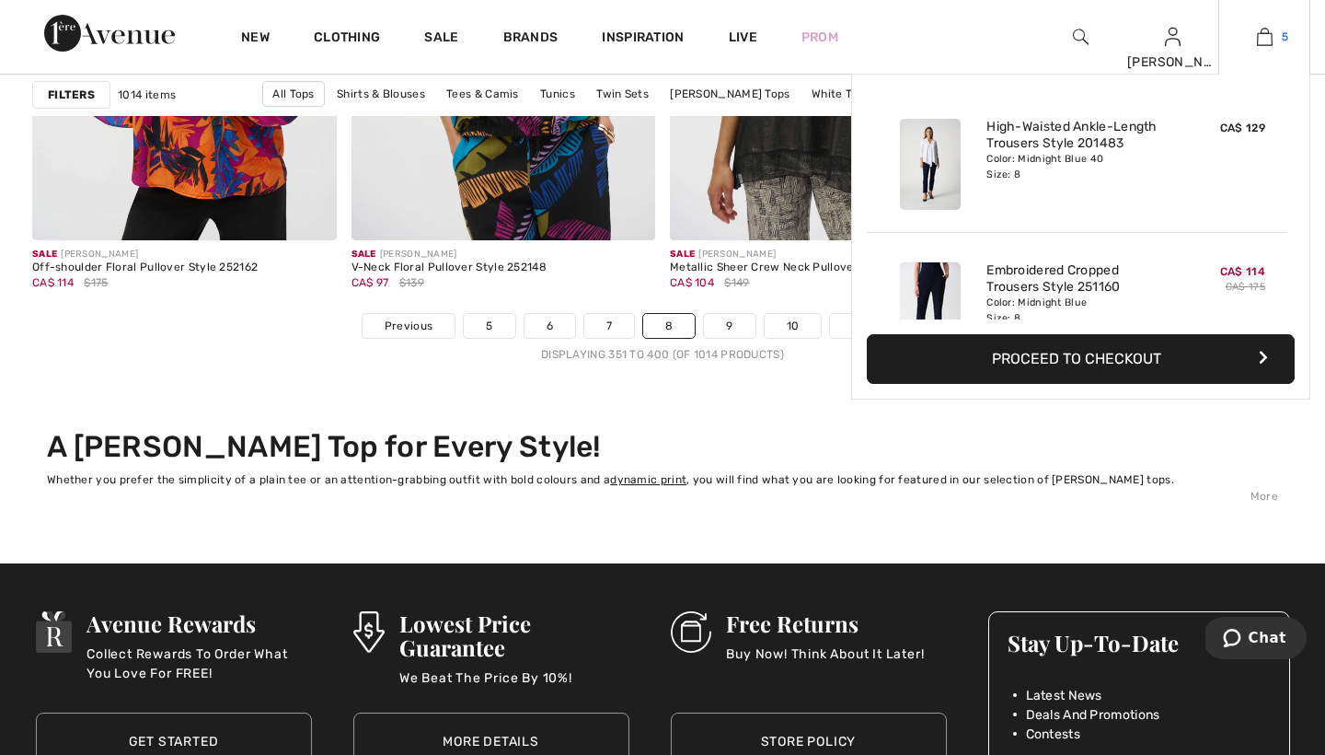
click at [1261, 38] on img at bounding box center [1265, 37] width 16 height 22
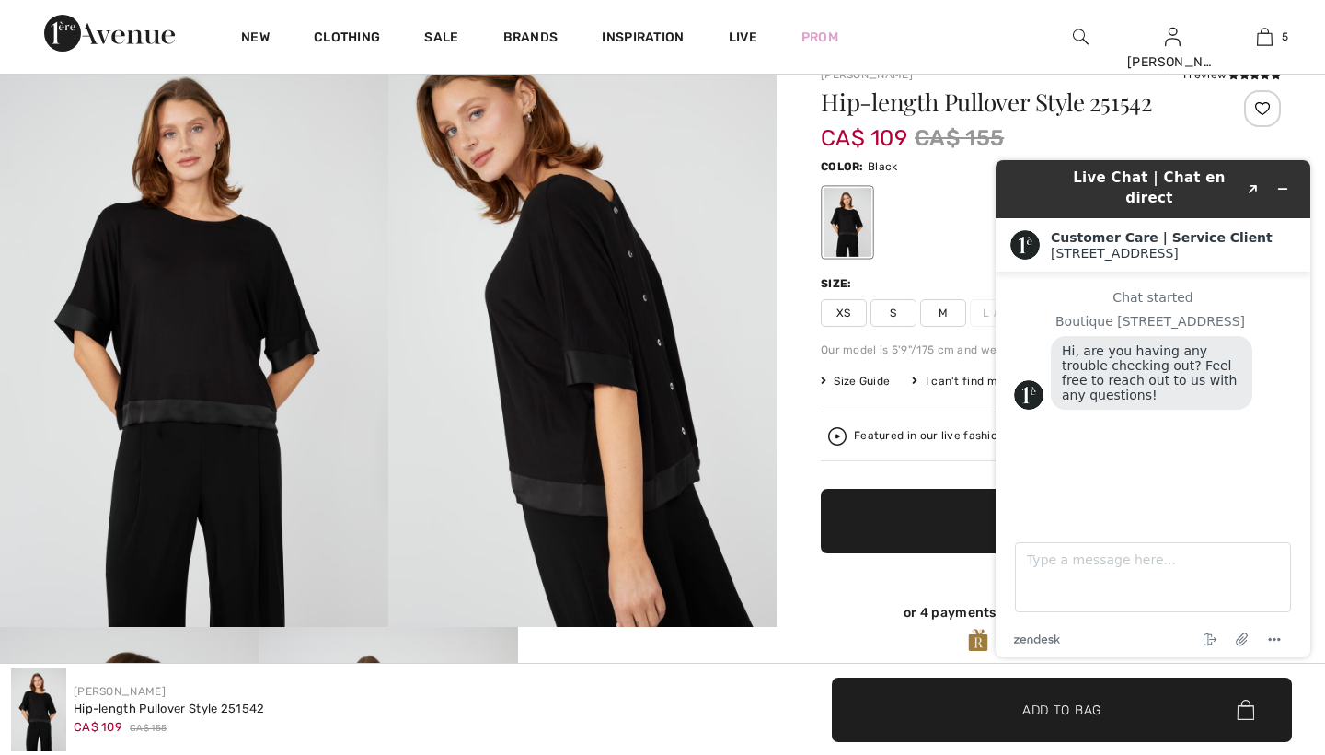
scroll to position [65, 0]
click at [1280, 182] on icon "Minimize widget" at bounding box center [1283, 188] width 13 height 13
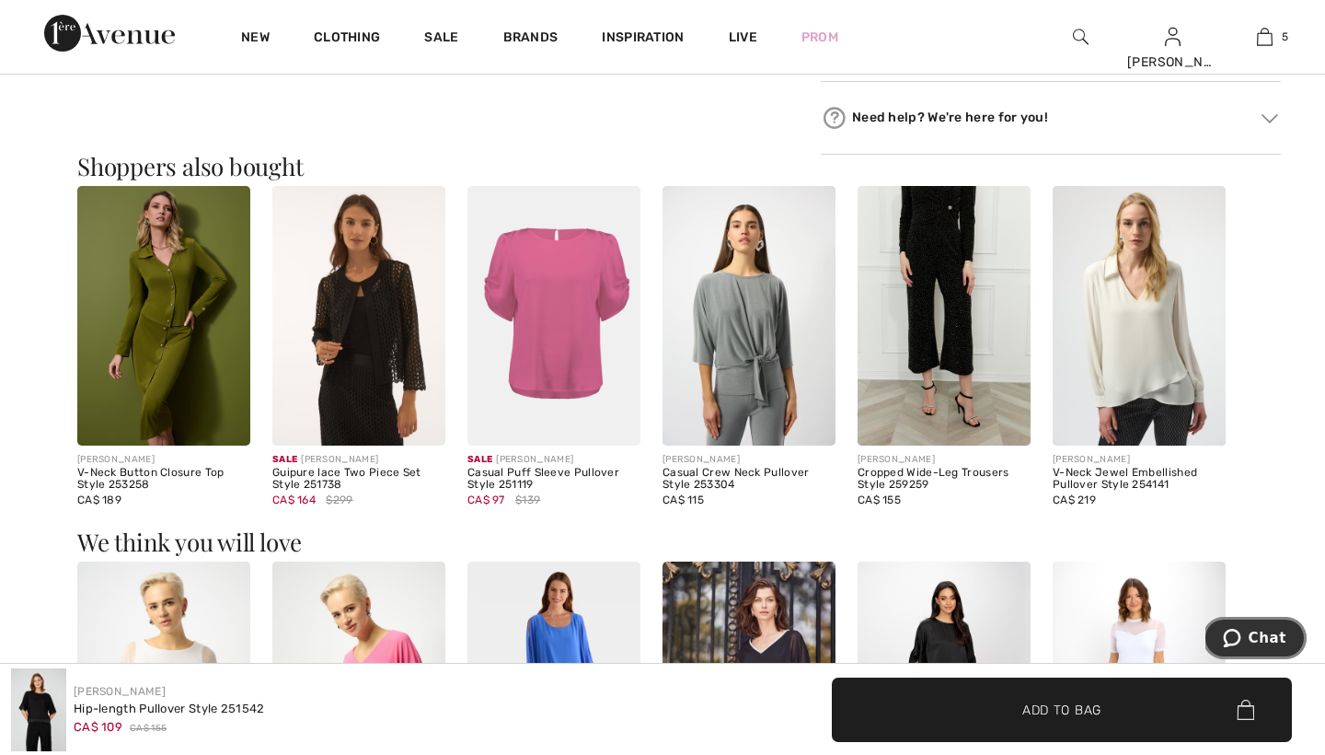
scroll to position [1038, 0]
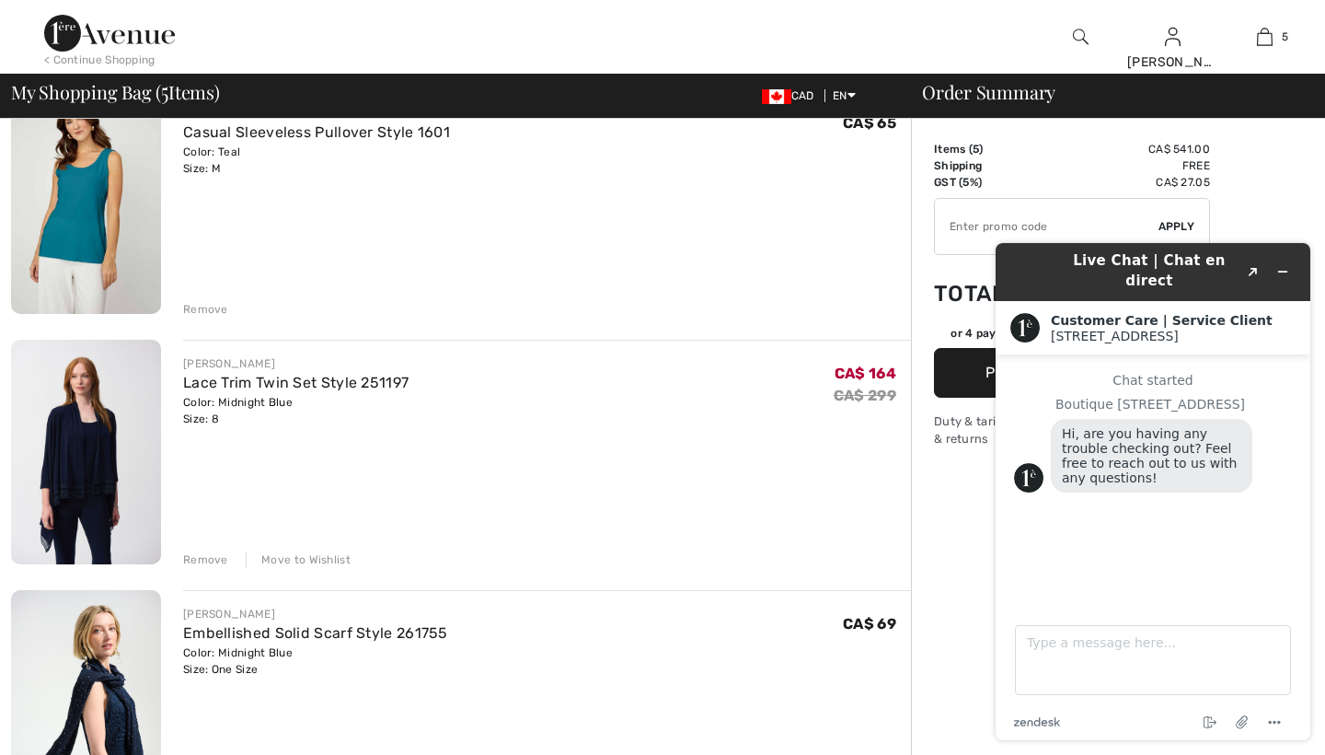
scroll to position [683, 0]
click at [317, 557] on div "Move to Wishlist" at bounding box center [298, 558] width 105 height 17
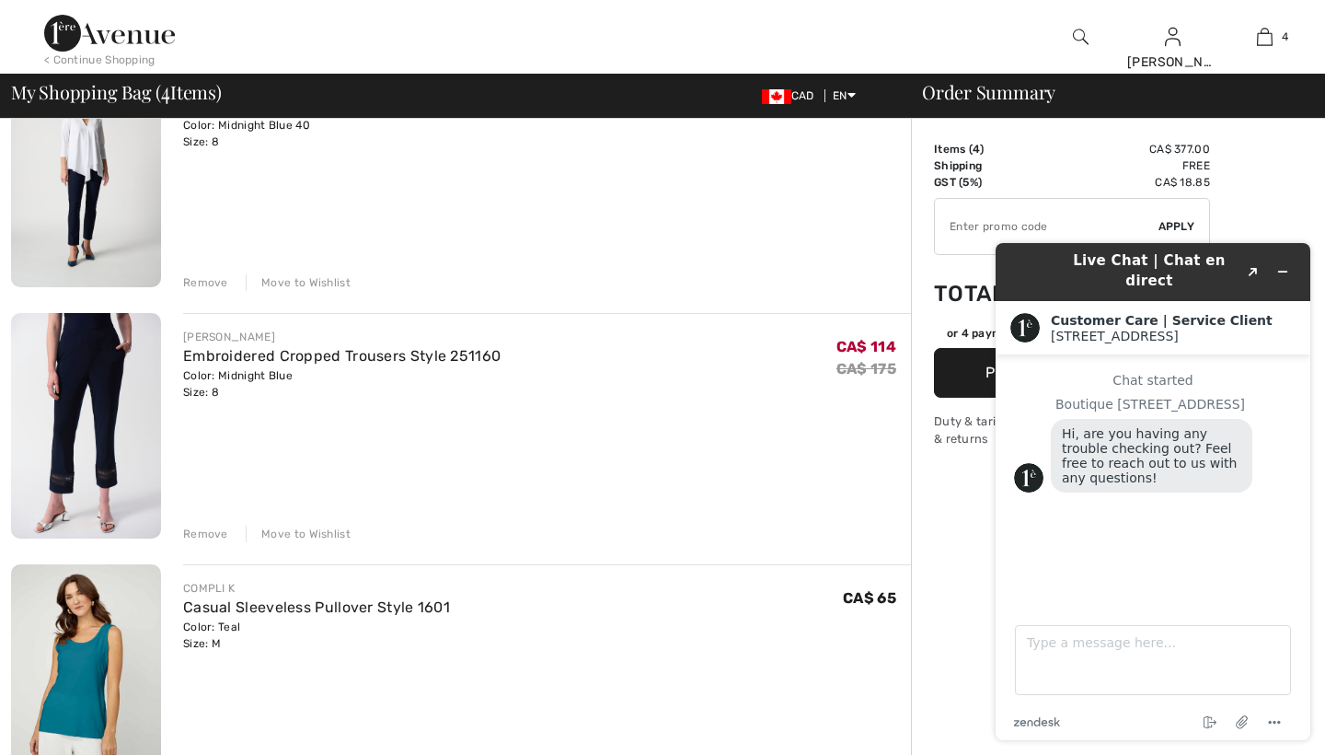
scroll to position [169, 0]
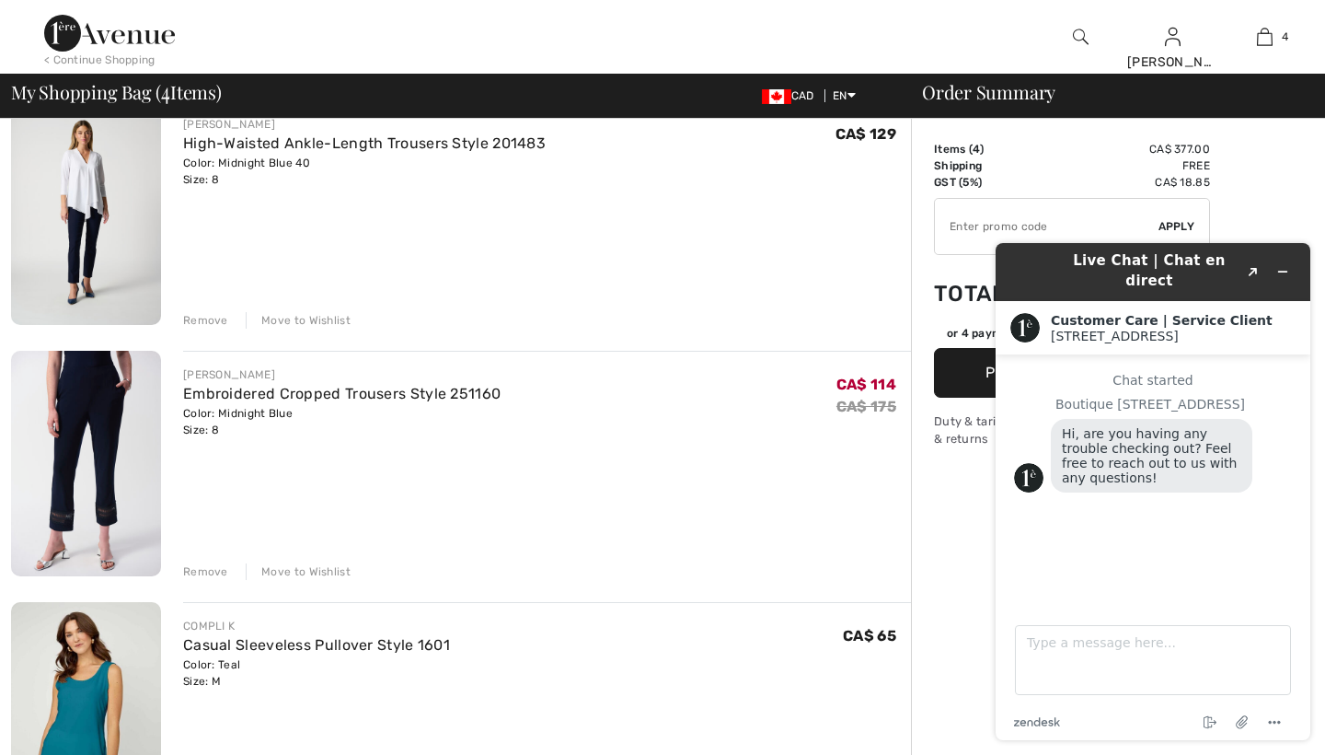
click at [291, 568] on div "Move to Wishlist" at bounding box center [298, 571] width 105 height 17
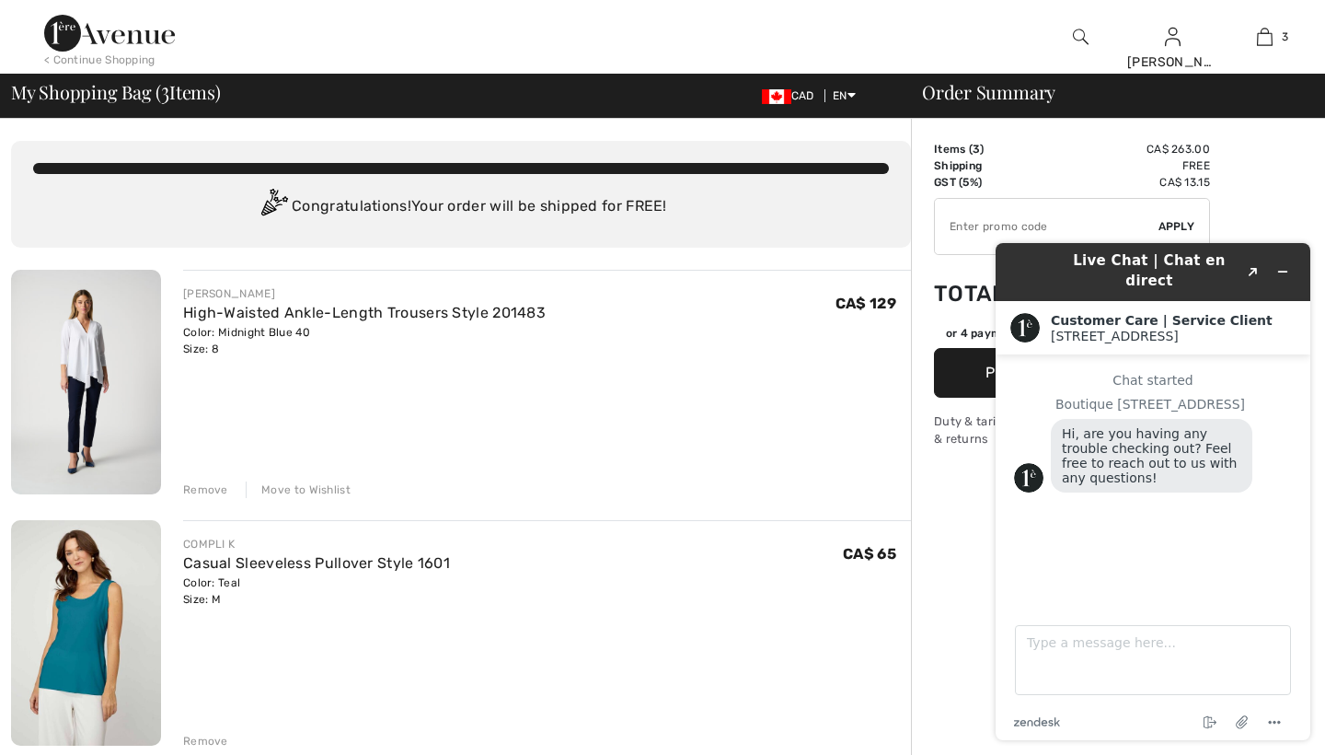
scroll to position [0, 0]
click at [1280, 265] on icon "Minimize widget" at bounding box center [1283, 271] width 13 height 13
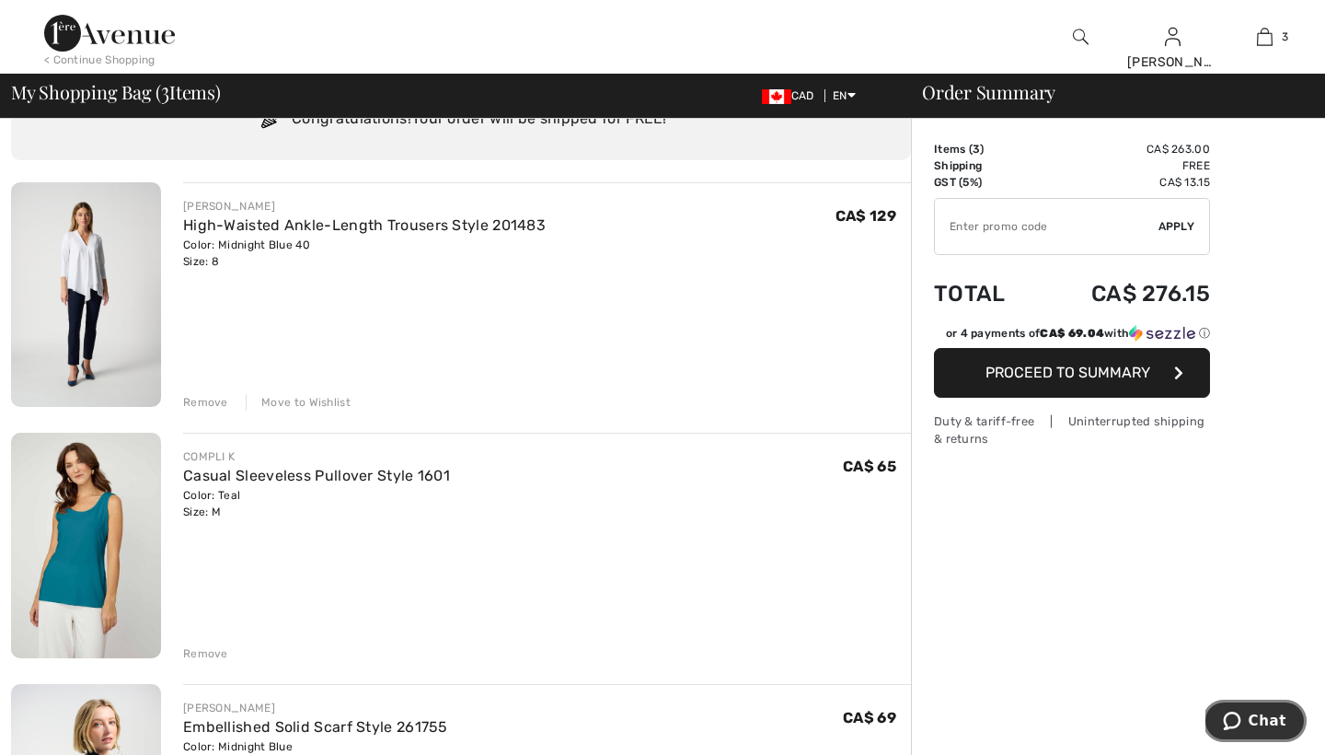
scroll to position [86, 0]
click at [96, 284] on img at bounding box center [86, 296] width 150 height 225
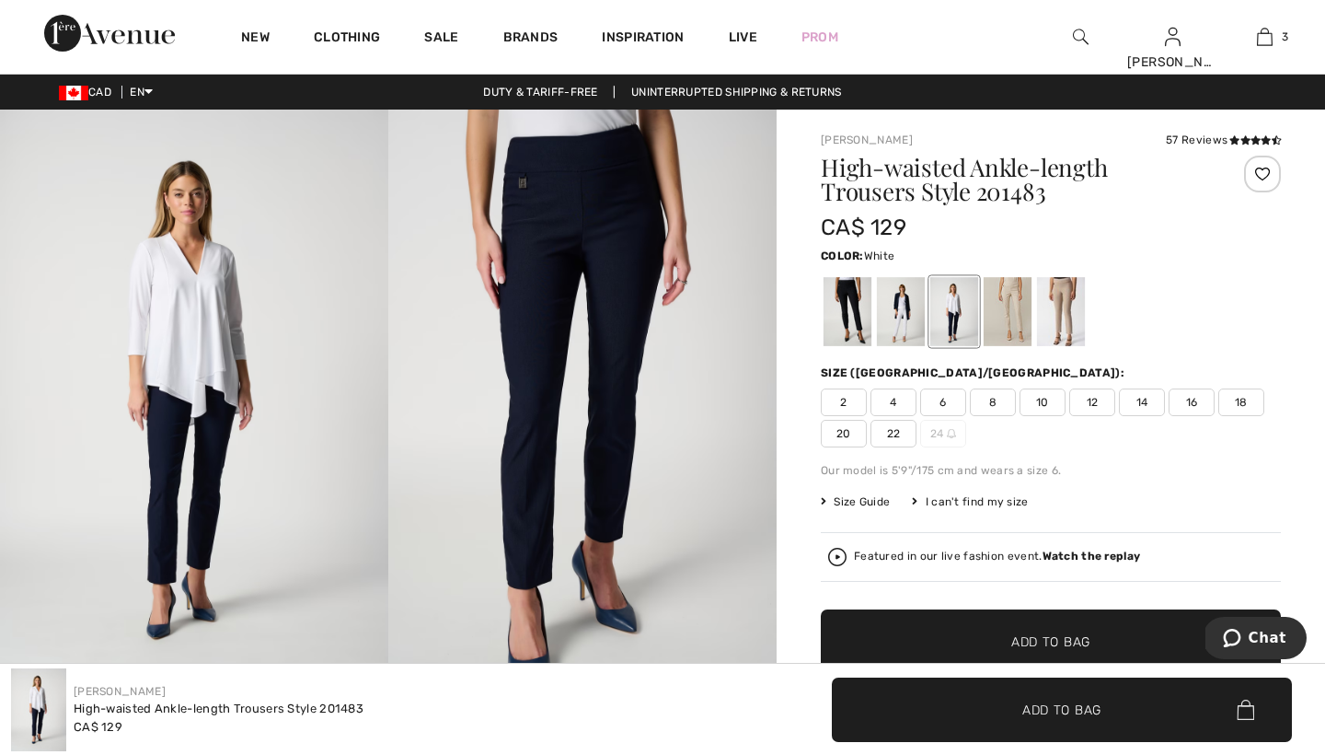
click at [892, 319] on div at bounding box center [901, 311] width 48 height 69
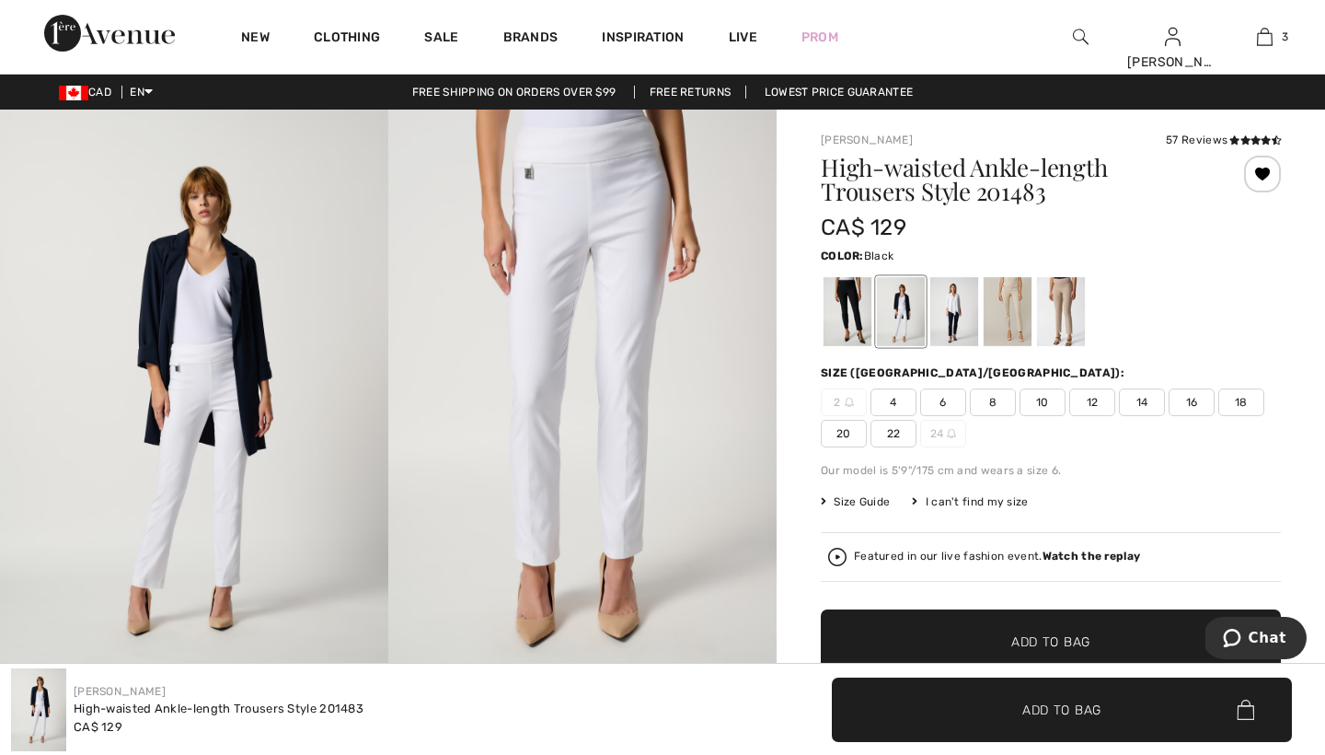
click at [850, 307] on div at bounding box center [848, 311] width 48 height 69
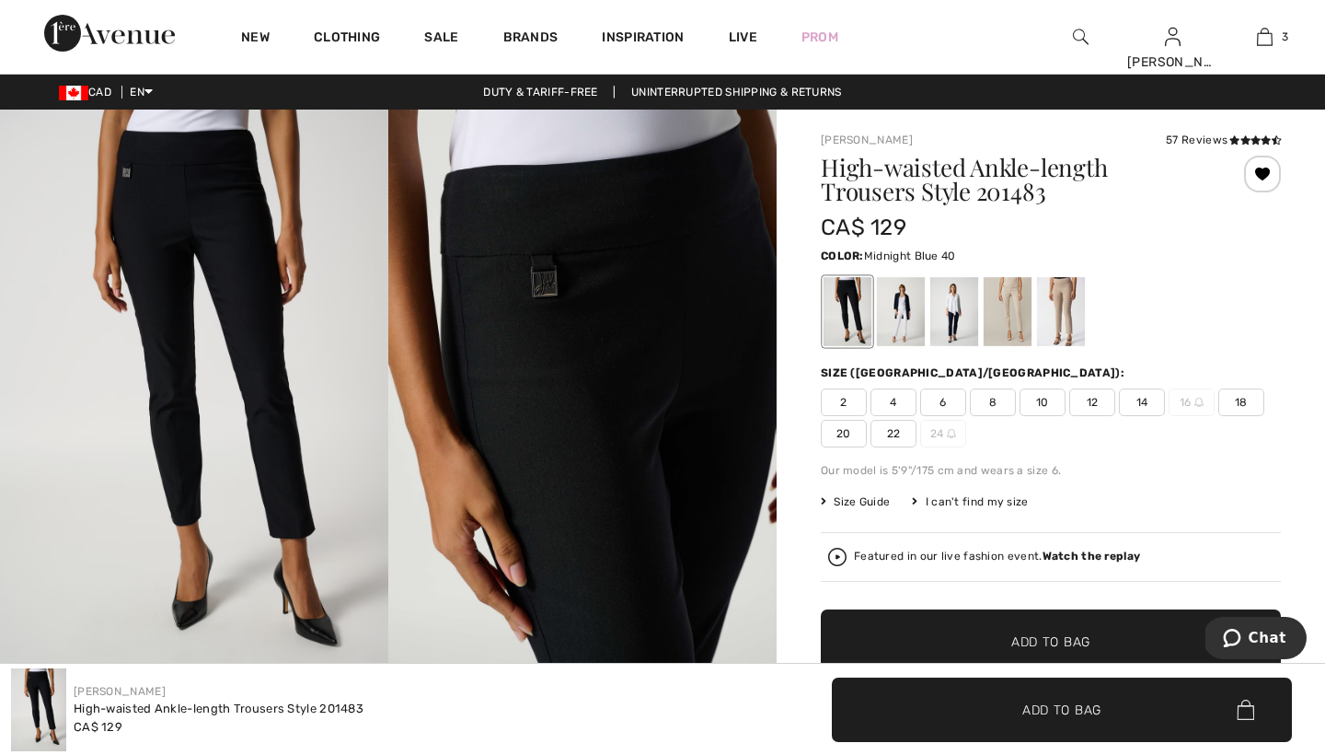
click at [947, 307] on div at bounding box center [955, 311] width 48 height 69
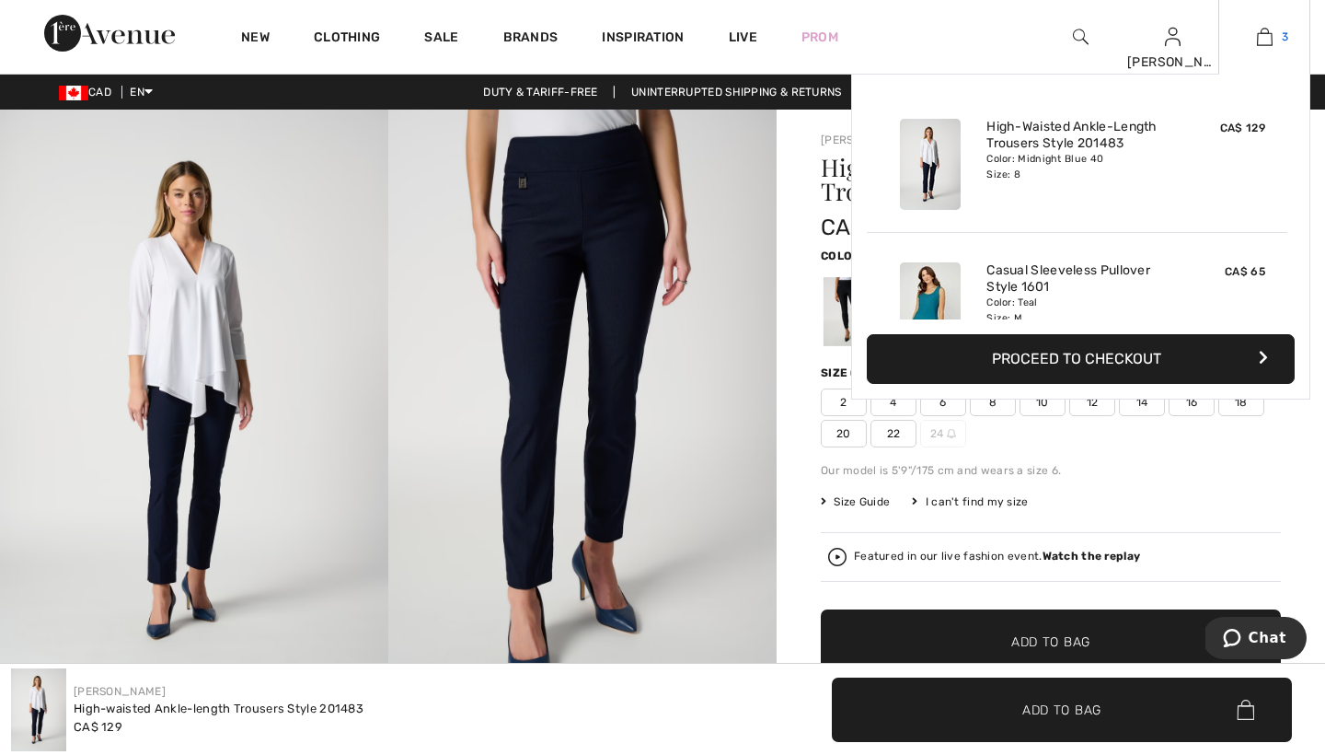
click at [1257, 35] on img at bounding box center [1265, 37] width 16 height 22
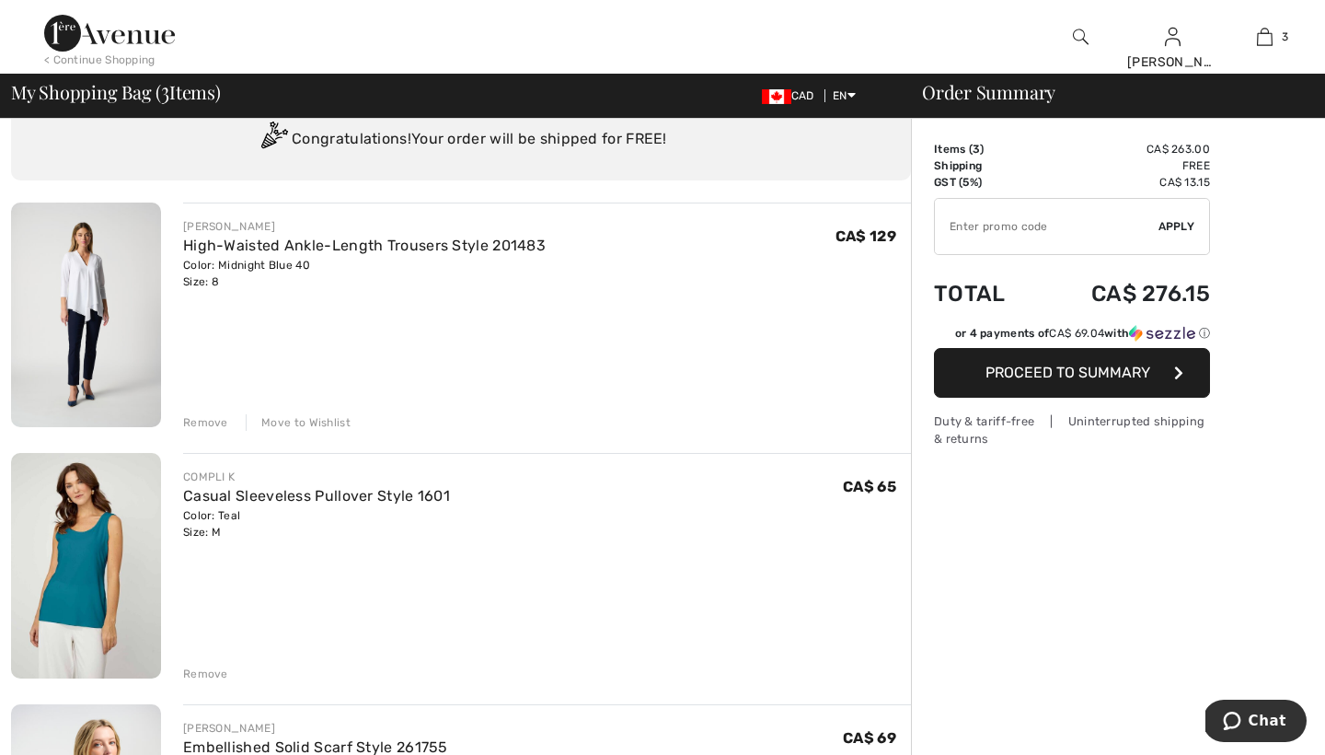
scroll to position [18, 0]
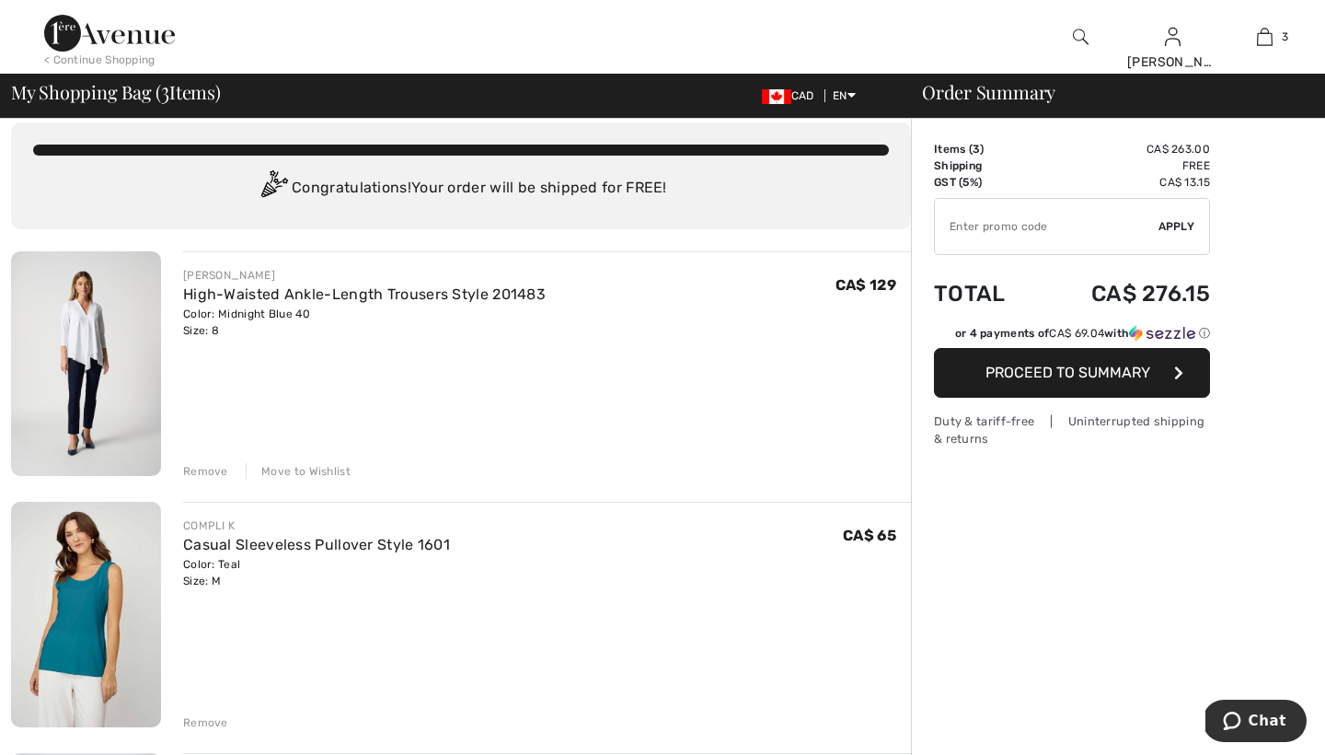
click at [1038, 367] on span "Proceed to Summary" at bounding box center [1068, 372] width 165 height 17
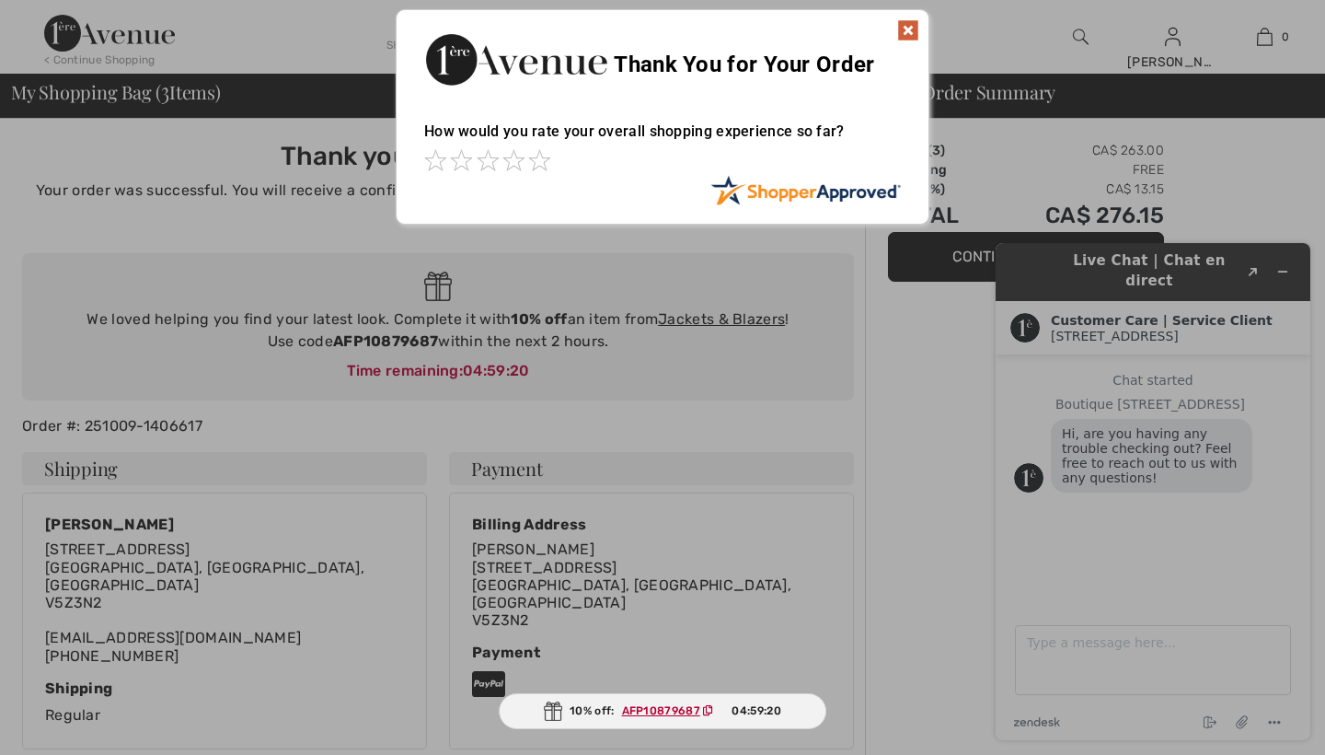
click at [1280, 264] on div at bounding box center [662, 377] width 1325 height 755
click at [909, 29] on img at bounding box center [908, 30] width 22 height 22
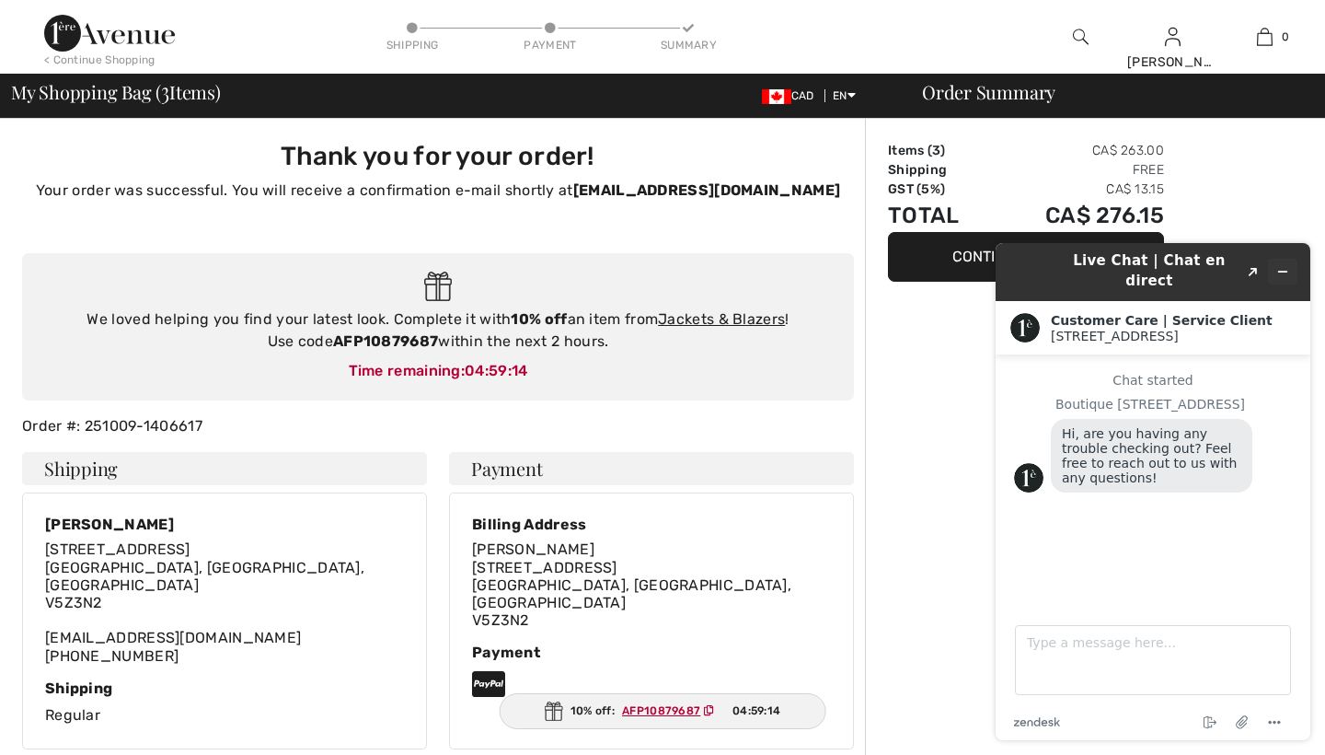
click at [1279, 265] on icon "Minimize widget" at bounding box center [1283, 271] width 13 height 13
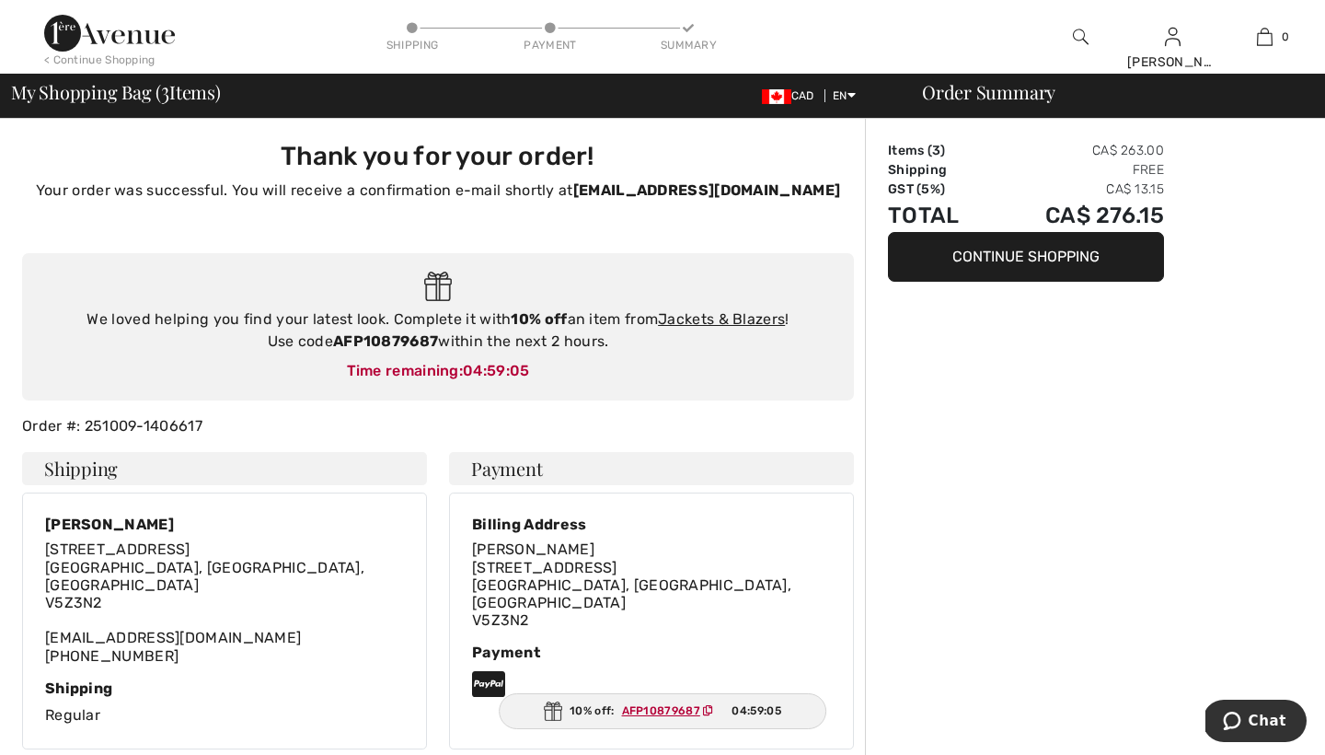
click at [979, 249] on button "Continue Shopping" at bounding box center [1026, 257] width 276 height 50
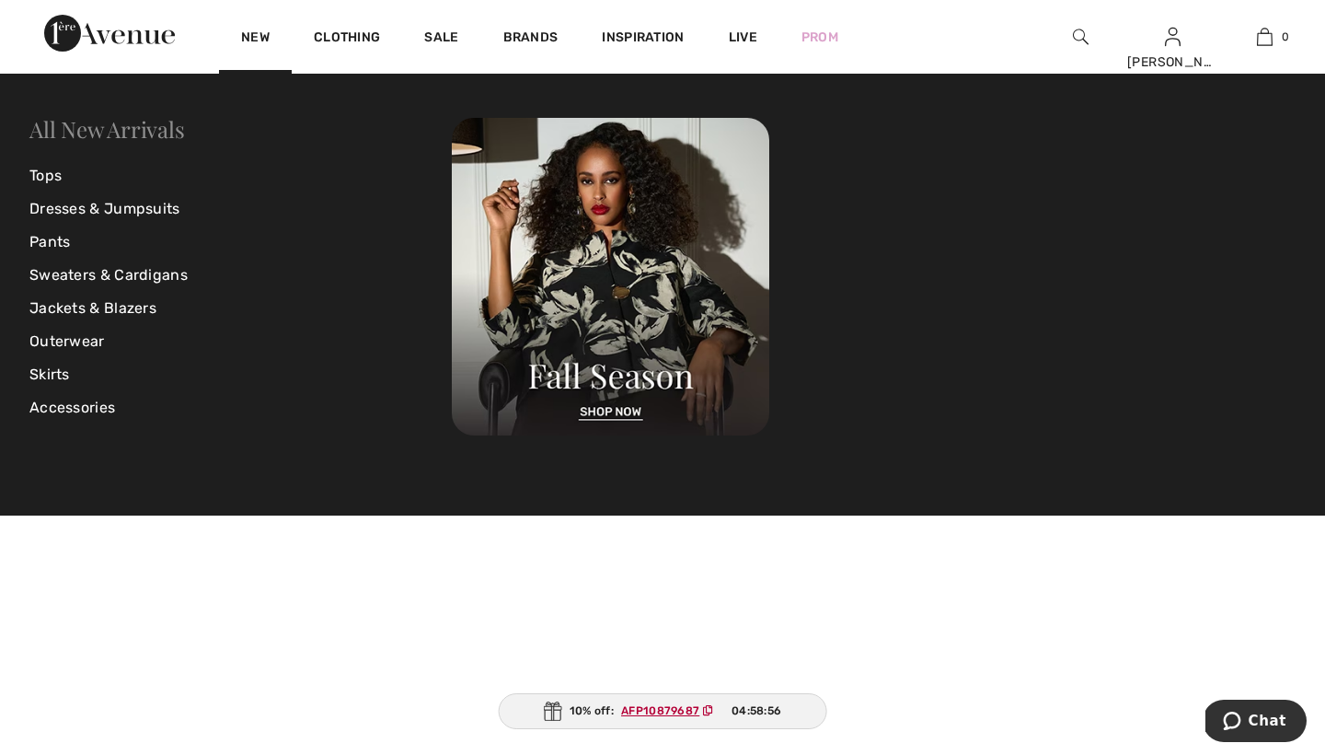
click at [141, 128] on link "All New Arrivals" at bounding box center [106, 128] width 155 height 29
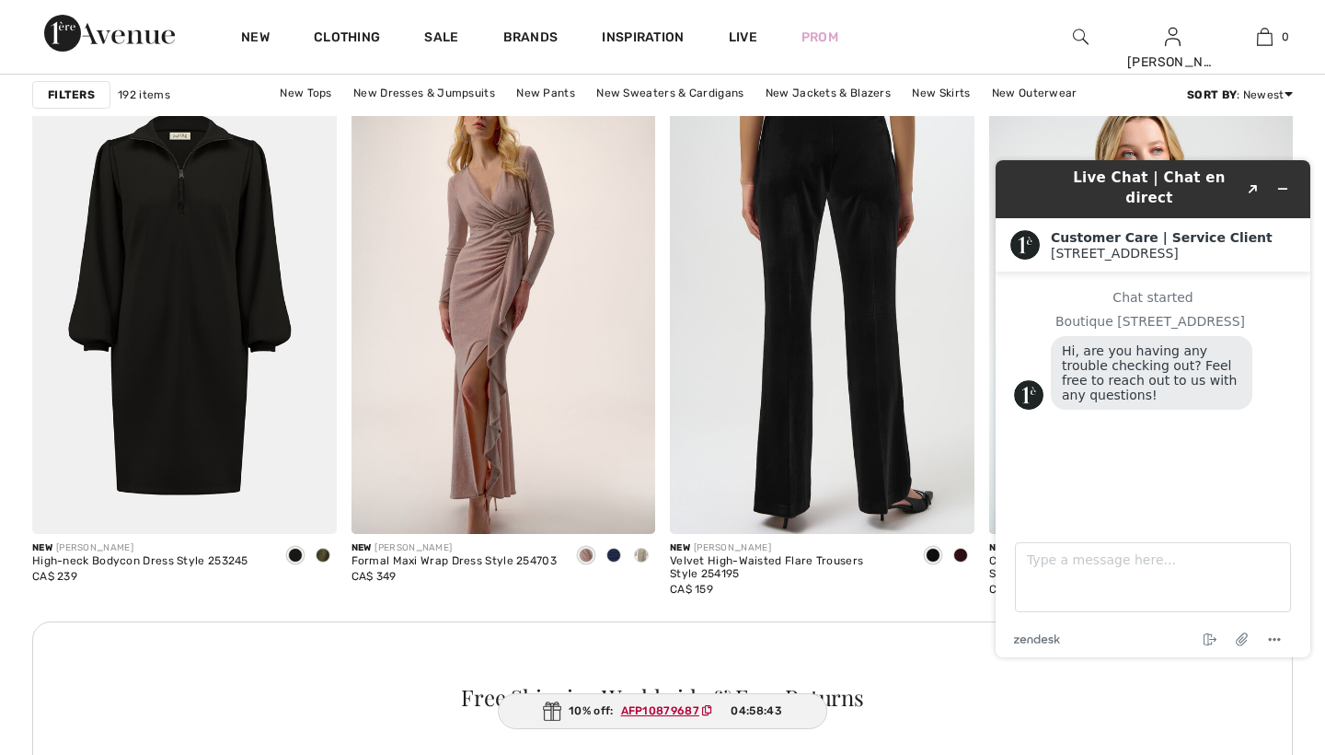
scroll to position [1861, 0]
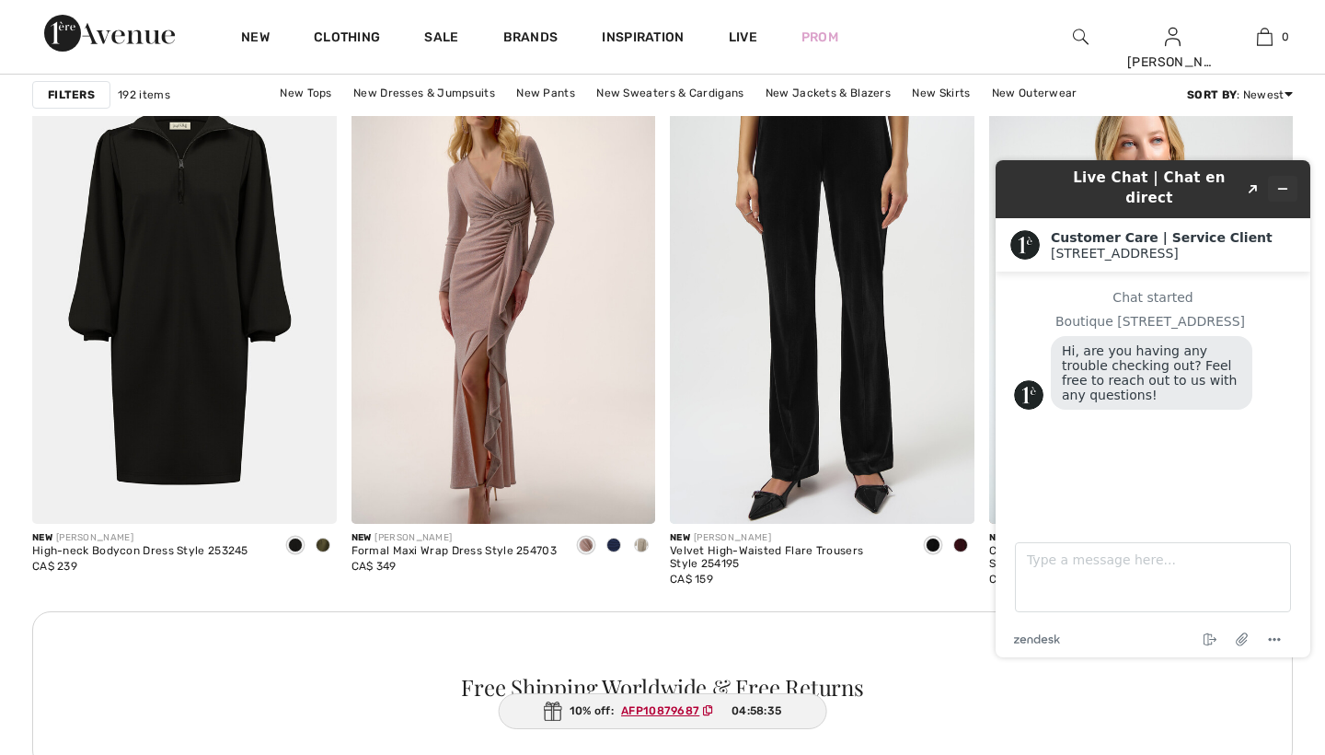
click at [1280, 182] on icon "Minimize widget" at bounding box center [1283, 188] width 13 height 13
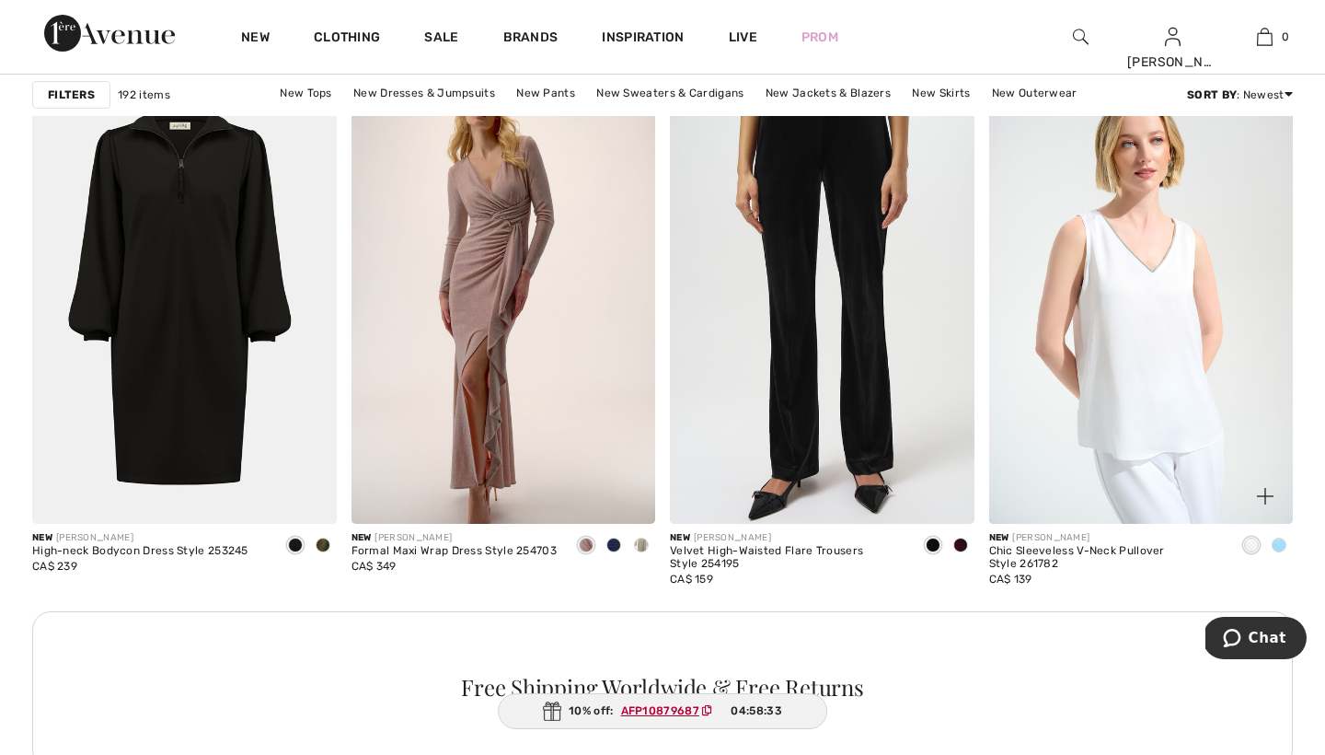
click at [1280, 540] on span at bounding box center [1279, 545] width 15 height 15
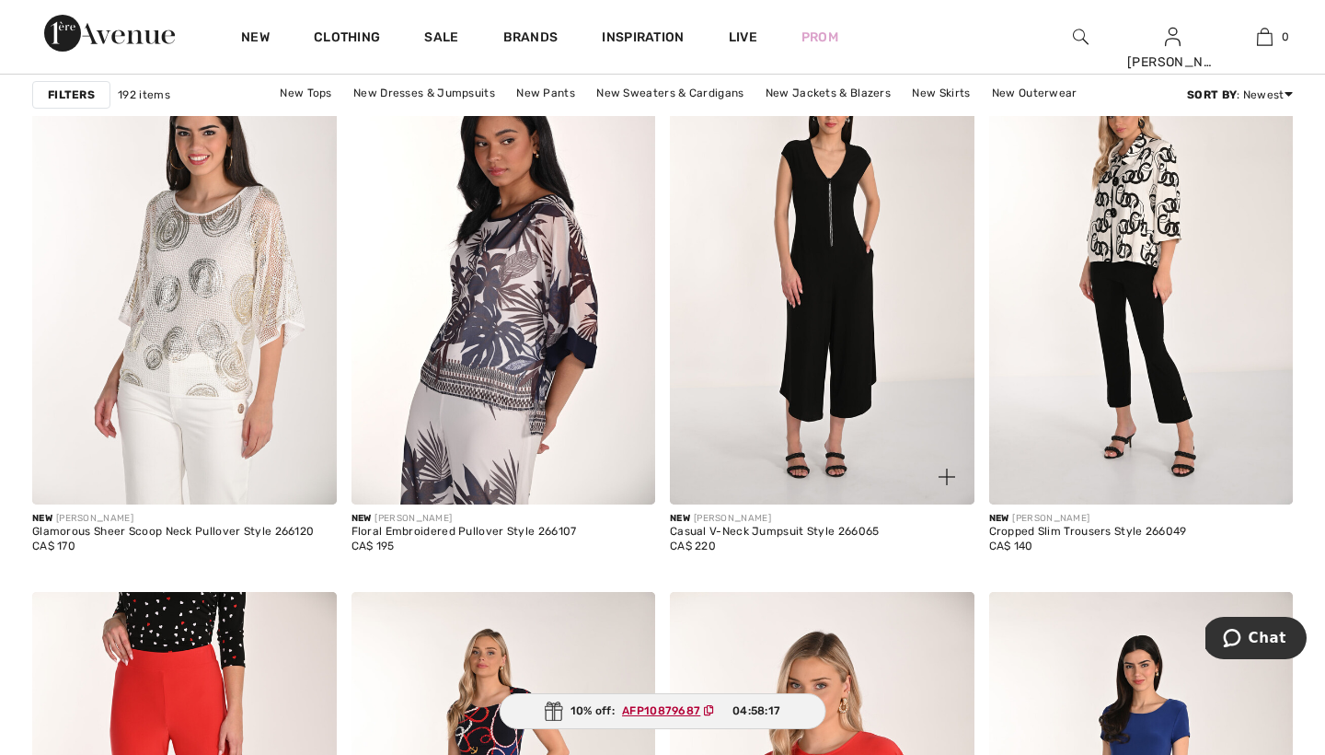
scroll to position [5552, 0]
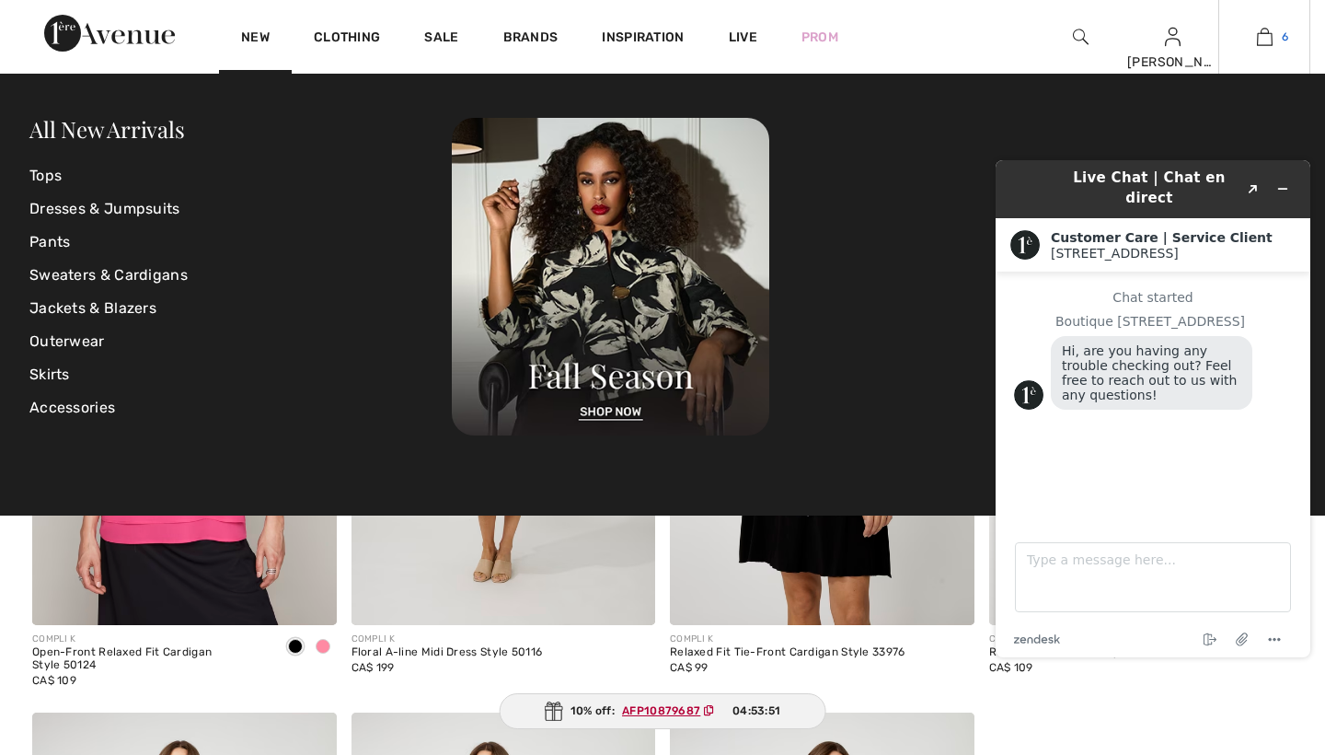
click at [1265, 40] on img at bounding box center [1265, 37] width 16 height 22
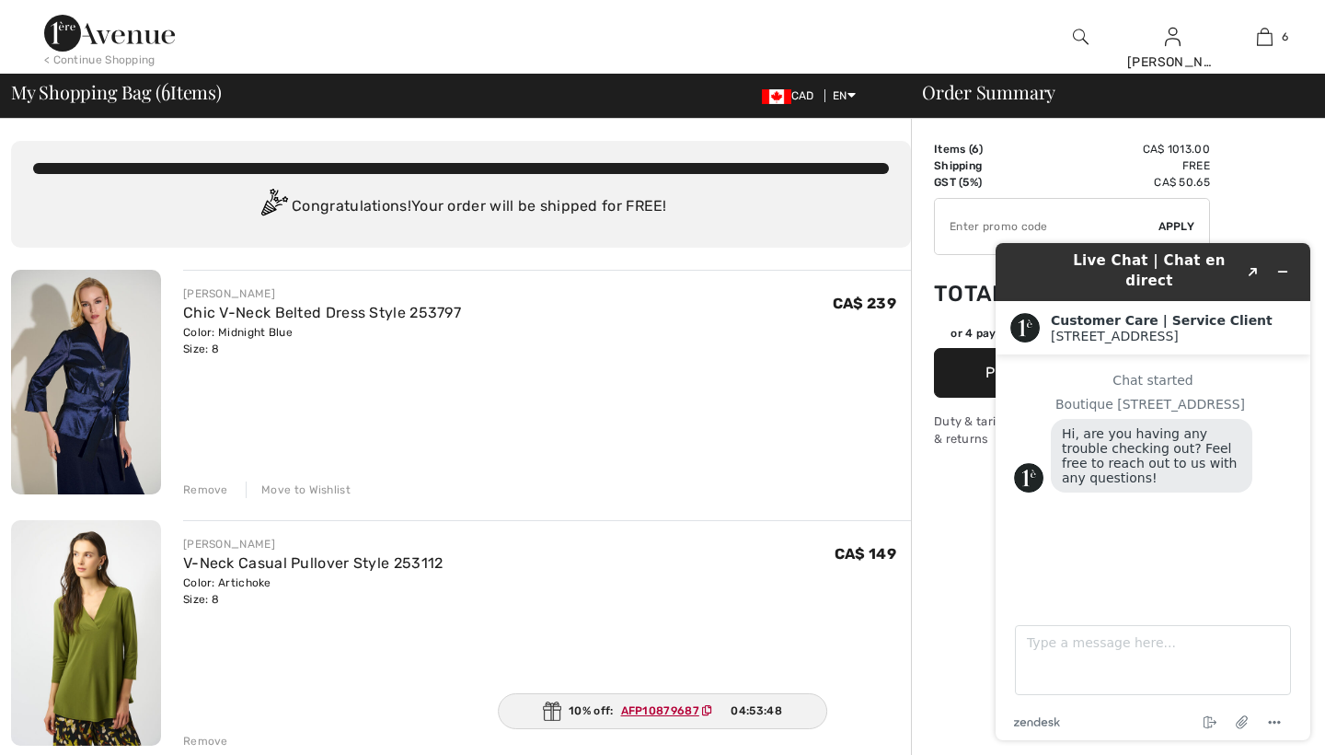
click at [288, 492] on div "Move to Wishlist" at bounding box center [298, 489] width 105 height 17
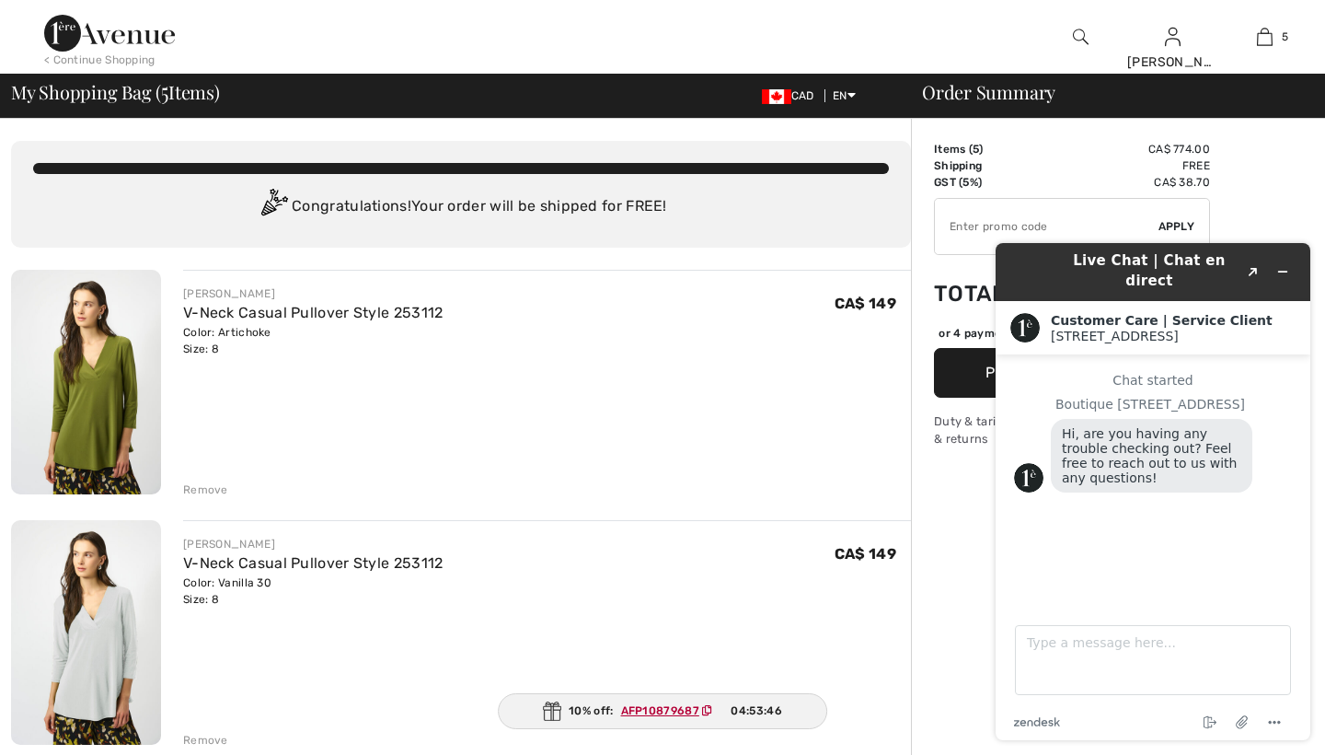
click at [203, 487] on div "Remove" at bounding box center [205, 489] width 45 height 17
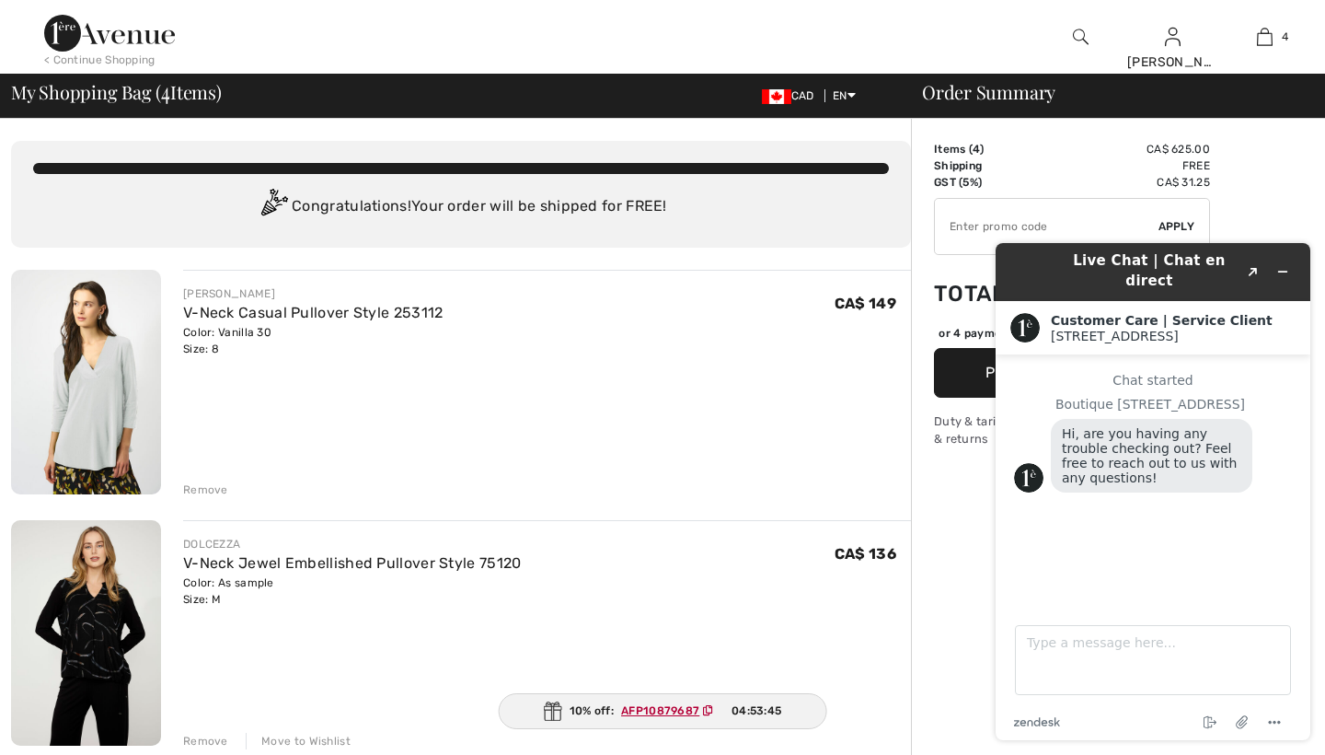
click at [203, 487] on div "Remove" at bounding box center [205, 489] width 45 height 17
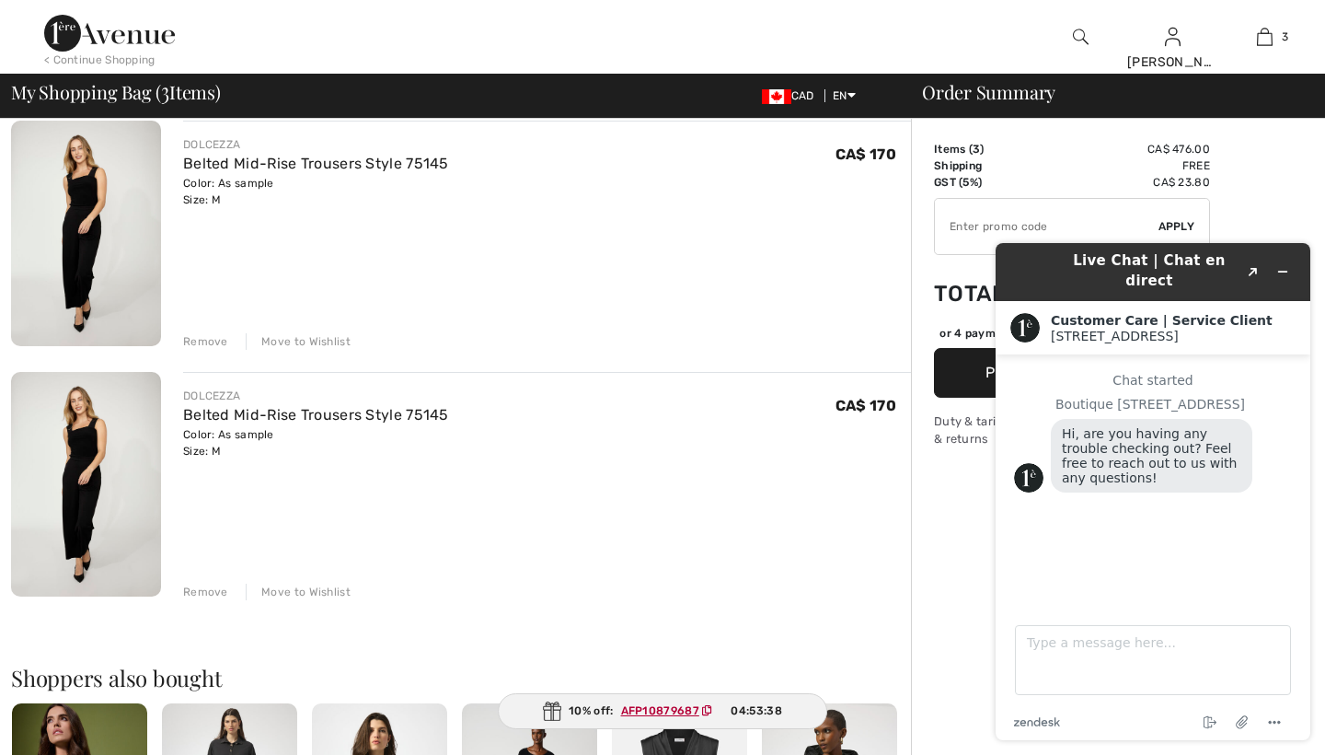
scroll to position [399, 0]
click at [208, 592] on div "Remove" at bounding box center [205, 592] width 45 height 17
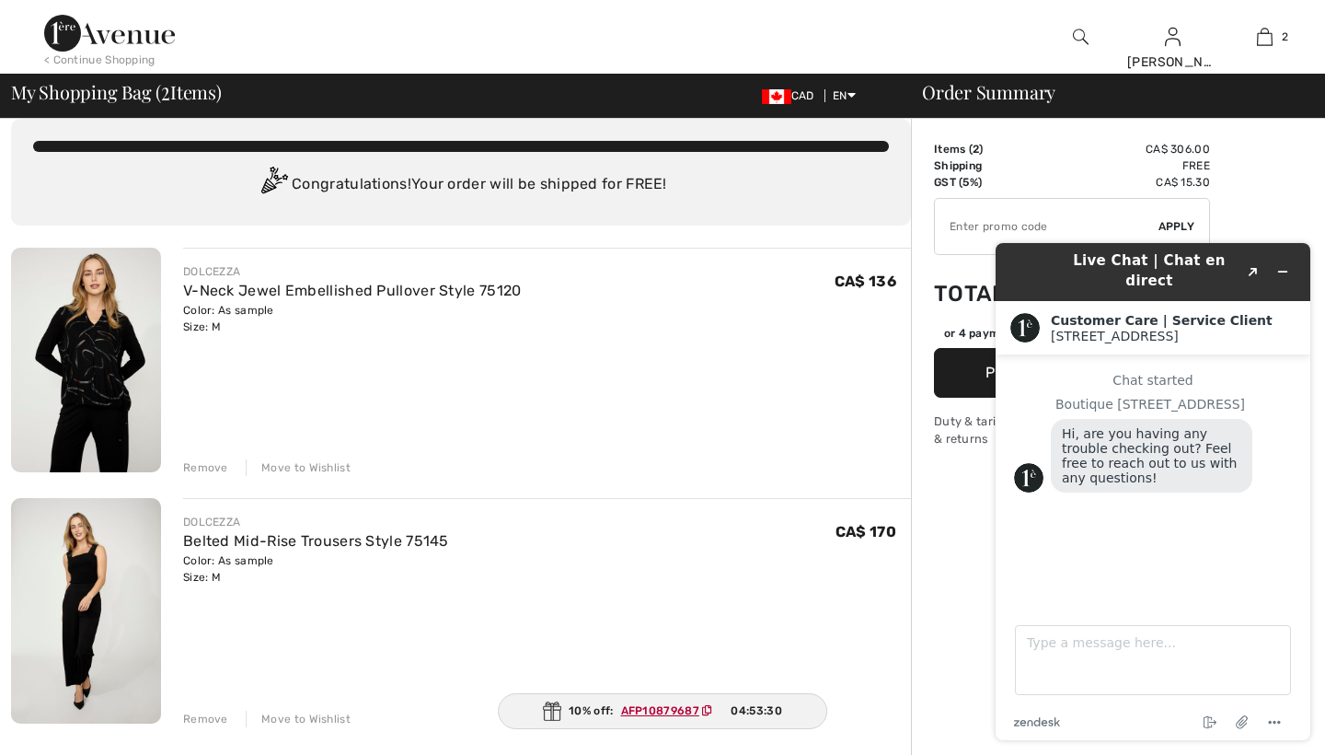
scroll to position [35, 0]
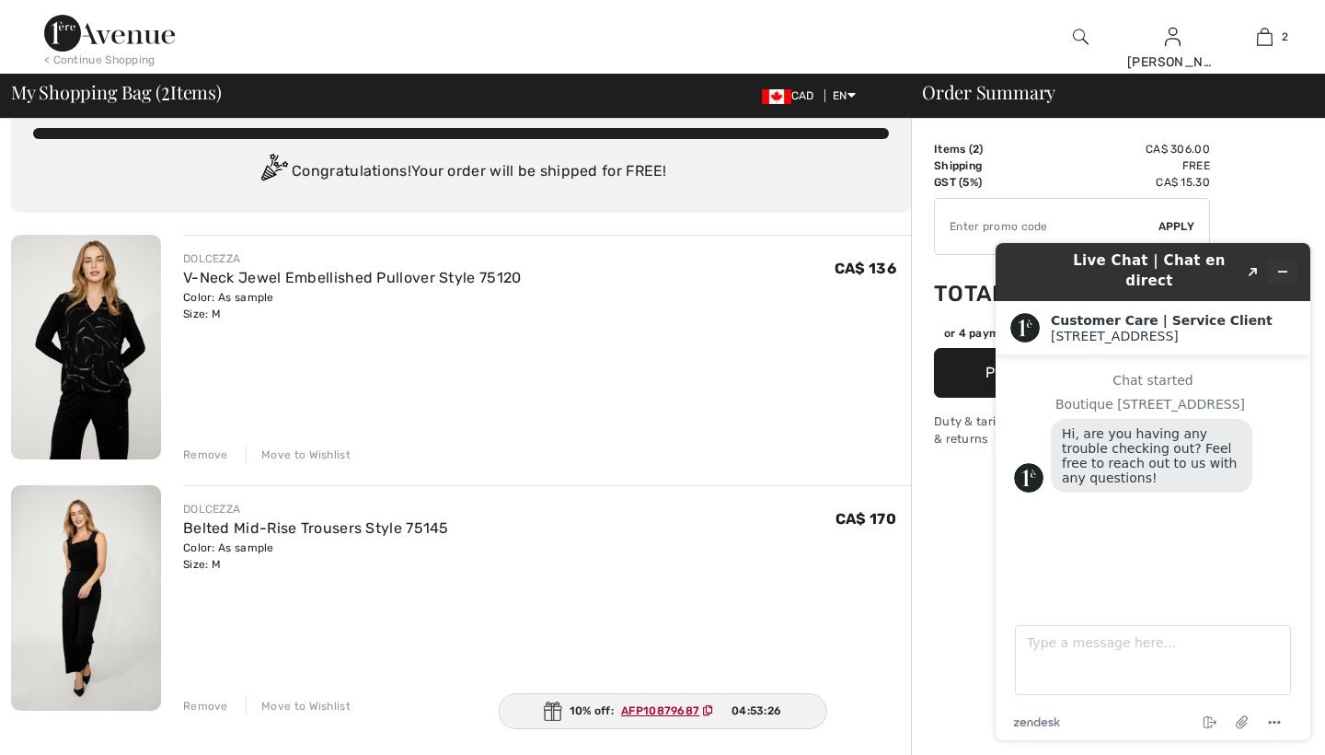
click at [1282, 265] on icon "Minimize widget" at bounding box center [1283, 271] width 13 height 13
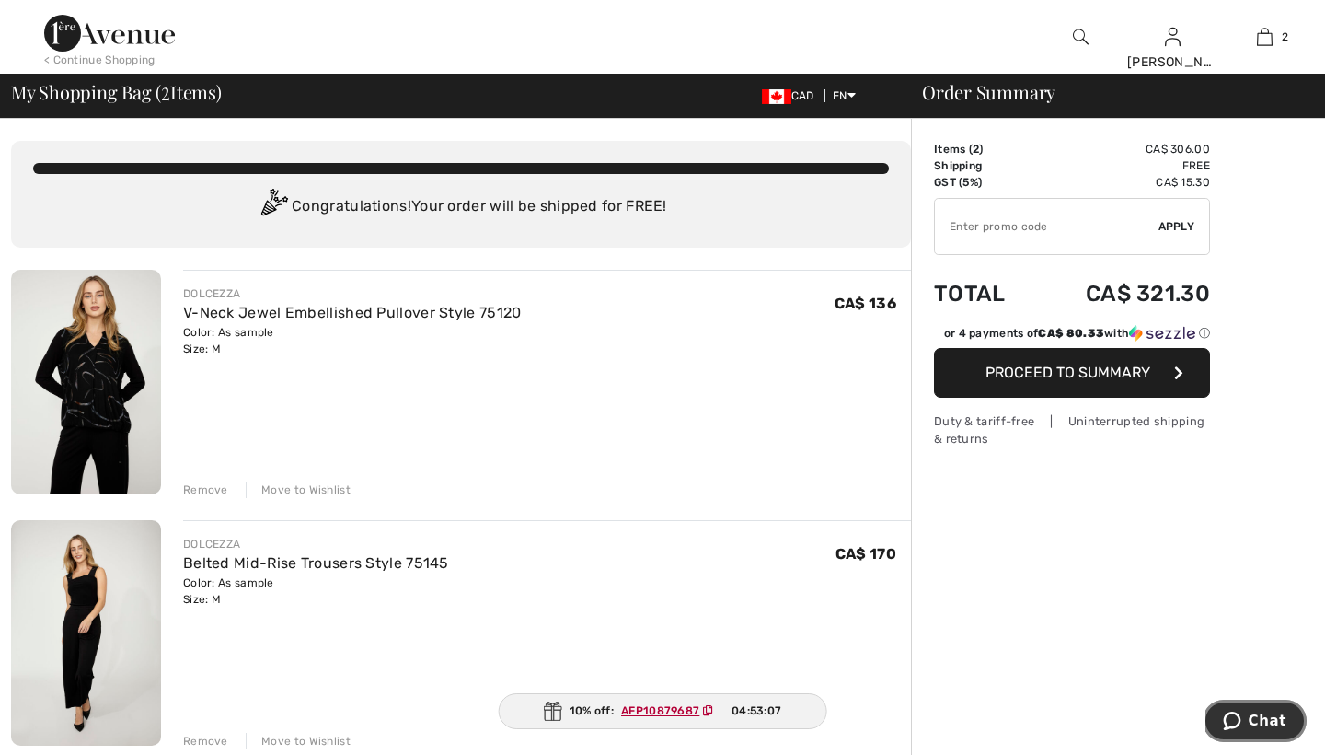
scroll to position [0, 0]
